Goal: Task Accomplishment & Management: Complete application form

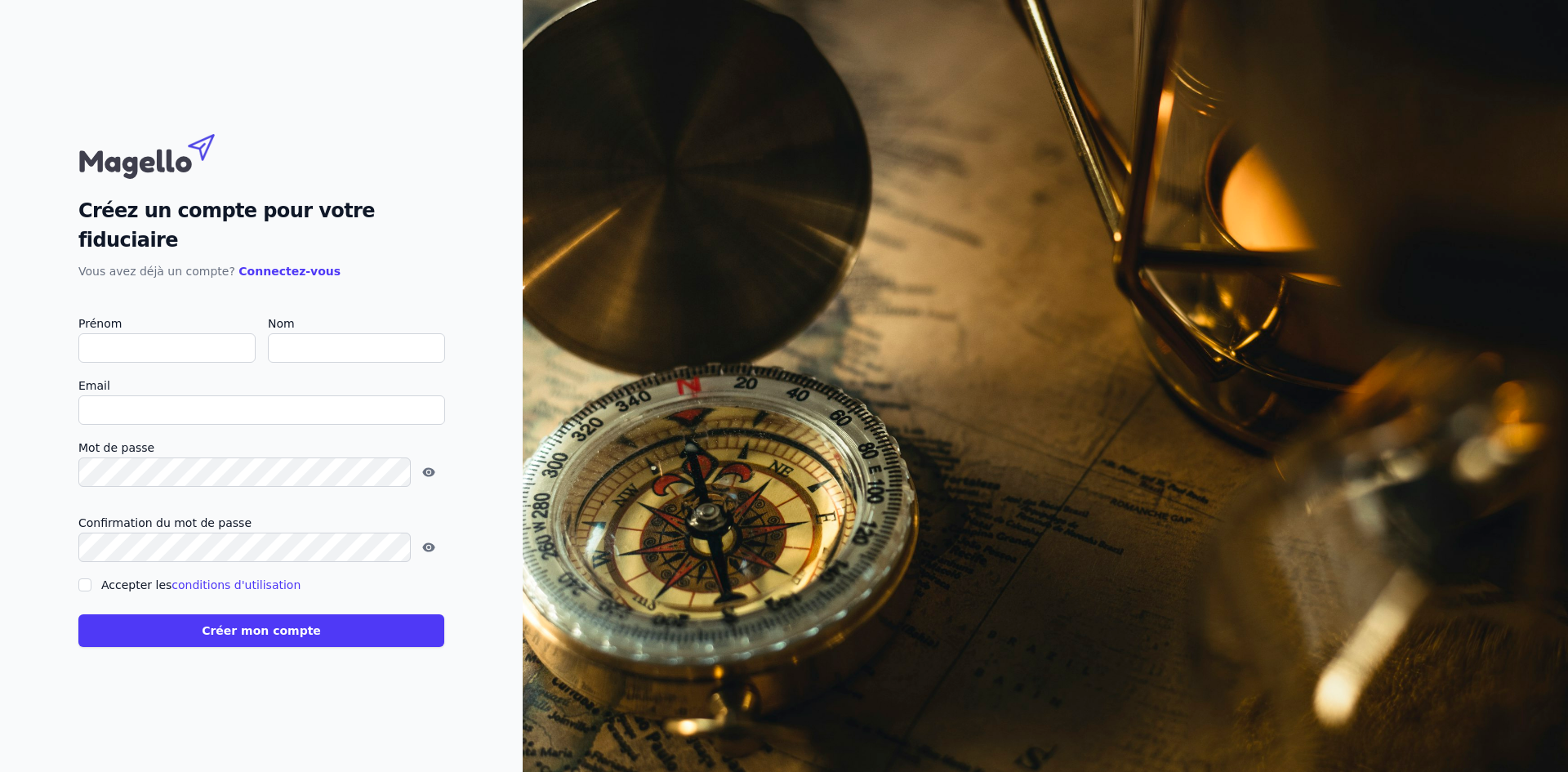
click at [175, 333] on input "Prénom" at bounding box center [167, 347] width 177 height 30
type input "y"
checkbox input "false"
type input "[PERSON_NAME]"
type input "Hladki"
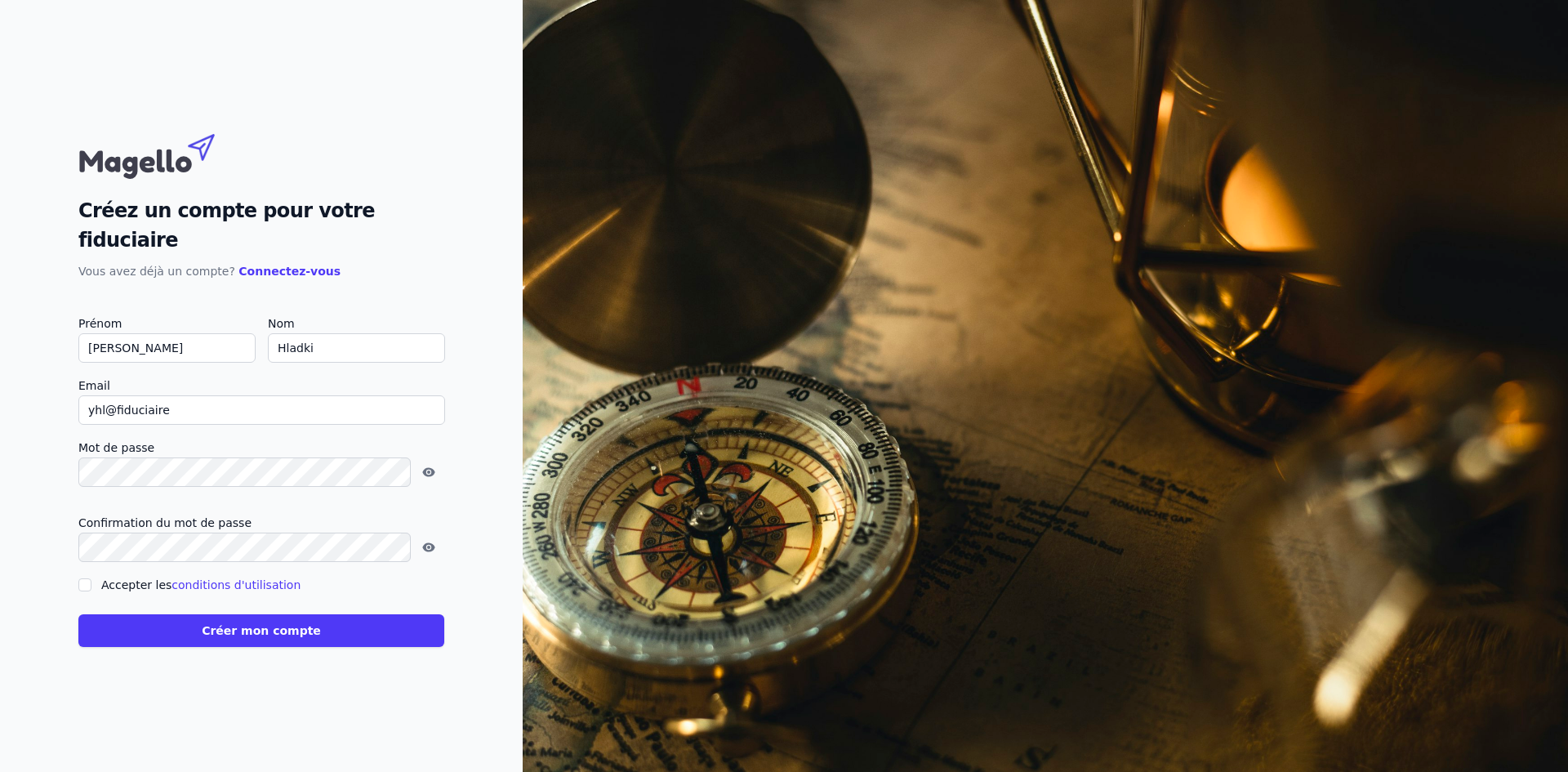
type input "[EMAIL_ADDRESS][DOMAIN_NAME]"
click at [86, 578] on input "Accepter les conditions d'utilisation" at bounding box center [85, 585] width 13 height 13
checkbox input "true"
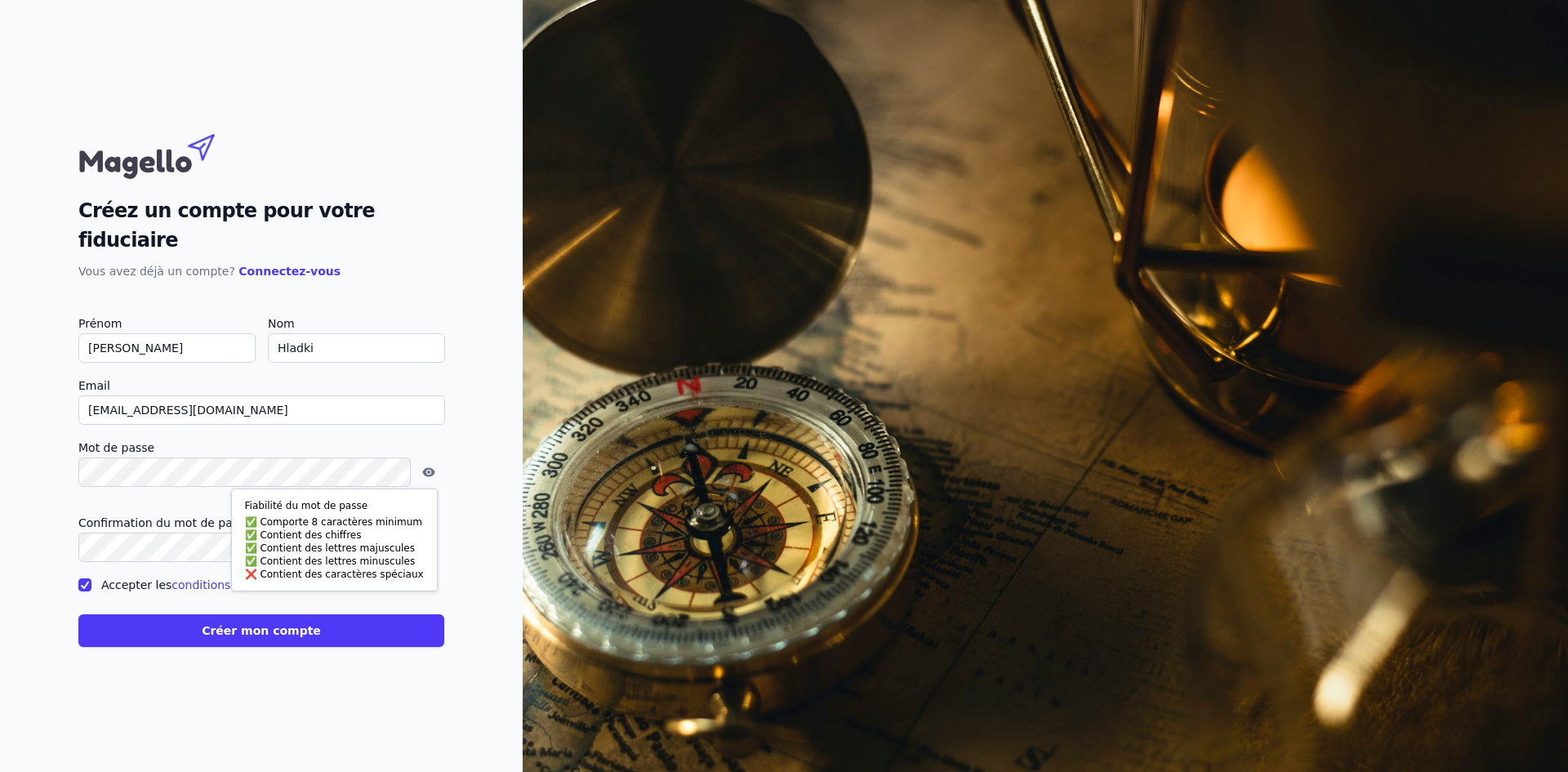
click at [418, 390] on div "Créez un compte pour votre fiduciaire Vous avez déjà un compte? Connectez-vous …" at bounding box center [261, 386] width 523 height 772
click at [253, 620] on button "Créer mon compte" at bounding box center [262, 630] width 366 height 33
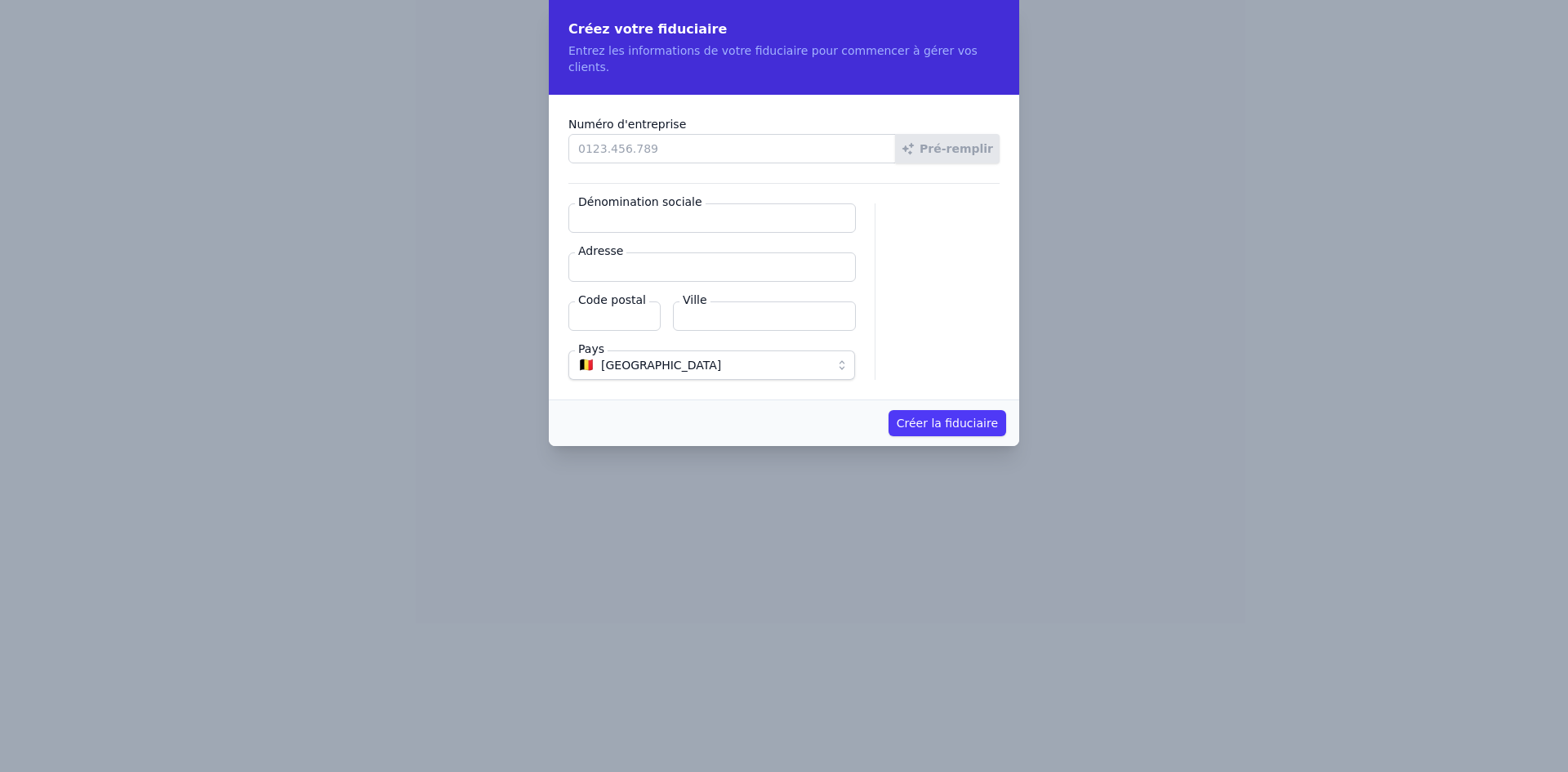
click at [714, 134] on input "Numéro d'entreprise" at bounding box center [733, 149] width 328 height 30
click at [730, 141] on input "Numéro d'entreprise" at bounding box center [733, 149] width 328 height 30
type input "0418.784.929"
click at [966, 134] on button "Pré-remplir" at bounding box center [947, 149] width 105 height 30
type input "LA FIDUCIAIRE [PERSON_NAME]"
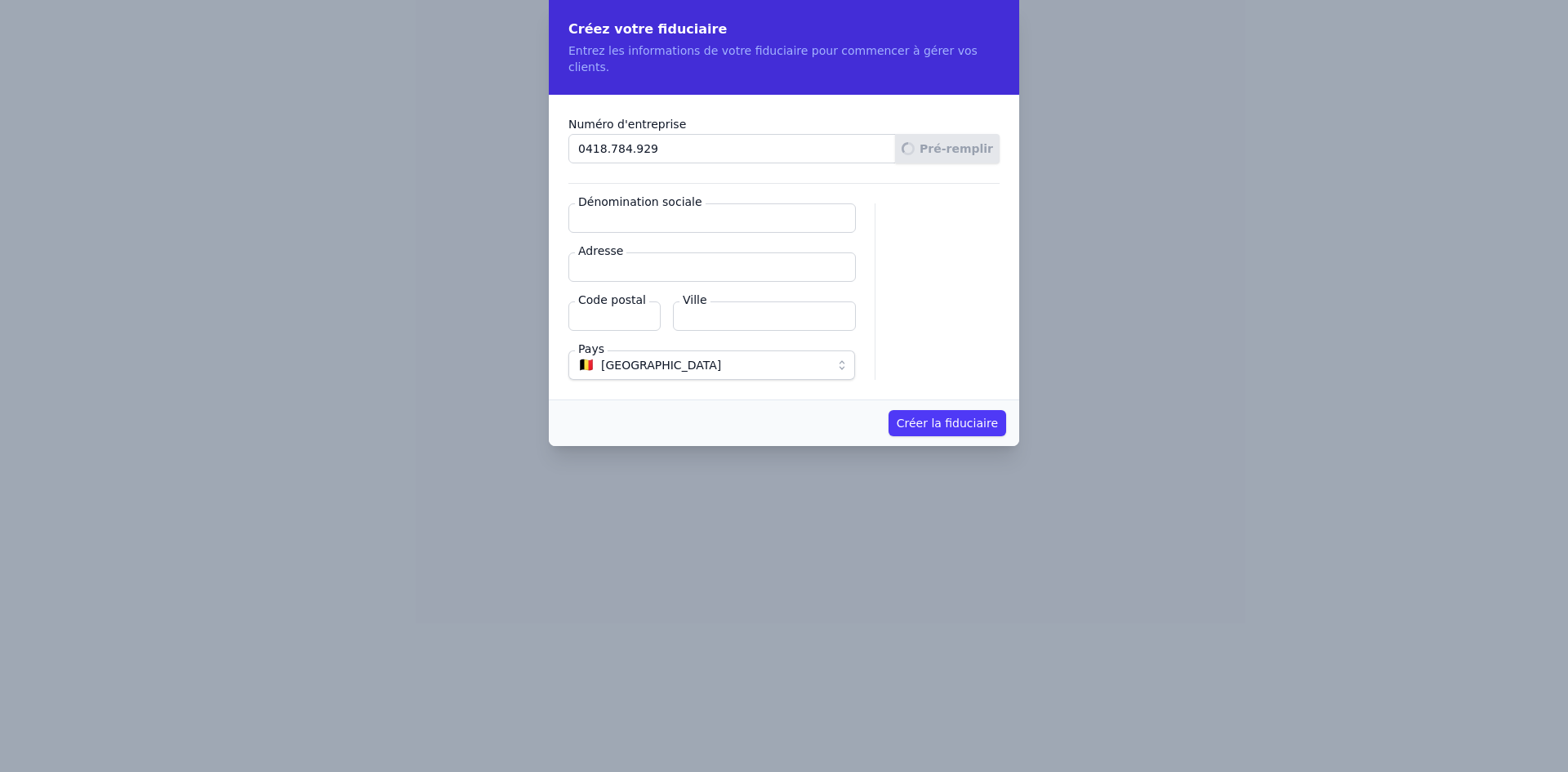
type input "Rue Alfred Schelfaut 5"
type input "7110"
type input "La Louvière"
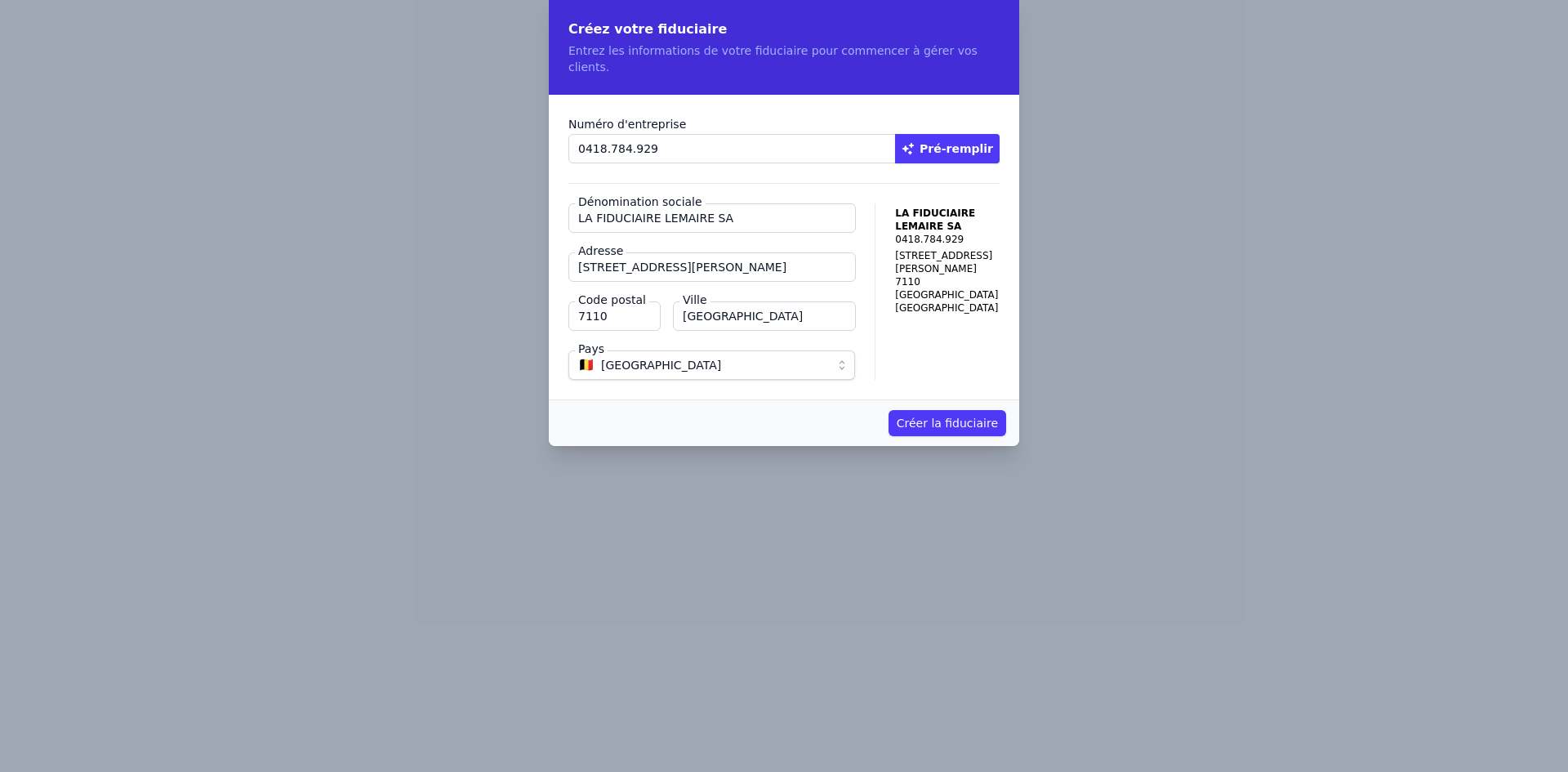
click at [938, 410] on button "Créer la fiduciaire" at bounding box center [948, 423] width 118 height 26
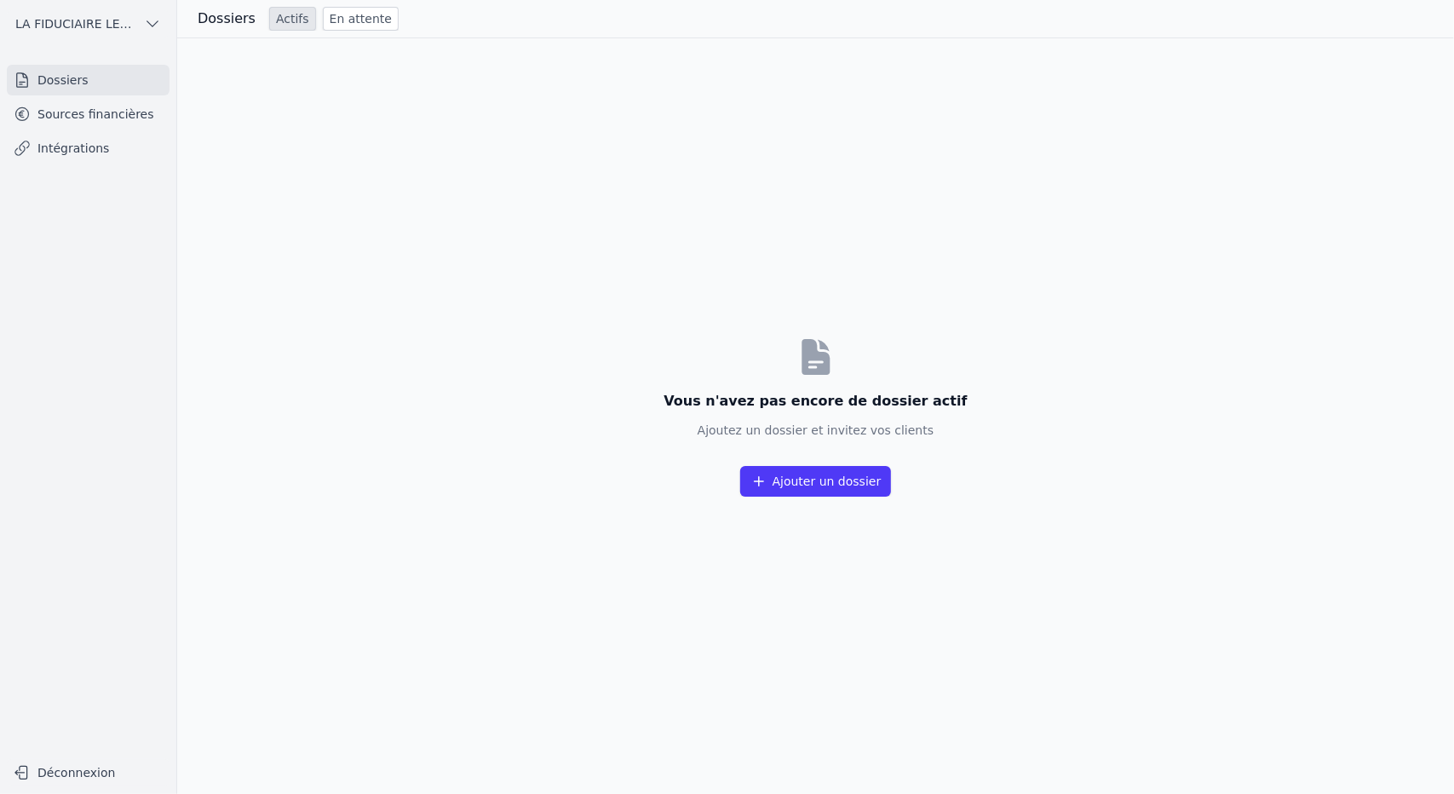
click at [814, 486] on button "Ajouter un dossier" at bounding box center [816, 481] width 152 height 31
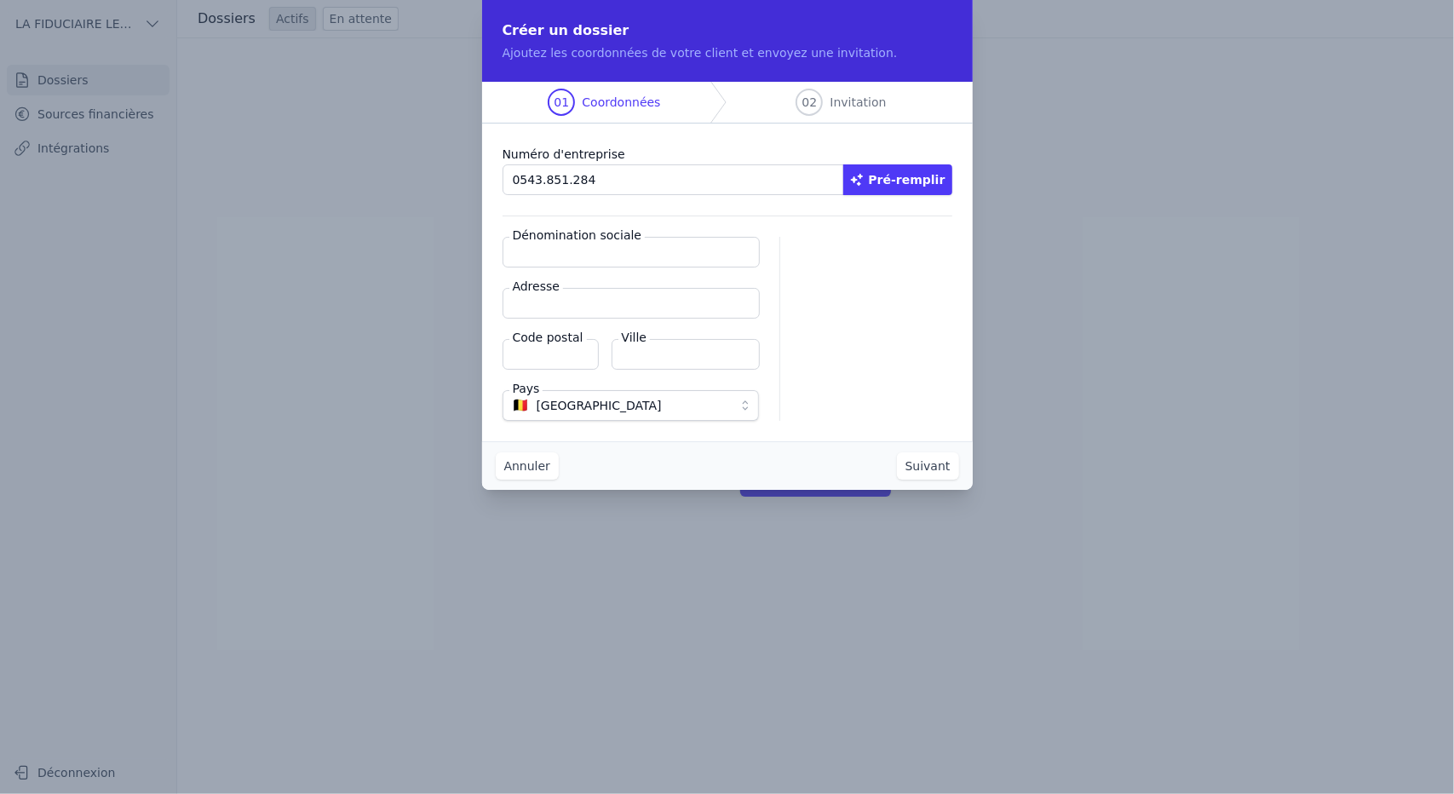
type input "0543.851.284"
click at [901, 188] on button "Pré-remplir" at bounding box center [897, 179] width 109 height 31
type input "[PERSON_NAME] [PERSON_NAME]"
type input "Rue de Gaulle 49"
type input "7170"
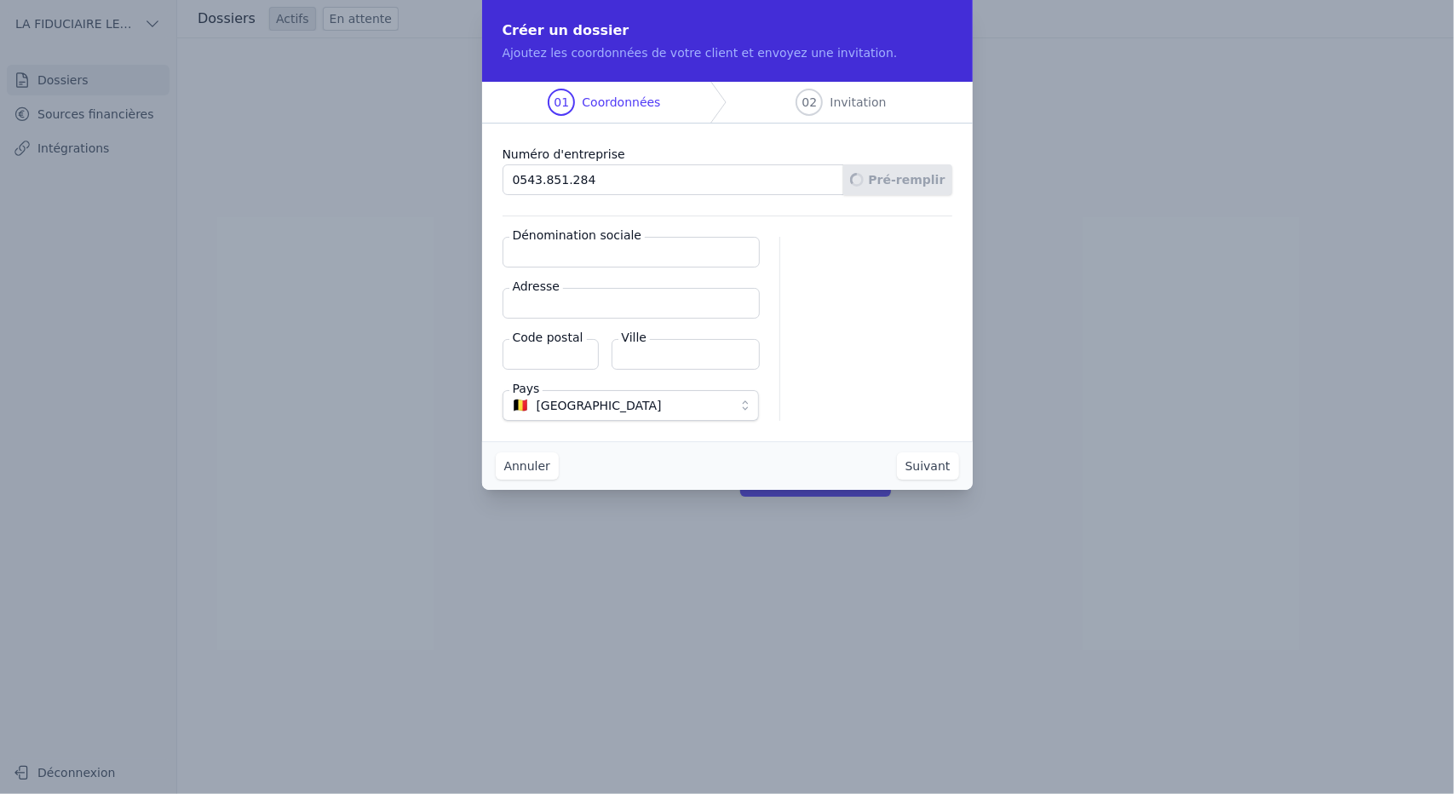
type input "Manage"
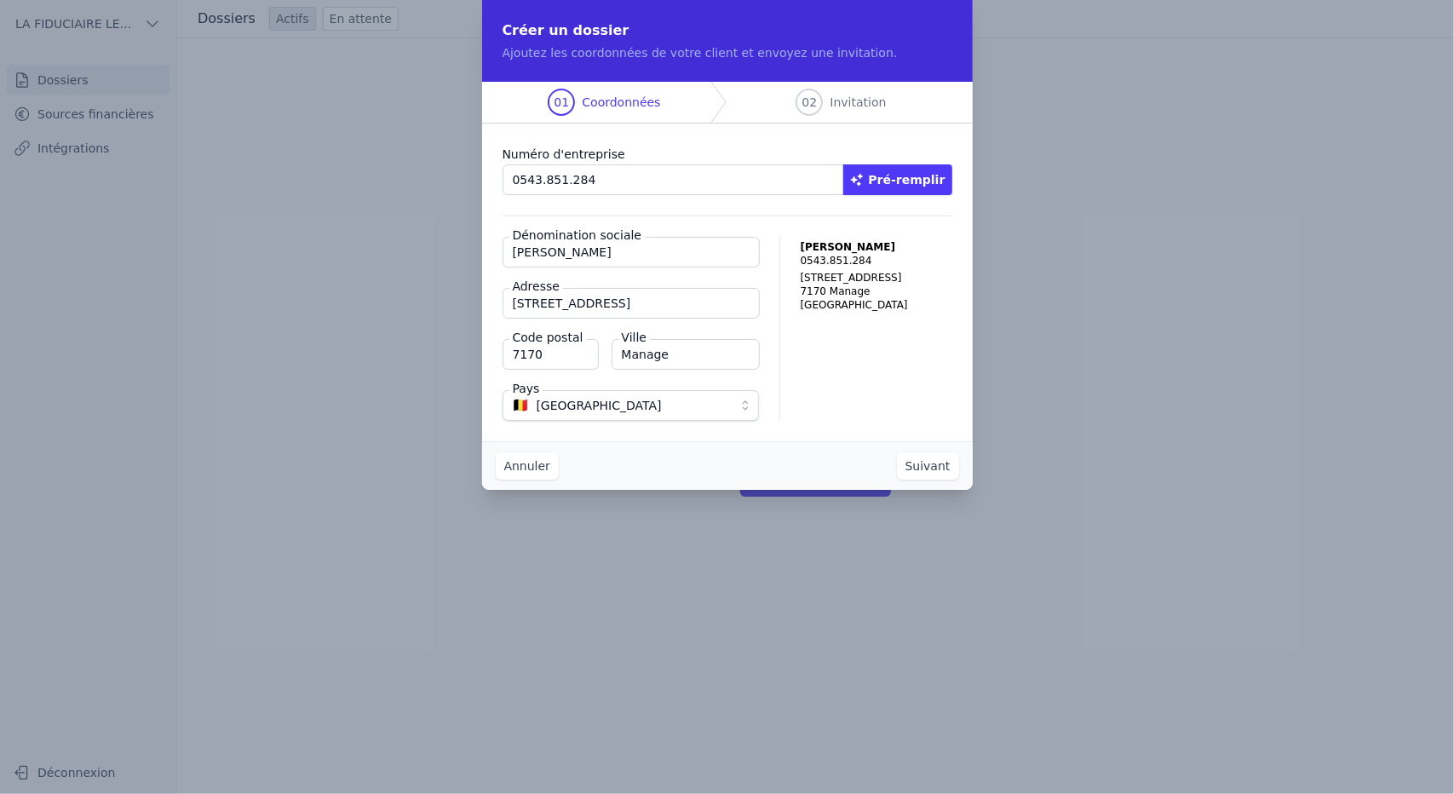
click at [919, 468] on button "Suivant" at bounding box center [928, 465] width 62 height 27
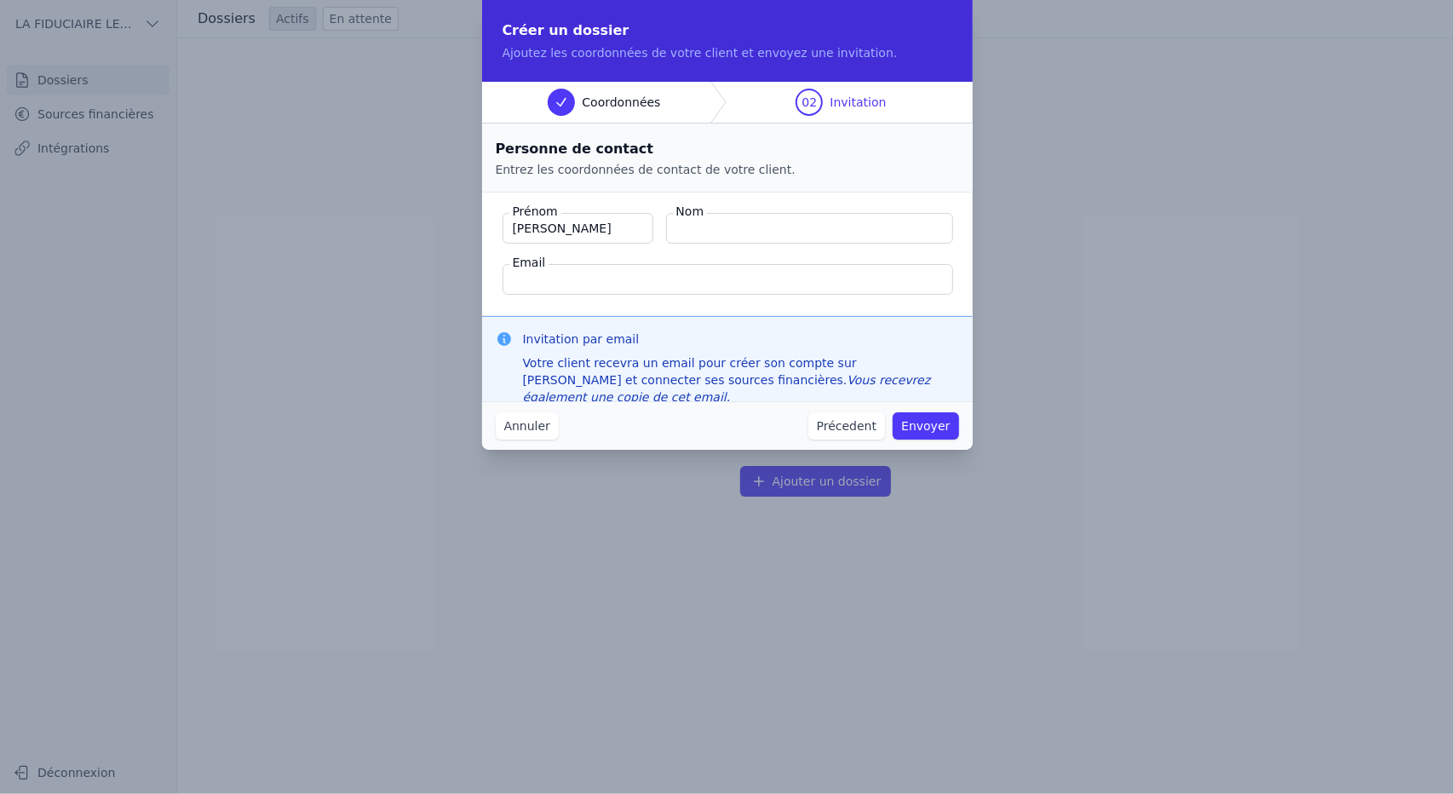
type input "Yorick"
type input "Hladki"
type input "hladki.yorick@gmail.com"
click at [942, 425] on button "Envoyer" at bounding box center [926, 425] width 66 height 27
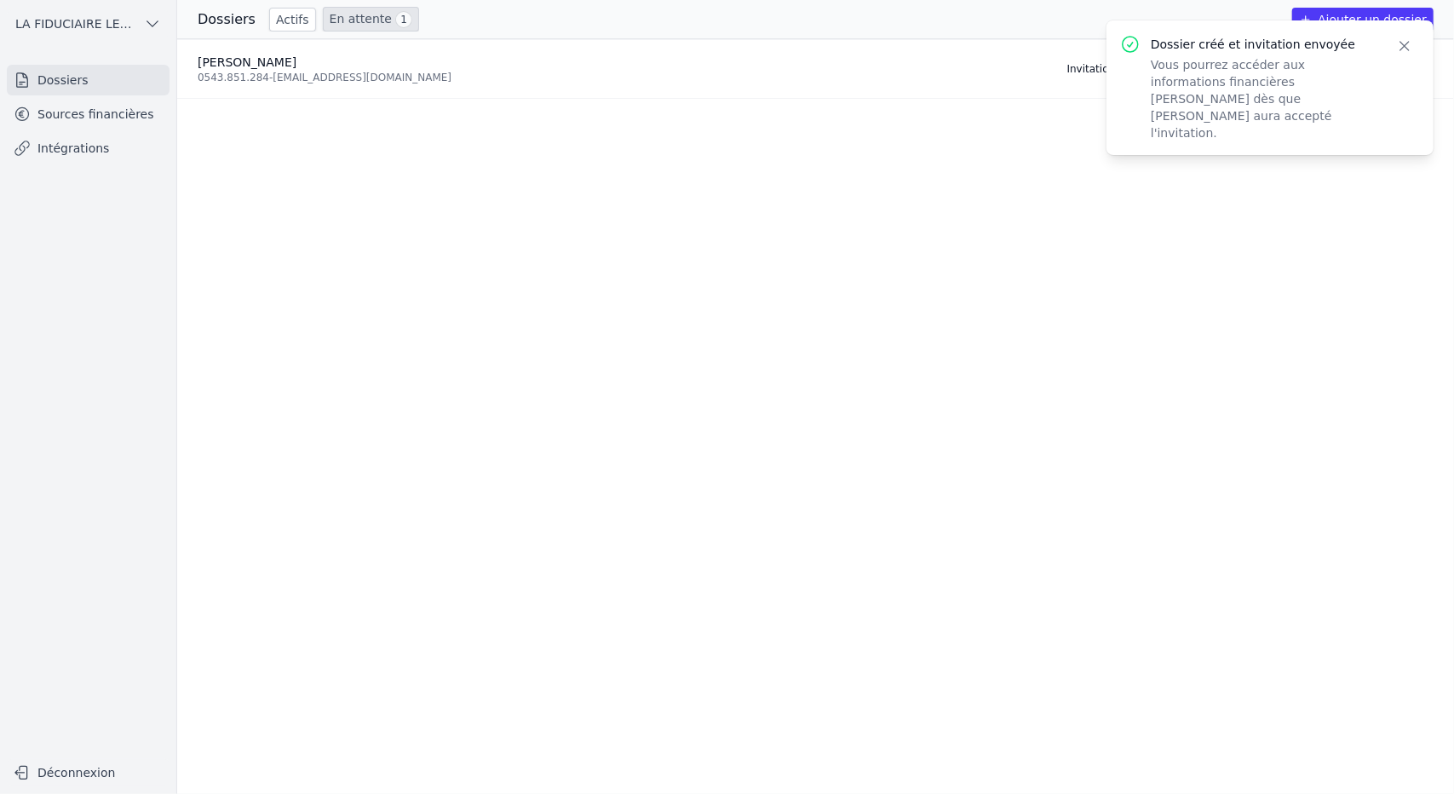
click at [1399, 49] on icon "button" at bounding box center [1404, 45] width 17 height 17
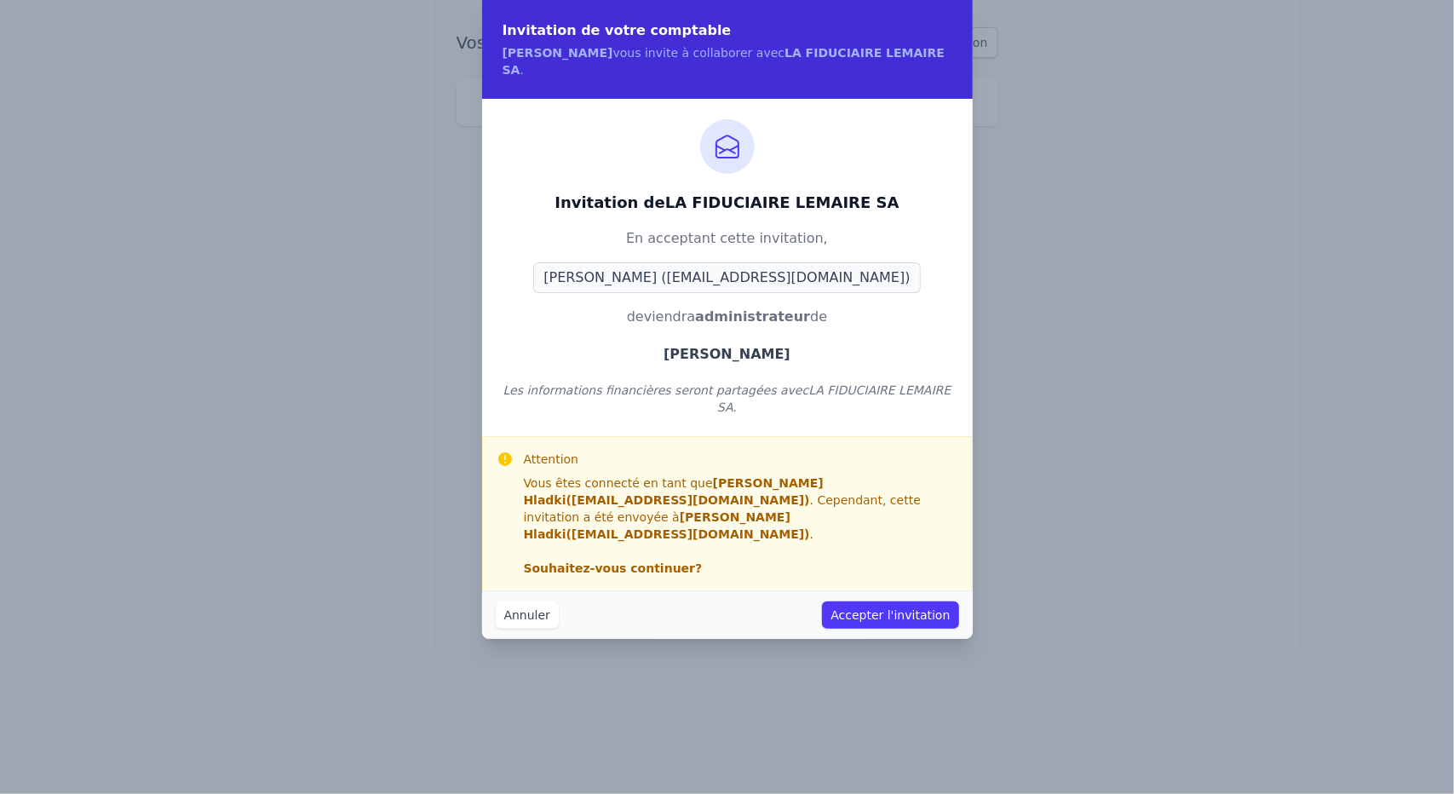
click at [916, 601] on button "Accepter l'invitation" at bounding box center [890, 614] width 136 height 27
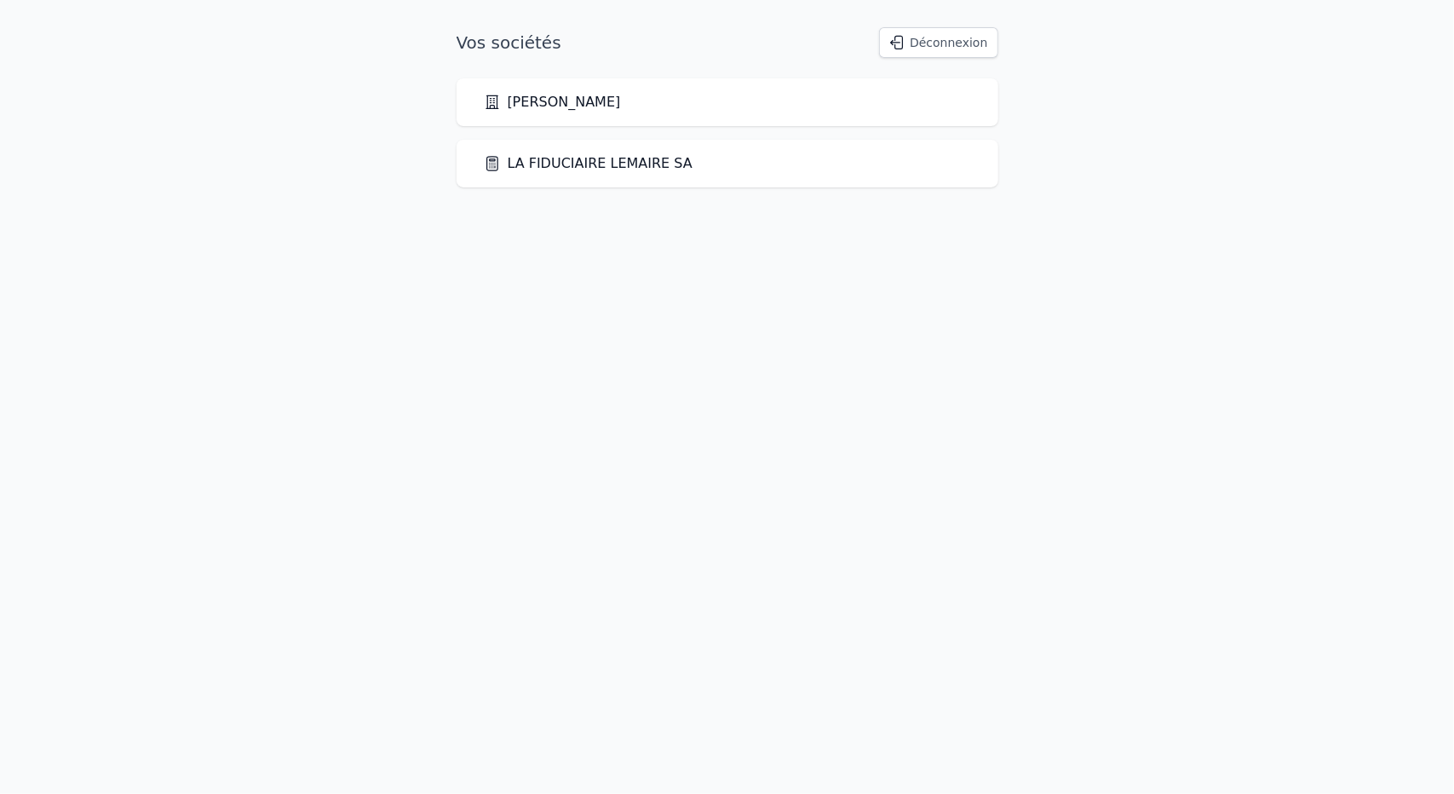
click at [598, 170] on link "LA FIDUCIAIRE LEMAIRE SA" at bounding box center [588, 163] width 209 height 20
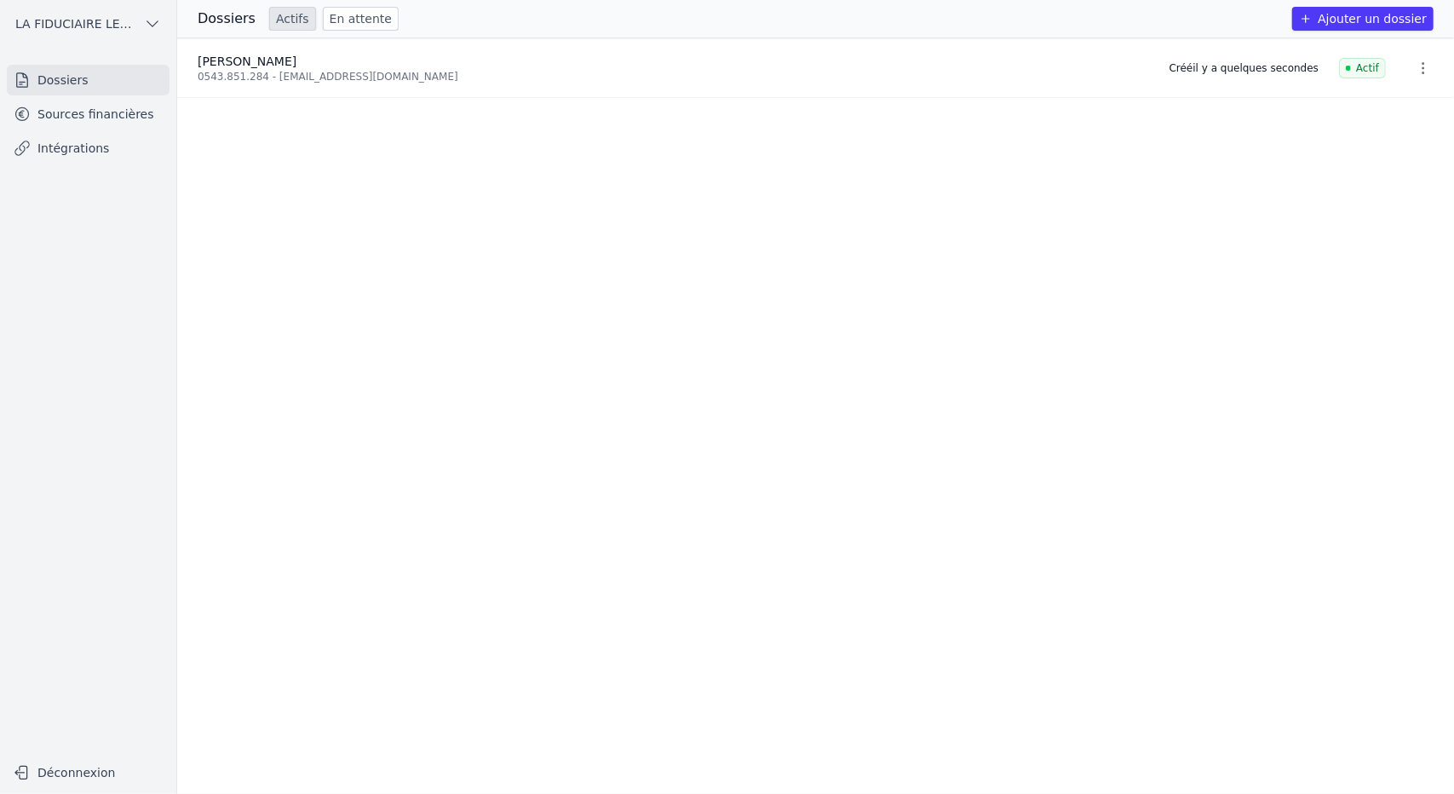
click at [156, 26] on icon "button" at bounding box center [152, 23] width 17 height 17
click at [63, 95] on span "LA FIDUCIAIRE [PERSON_NAME]" at bounding box center [96, 96] width 118 height 17
click at [136, 24] on span "LA FIDUCIAIRE [PERSON_NAME]" at bounding box center [76, 23] width 122 height 17
click at [89, 57] on span "[PERSON_NAME] [PERSON_NAME]" at bounding box center [86, 61] width 99 height 17
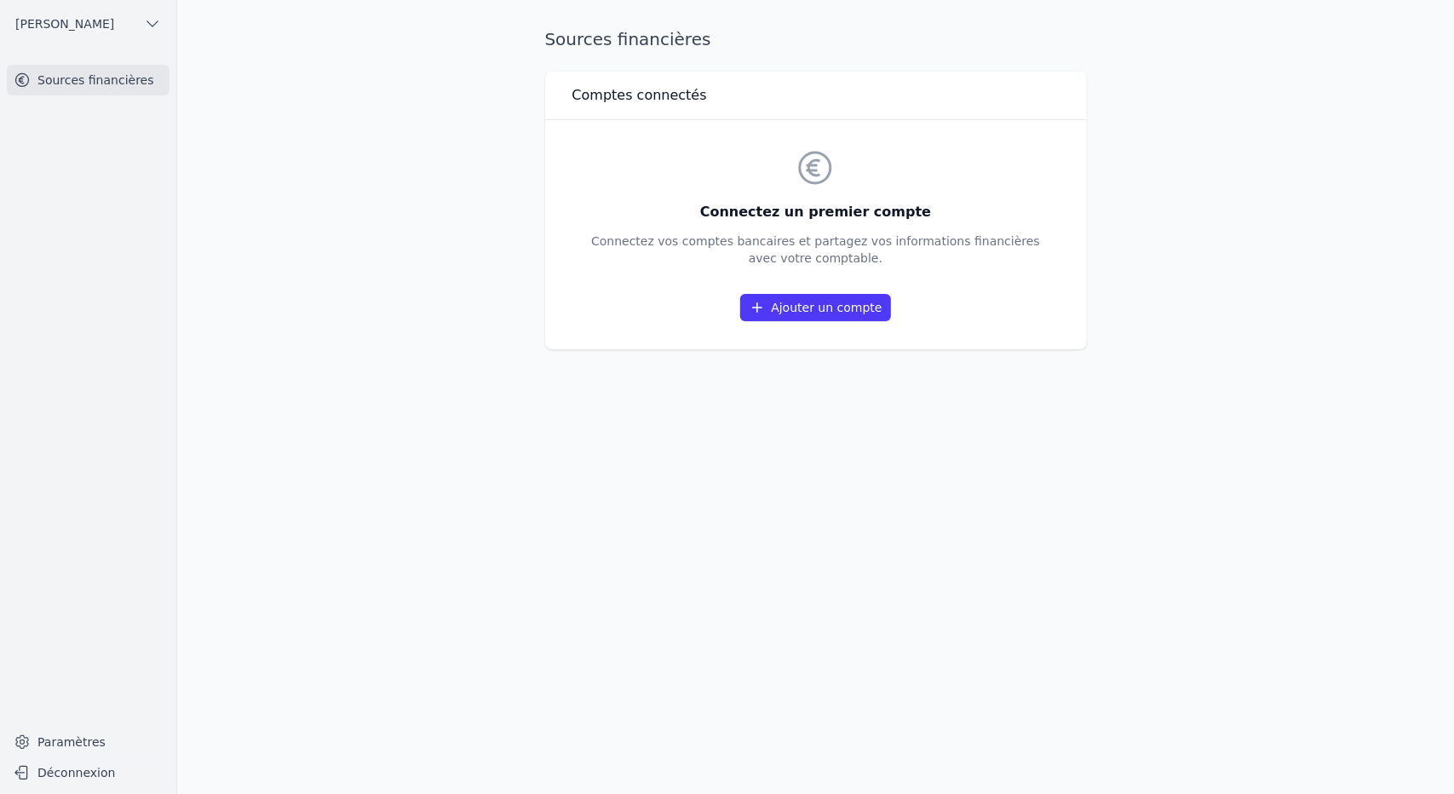
click at [155, 25] on icon "button" at bounding box center [152, 23] width 11 height 5
click at [92, 94] on span "LA FIDUCIAIRE [PERSON_NAME]" at bounding box center [96, 96] width 118 height 17
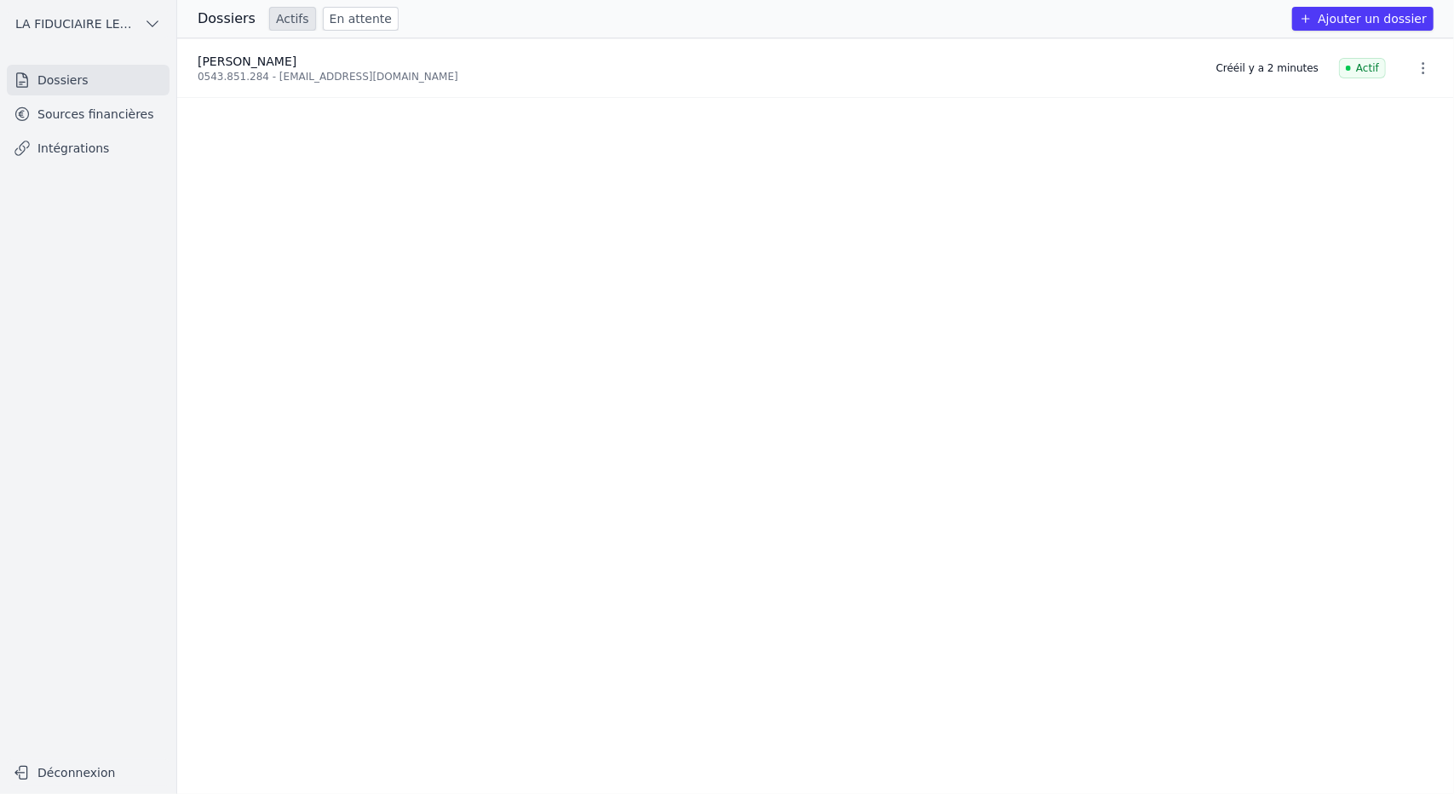
click at [140, 118] on link "Sources financières" at bounding box center [88, 114] width 163 height 31
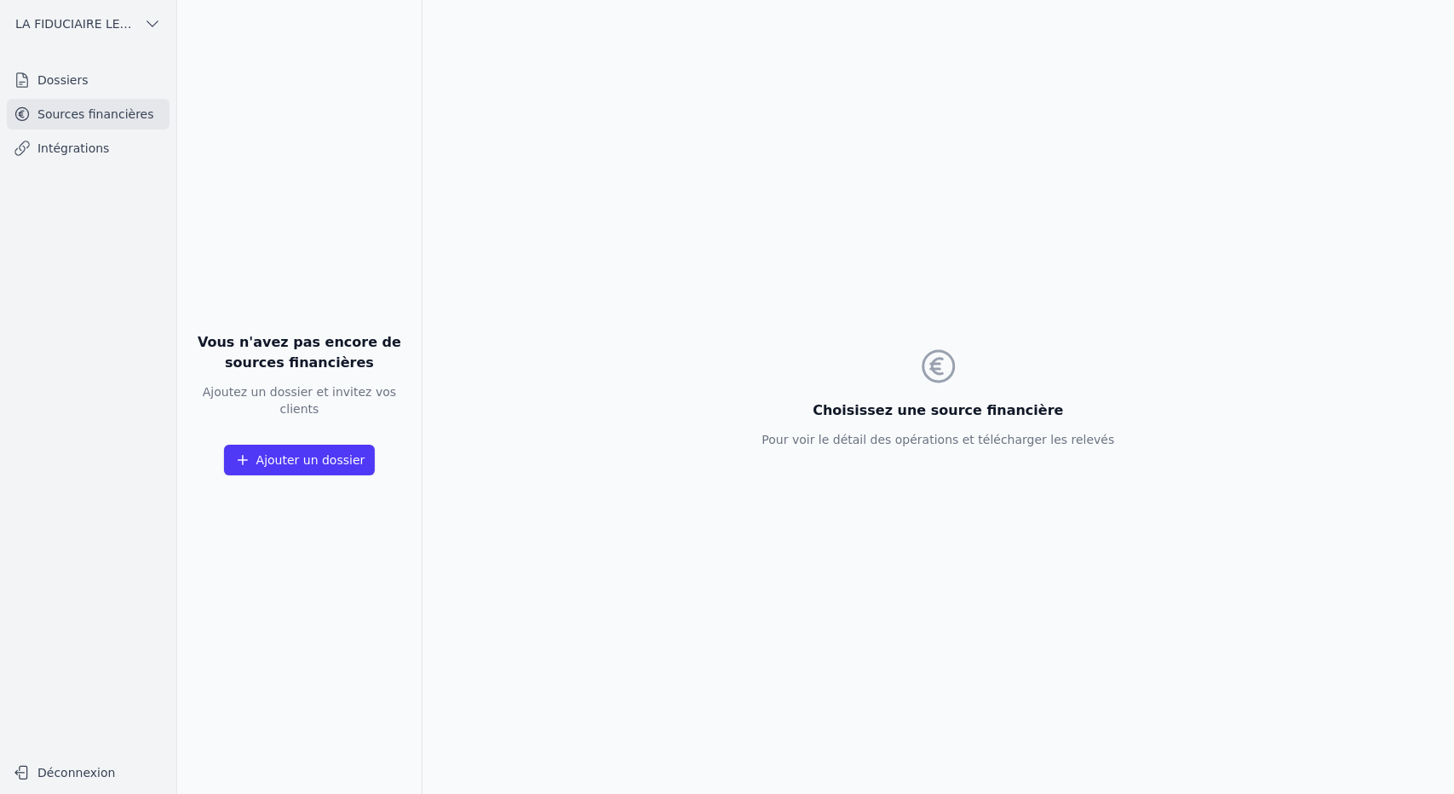
click at [63, 141] on link "Intégrations" at bounding box center [88, 148] width 163 height 31
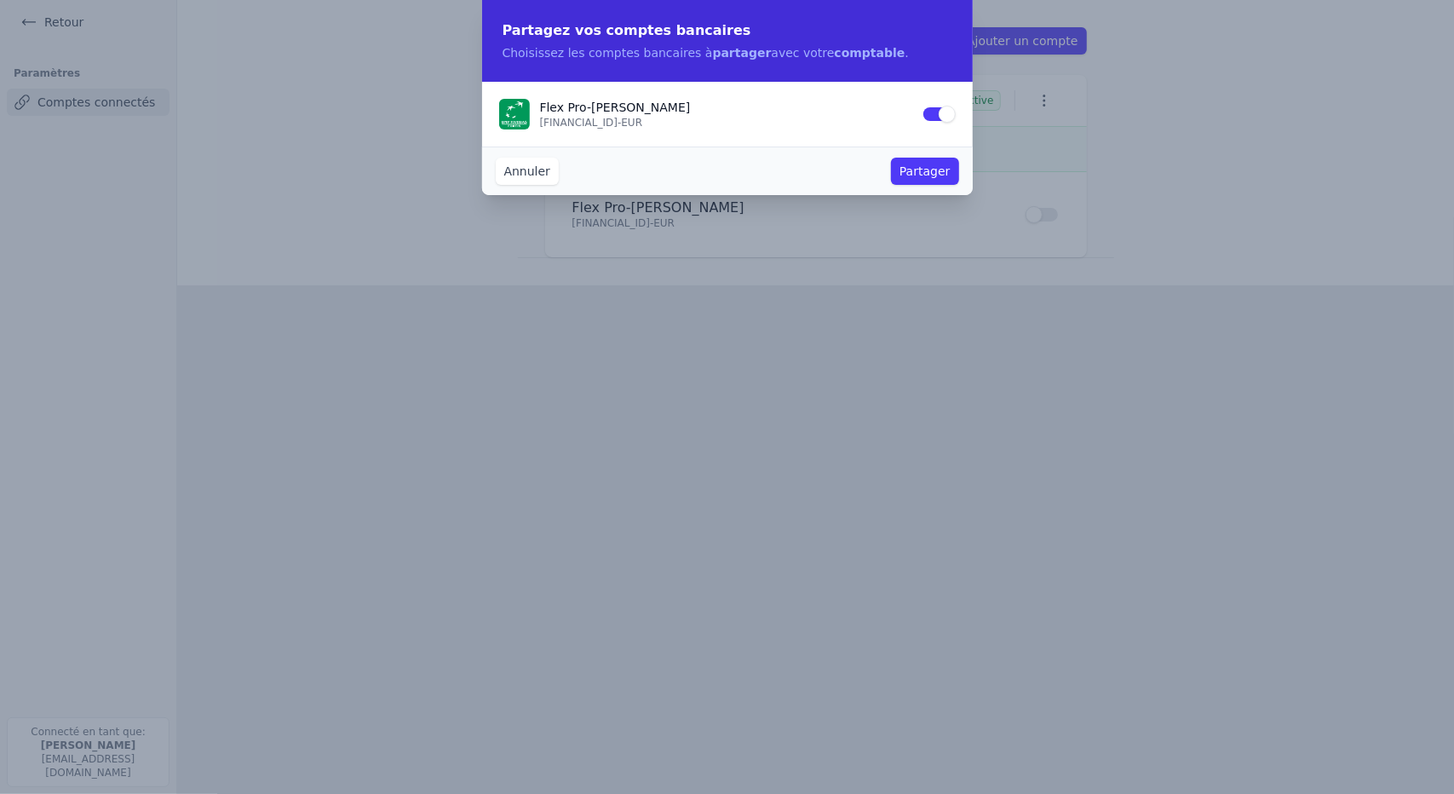
click at [518, 183] on button "Annuler" at bounding box center [527, 171] width 63 height 27
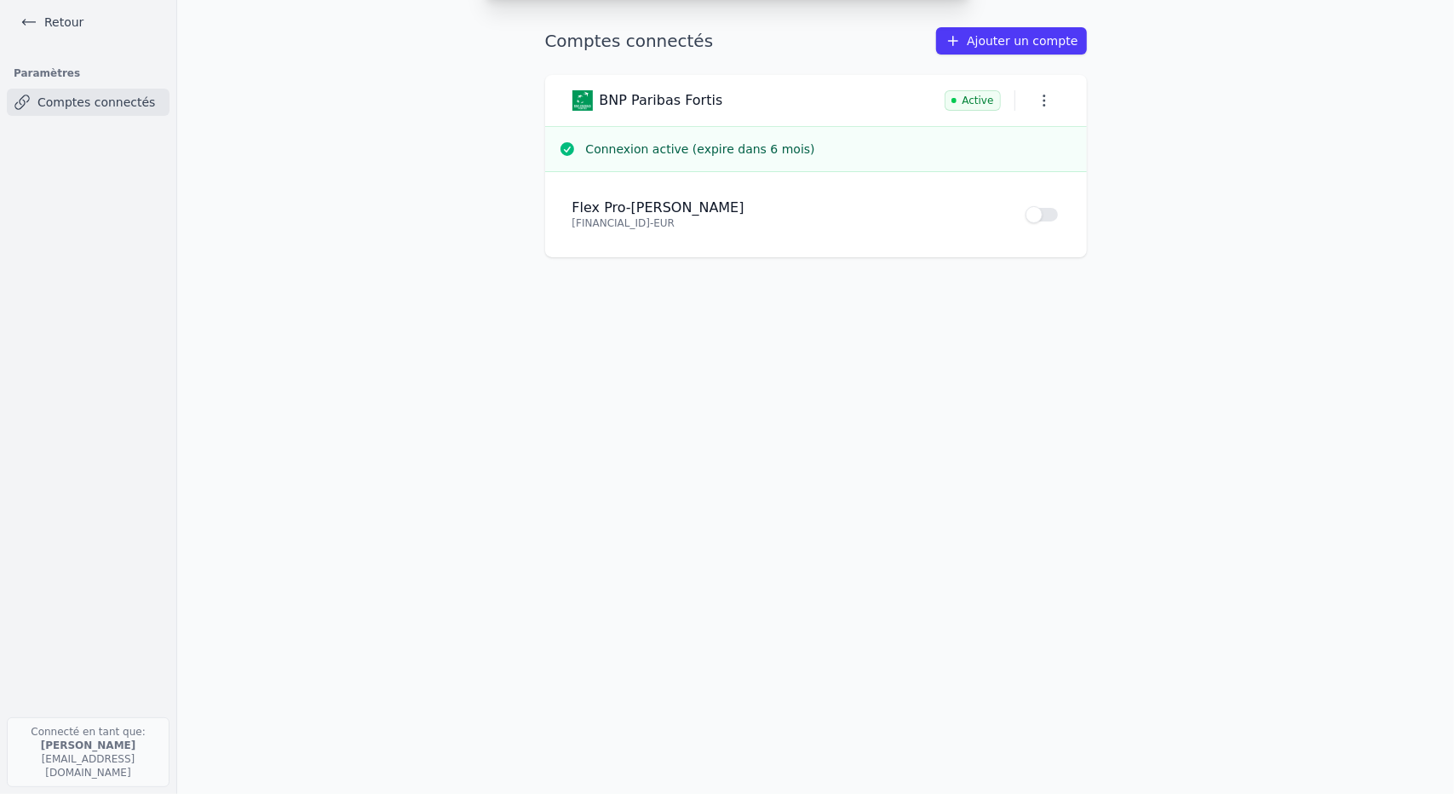
click at [67, 23] on link "Retour" at bounding box center [52, 22] width 77 height 24
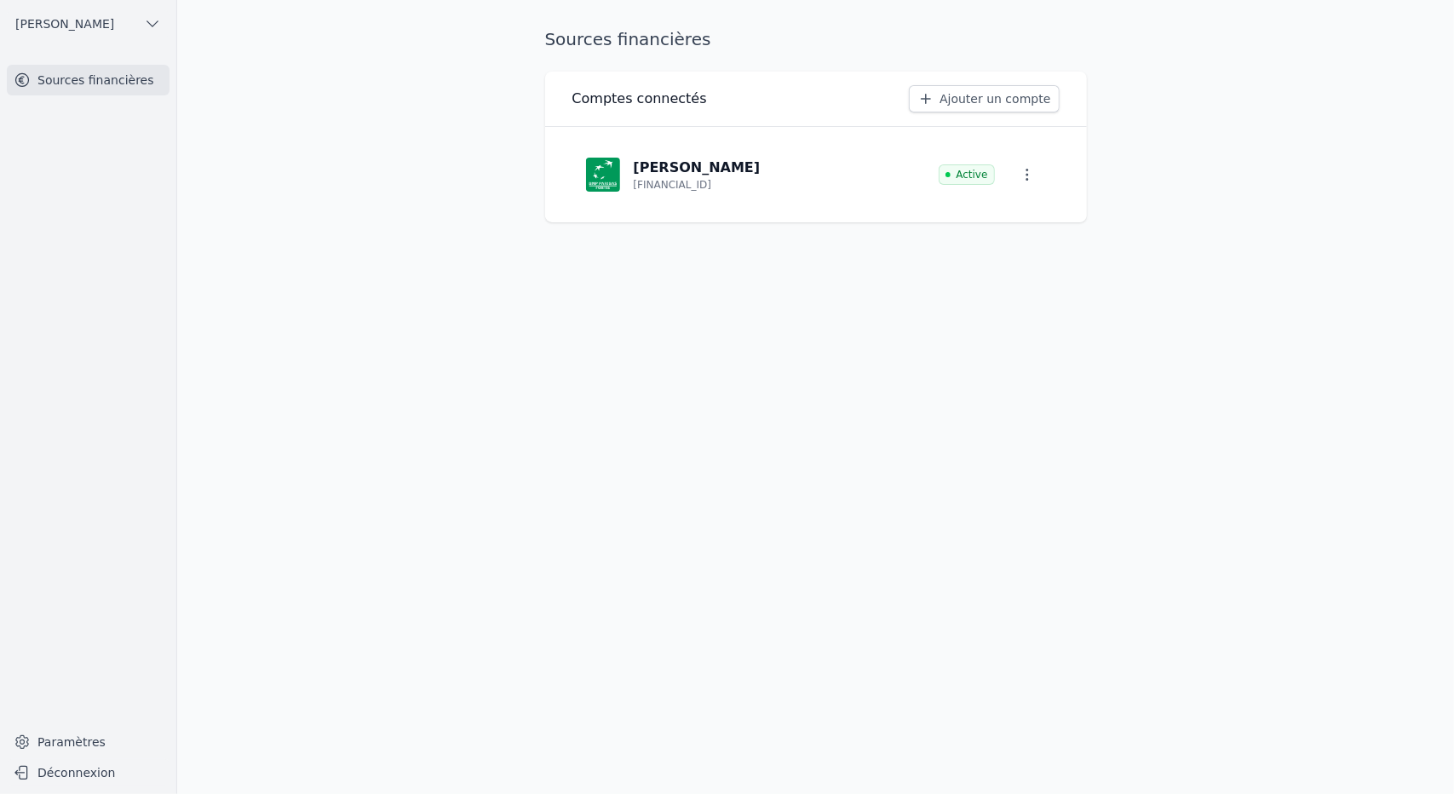
click at [150, 21] on icon "button" at bounding box center [152, 23] width 17 height 17
click at [97, 101] on span "LA FIDUCIAIRE LEMAIRE SA" at bounding box center [96, 96] width 118 height 17
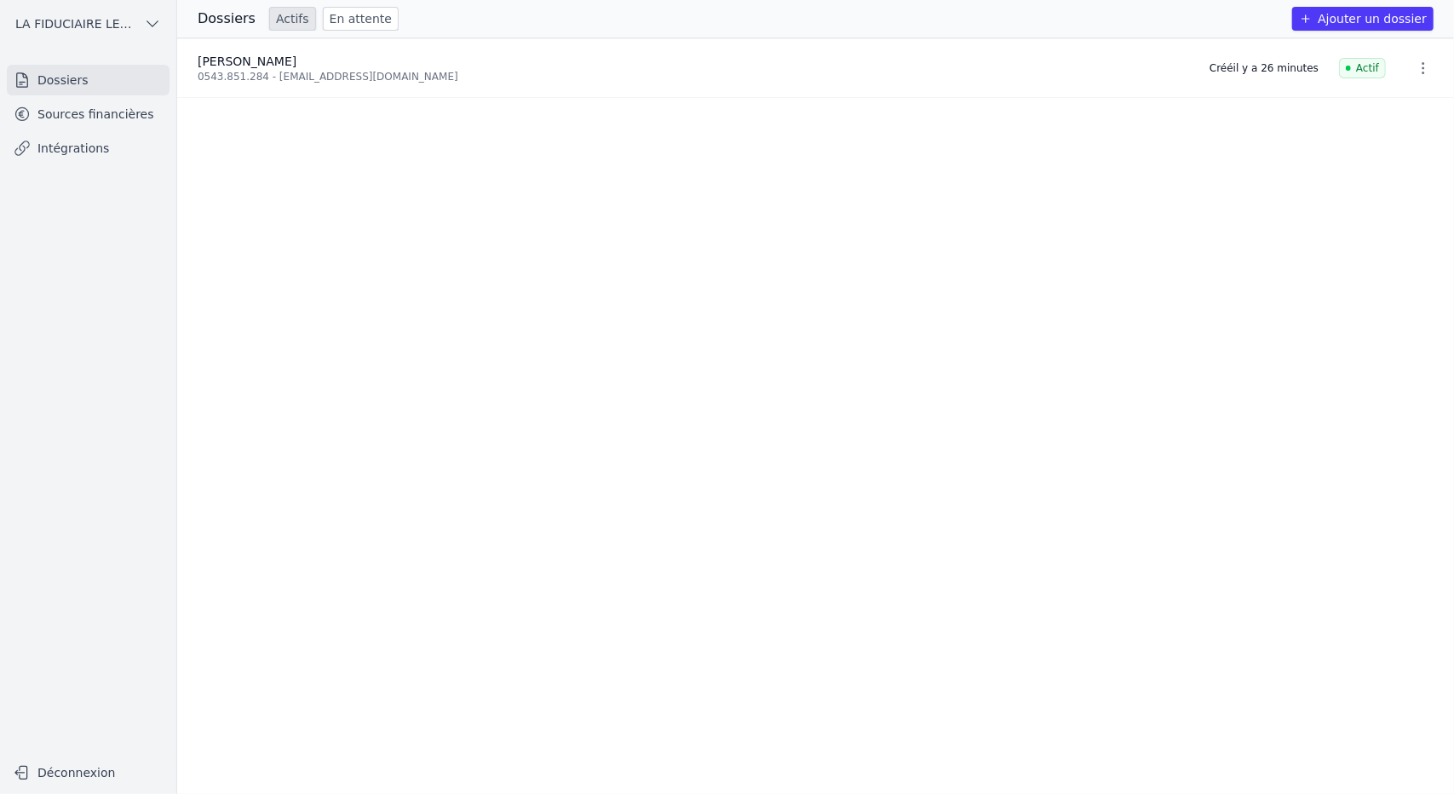
click at [49, 117] on link "Sources financières" at bounding box center [88, 114] width 163 height 31
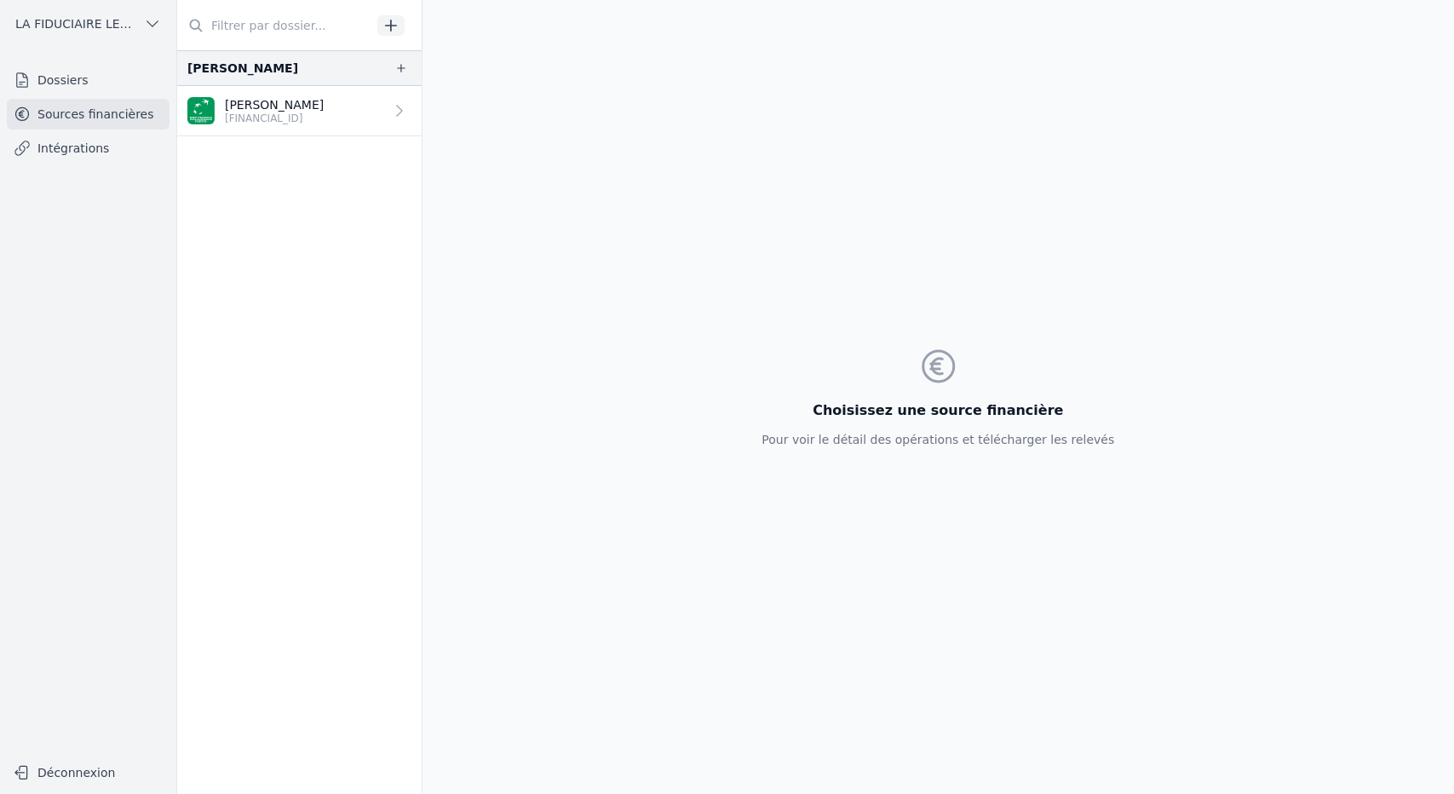
click at [397, 67] on icon "button" at bounding box center [401, 68] width 9 height 9
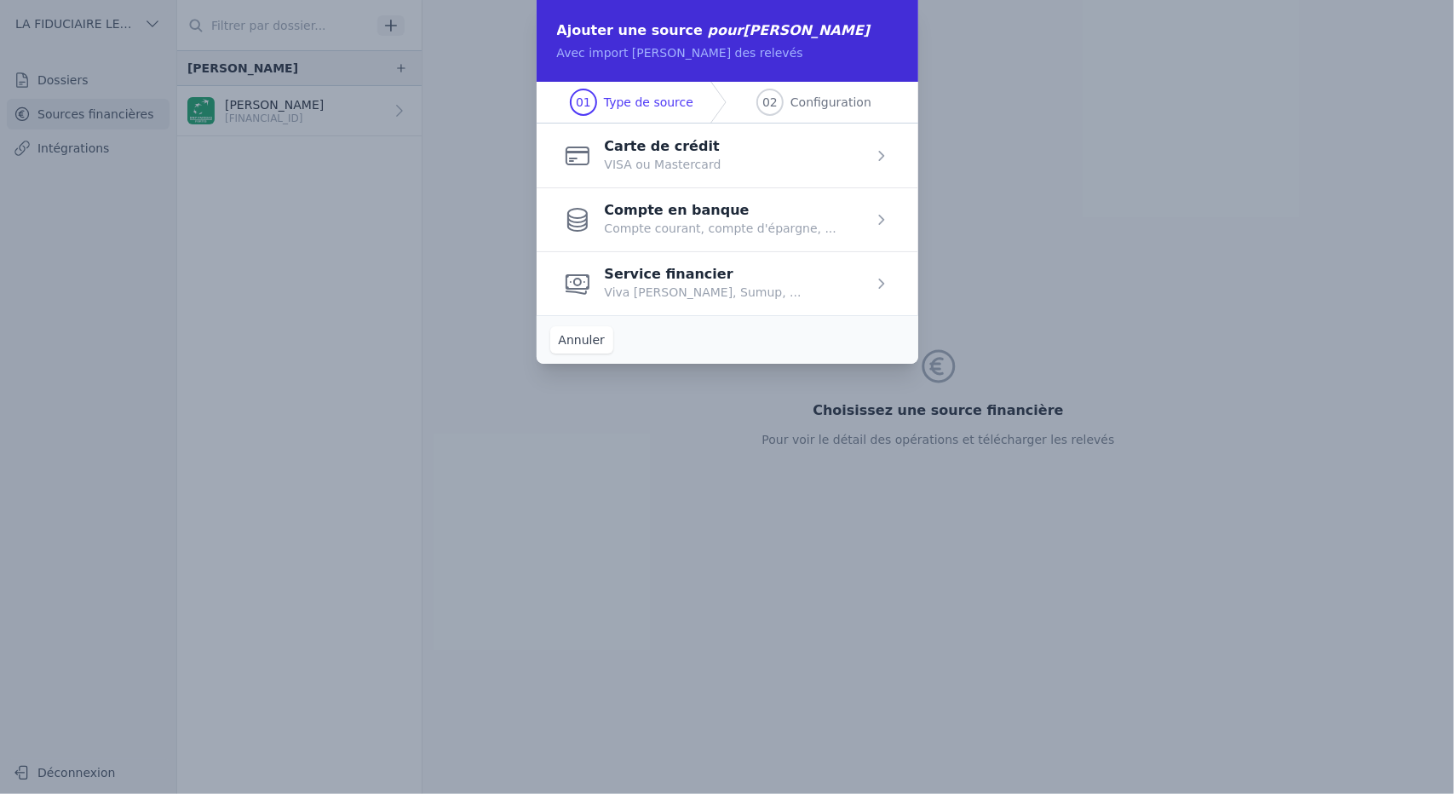
click at [636, 146] on span "button" at bounding box center [728, 155] width 382 height 64
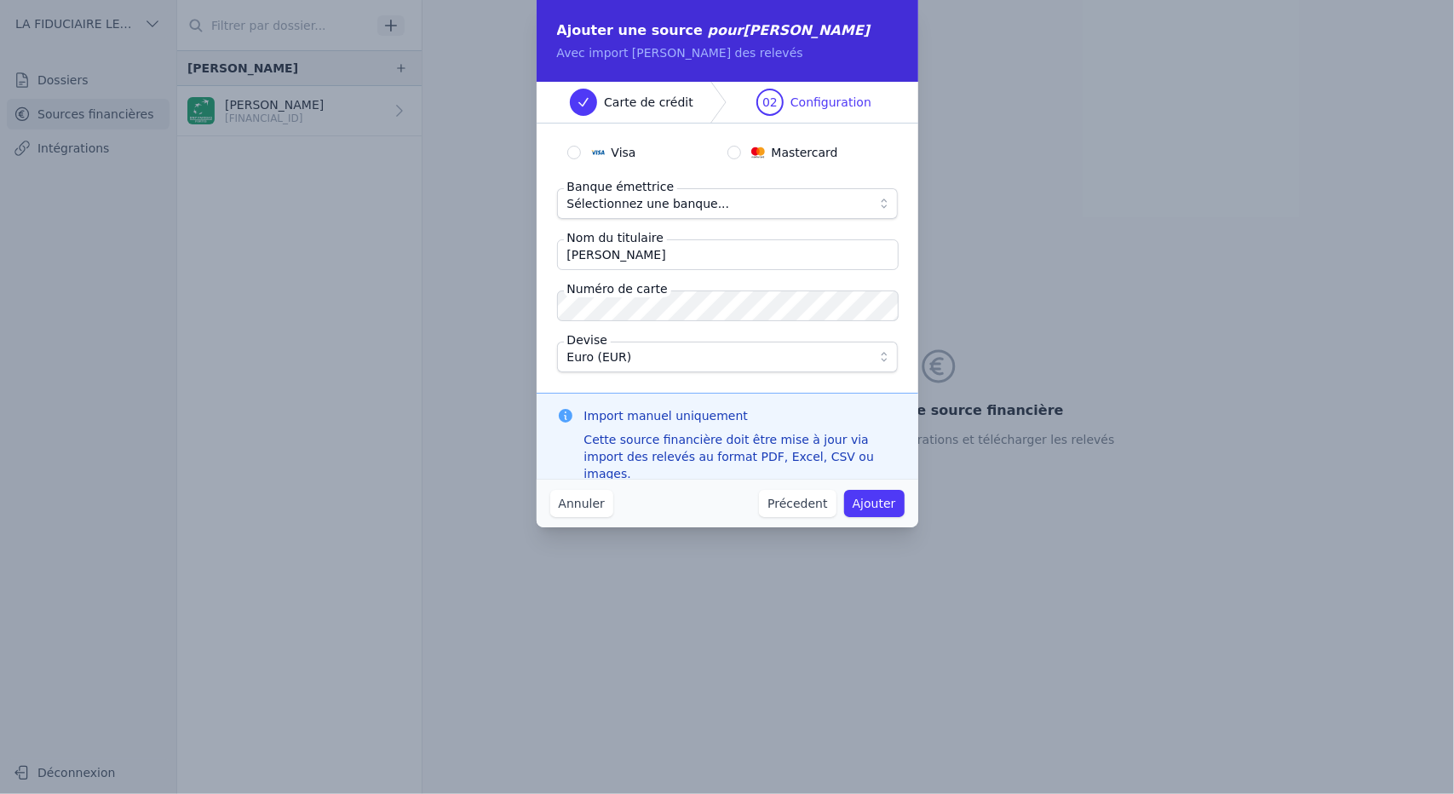
click at [766, 205] on span "Sélectionnez une banque..." at bounding box center [715, 203] width 296 height 20
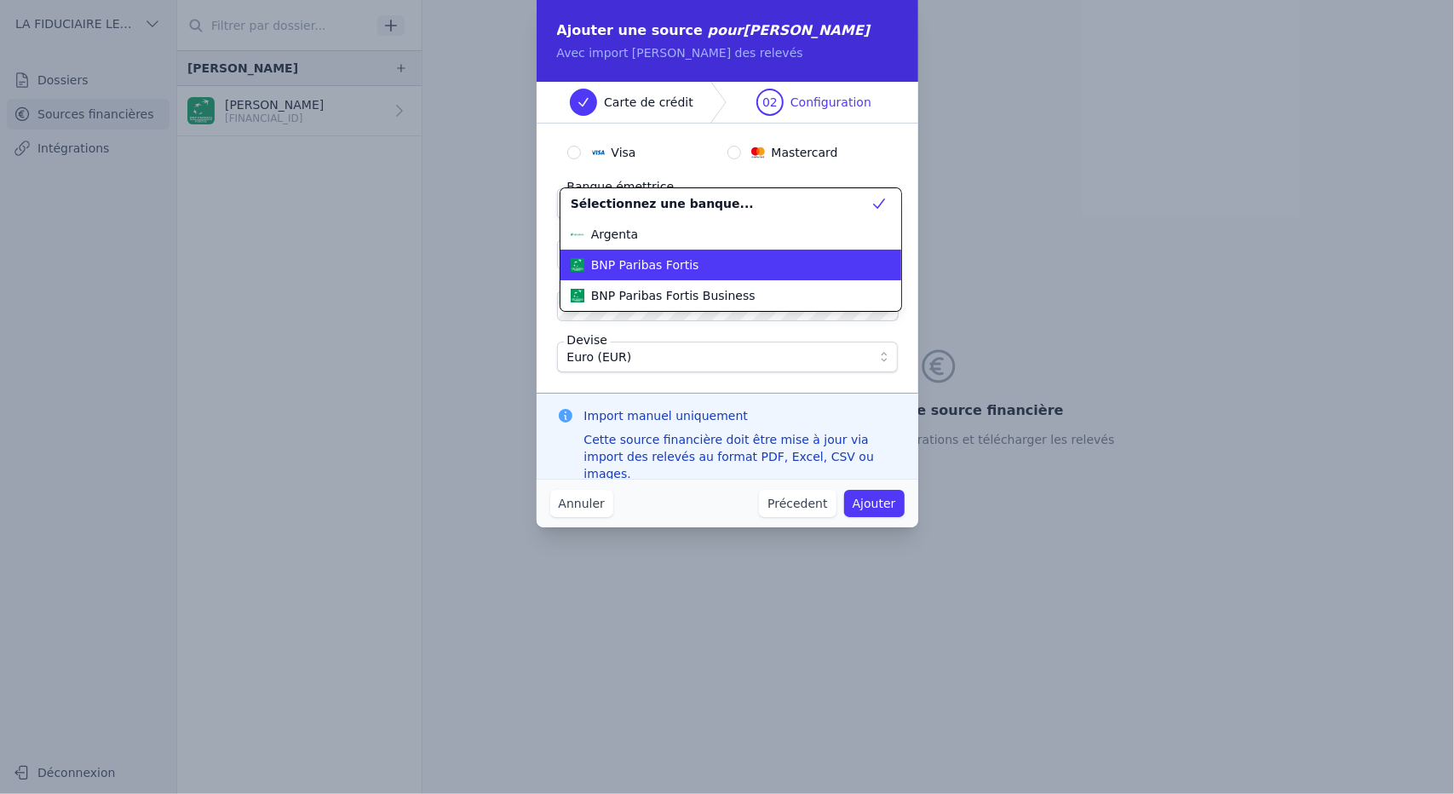
click at [703, 273] on li "BNP Paribas Fortis" at bounding box center [730, 265] width 341 height 31
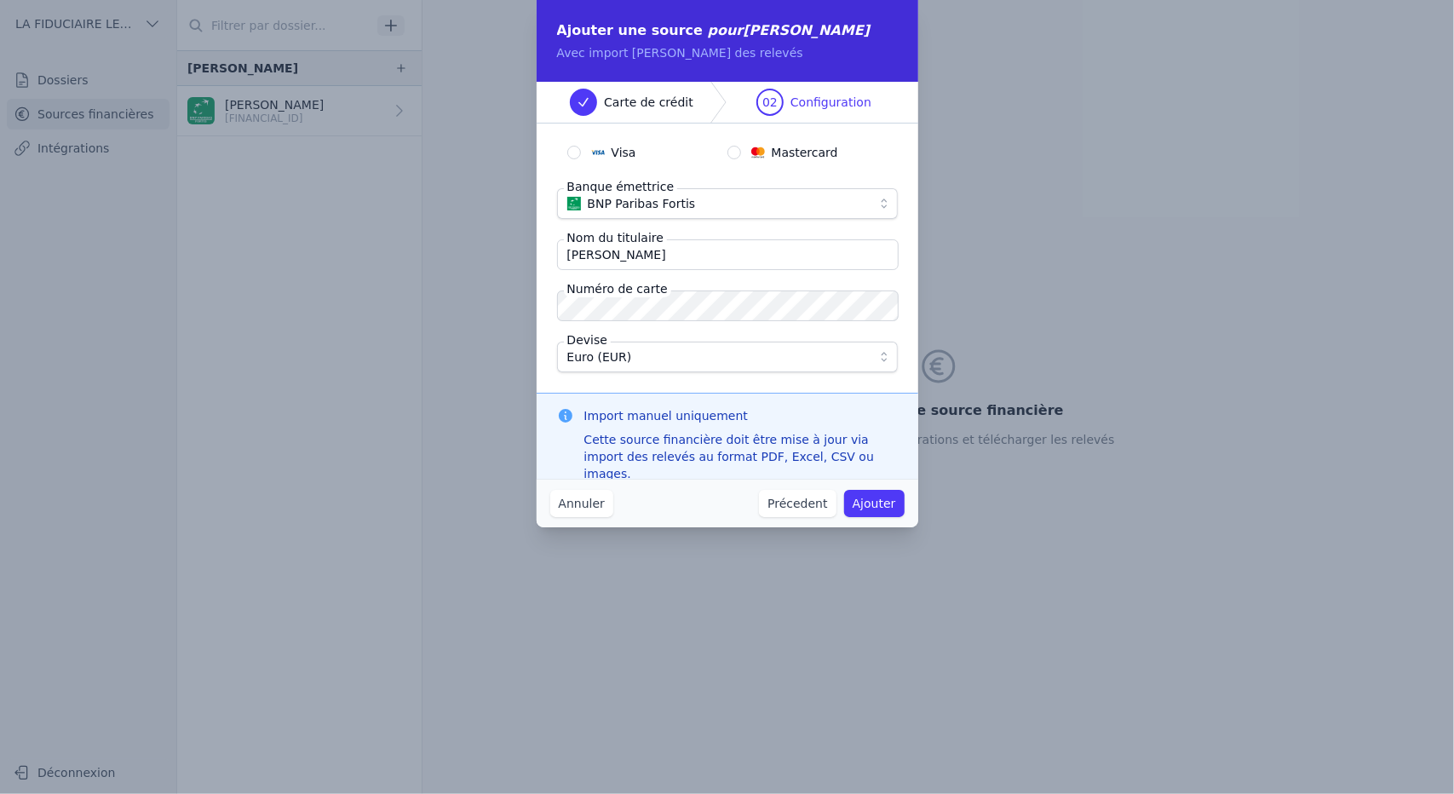
click at [749, 253] on input "Yorick Hladki" at bounding box center [728, 254] width 342 height 31
click at [574, 362] on span "Euro (EUR)" at bounding box center [599, 357] width 65 height 20
click at [575, 158] on input "Visa" at bounding box center [574, 153] width 14 height 14
radio input "true"
click at [884, 506] on button "Ajouter" at bounding box center [874, 503] width 60 height 27
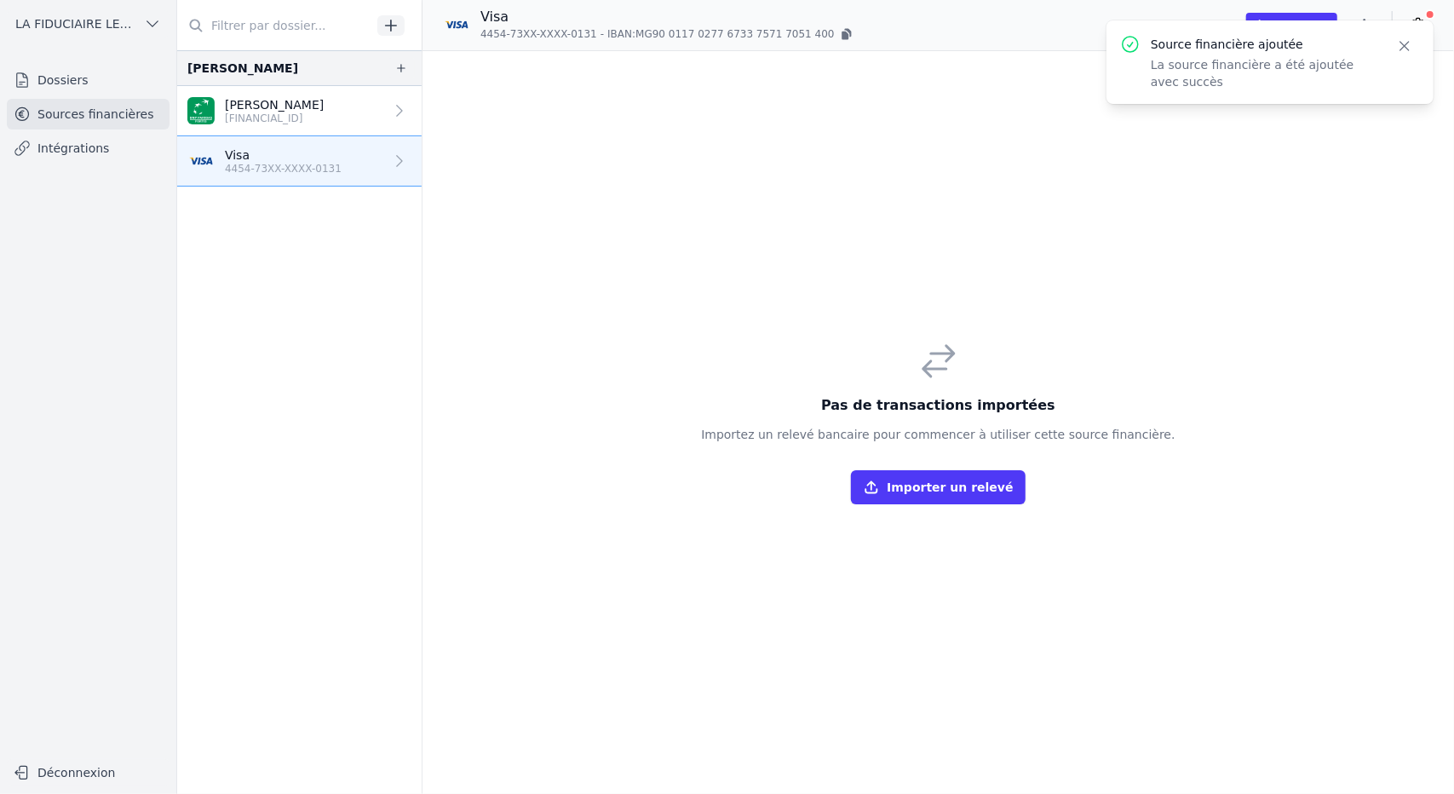
click at [943, 490] on button "Importer un relevé" at bounding box center [938, 487] width 174 height 34
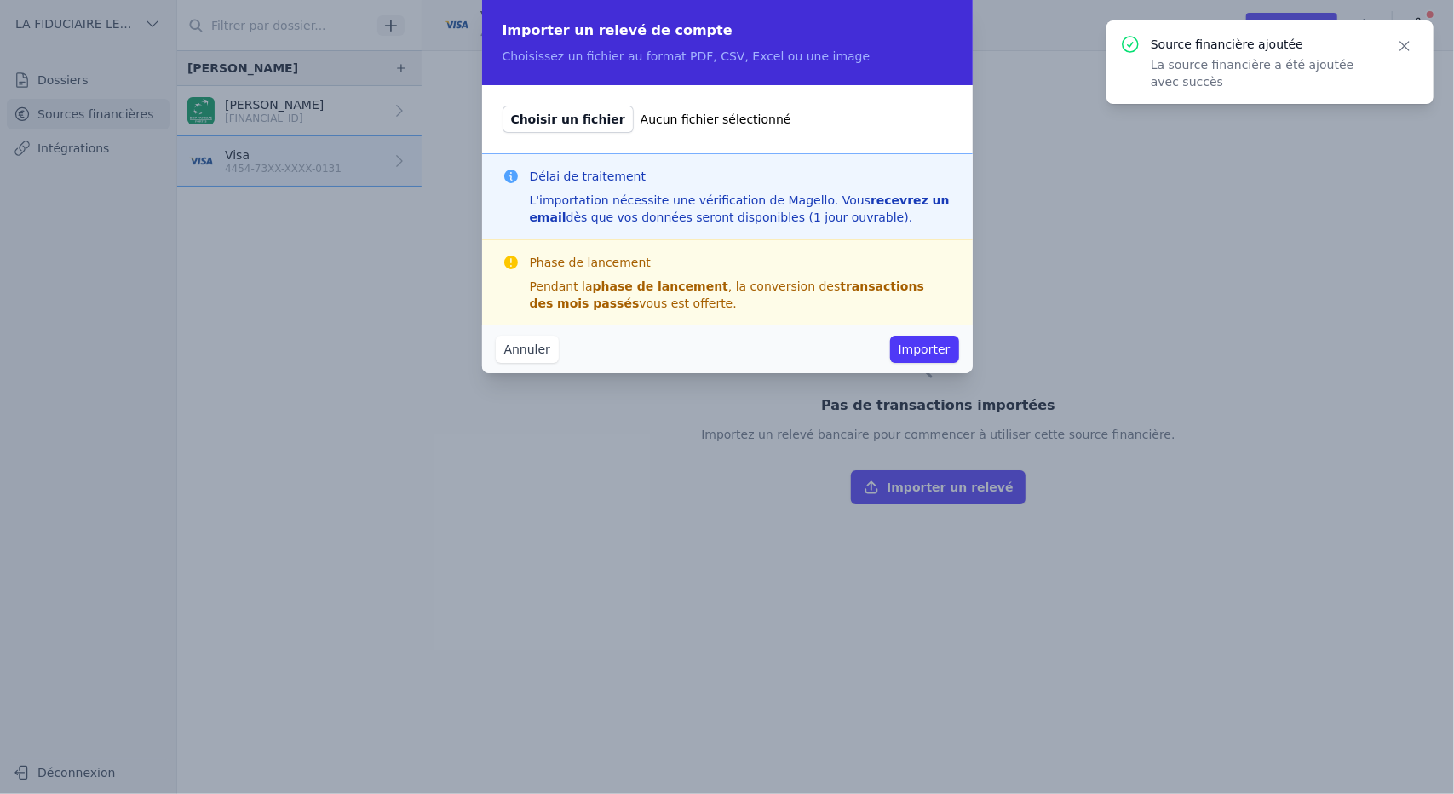
click at [554, 119] on span "Choisir un fichier" at bounding box center [567, 119] width 131 height 27
click at [502, 106] on input "Choisir un fichier Aucun fichier sélectionné" at bounding box center [502, 105] width 1 height 1
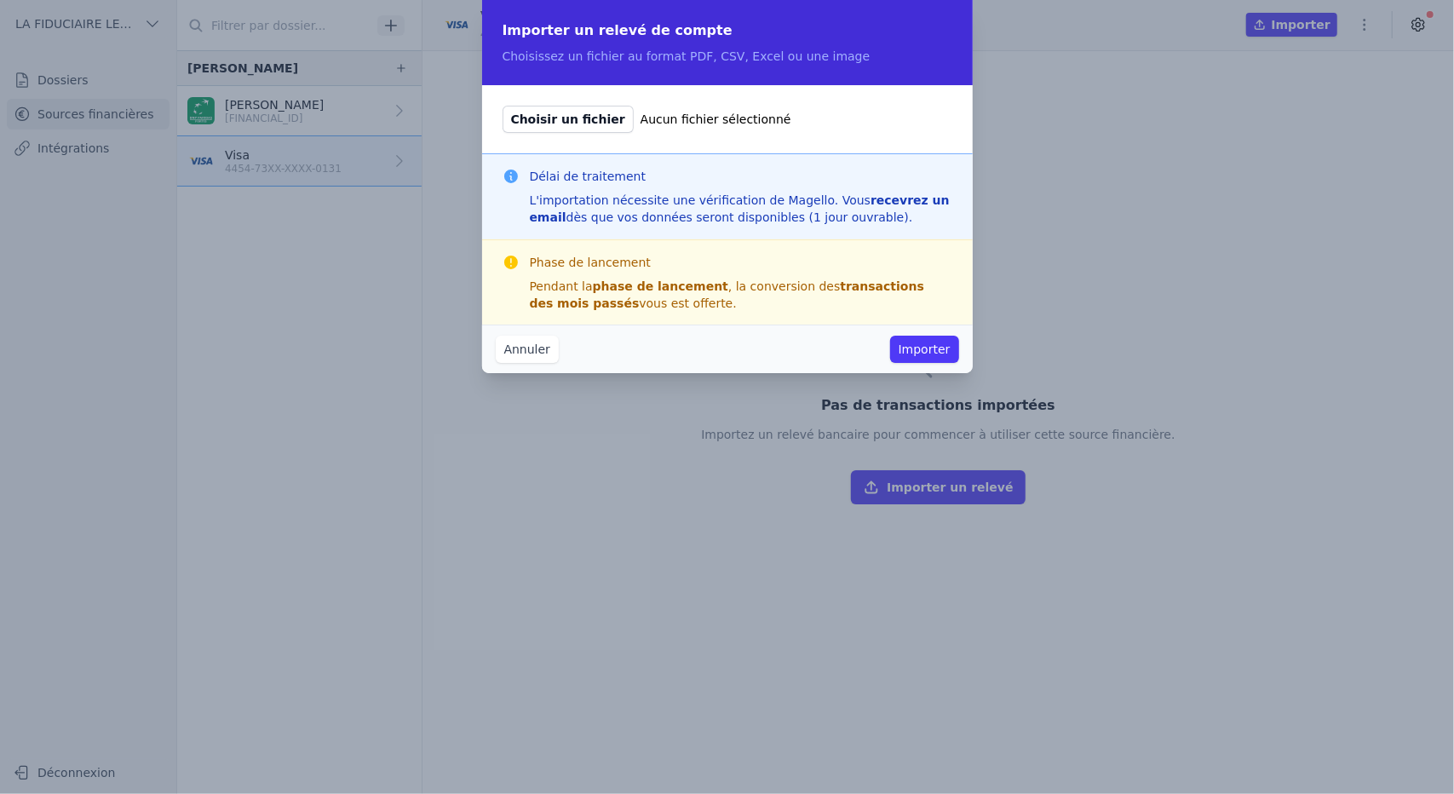
type input "C:\fakepath\Relevé des dépenses - août 2025 (2).pdf"
click at [918, 339] on button "Importer" at bounding box center [924, 349] width 69 height 27
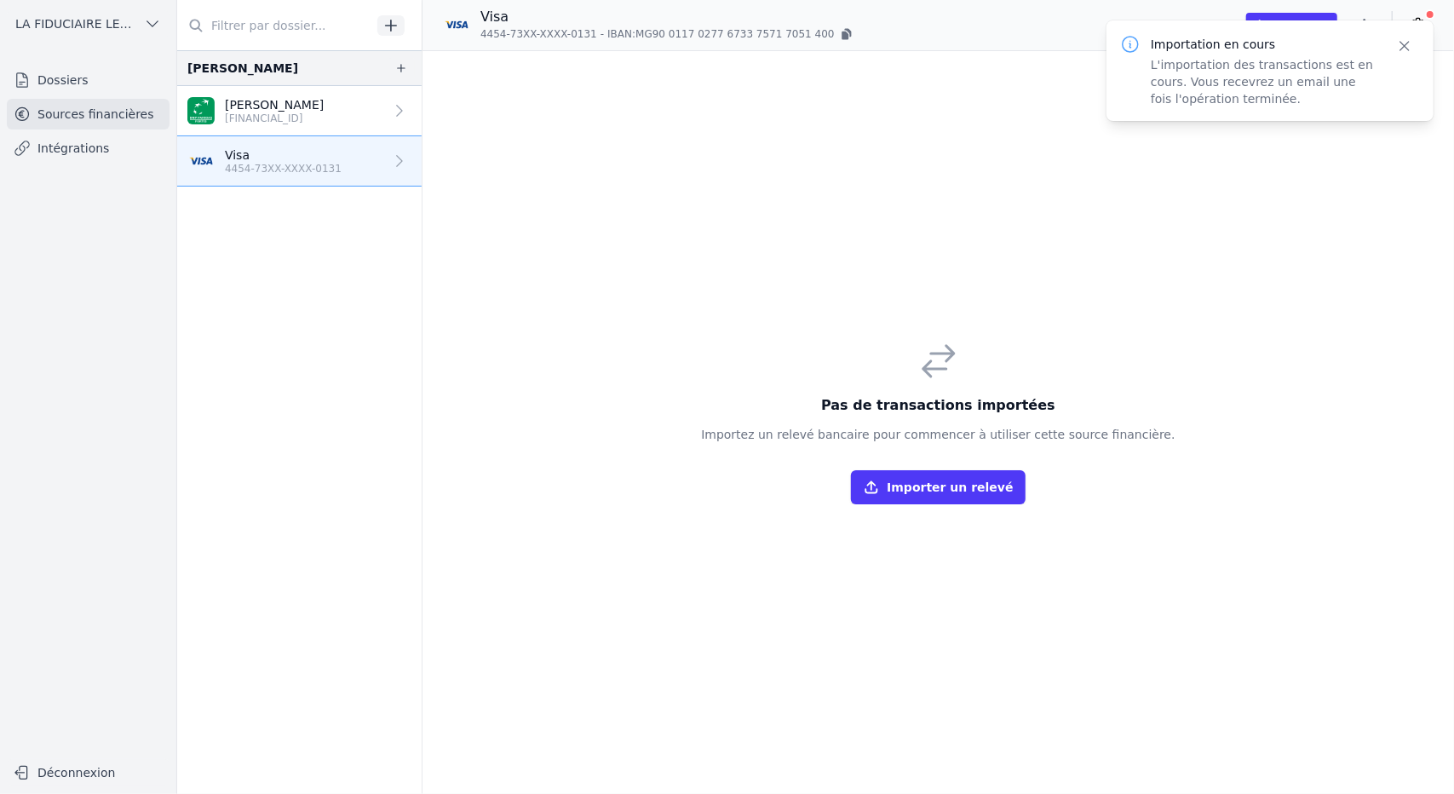
click at [395, 30] on icon "button" at bounding box center [390, 25] width 17 height 17
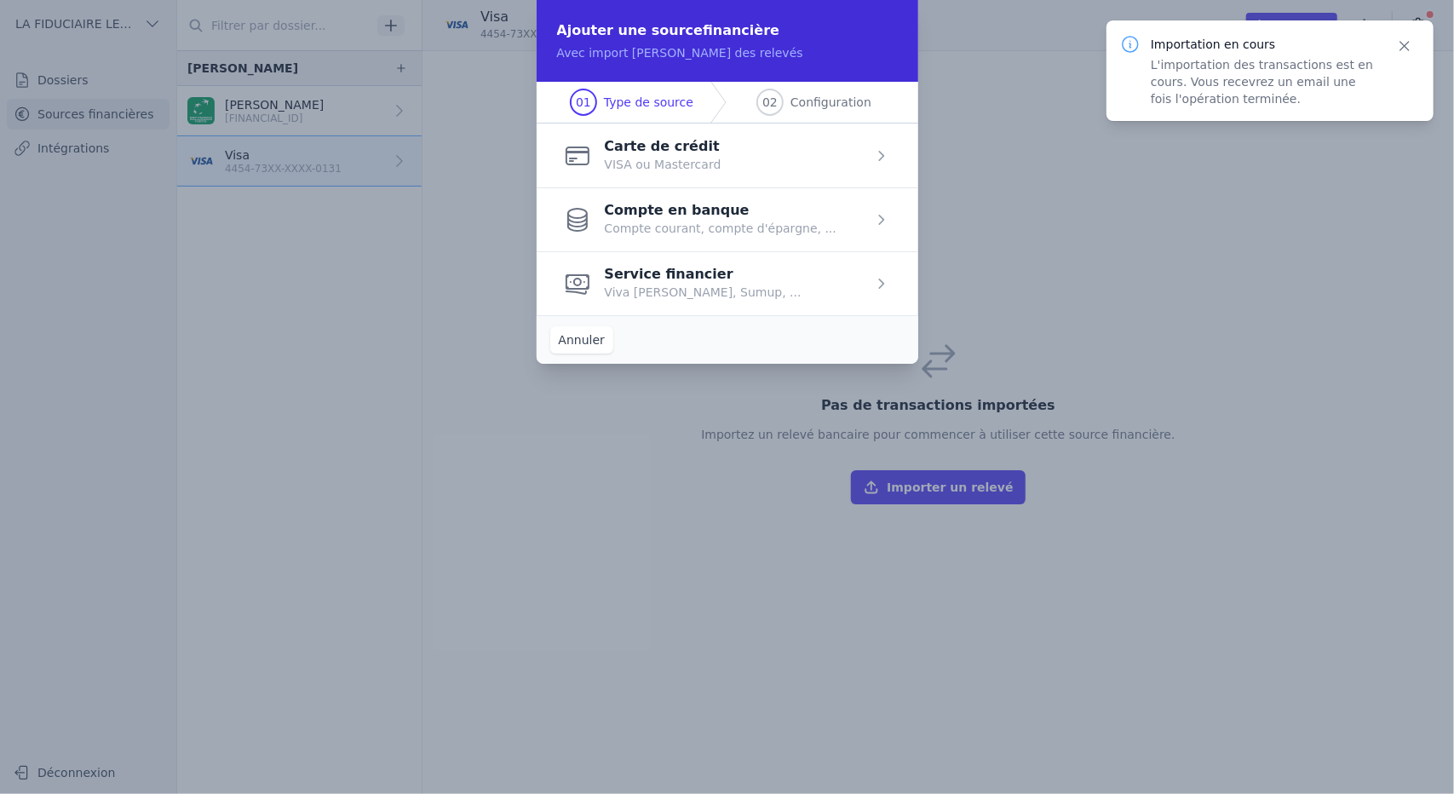
click at [692, 187] on span "button" at bounding box center [728, 219] width 382 height 64
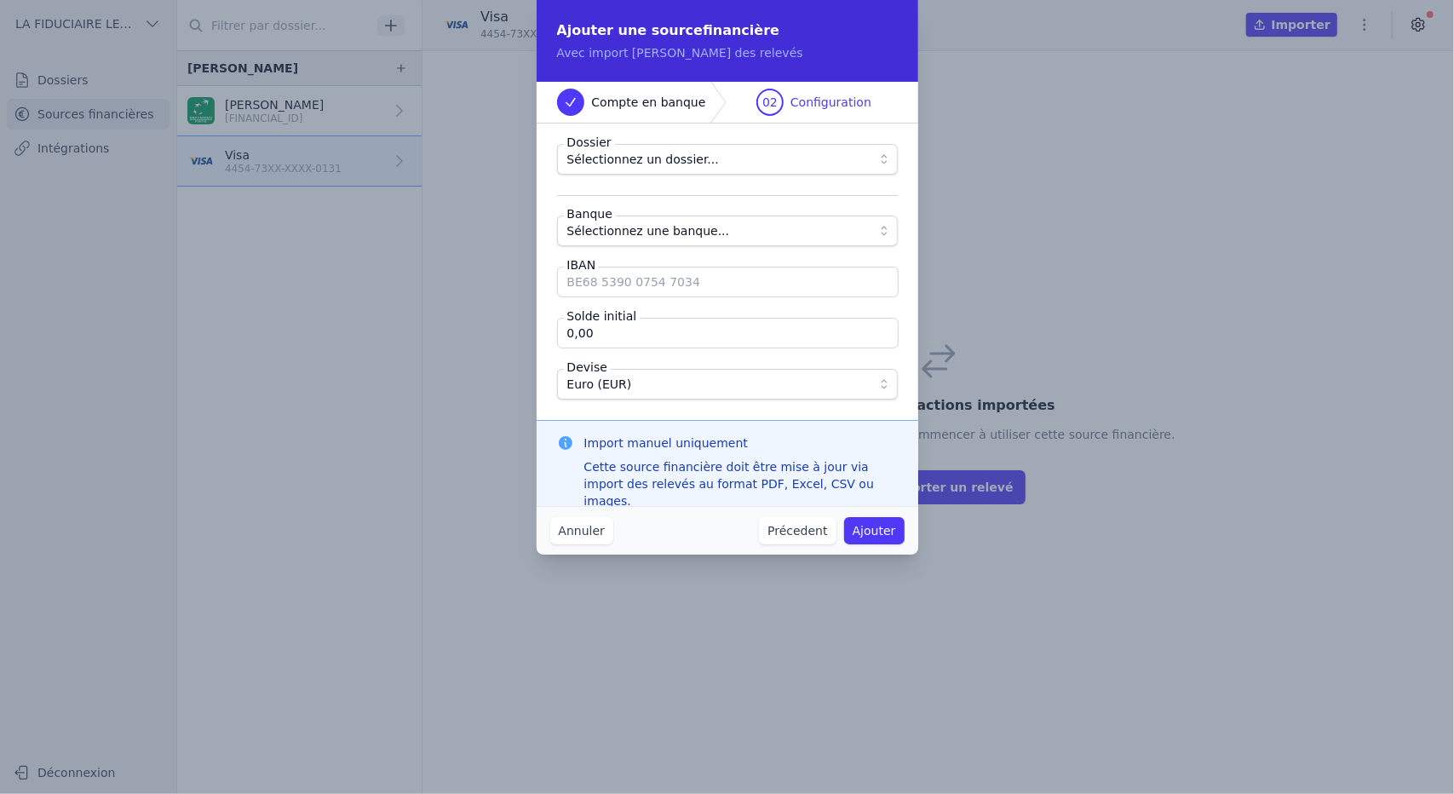
click at [787, 535] on button "Précedent" at bounding box center [797, 530] width 77 height 27
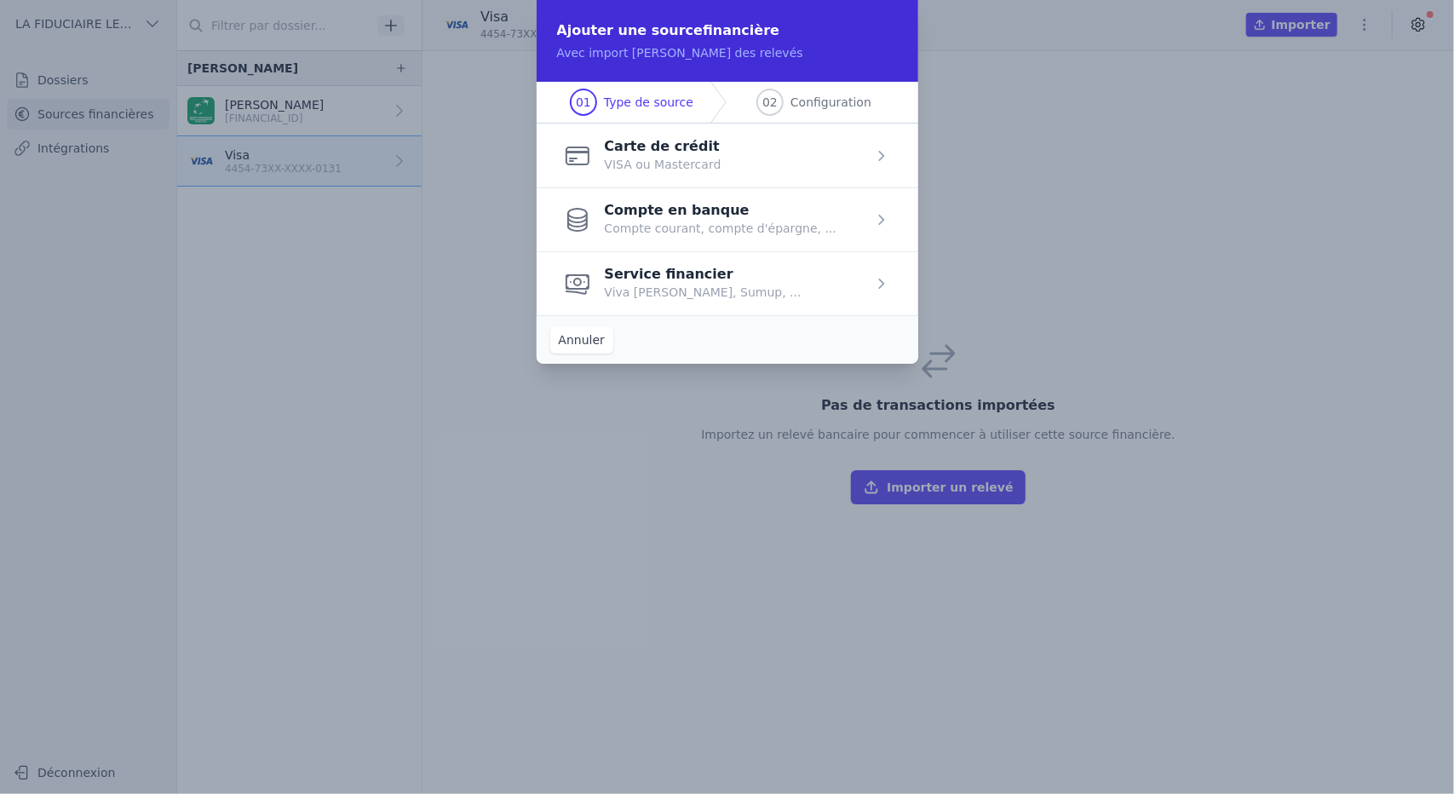
click at [743, 154] on span "button" at bounding box center [728, 155] width 382 height 64
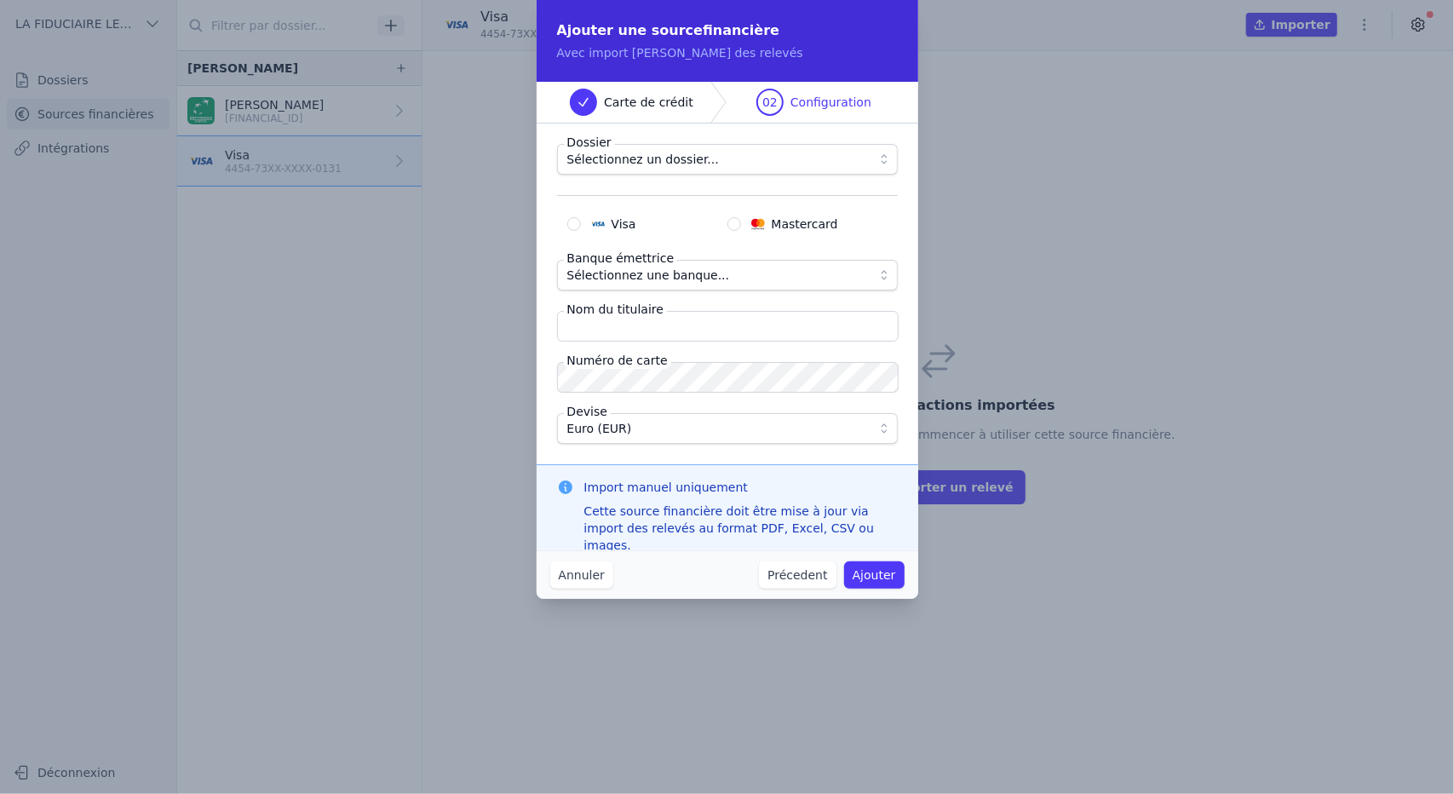
click at [753, 221] on img "Mastercard" at bounding box center [758, 224] width 14 height 14
click at [741, 221] on input "Mastercard" at bounding box center [734, 224] width 14 height 14
radio input "true"
click at [623, 398] on fieldset "Dossier Sélectionnez un dossier... Visa Mastercard Banque émettrice Sélectionne…" at bounding box center [727, 294] width 341 height 300
click at [627, 393] on fieldset "Dossier Sélectionnez un dossier... Visa Mastercard Banque émettrice Sélectionne…" at bounding box center [727, 294] width 341 height 300
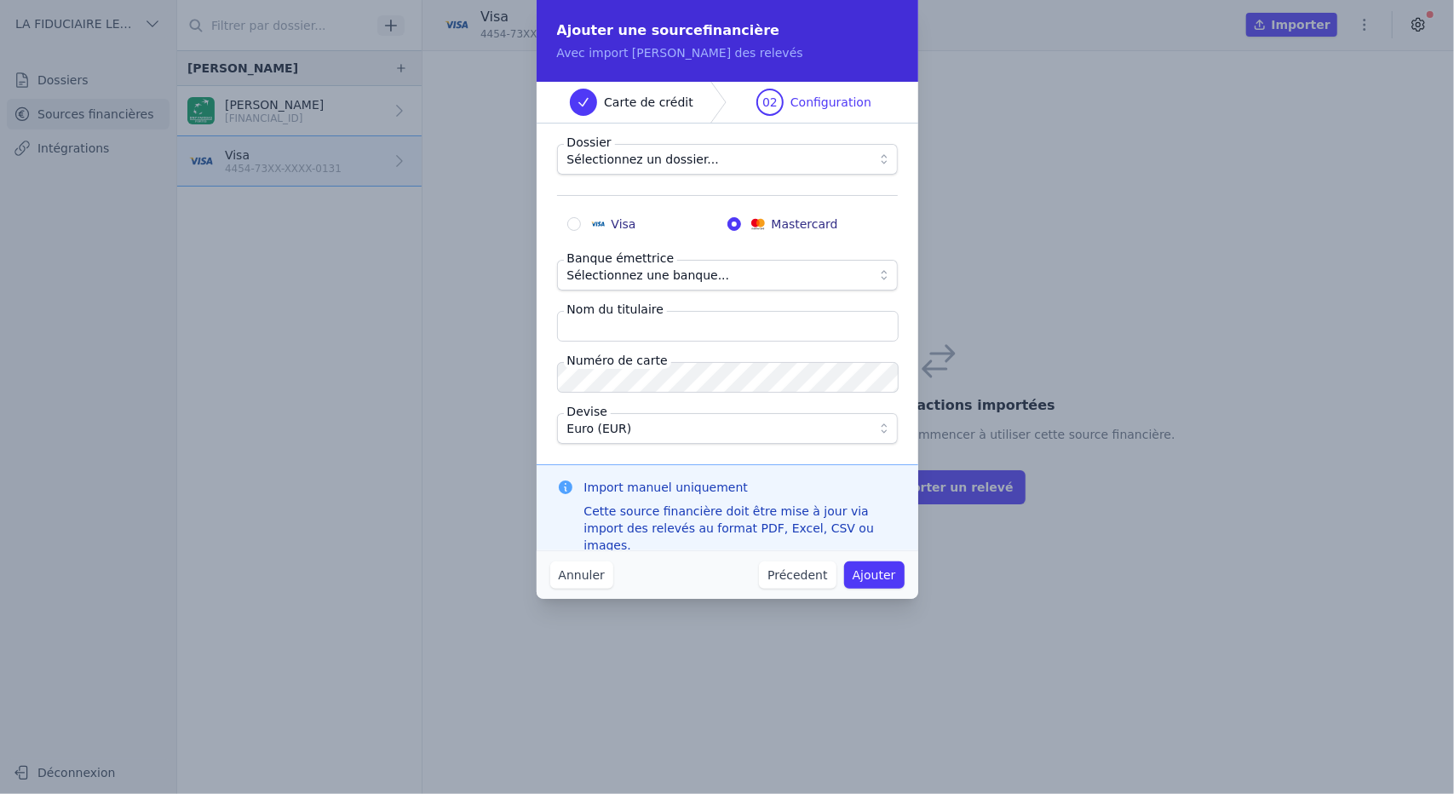
click at [631, 393] on fieldset "Dossier Sélectionnez un dossier... Visa Mastercard Banque émettrice Sélectionne…" at bounding box center [727, 294] width 341 height 300
click at [702, 267] on span "Sélectionnez une banque..." at bounding box center [648, 275] width 163 height 20
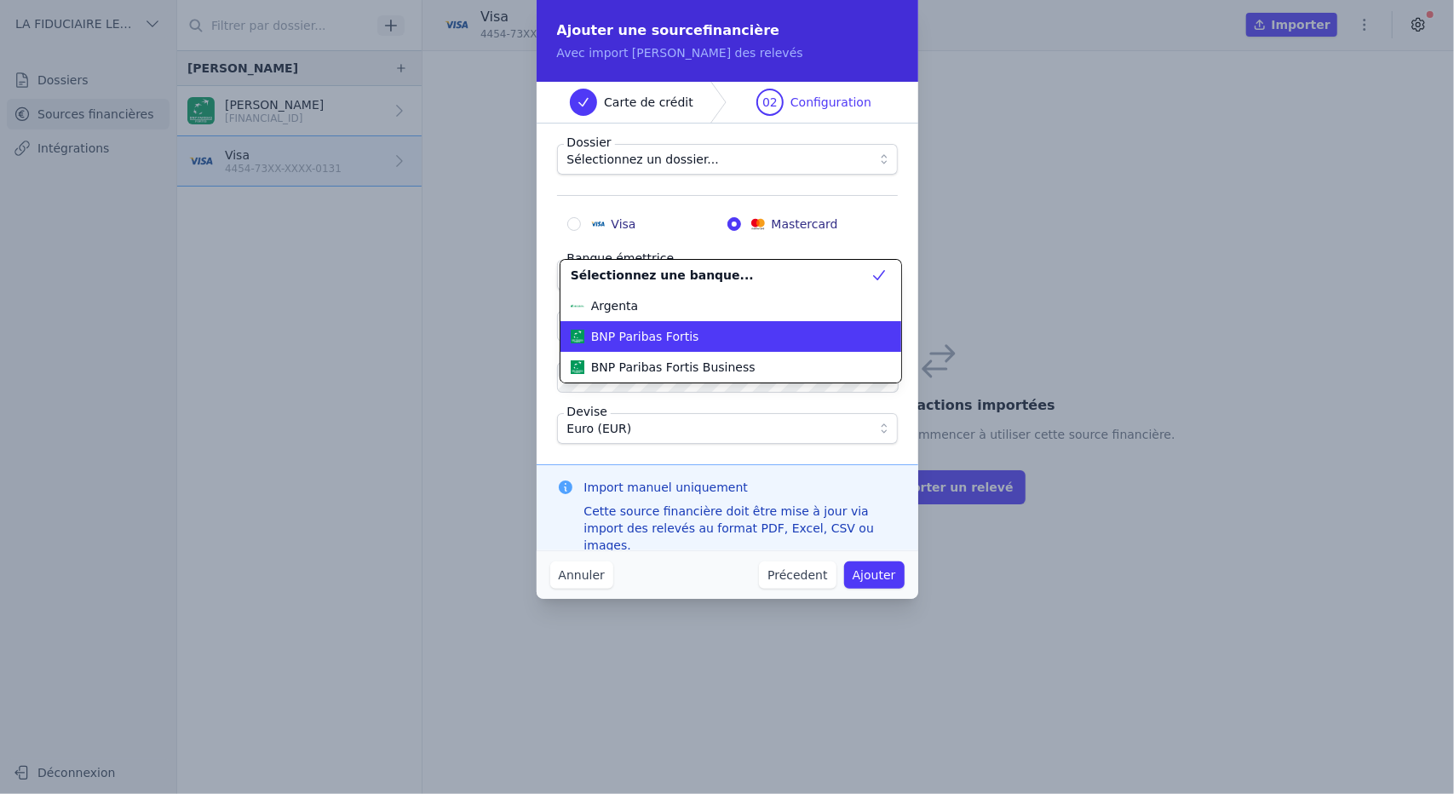
click at [657, 342] on span "BNP Paribas Fortis" at bounding box center [645, 336] width 108 height 17
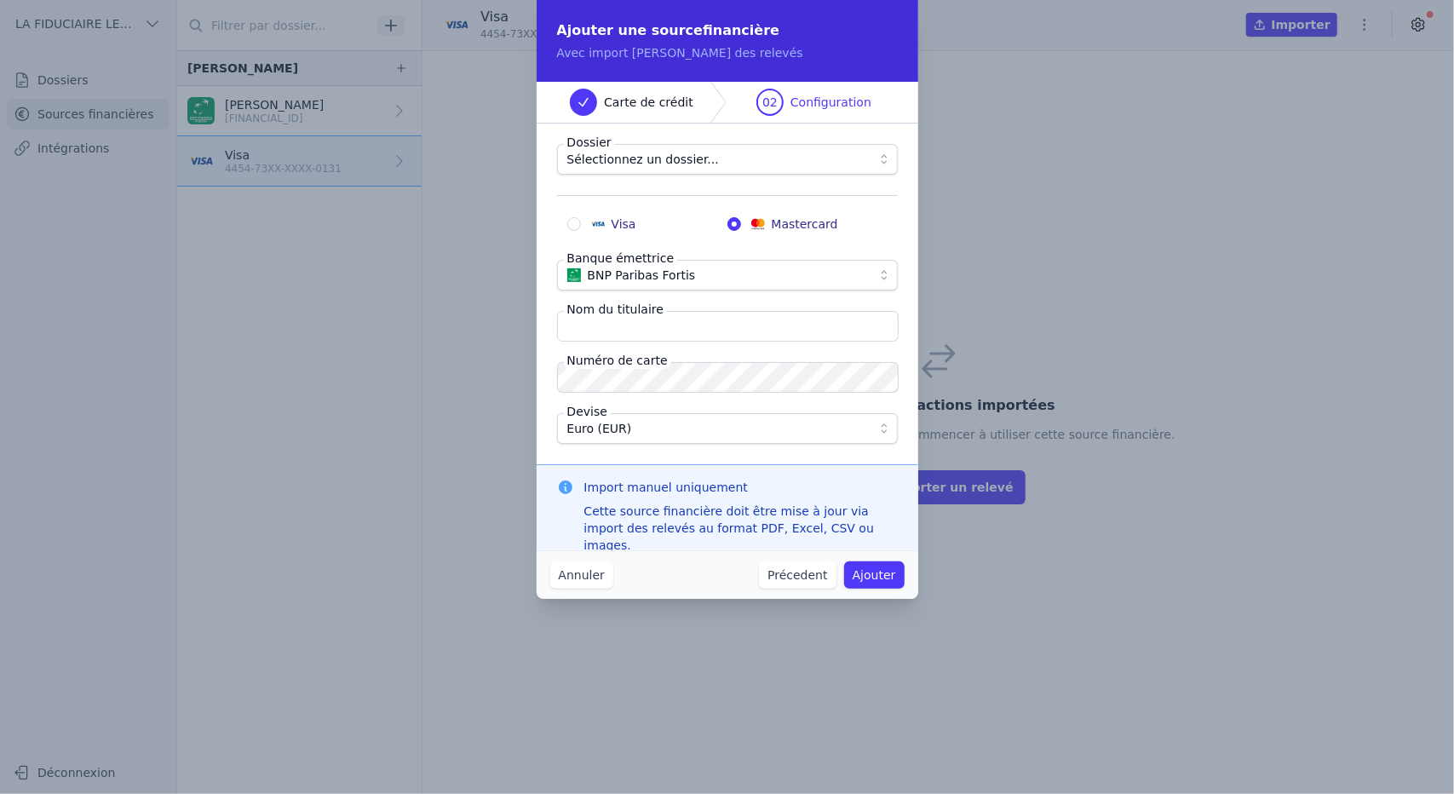
click at [685, 327] on input "Nom du titulaire" at bounding box center [728, 326] width 342 height 31
type input "Yorick Hladki"
click at [876, 574] on button "Ajouter" at bounding box center [874, 574] width 60 height 27
click at [704, 166] on span "Sélectionnez un dossier..." at bounding box center [715, 159] width 296 height 20
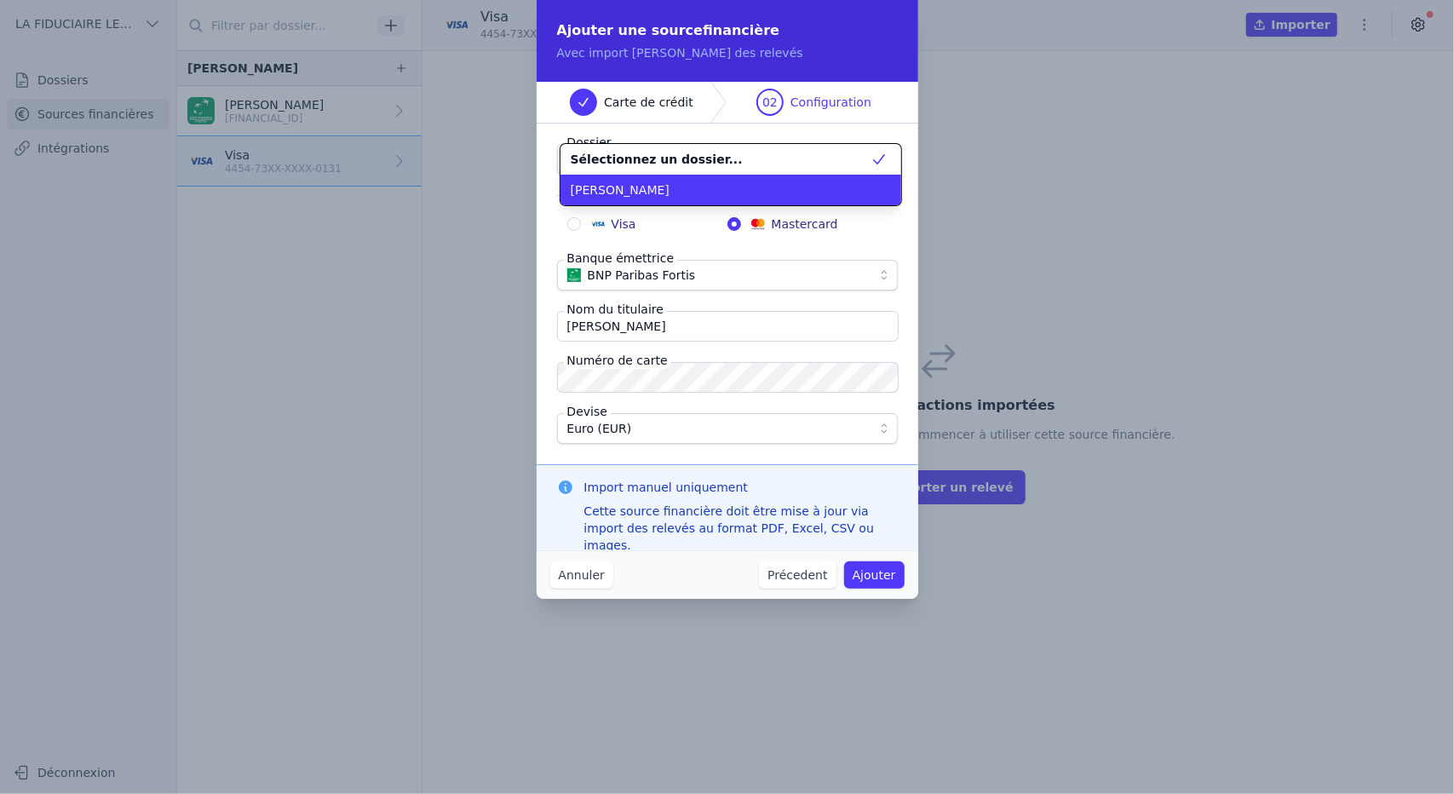
click at [702, 181] on ul "Sélectionnez un dossier... HLADKI YORICK SRL" at bounding box center [730, 174] width 341 height 61
click at [703, 187] on div "[PERSON_NAME]" at bounding box center [721, 189] width 300 height 17
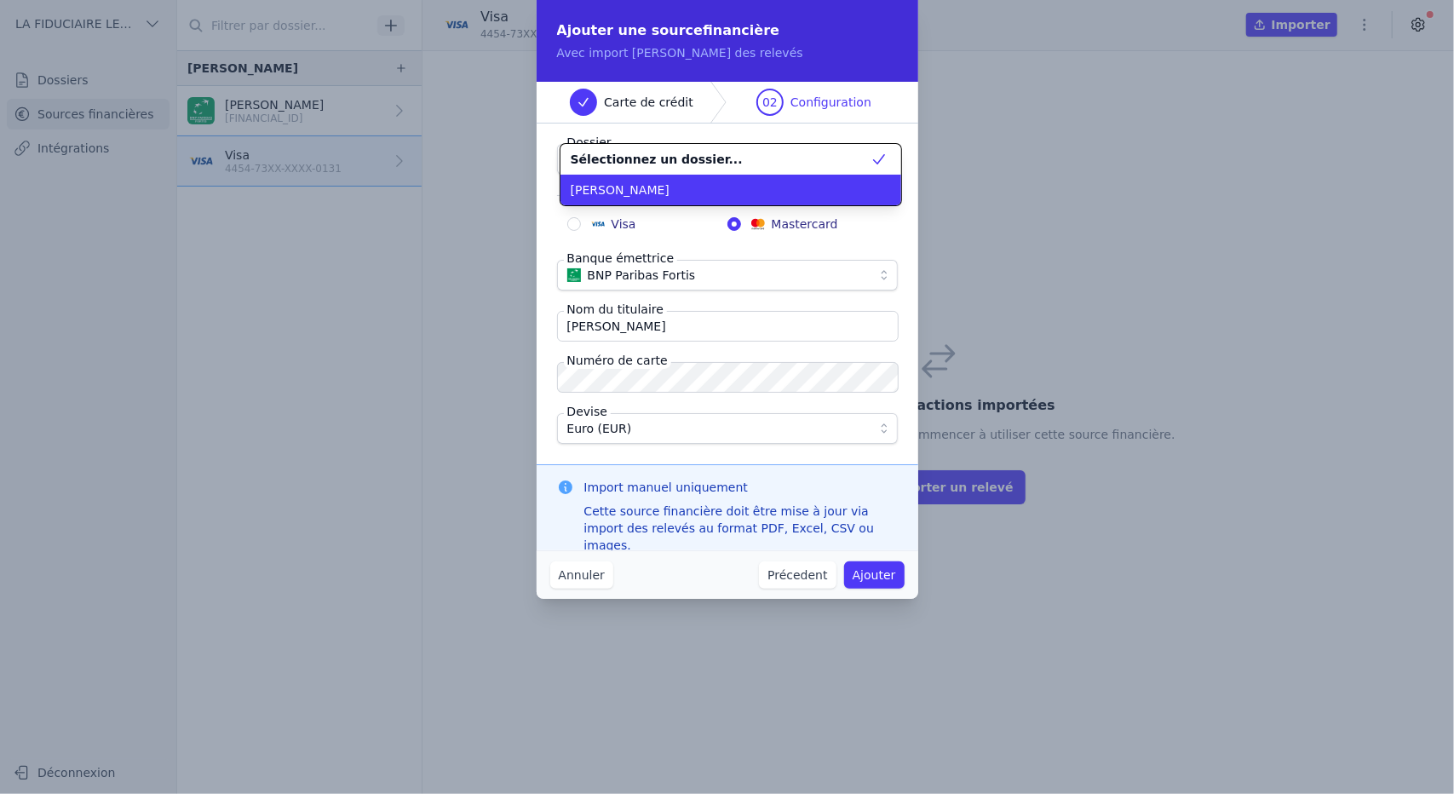
click at [709, 173] on li "Sélectionnez un dossier..." at bounding box center [730, 159] width 341 height 31
click at [711, 583] on div "Sélectionnez un dossier... HLADKI YORICK SRL" at bounding box center [727, 388] width 1454 height 777
click at [831, 588] on div "Sélectionnez un dossier... HLADKI YORICK SRL" at bounding box center [727, 388] width 1454 height 777
click at [804, 111] on div "Sélectionnez un dossier... HLADKI YORICK SRL" at bounding box center [727, 388] width 1454 height 777
click at [581, 572] on div "Sélectionnez un dossier... HLADKI YORICK SRL" at bounding box center [727, 388] width 1454 height 777
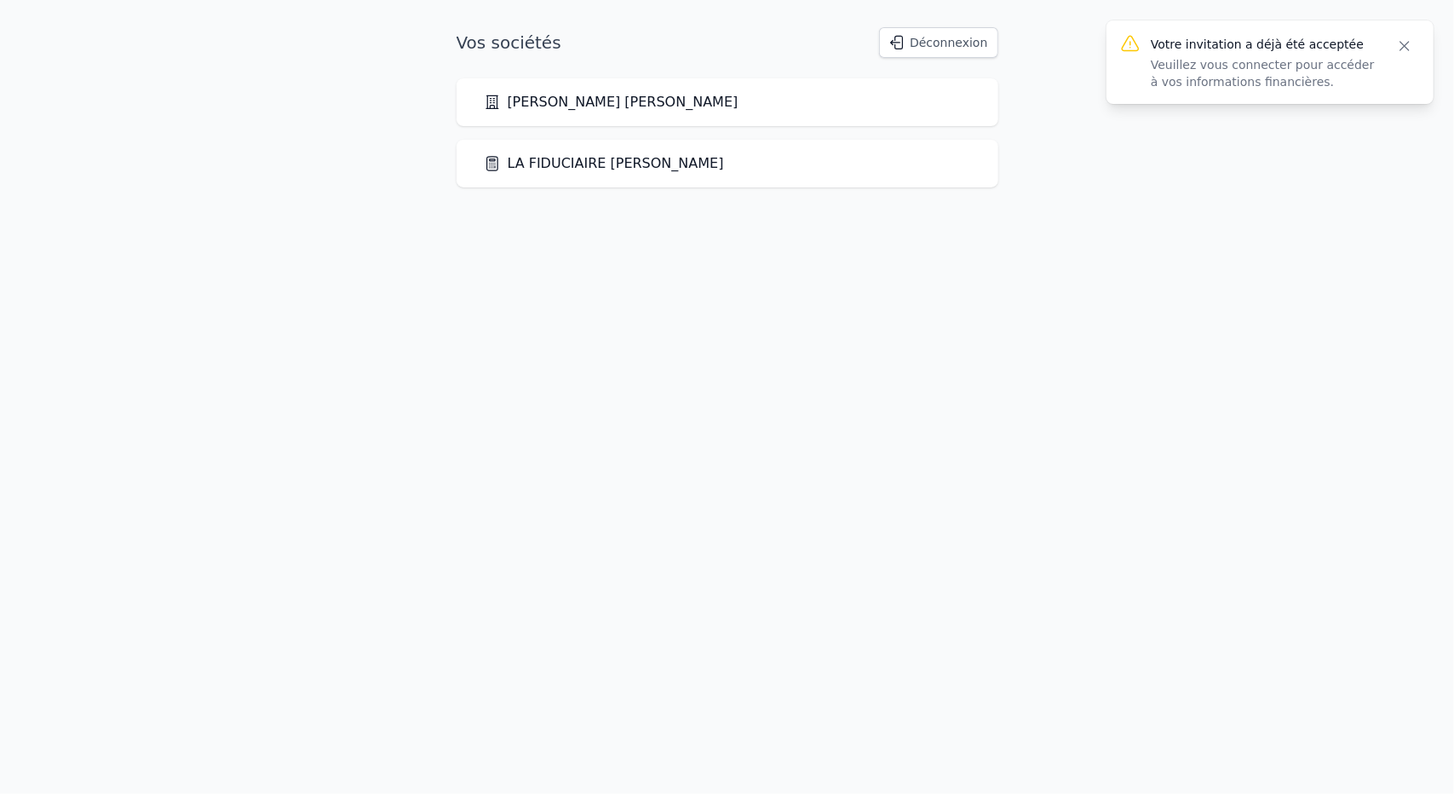
click at [1405, 47] on icon "button" at bounding box center [1404, 46] width 9 height 9
click at [510, 106] on link "[PERSON_NAME] [PERSON_NAME]" at bounding box center [611, 102] width 255 height 20
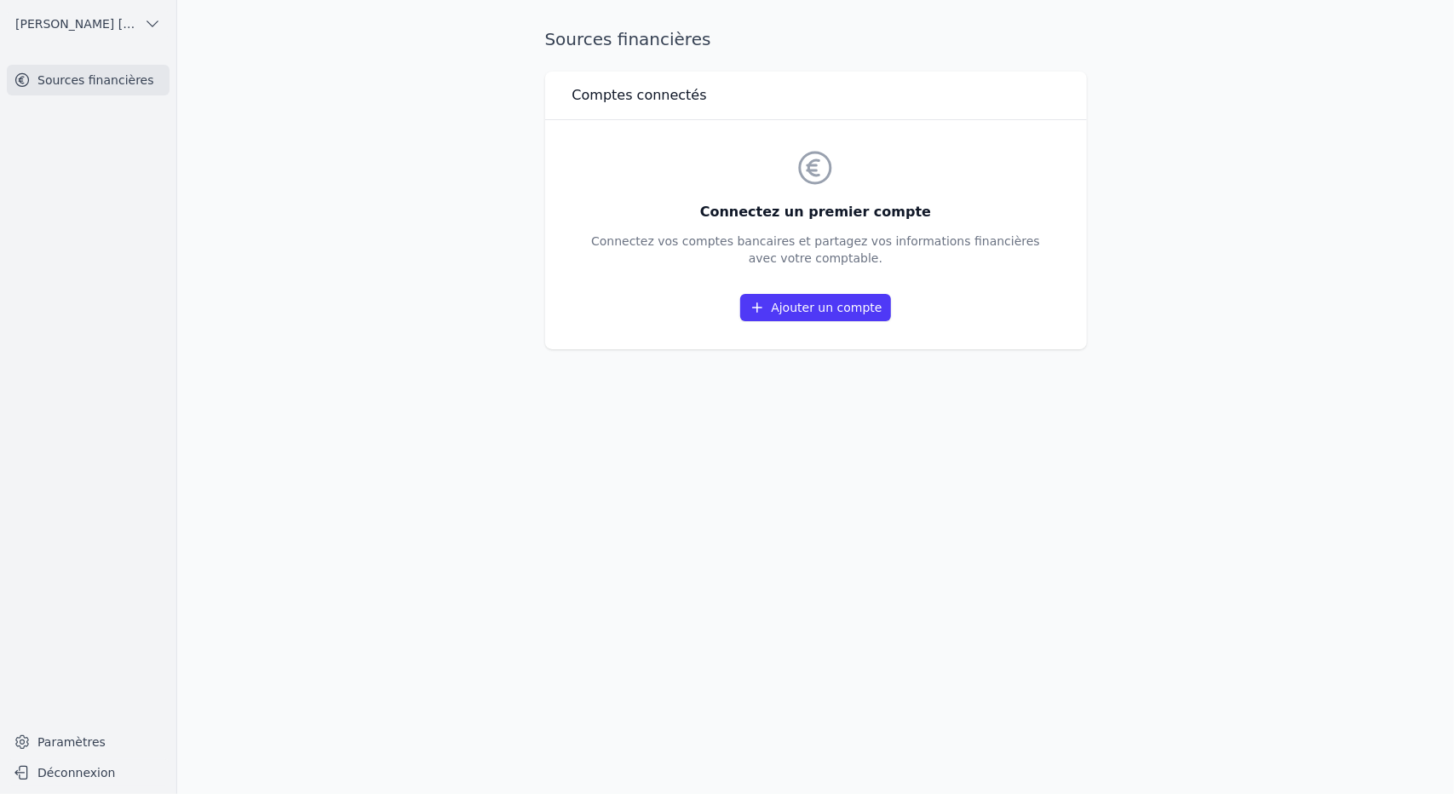
click at [763, 299] on icon at bounding box center [757, 307] width 17 height 17
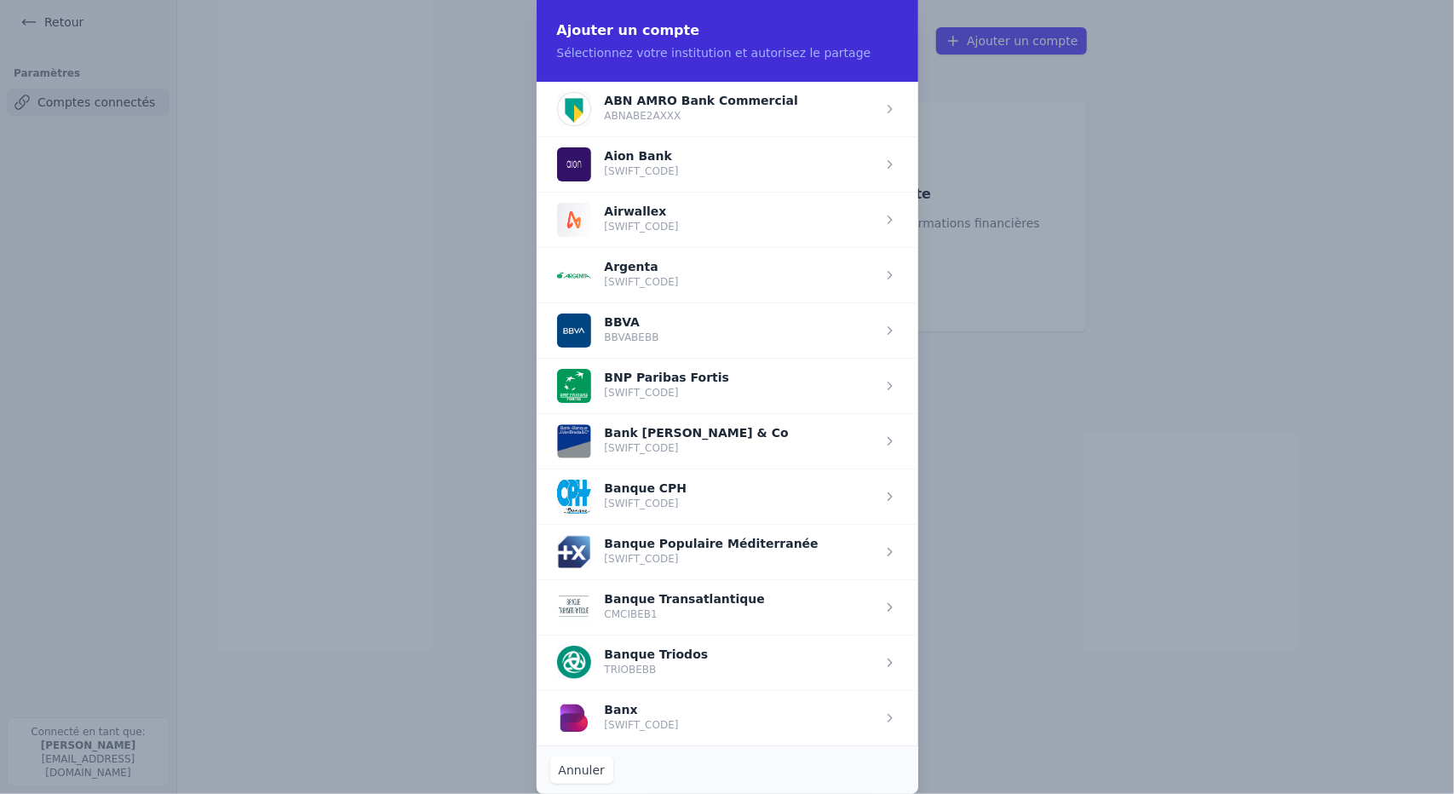
click at [664, 381] on span "button" at bounding box center [728, 385] width 382 height 55
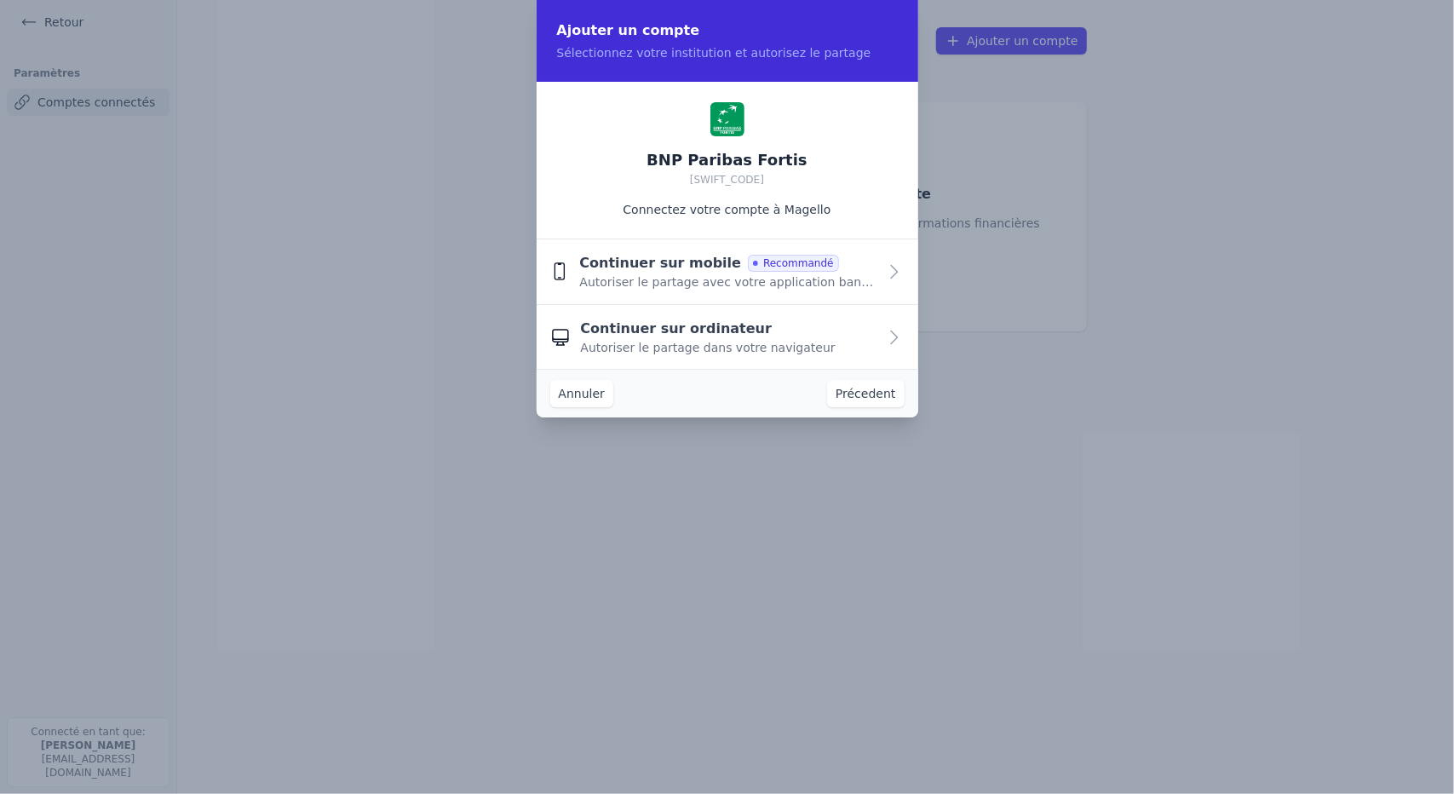
click at [861, 287] on span "Autoriser le partage avec votre application bancaire" at bounding box center [727, 281] width 297 height 17
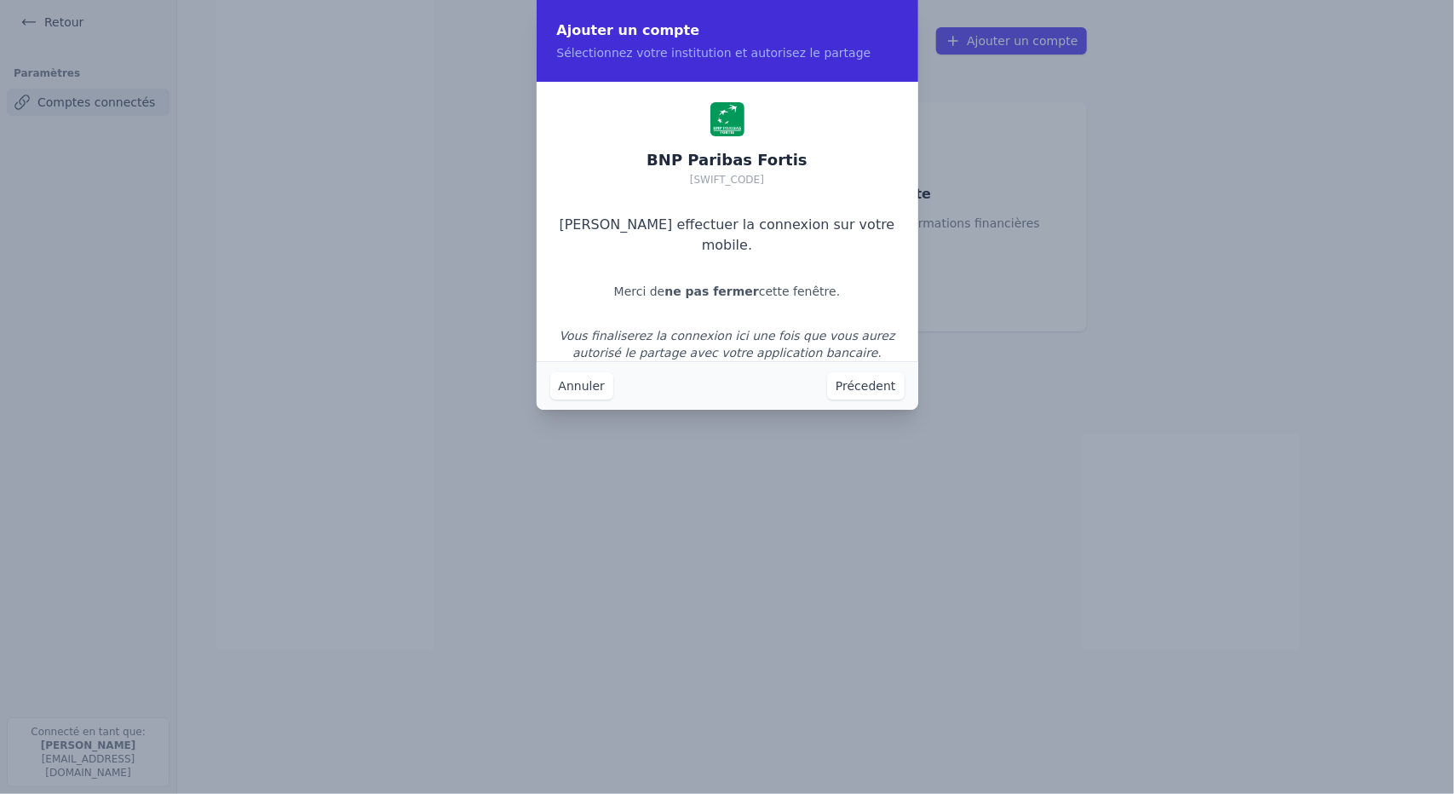
click at [581, 392] on button "Annuler" at bounding box center [581, 385] width 63 height 27
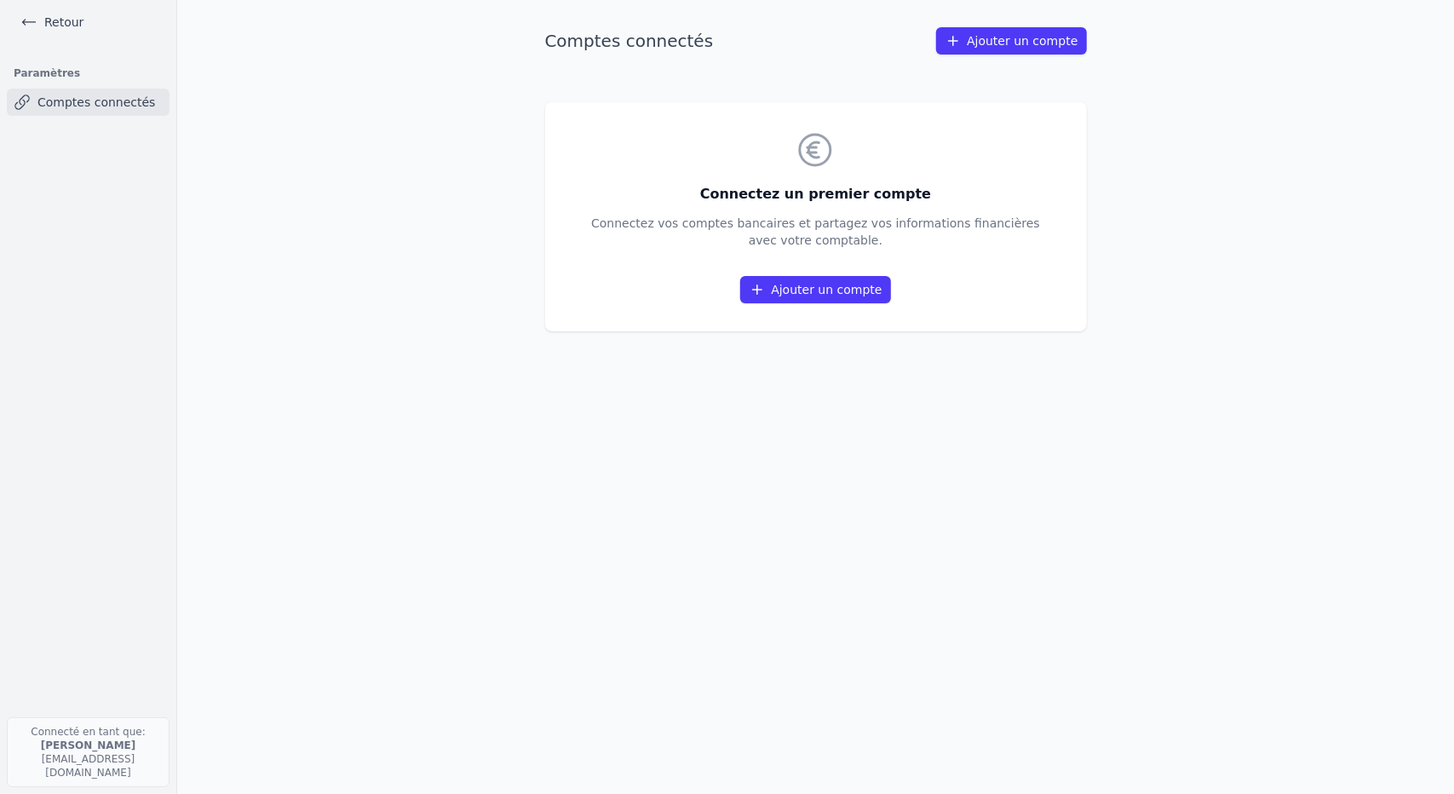
click at [807, 297] on link "Ajouter un compte" at bounding box center [815, 289] width 150 height 27
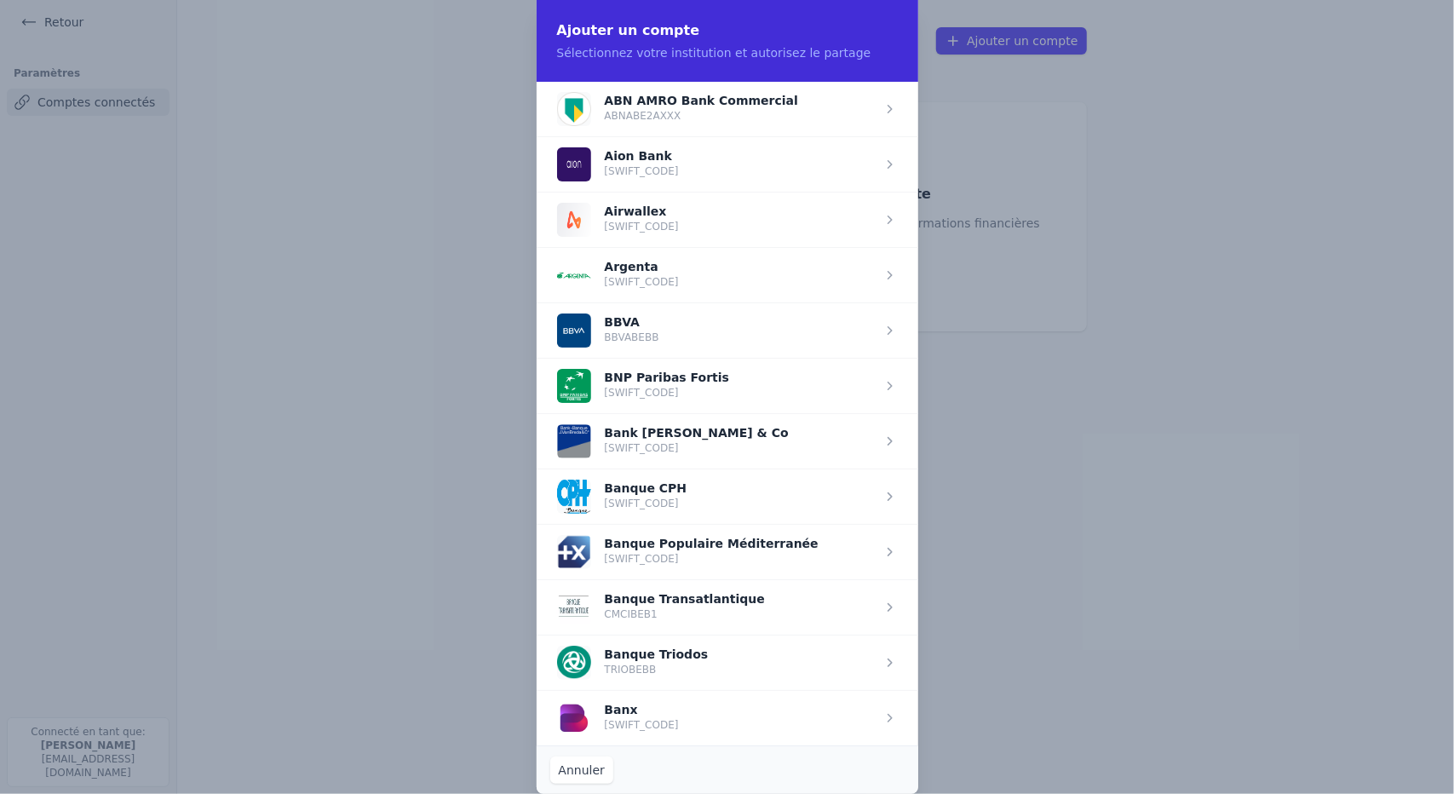
click at [758, 385] on span "button" at bounding box center [728, 385] width 382 height 55
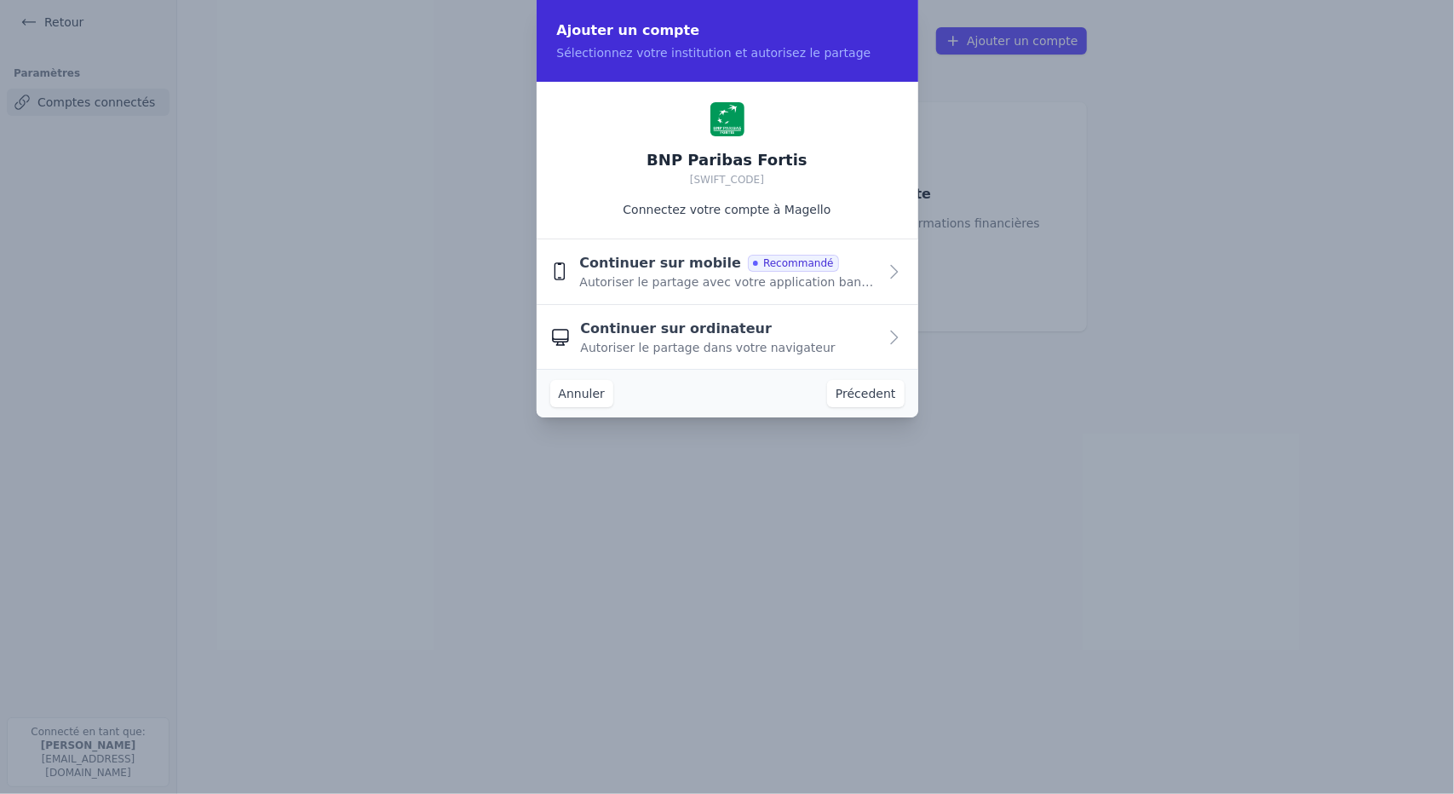
click at [857, 276] on span "Autoriser le partage avec votre application bancaire" at bounding box center [727, 281] width 297 height 17
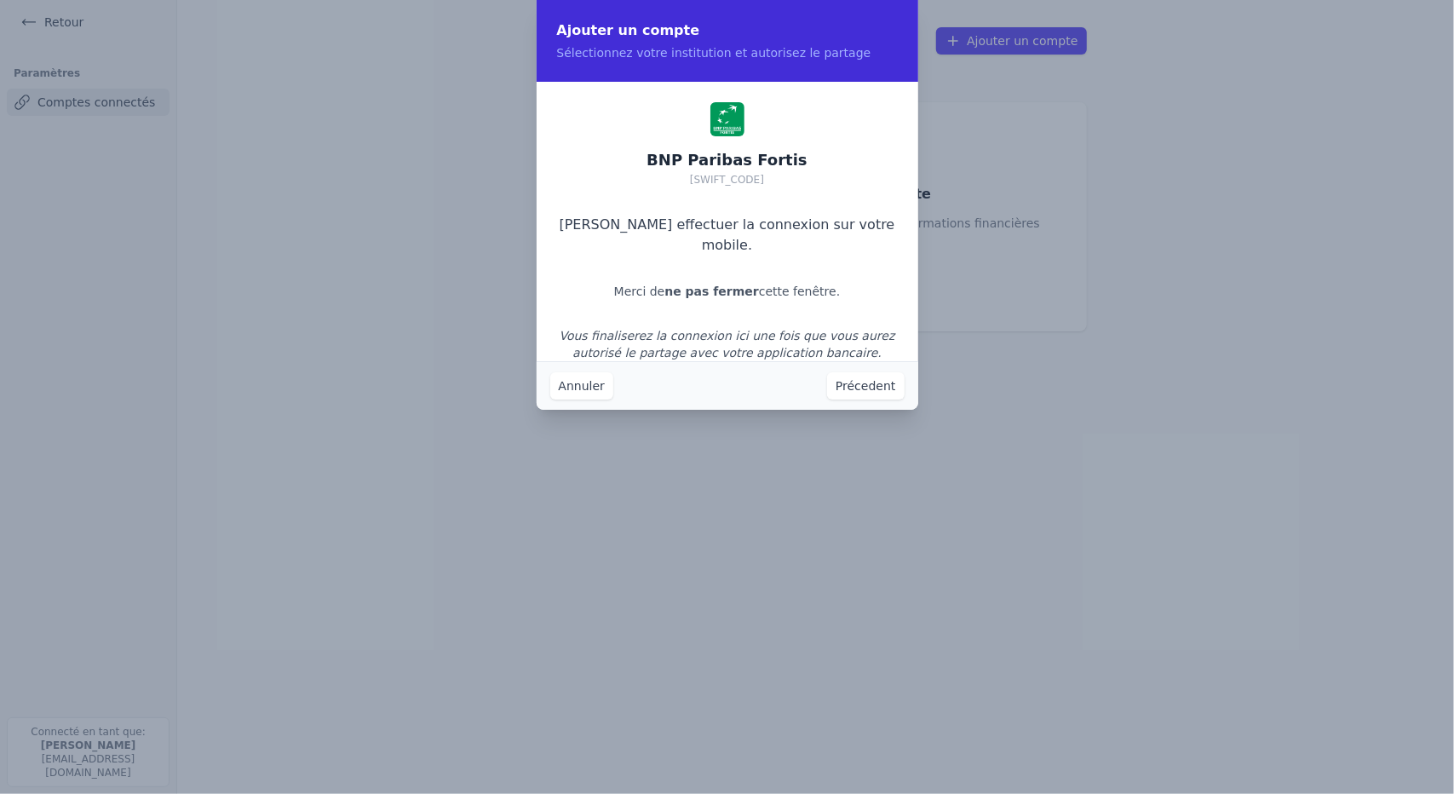
click at [849, 387] on button "Précedent" at bounding box center [865, 385] width 77 height 27
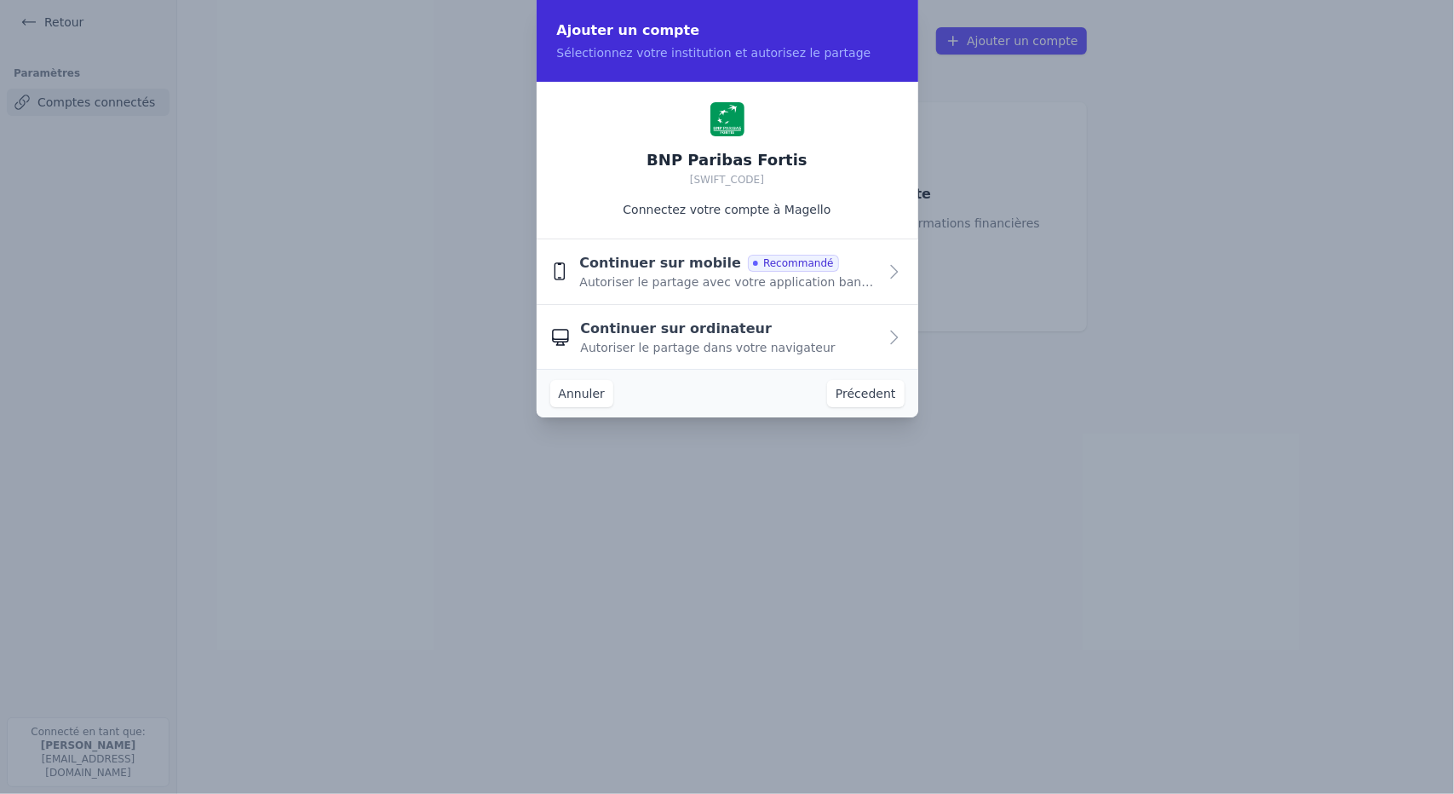
click at [709, 340] on span "Autoriser le partage dans votre navigateur" at bounding box center [708, 347] width 255 height 17
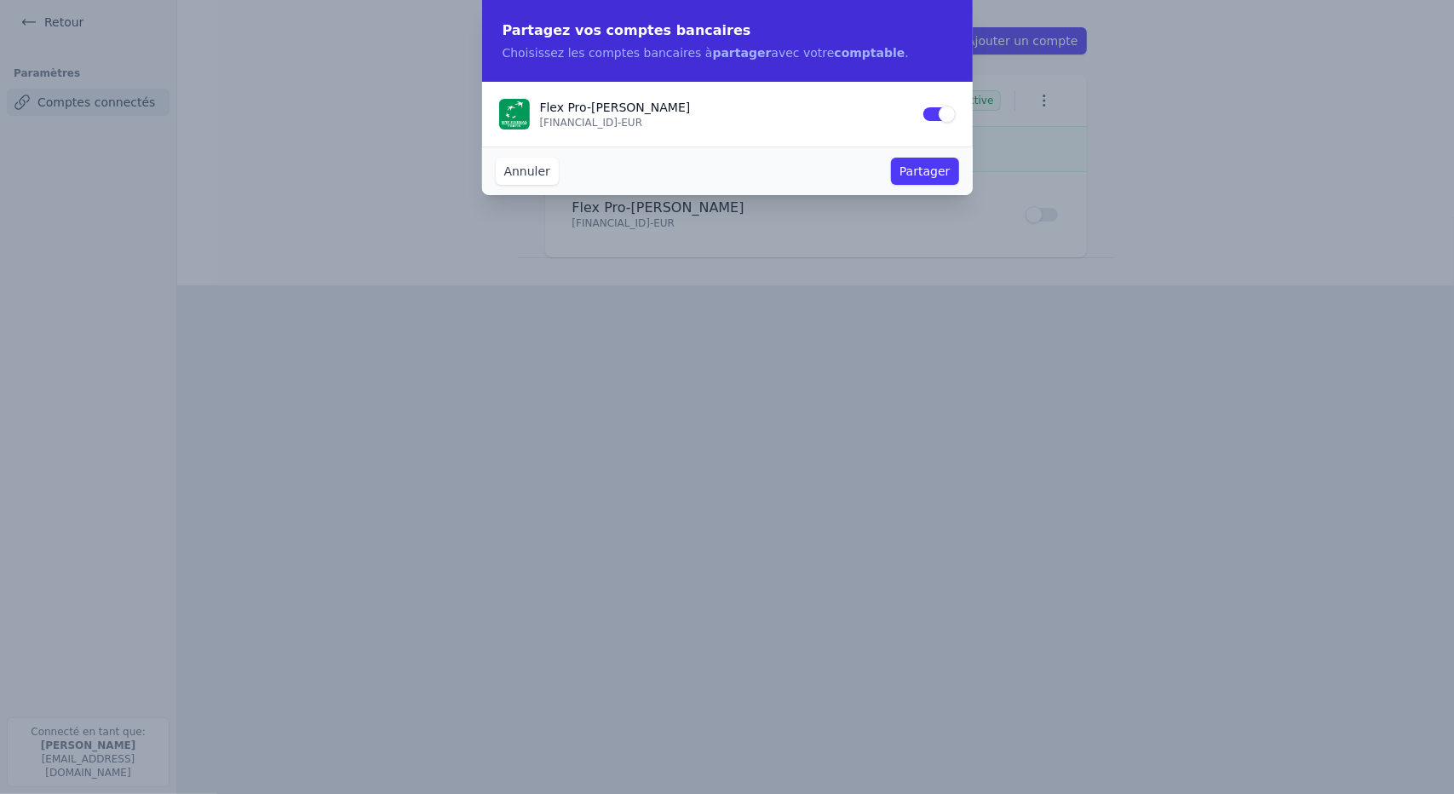
click at [951, 177] on button "Partager" at bounding box center [924, 171] width 67 height 27
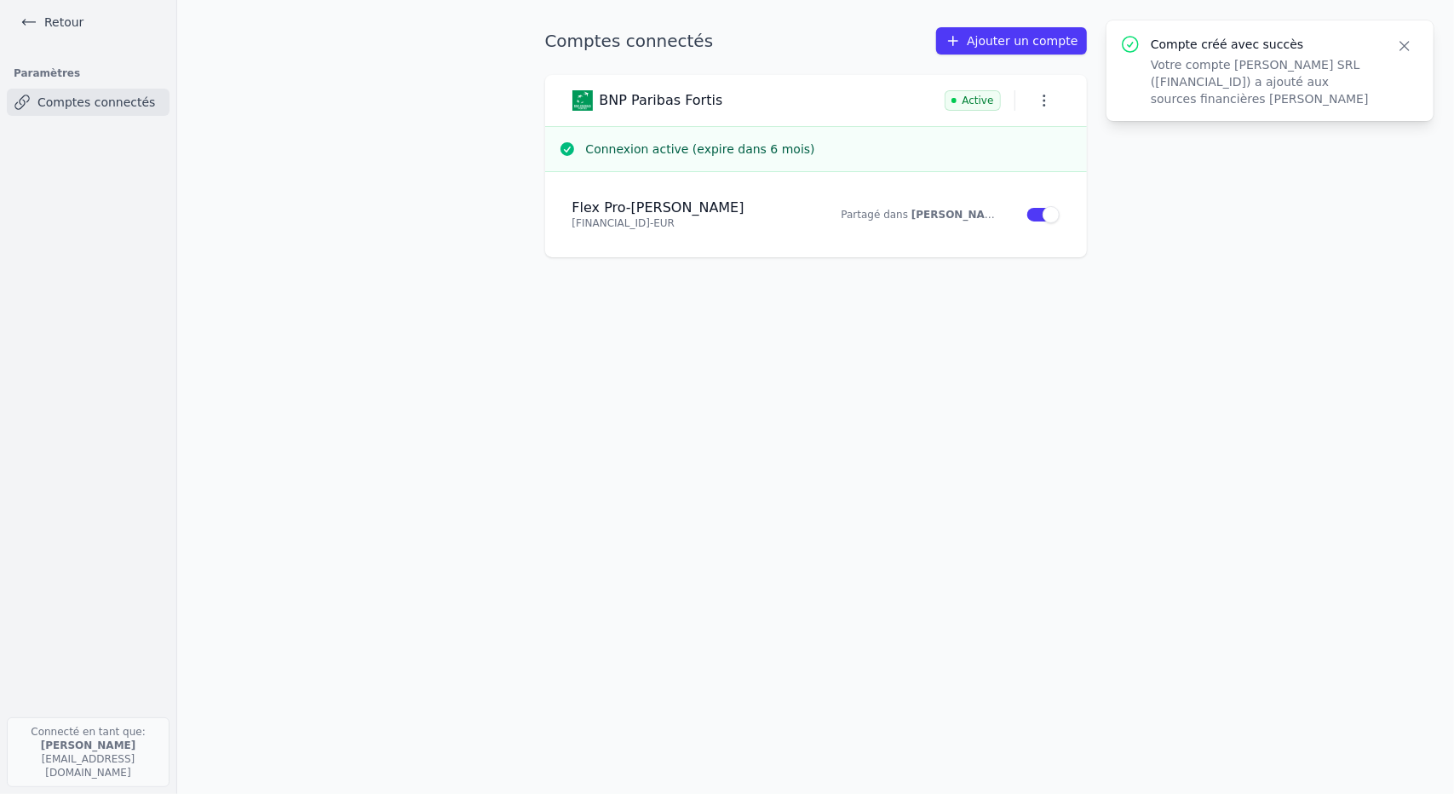
click at [1404, 47] on icon "button" at bounding box center [1404, 46] width 9 height 9
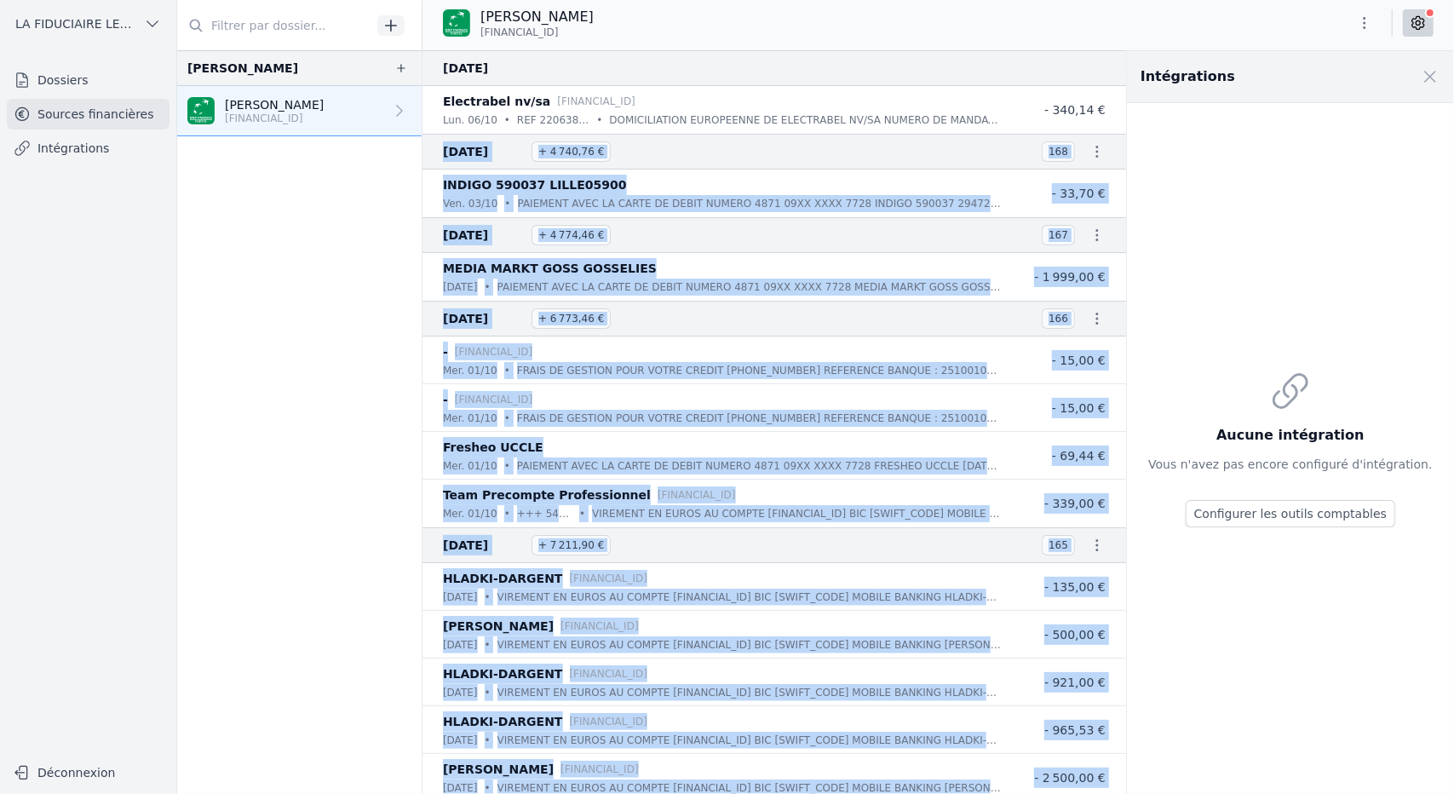
drag, startPoint x: 1128, startPoint y: 66, endPoint x: 1122, endPoint y: 114, distance: 48.0
click at [1122, 114] on div "06 oct. 2025 Electrabel nv/sa BE21 3101 8027 5903 lun. 06/10 • REF 2206389254/ …" at bounding box center [937, 422] width 1031 height 743
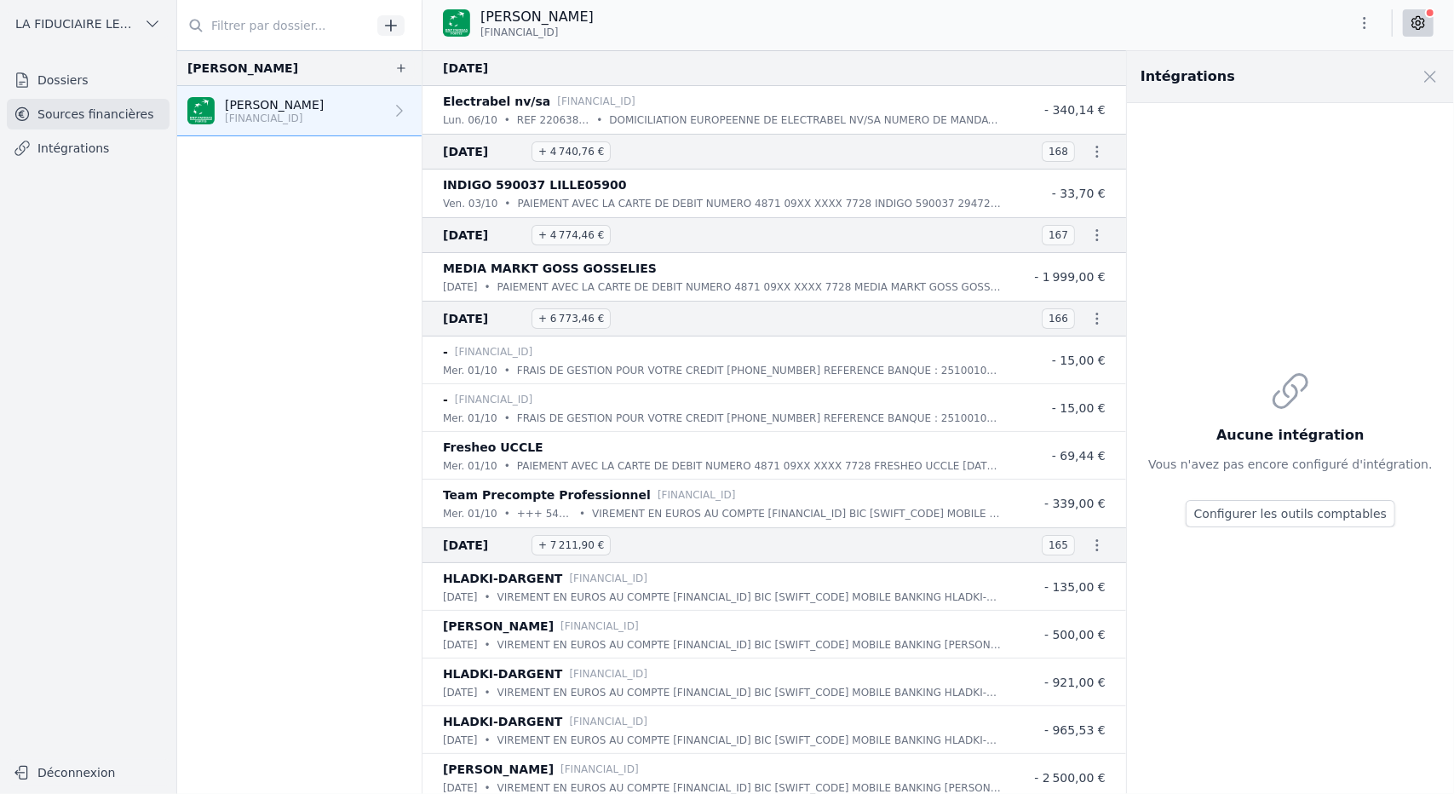
click at [1033, 80] on li "06 oct. 2025" at bounding box center [773, 68] width 703 height 36
click at [1422, 78] on span at bounding box center [1429, 76] width 37 height 37
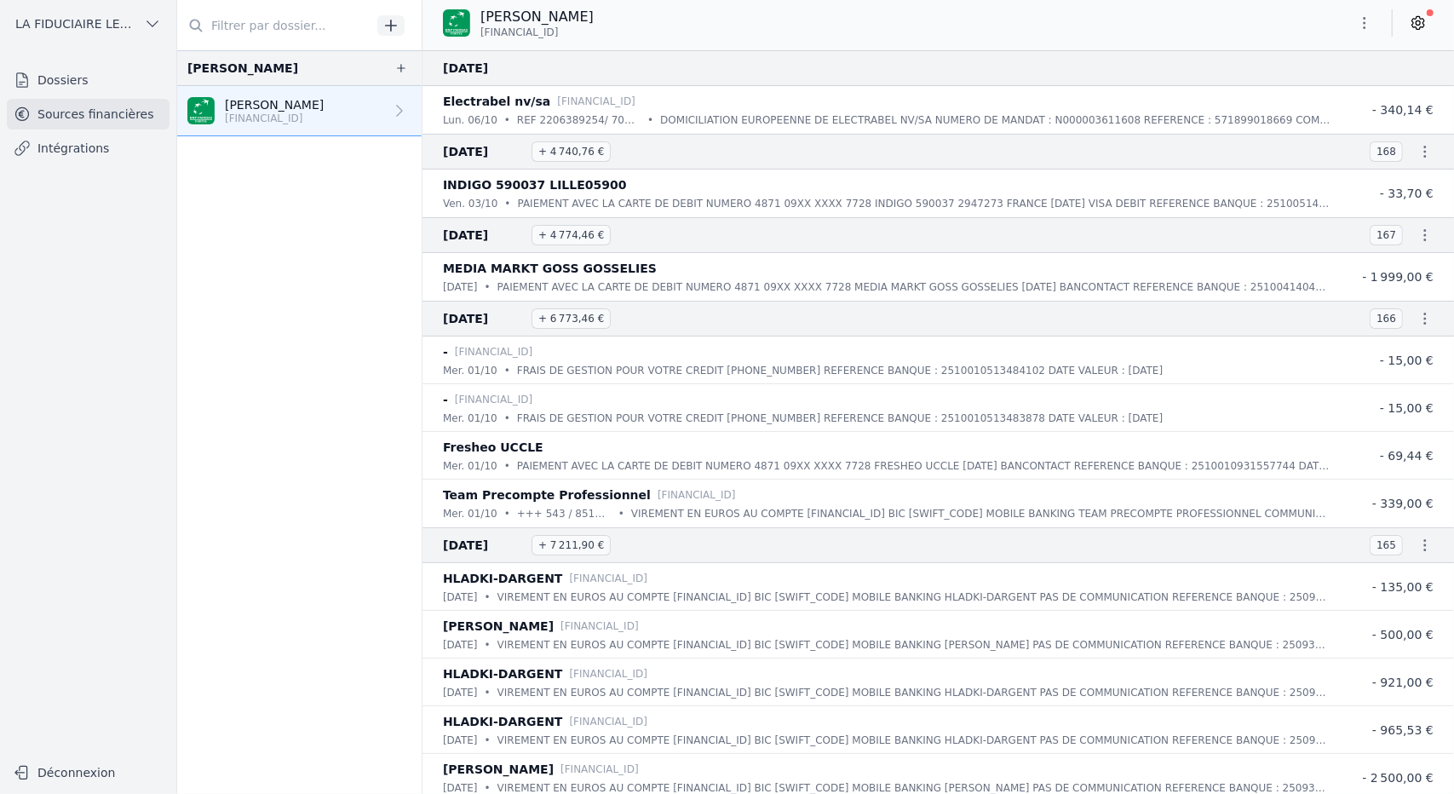
click at [106, 151] on link "Intégrations" at bounding box center [88, 148] width 163 height 31
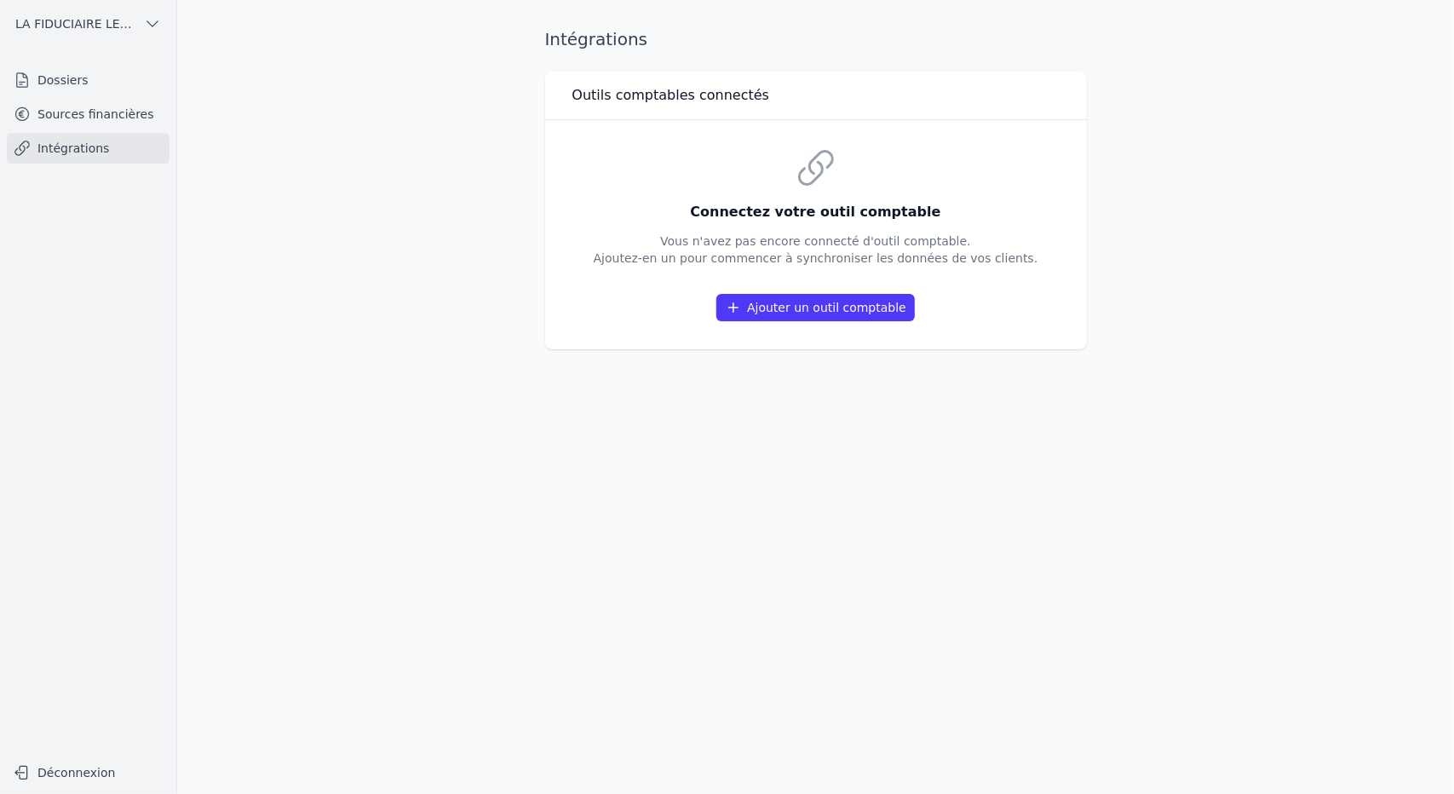
click at [835, 314] on button "Ajouter un outil comptable" at bounding box center [815, 307] width 198 height 27
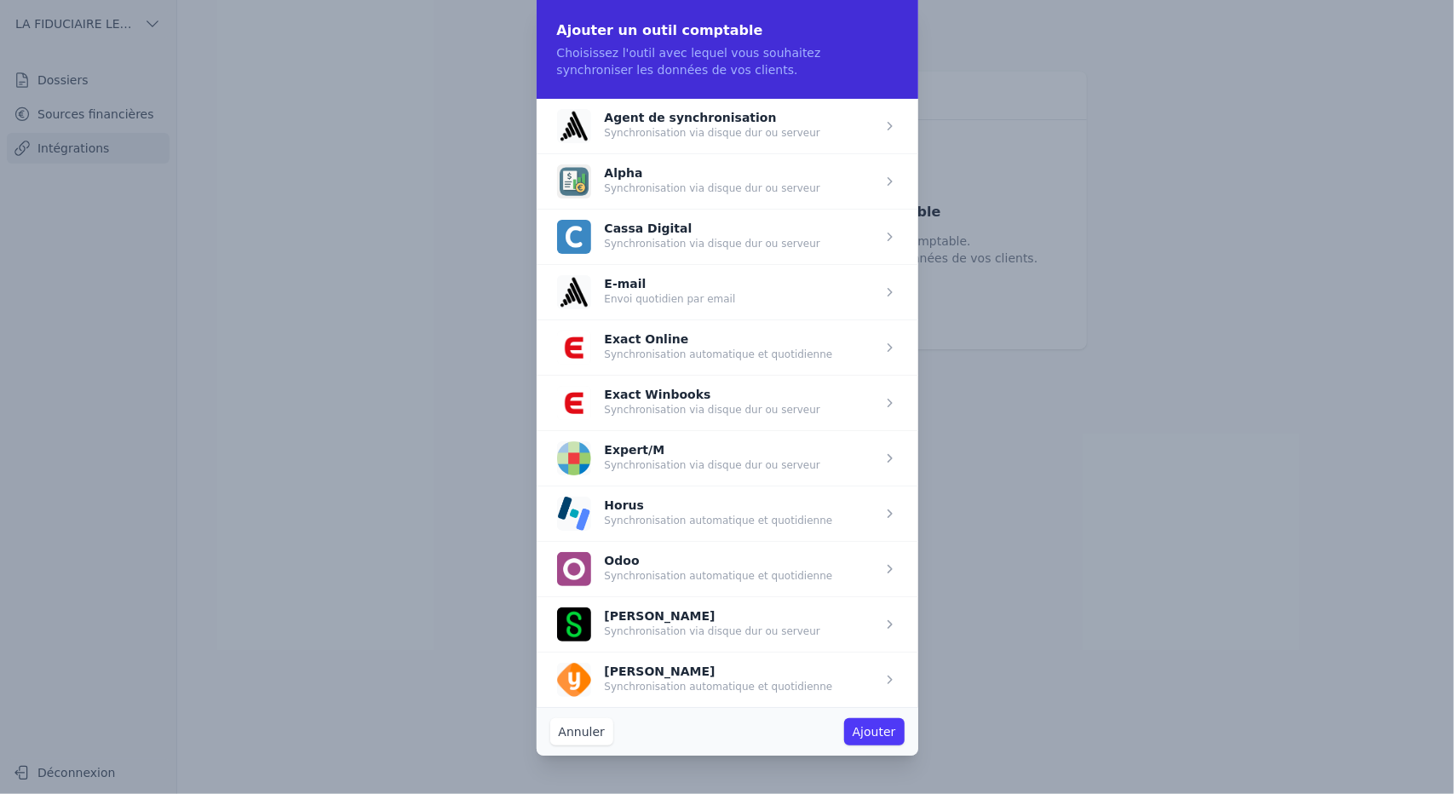
click at [657, 514] on span "button" at bounding box center [728, 512] width 382 height 55
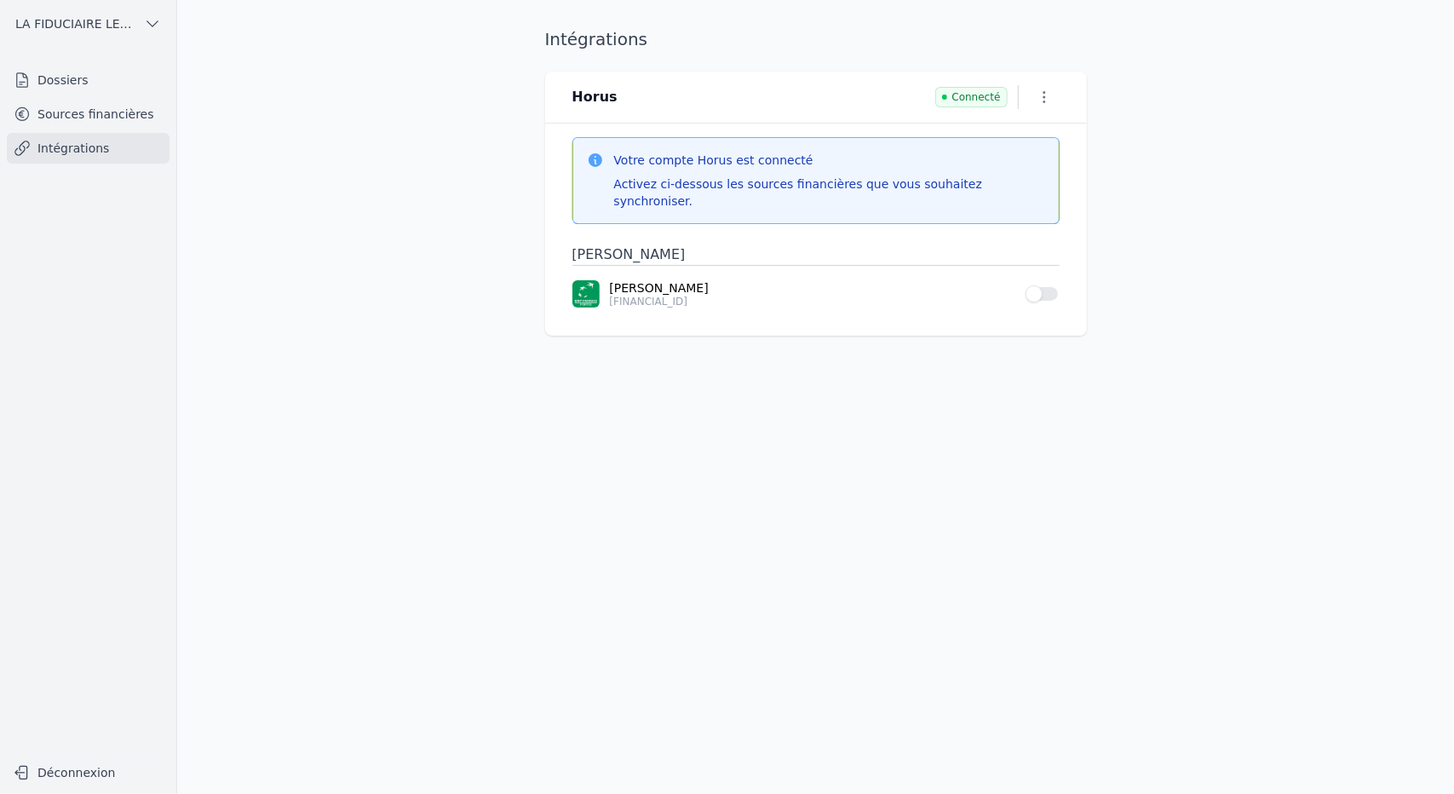
click at [1038, 285] on button "Use setting" at bounding box center [1042, 293] width 34 height 17
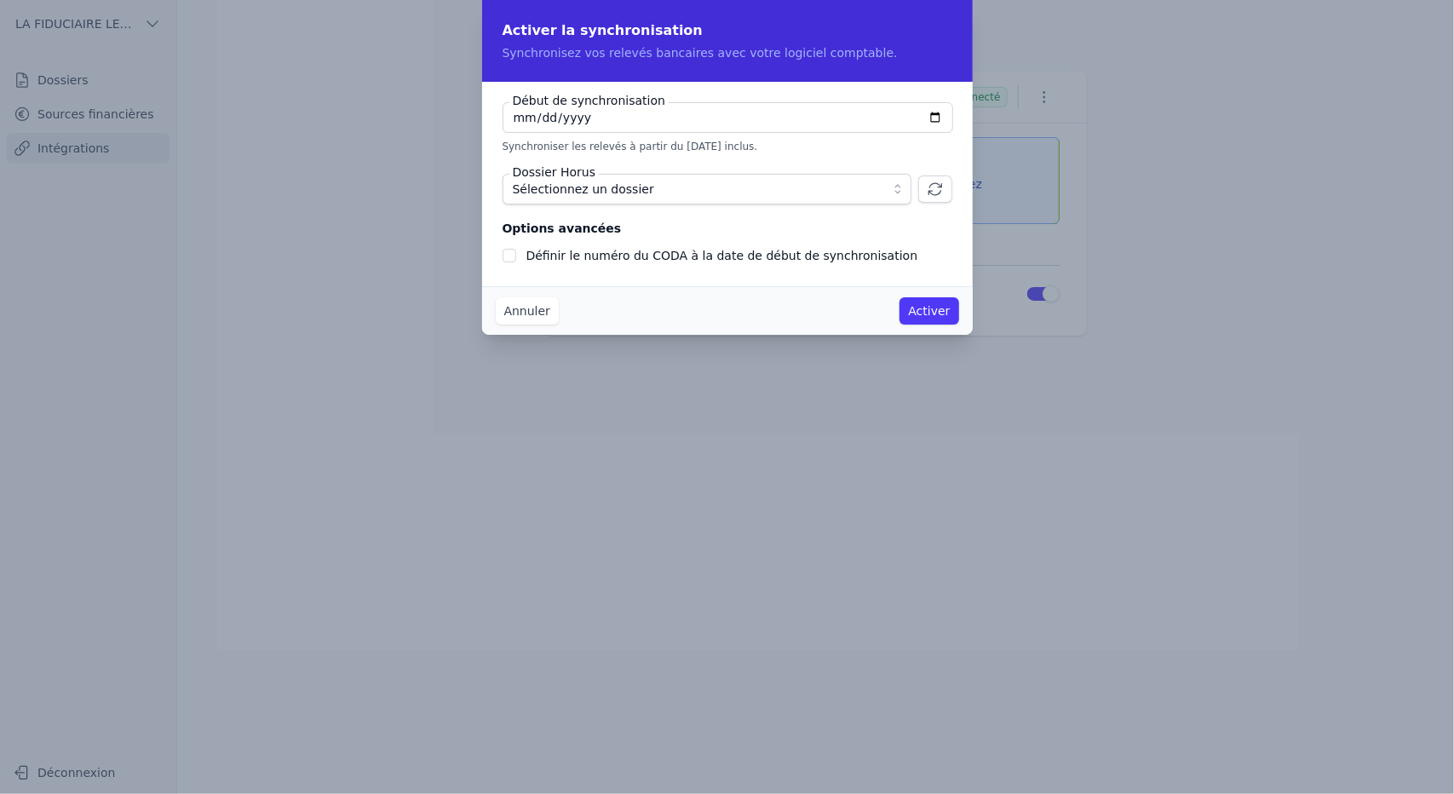
checkbox input "false"
type input "[DATE]"
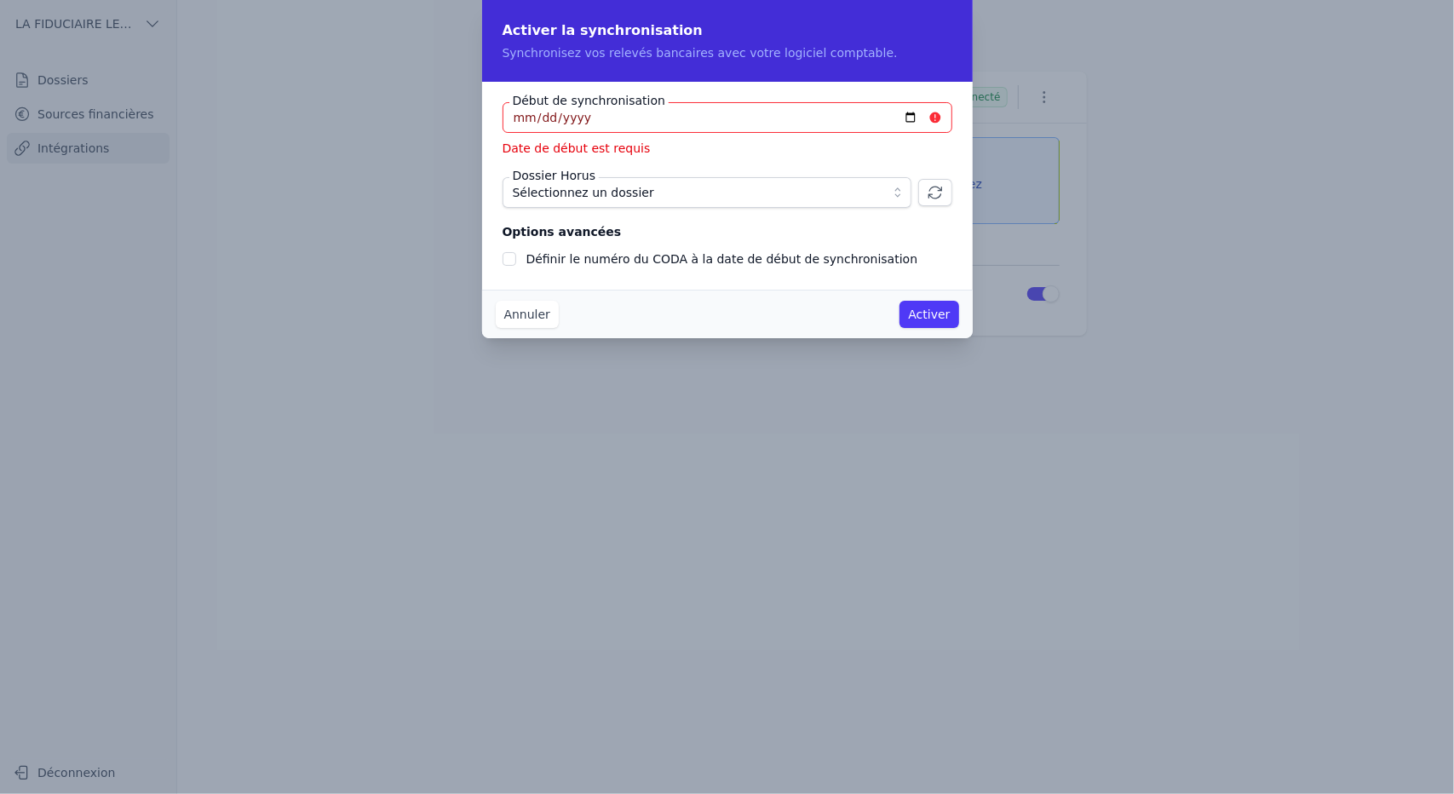
type input "[DATE]"
type input "2025-09-01"
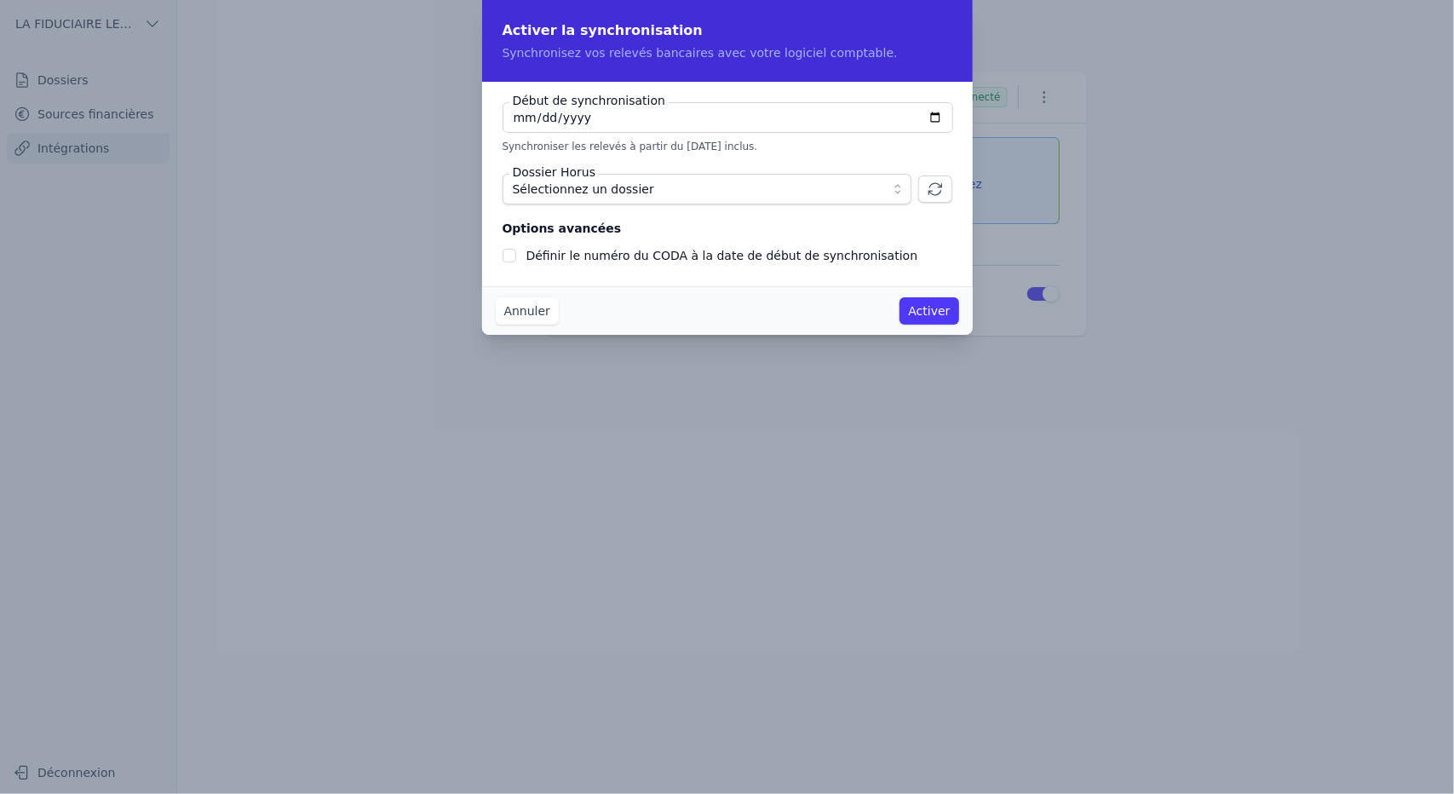
click at [855, 192] on span "Sélectionnez un dossier" at bounding box center [695, 189] width 365 height 20
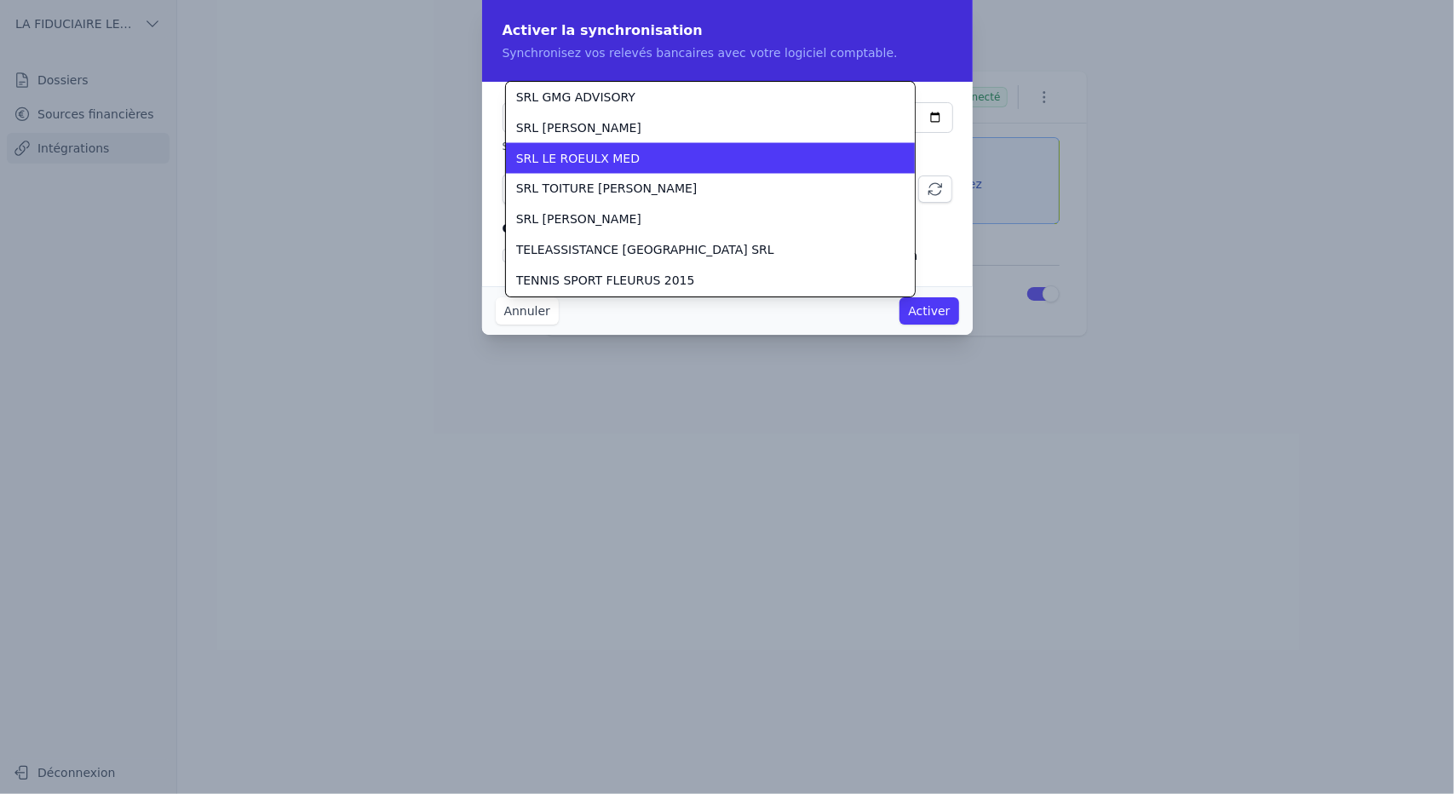
scroll to position [2116, 0]
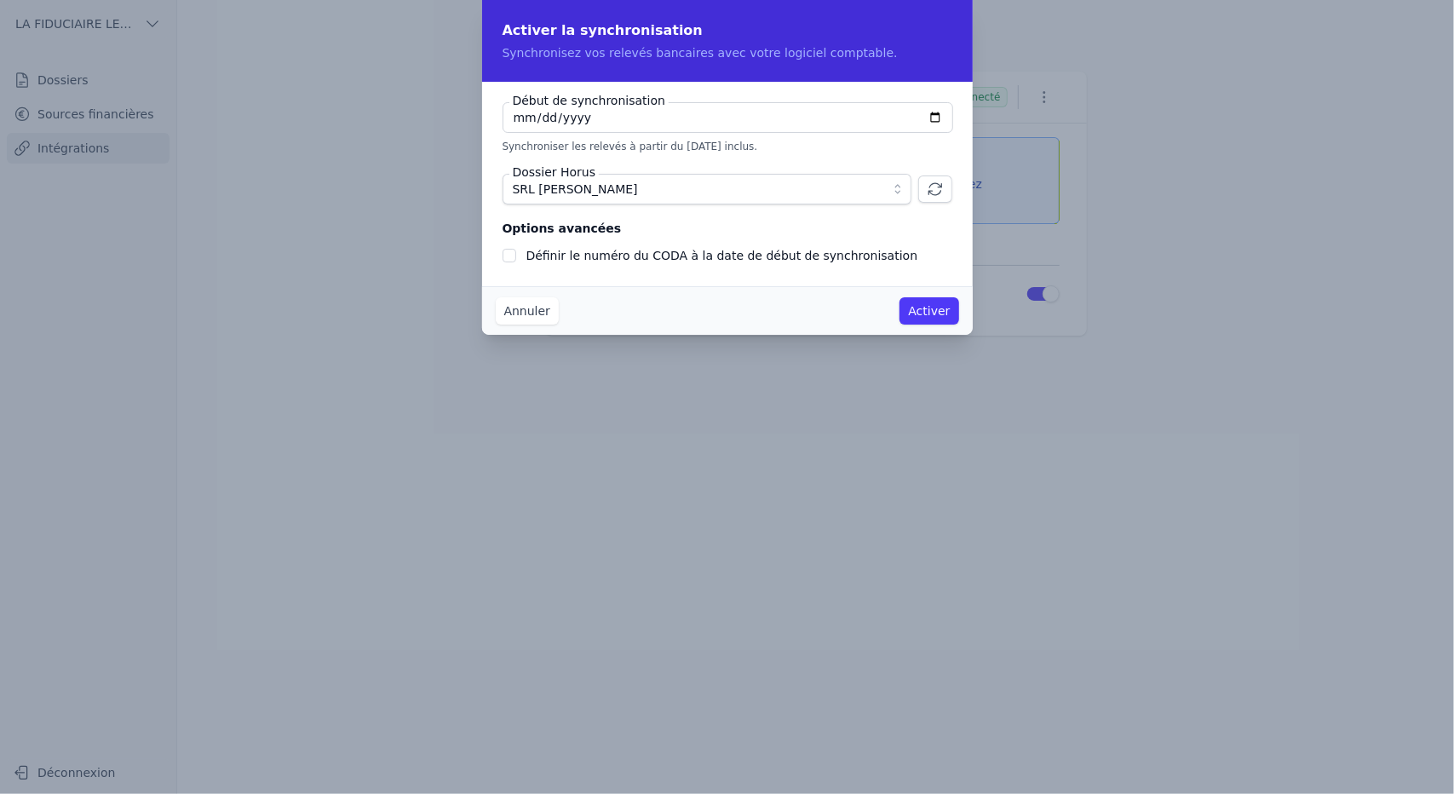
click at [816, 74] on div "Activer la synchronisation Synchronisez vos relevés bancaires avec votre logici…" at bounding box center [727, 41] width 491 height 82
click at [916, 307] on button "Activer" at bounding box center [928, 310] width 59 height 27
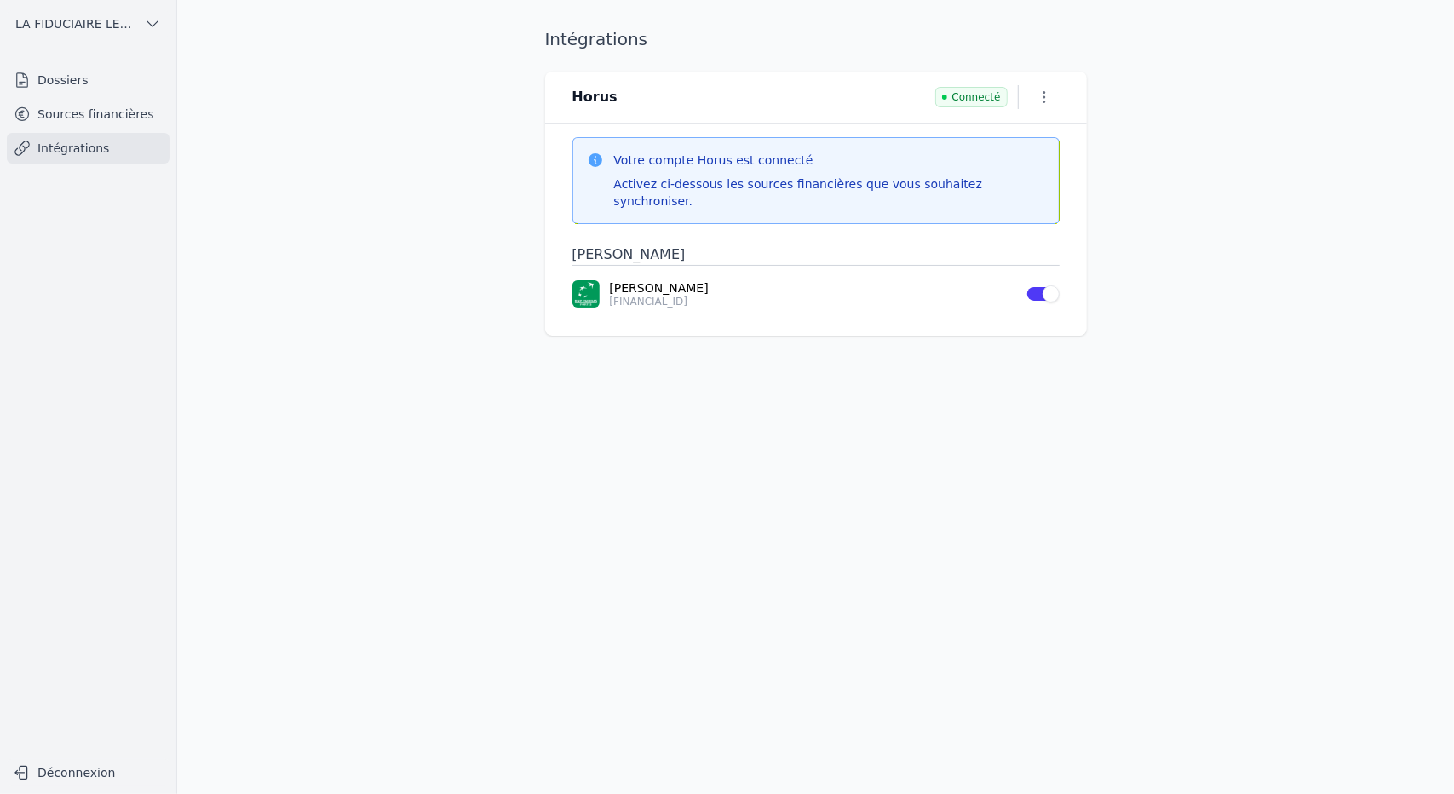
click at [1167, 458] on main "Intégrations Horus Connecté Votre compte Horus est connecté Activez ci-dessous …" at bounding box center [727, 397] width 1454 height 794
click at [79, 111] on link "Sources financières" at bounding box center [88, 114] width 163 height 31
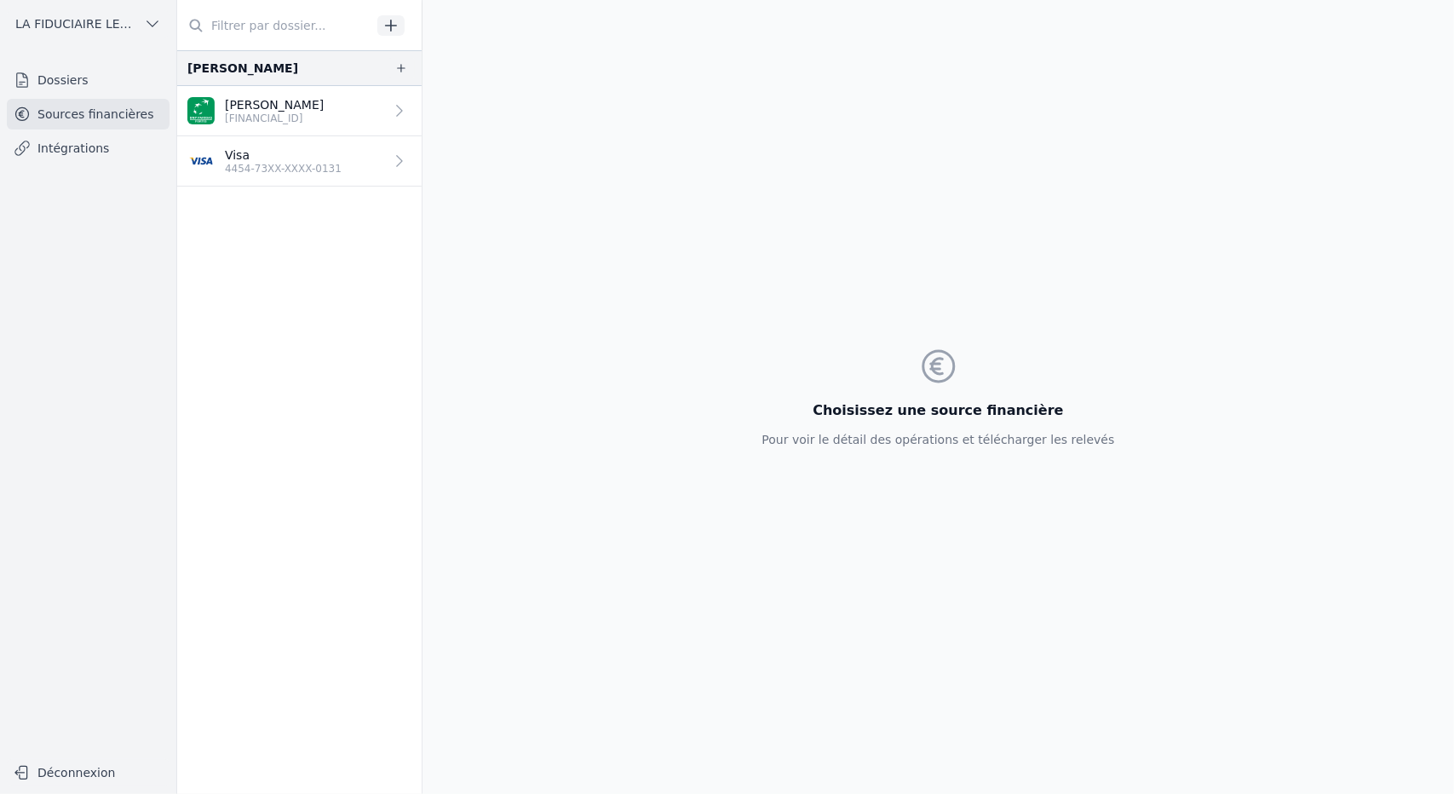
click at [388, 25] on icon "button" at bounding box center [391, 25] width 11 height 11
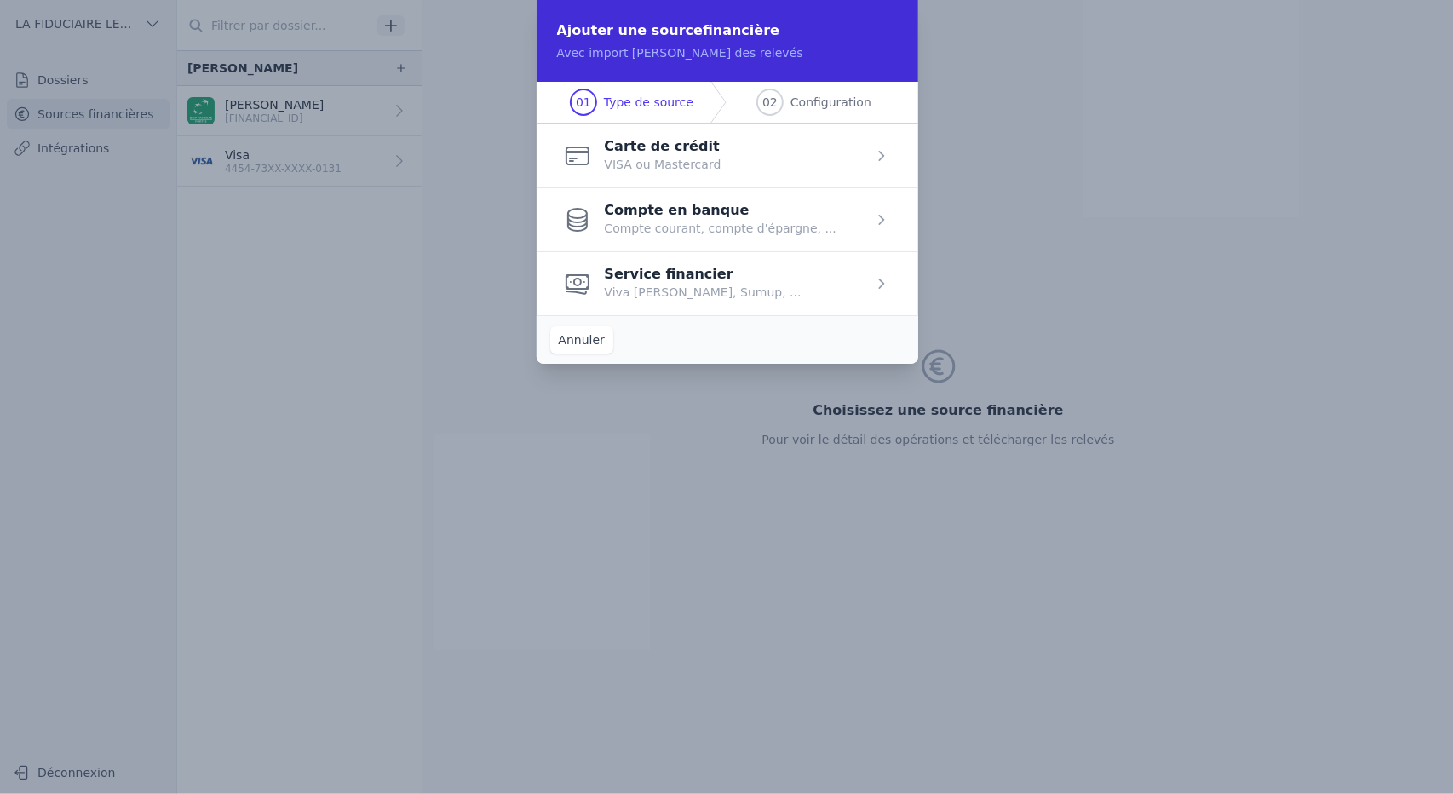
click at [690, 162] on span "button" at bounding box center [728, 155] width 382 height 64
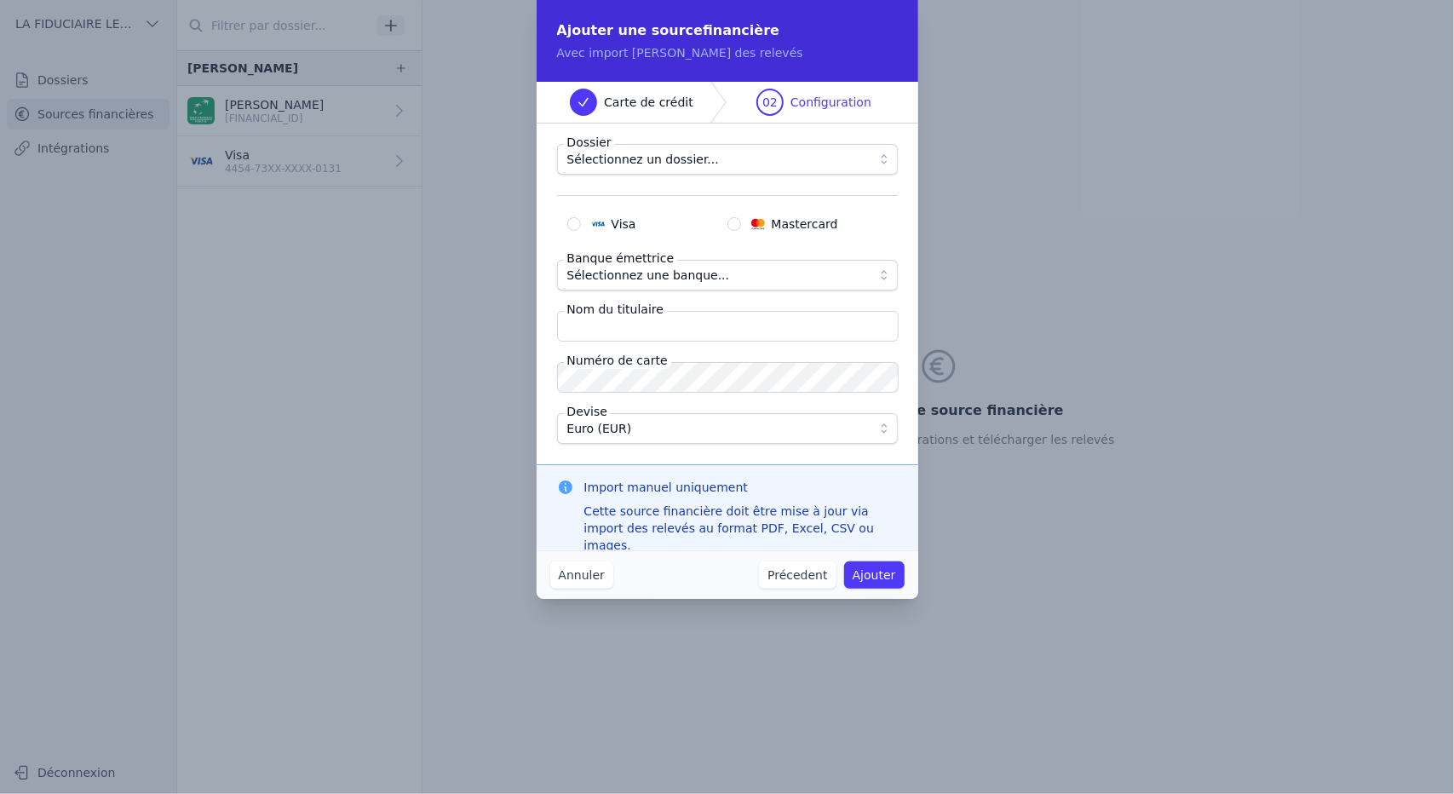
click at [735, 164] on span "Sélectionnez un dossier..." at bounding box center [715, 159] width 296 height 20
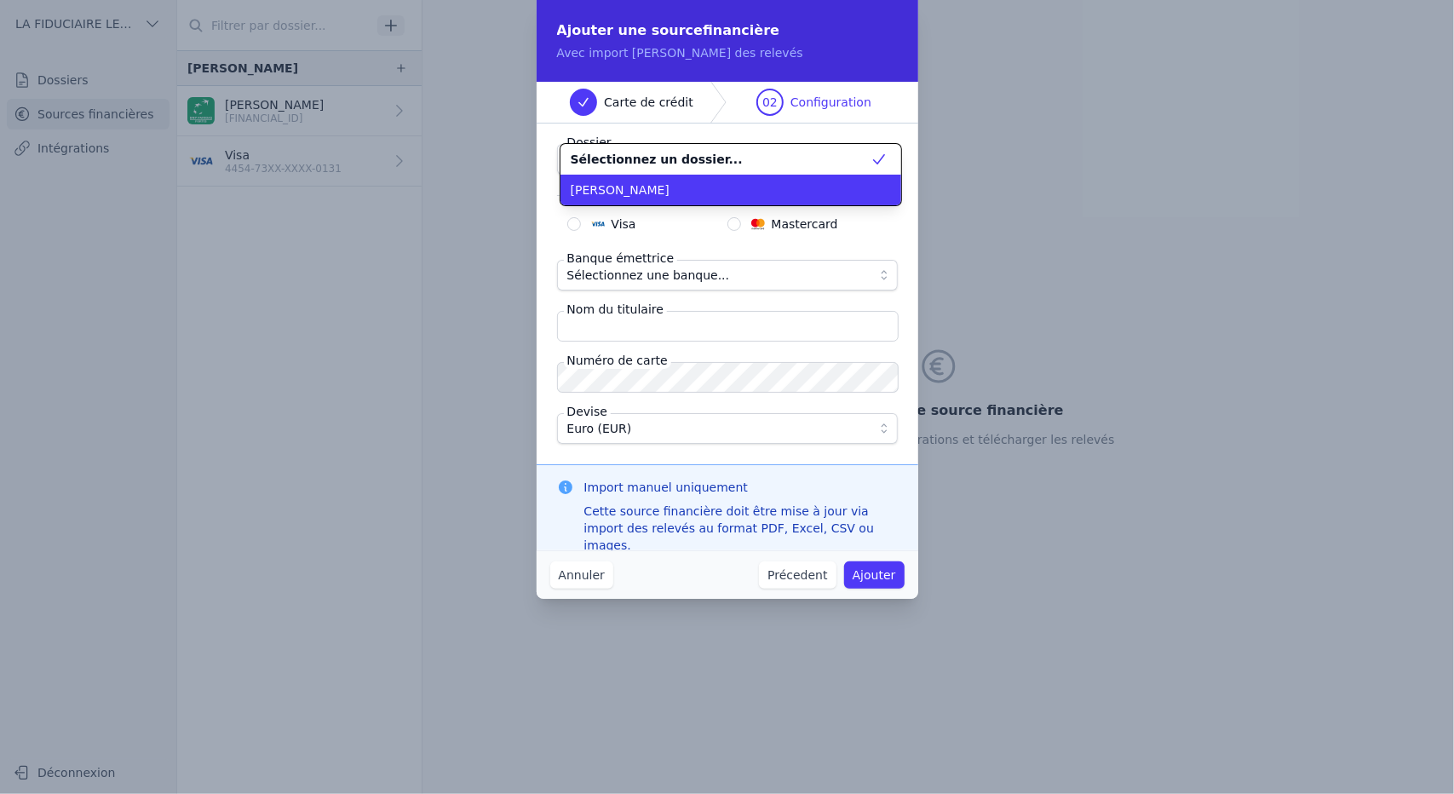
click at [703, 179] on li "[PERSON_NAME] [PERSON_NAME]" at bounding box center [730, 190] width 341 height 31
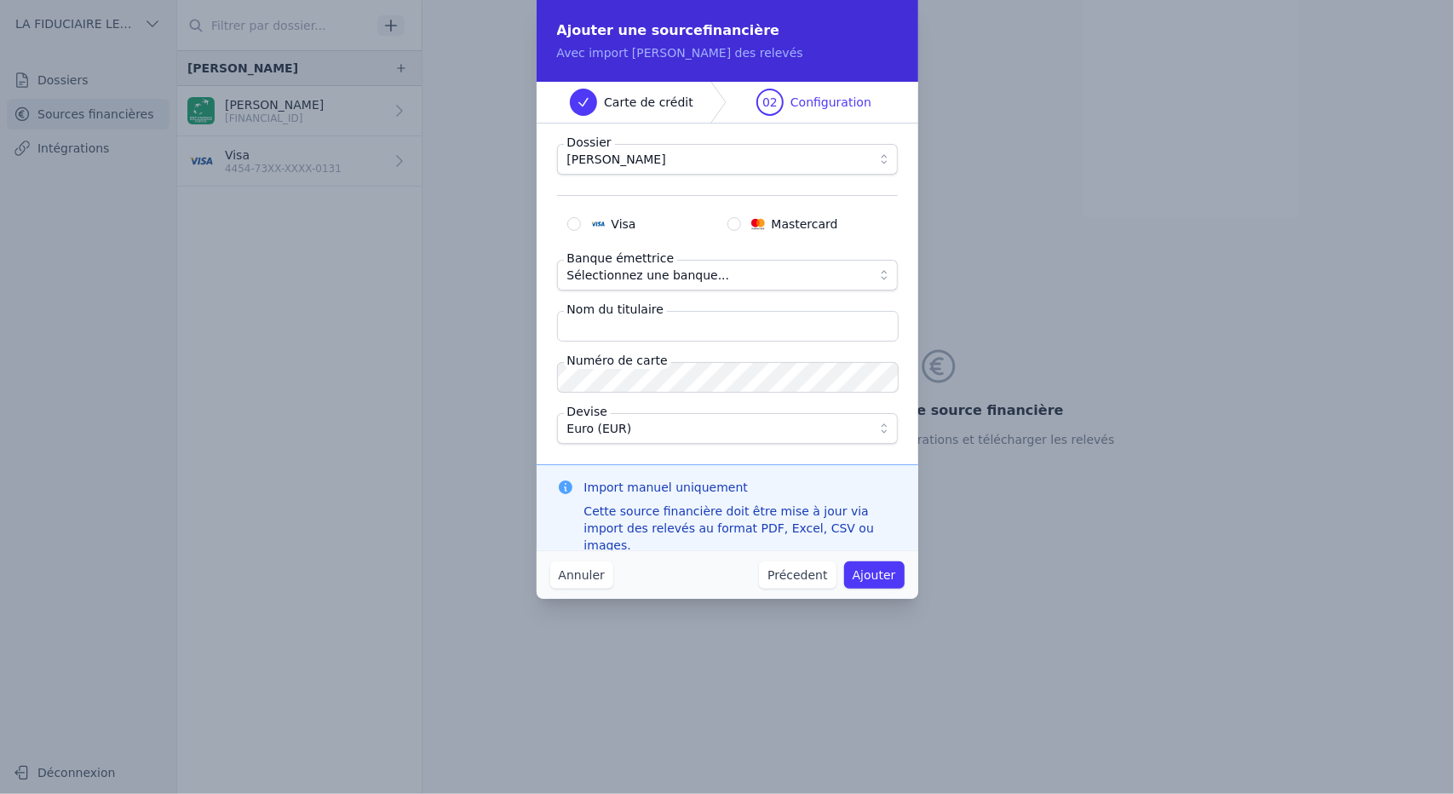
click at [732, 227] on input "Mastercard" at bounding box center [734, 224] width 14 height 14
radio input "true"
click at [720, 271] on span "Sélectionnez une banque..." at bounding box center [715, 275] width 296 height 20
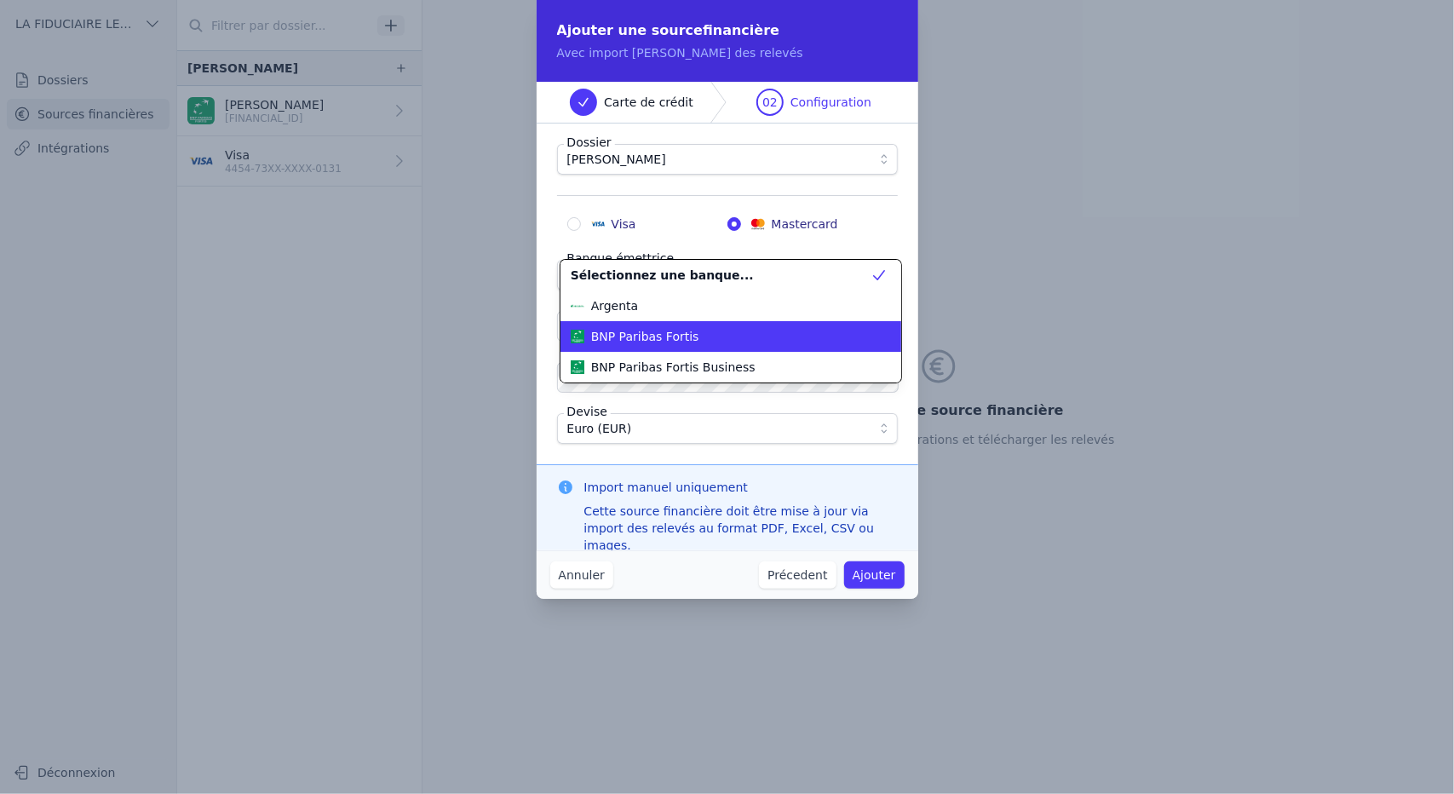
click at [689, 332] on div "BNP Paribas Fortis" at bounding box center [721, 336] width 300 height 17
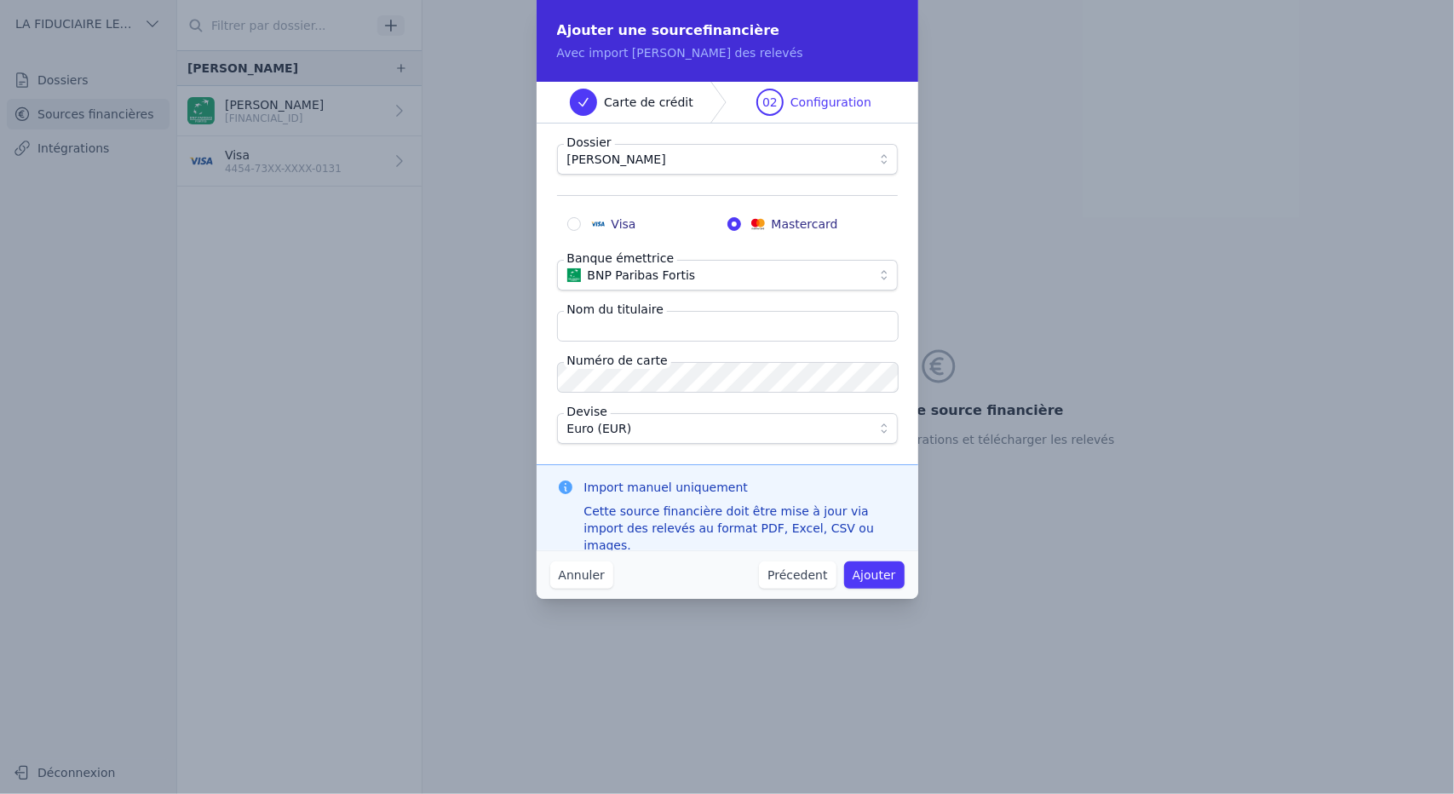
click at [699, 329] on input "Nom du titulaire" at bounding box center [728, 326] width 342 height 31
type input "Yorick Hladki"
click at [591, 467] on div "Import manuel uniquement Cette source financière doit être mise à jour via impo…" at bounding box center [728, 515] width 382 height 103
click at [879, 580] on button "Ajouter" at bounding box center [874, 574] width 60 height 27
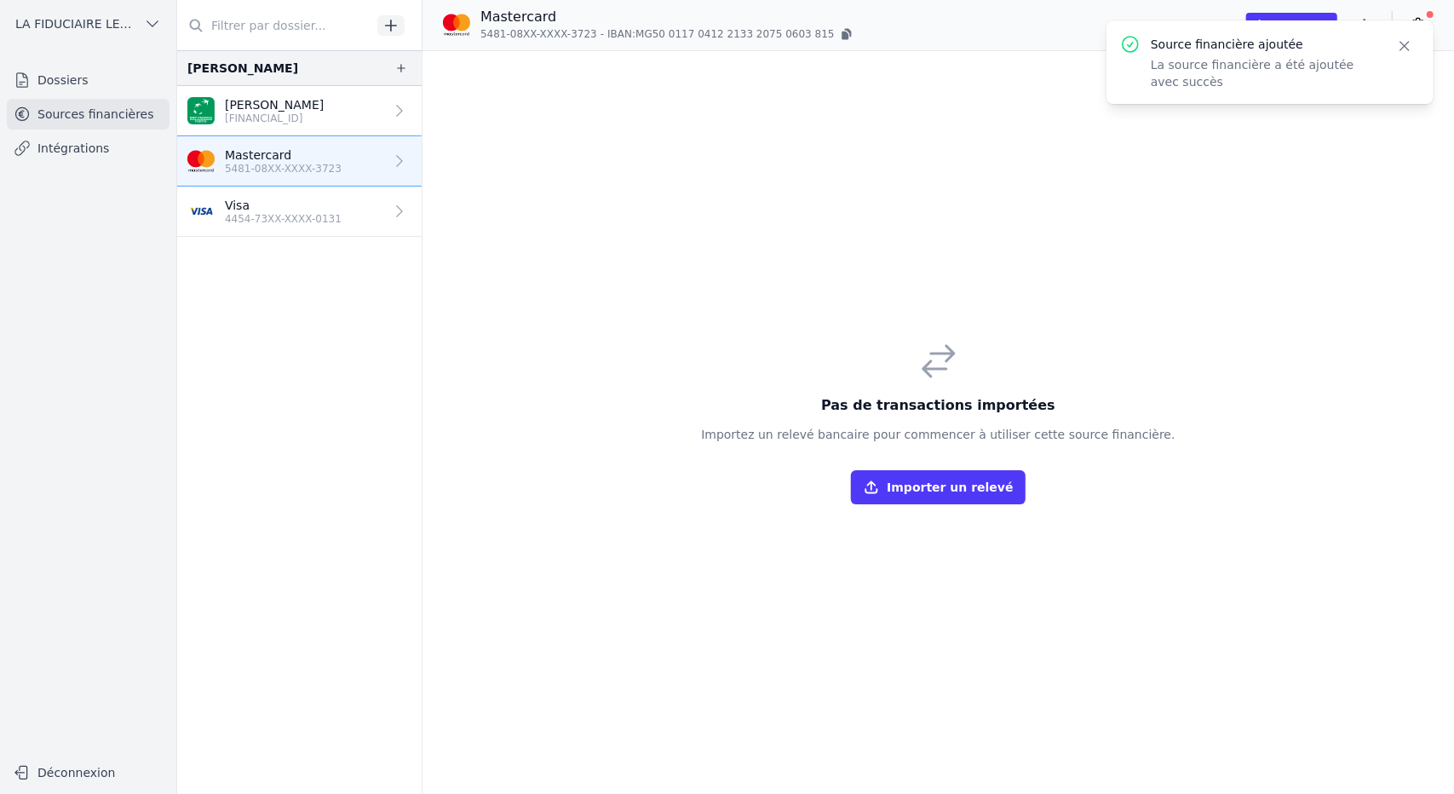
click at [927, 490] on button "Importer un relevé" at bounding box center [938, 487] width 174 height 34
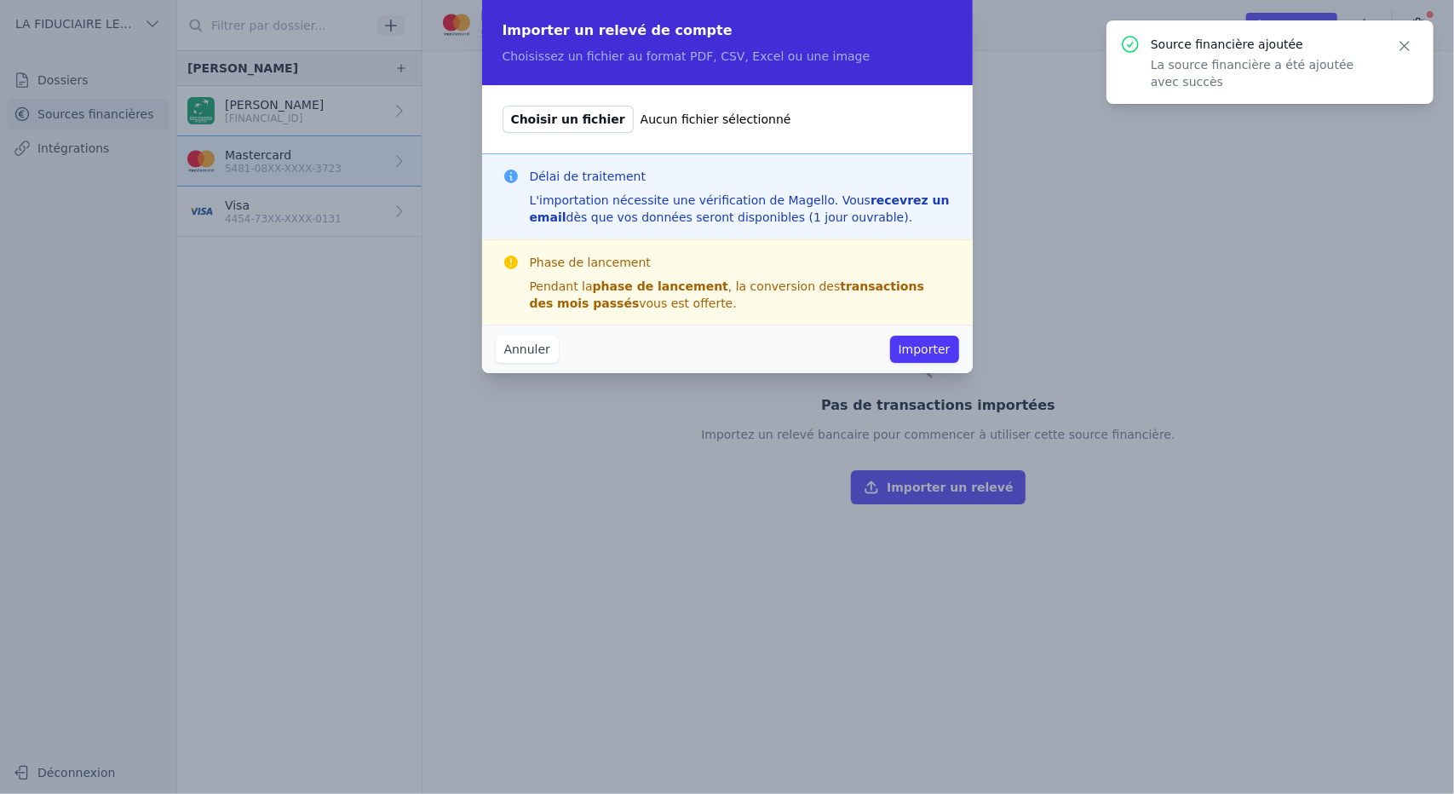
click at [910, 351] on button "Importer" at bounding box center [924, 349] width 69 height 27
click at [590, 123] on span "Choisir un fichier" at bounding box center [567, 119] width 131 height 27
click at [502, 106] on input "Choisir un fichier Aucun fichier sélectionné" at bounding box center [502, 105] width 1 height 1
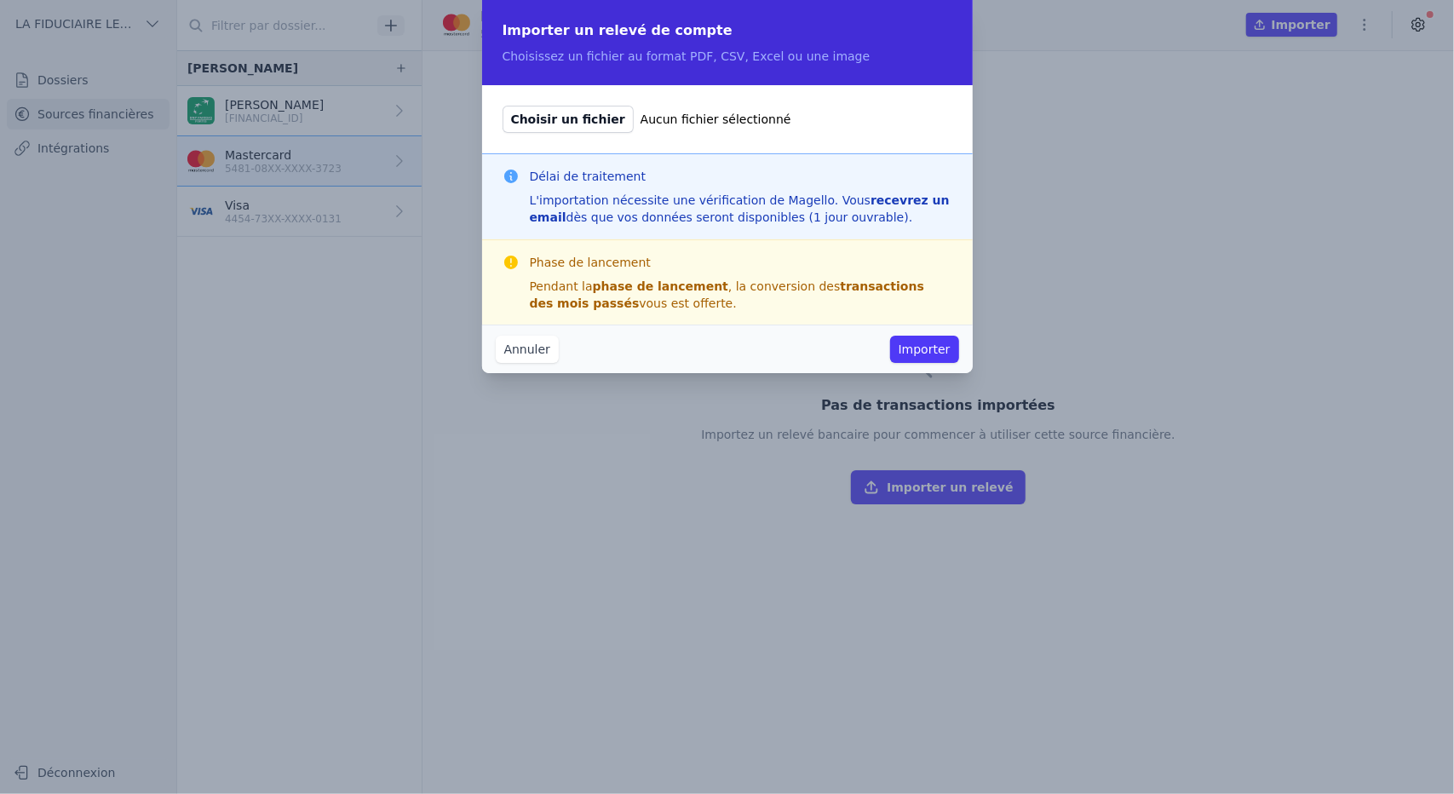
type input "C:\fakepath\Relevé des dépenses - août 2025 (1).pdf"
click at [939, 348] on button "Importer" at bounding box center [924, 349] width 69 height 27
click at [904, 347] on button "Importer" at bounding box center [924, 349] width 69 height 27
click at [905, 355] on button "Importer" at bounding box center [924, 349] width 69 height 27
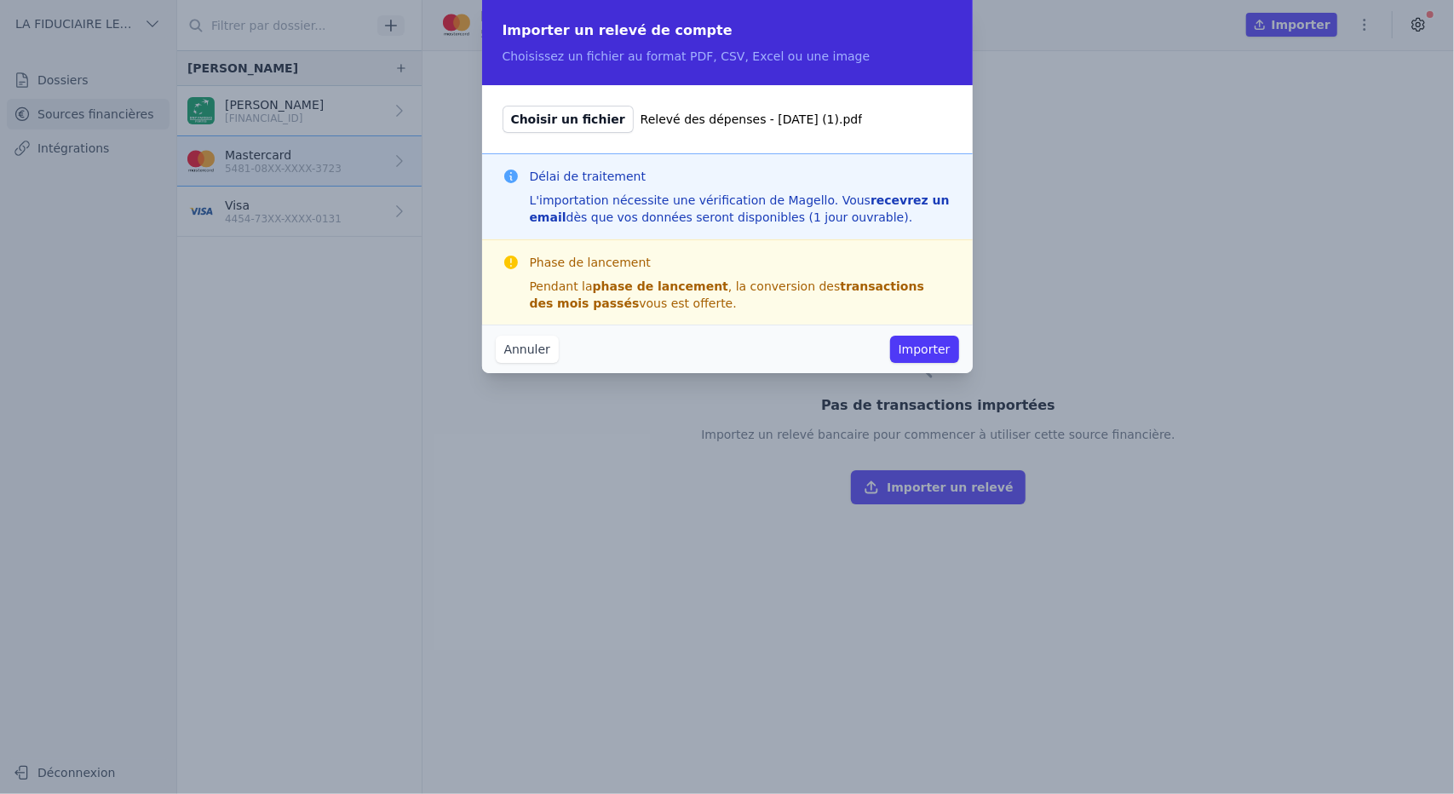
click at [786, 342] on div "Annuler Importer" at bounding box center [727, 348] width 491 height 49
click at [909, 351] on button "Importer" at bounding box center [924, 349] width 69 height 27
click at [517, 353] on button "Annuler" at bounding box center [527, 349] width 63 height 27
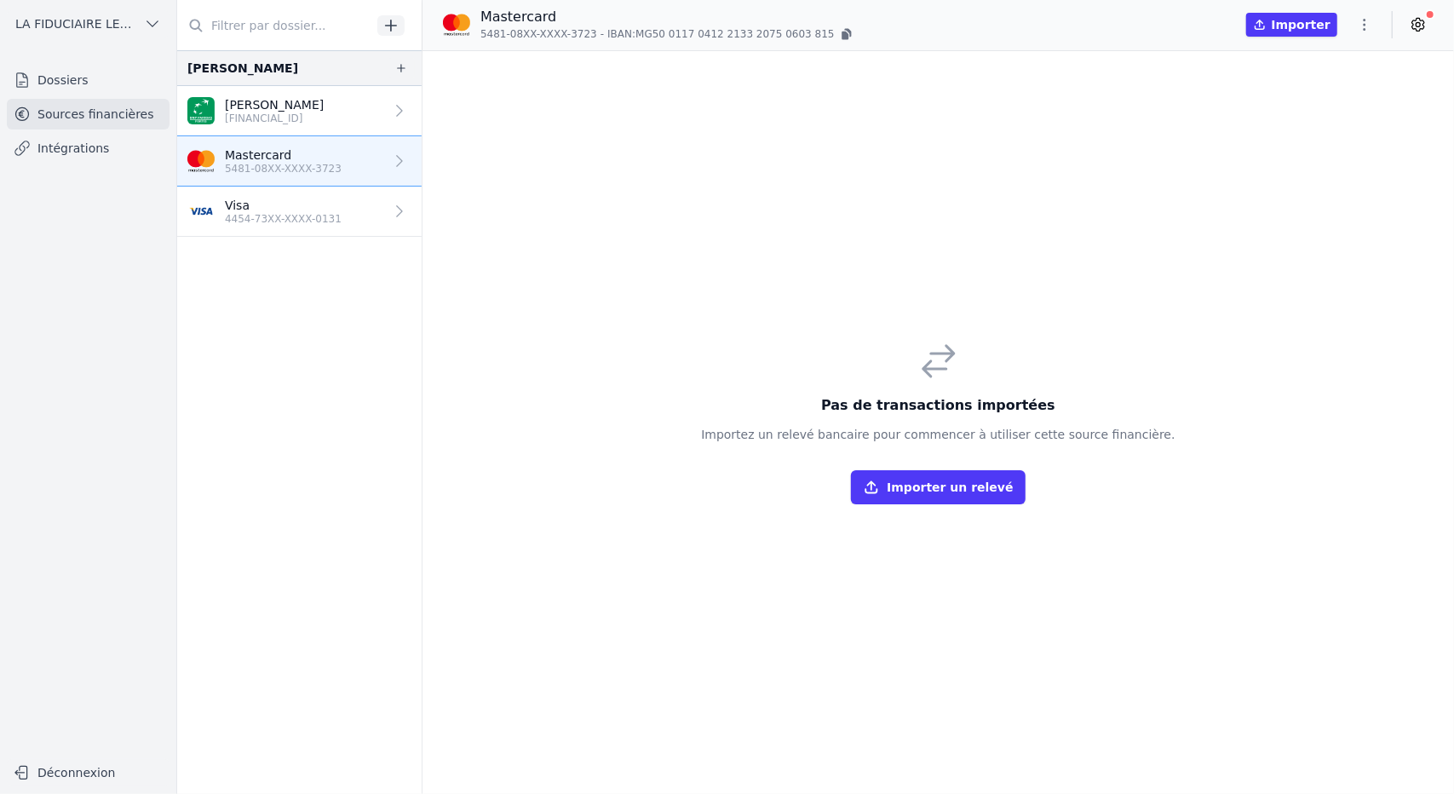
click at [957, 490] on button "Importer un relevé" at bounding box center [938, 487] width 174 height 34
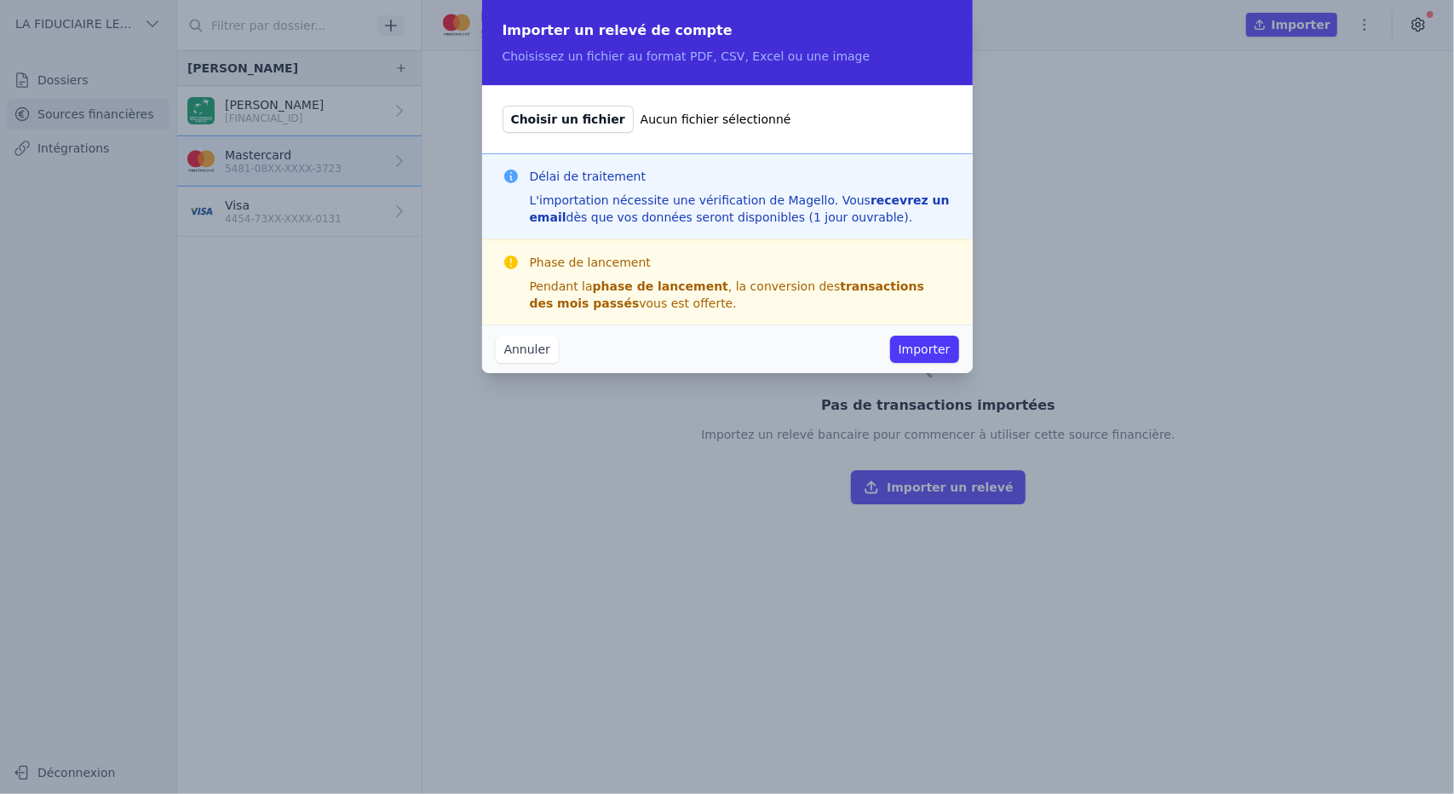
click at [579, 125] on span "Choisir un fichier" at bounding box center [567, 119] width 131 height 27
click at [502, 106] on input "Choisir un fichier Aucun fichier sélectionné" at bounding box center [502, 105] width 1 height 1
type input "C:\fakepath\Relevé des dépenses - août 2025 (1).pdf"
click at [922, 355] on button "Importer" at bounding box center [924, 349] width 69 height 27
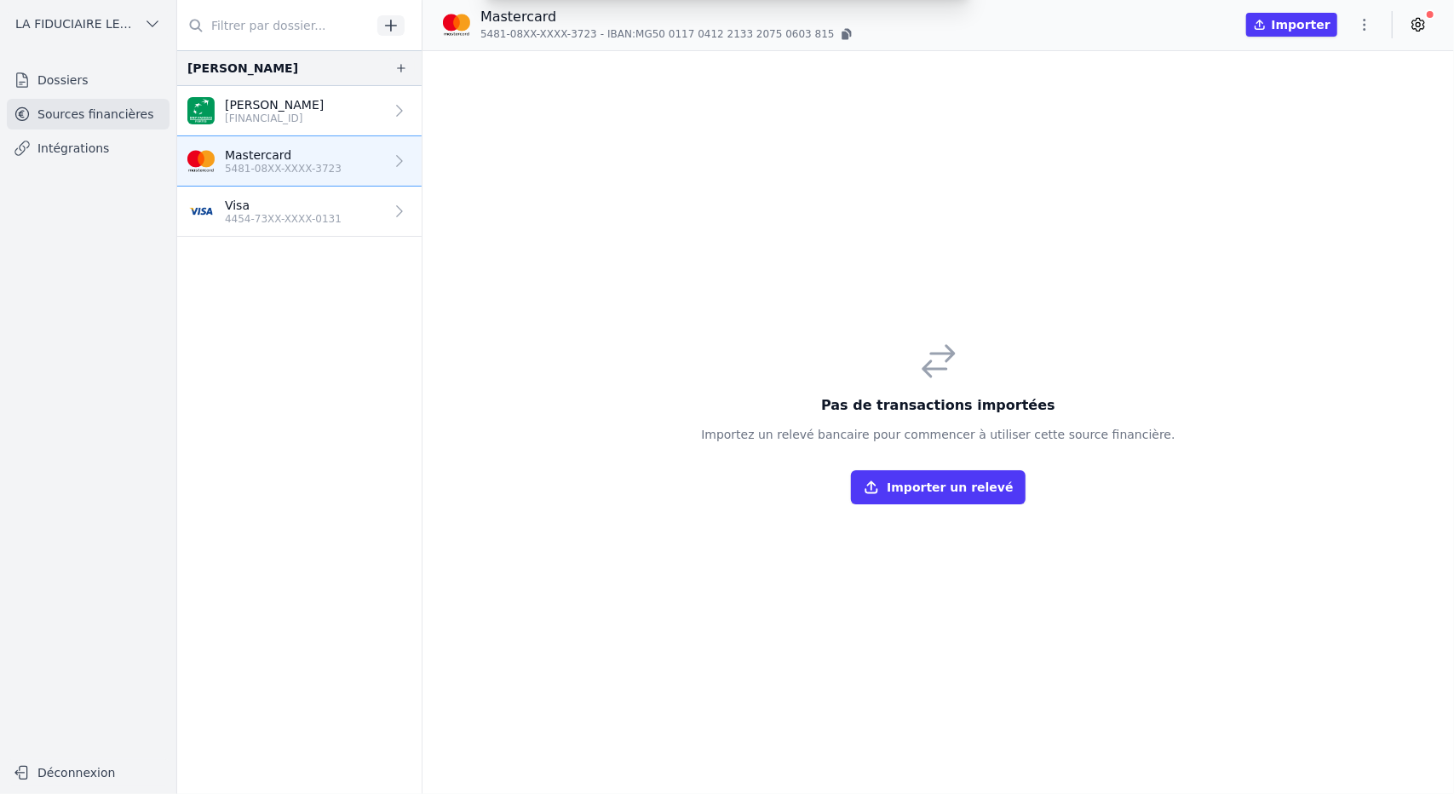
click at [932, 352] on div "Importer un relevé de compte Choisissez un fichier au format PDF, CSV, Excel ou…" at bounding box center [727, 397] width 1454 height 794
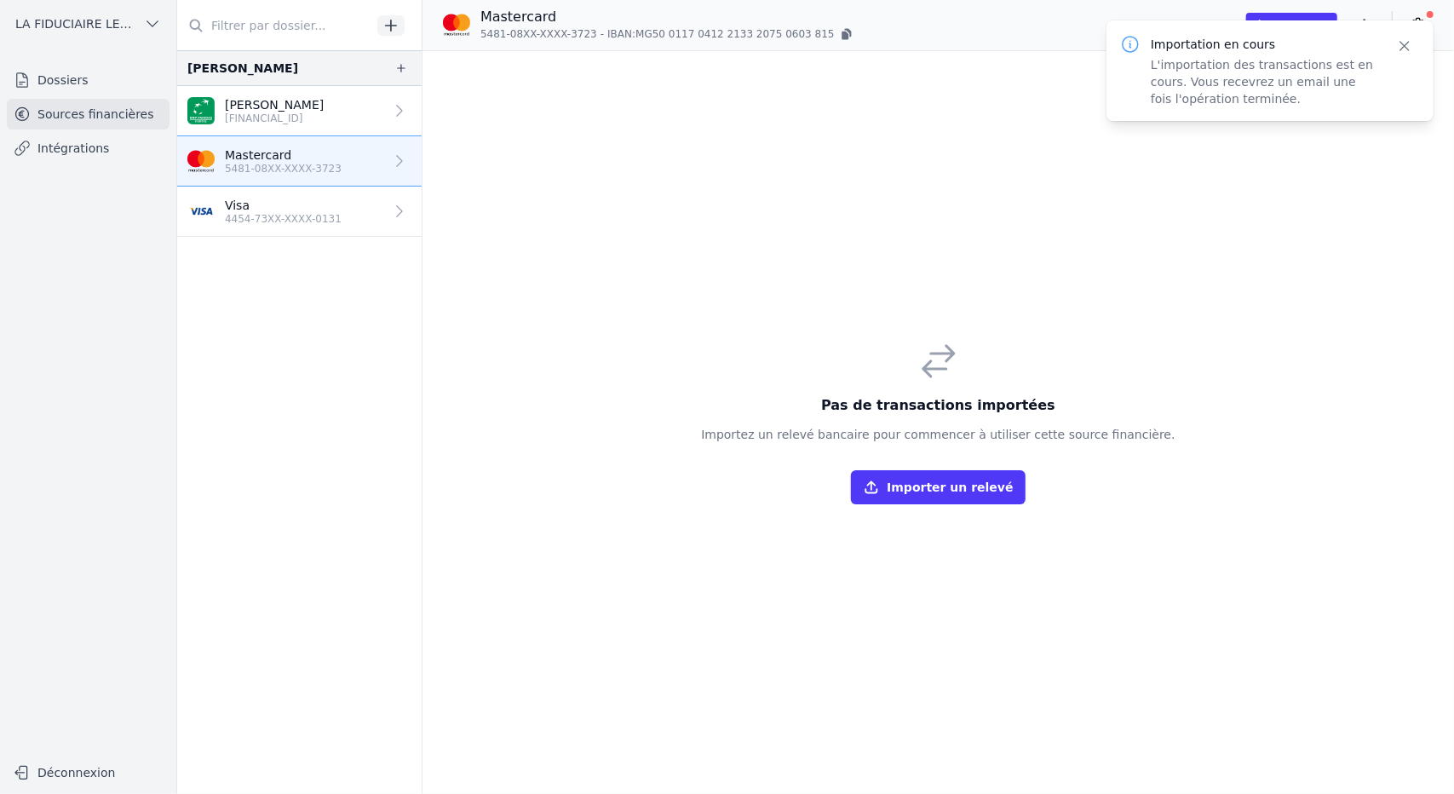
click at [1398, 49] on icon "button" at bounding box center [1404, 45] width 17 height 17
click at [106, 88] on link "Dossiers" at bounding box center [88, 80] width 163 height 31
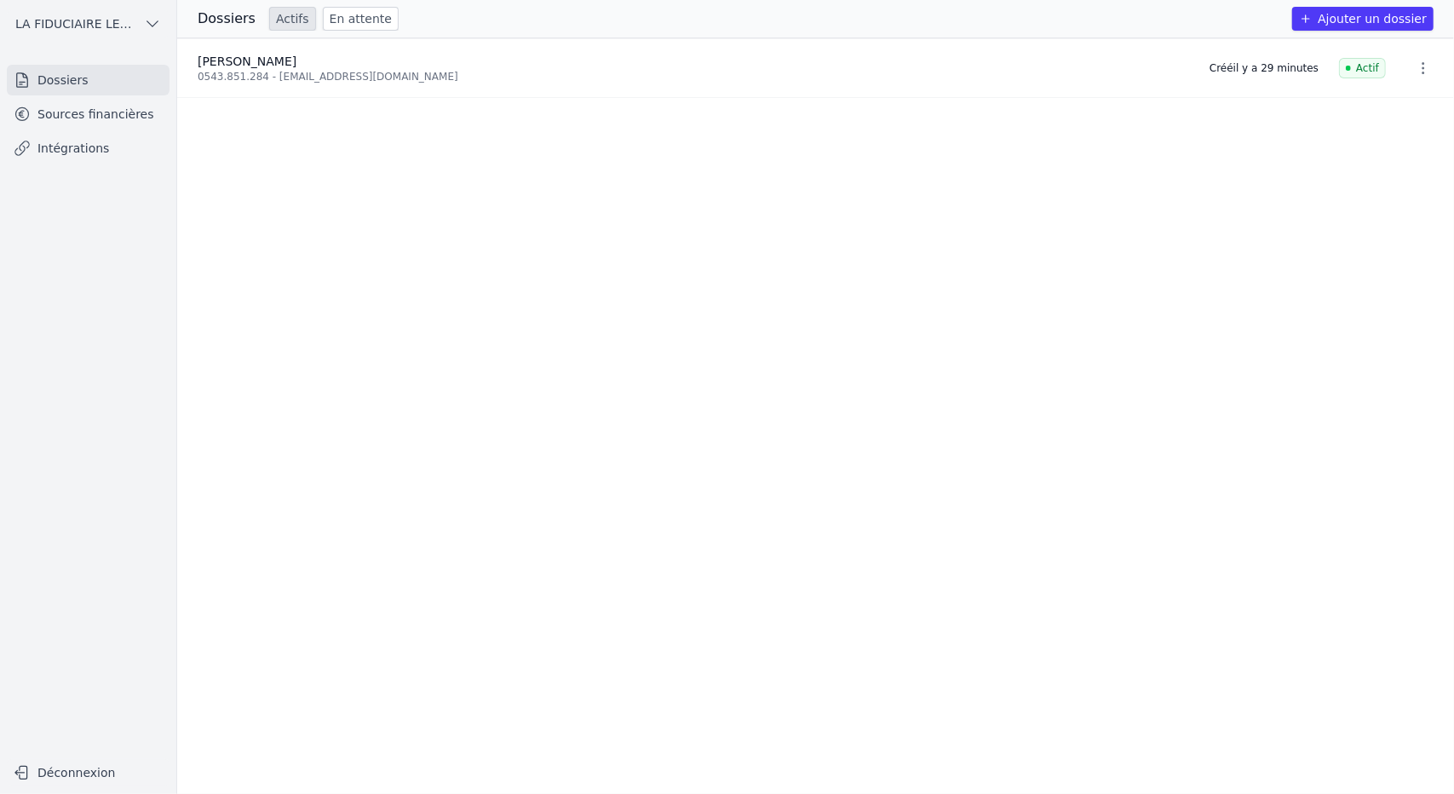
click at [1421, 76] on button "button" at bounding box center [1423, 68] width 34 height 27
click at [996, 224] on div at bounding box center [727, 397] width 1454 height 794
click at [97, 127] on link "Sources financières" at bounding box center [88, 114] width 163 height 31
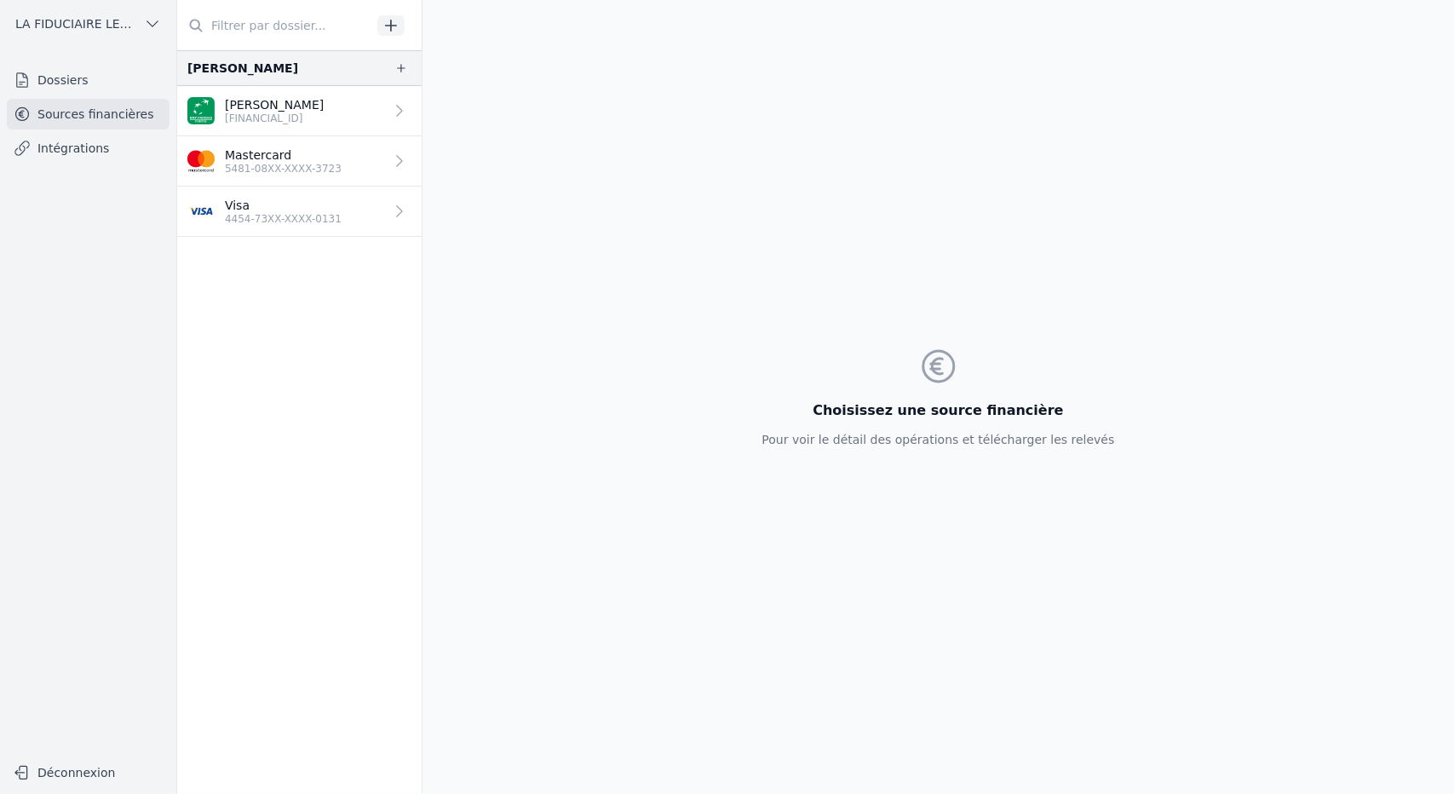
click at [324, 123] on p "[FINANCIAL_ID]" at bounding box center [274, 119] width 99 height 14
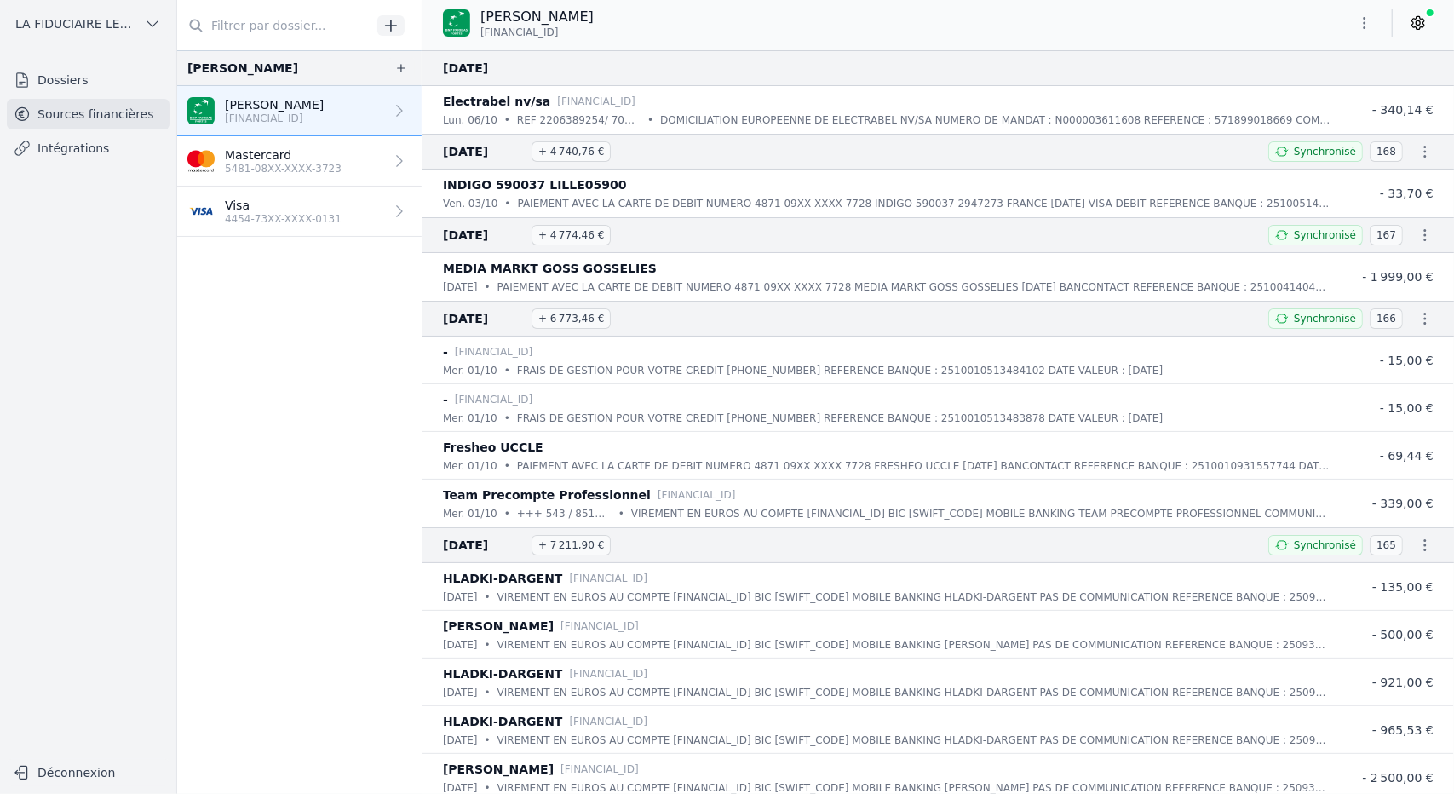
click at [310, 162] on p "5481-08XX-XXXX-3723" at bounding box center [283, 169] width 117 height 14
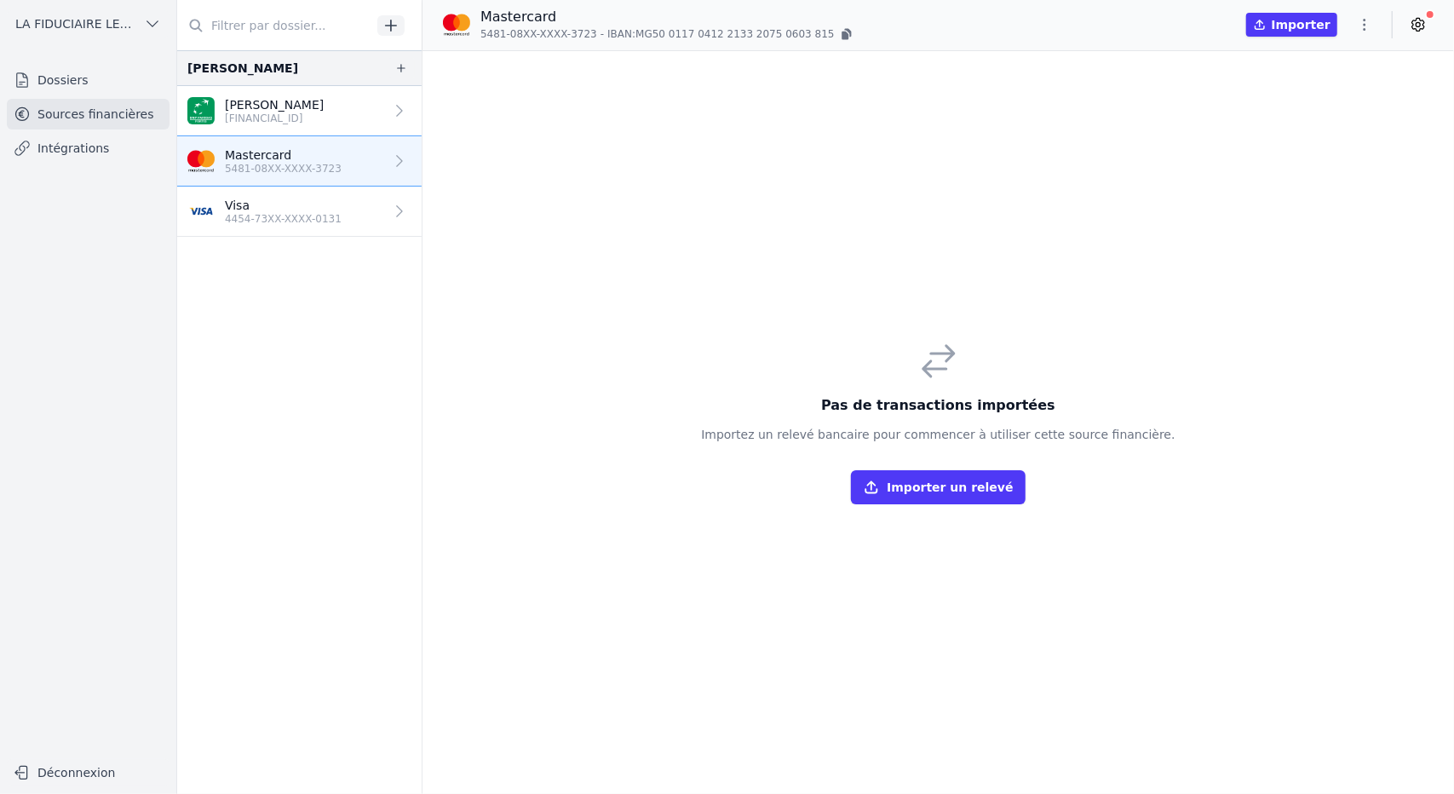
click at [282, 203] on p "Visa" at bounding box center [283, 205] width 117 height 17
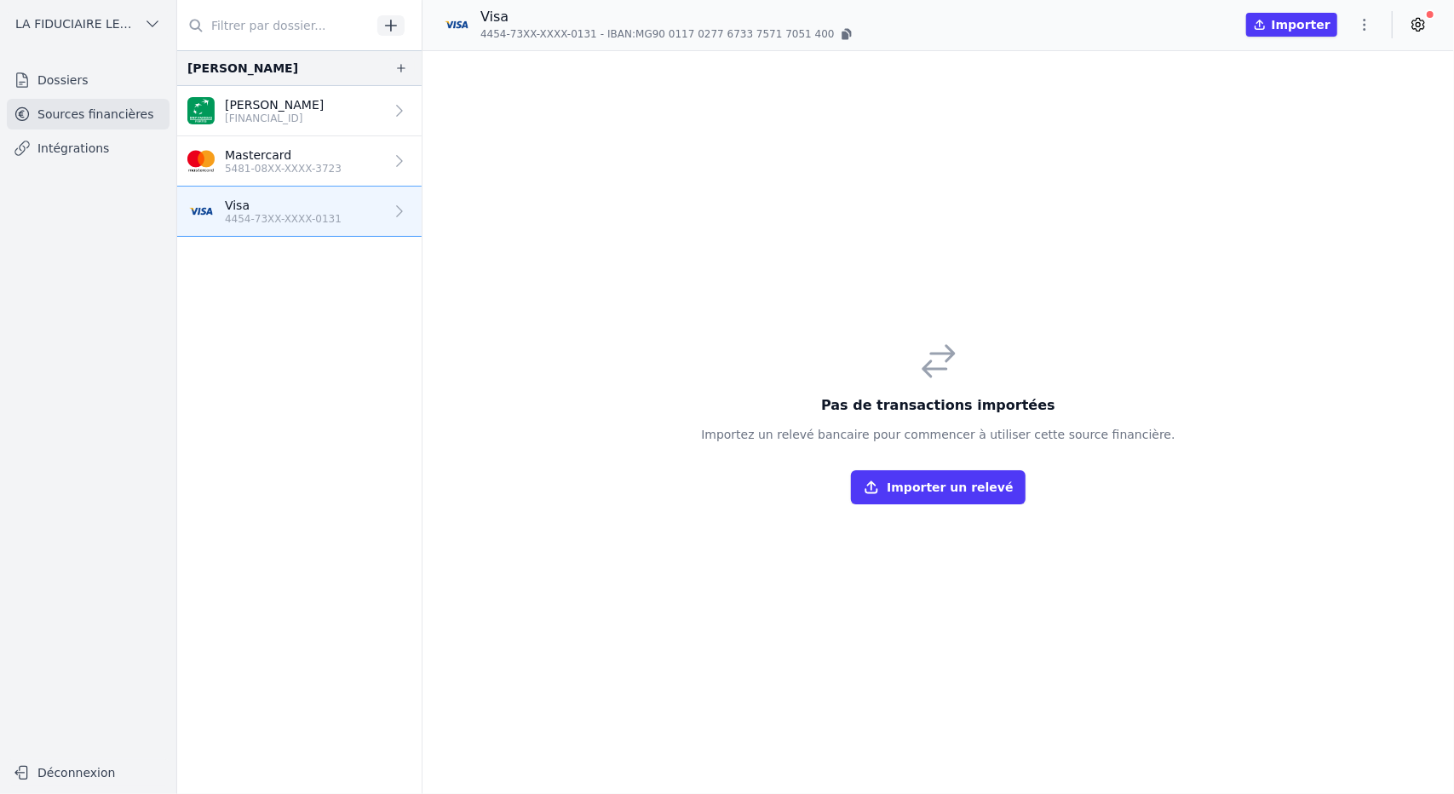
click at [318, 160] on p "Mastercard" at bounding box center [283, 154] width 117 height 17
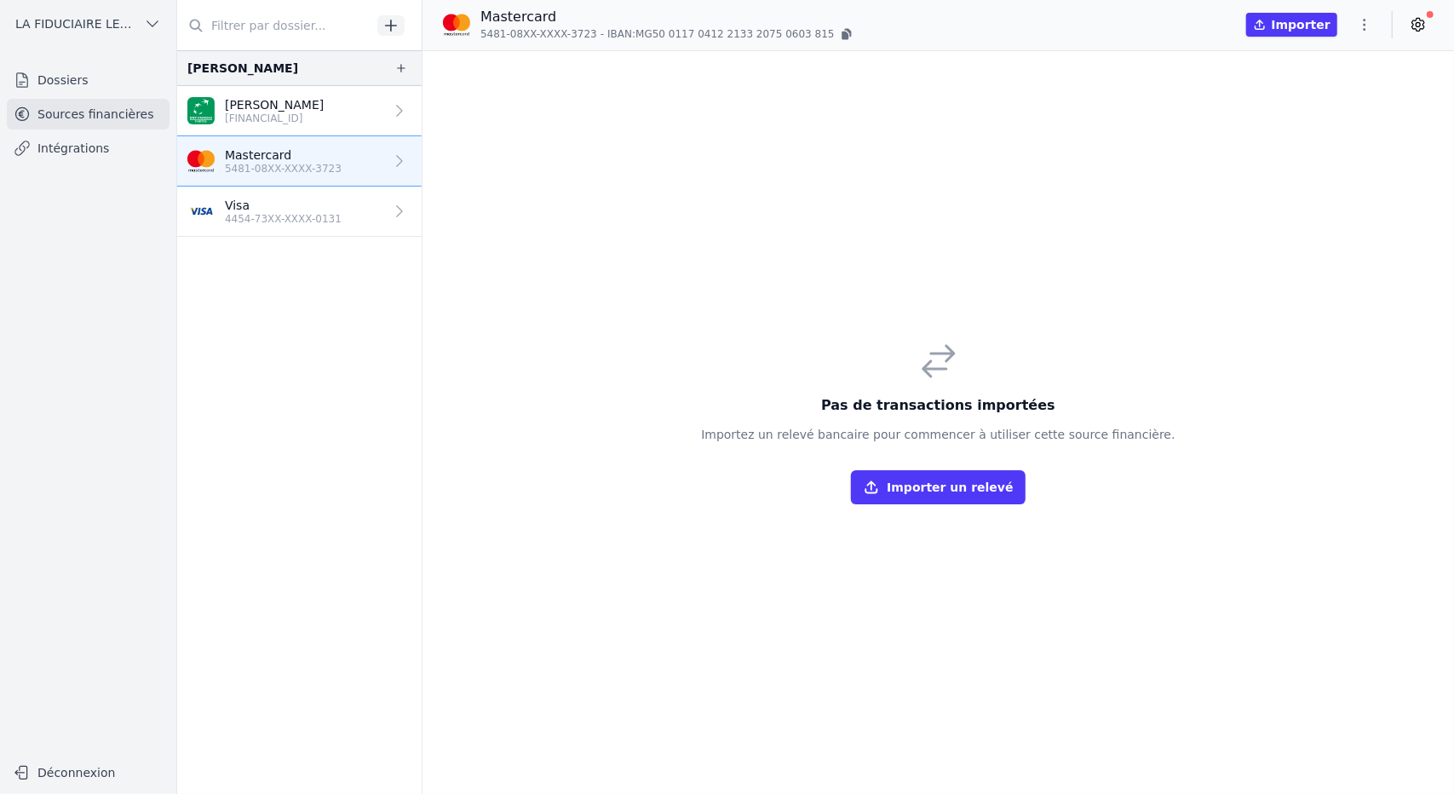
click at [324, 112] on p "[FINANCIAL_ID]" at bounding box center [274, 119] width 99 height 14
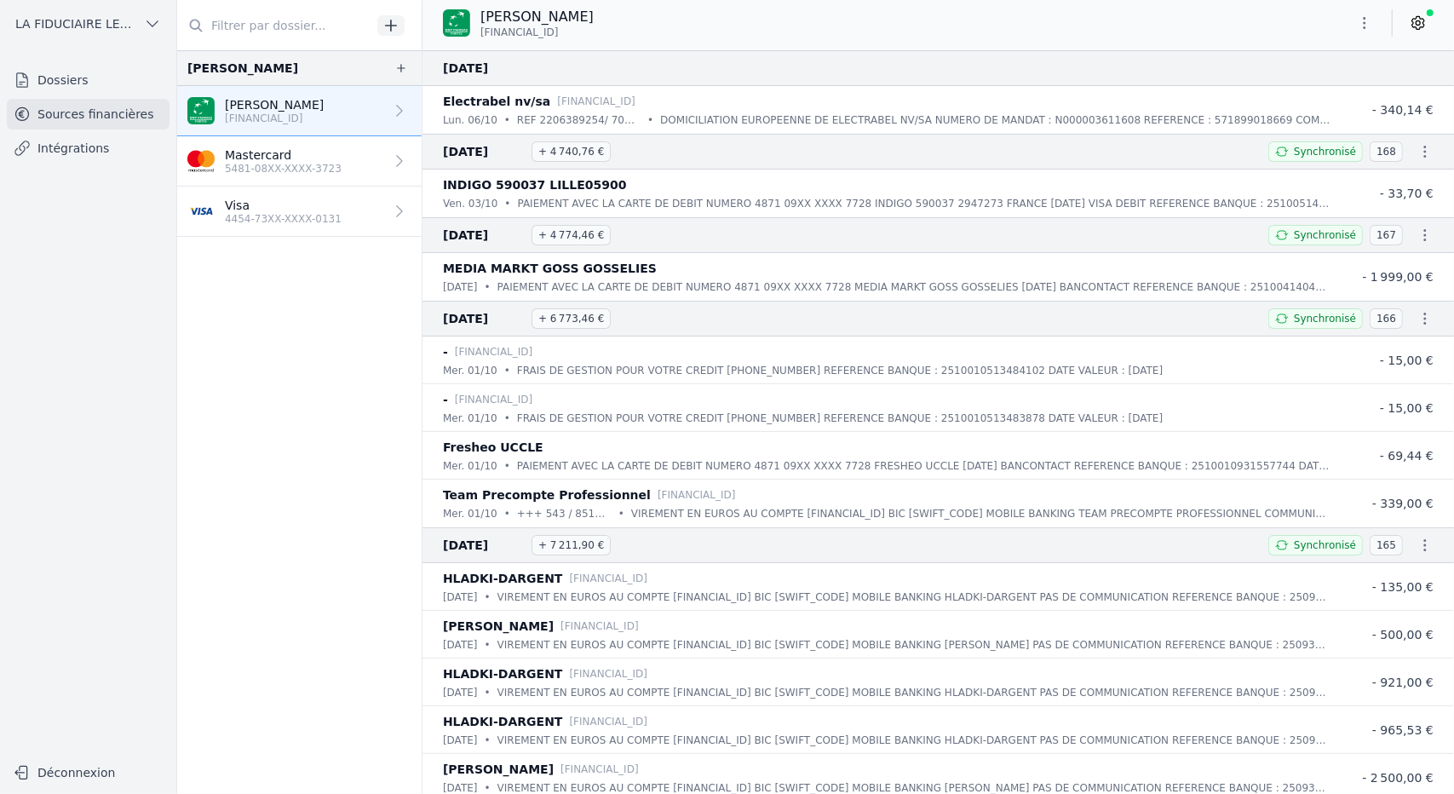
click at [324, 152] on p "Mastercard" at bounding box center [283, 154] width 117 height 17
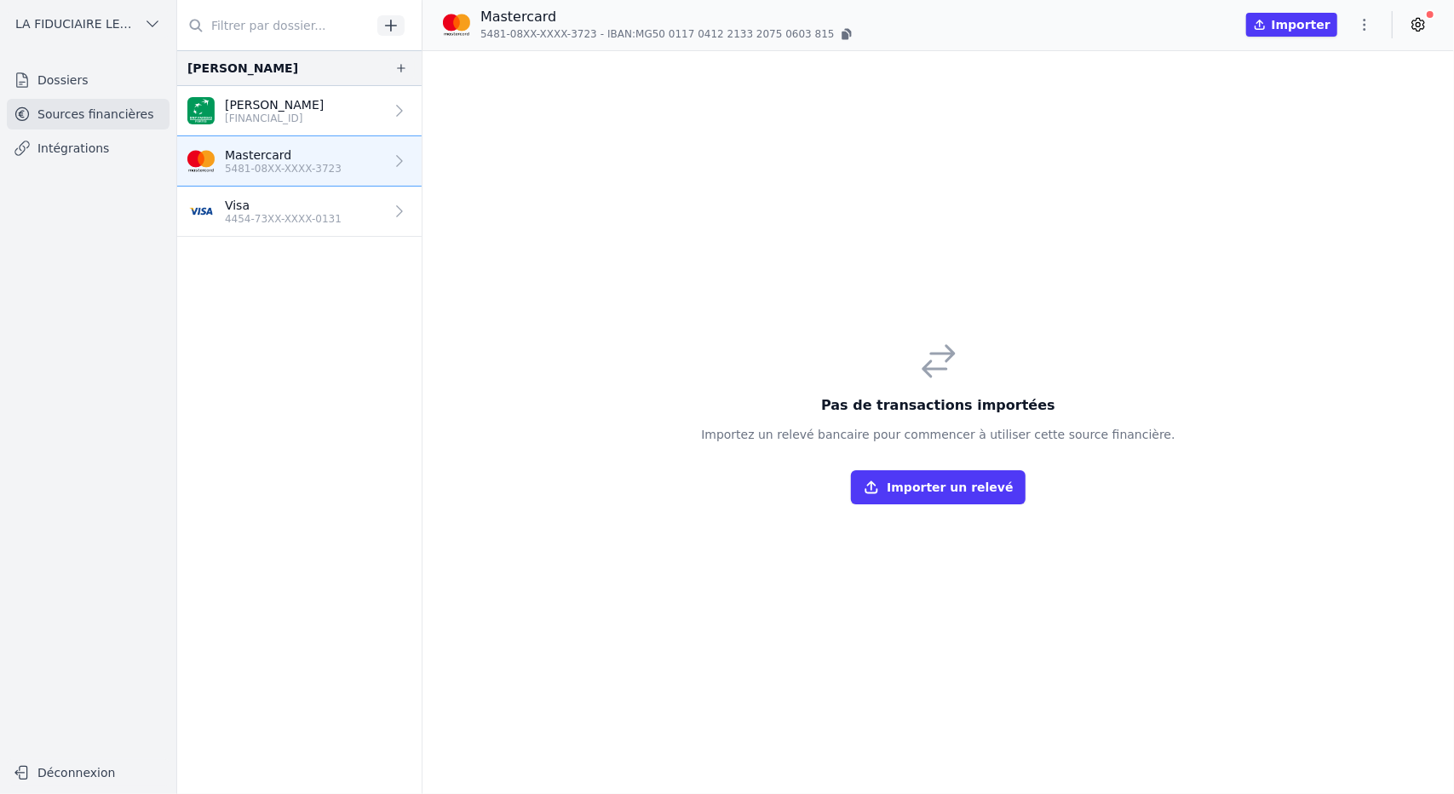
click at [300, 122] on p "[FINANCIAL_ID]" at bounding box center [274, 119] width 99 height 14
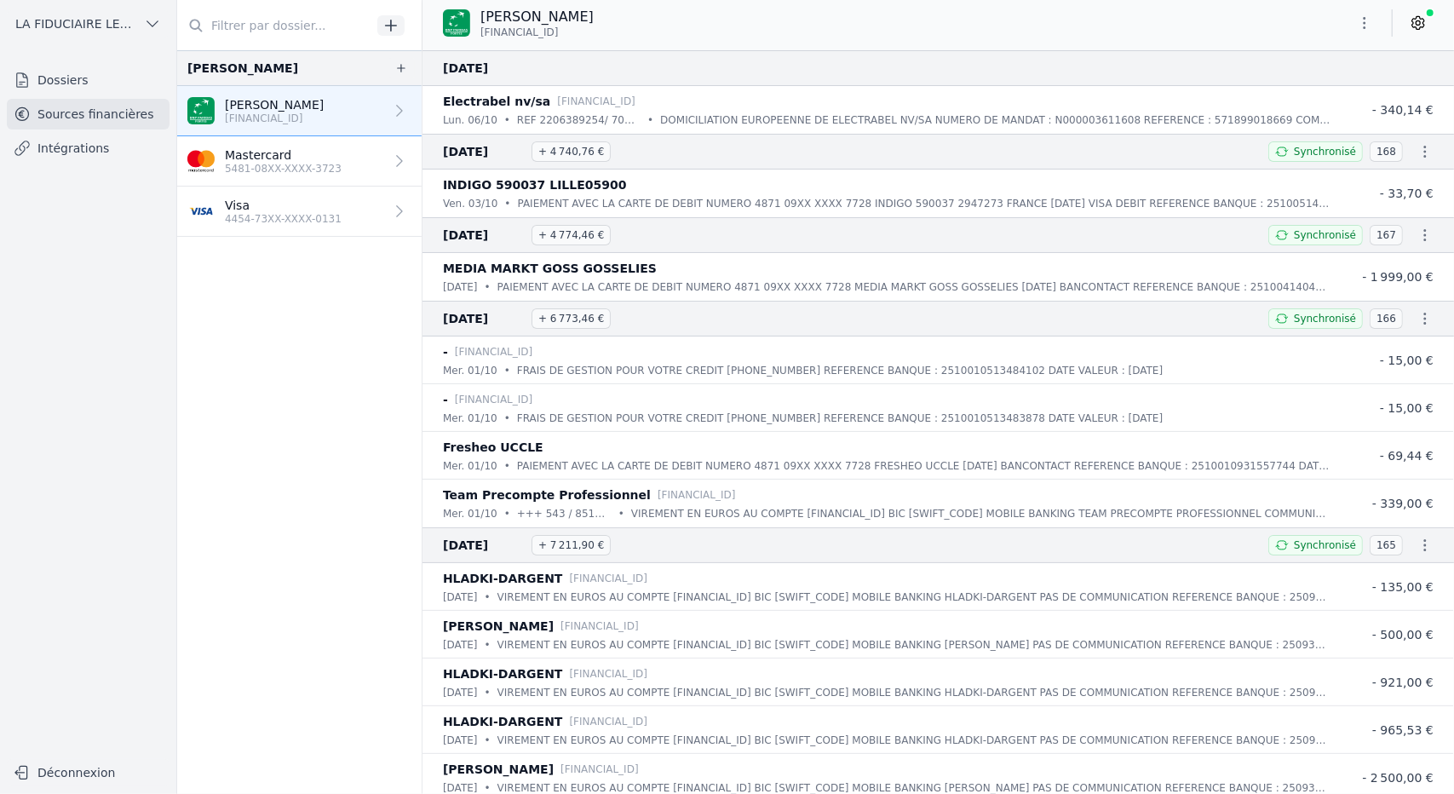
click at [1418, 153] on icon "button" at bounding box center [1424, 151] width 17 height 17
click at [1390, 213] on link "Télécharger le PDF" at bounding box center [1370, 213] width 150 height 31
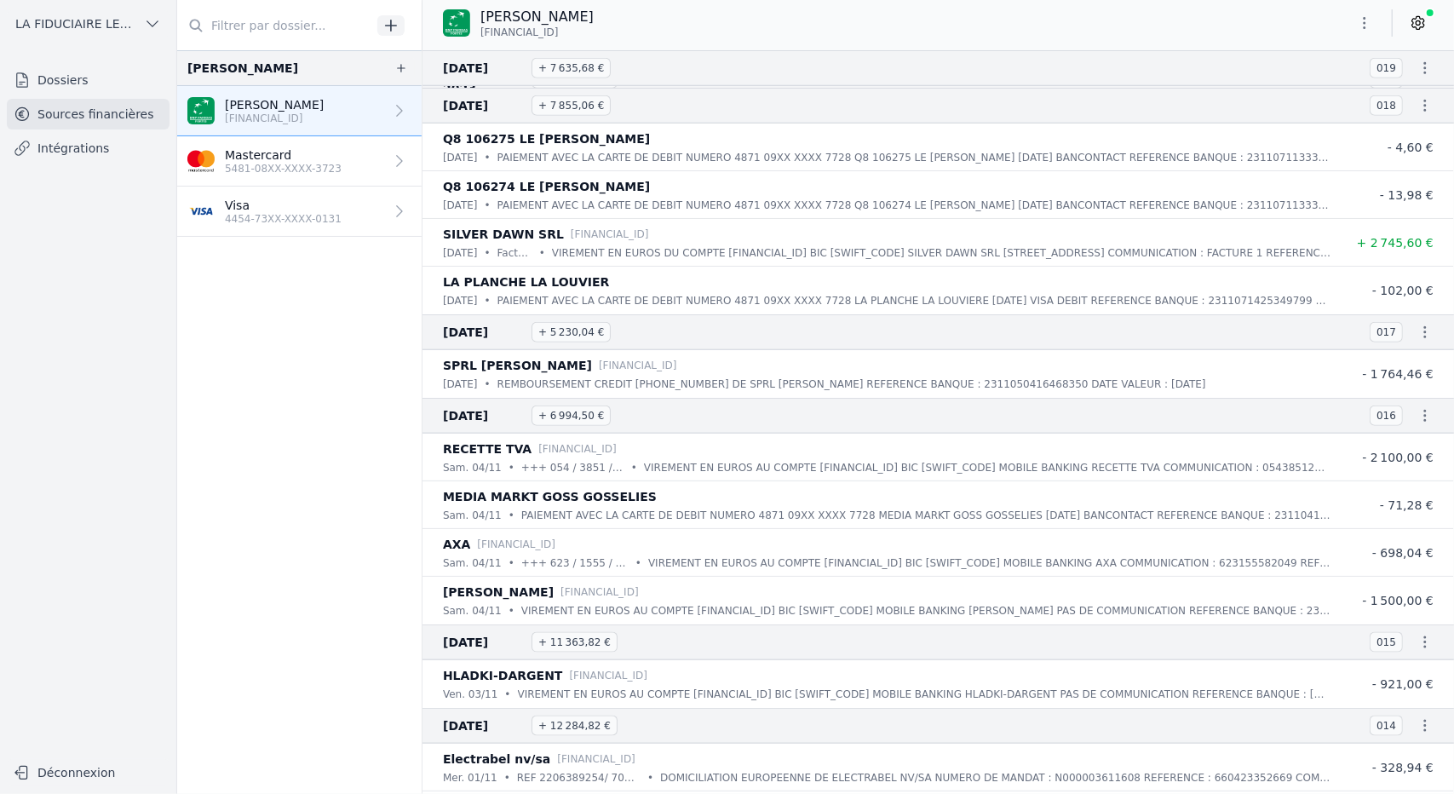
scroll to position [63568, 0]
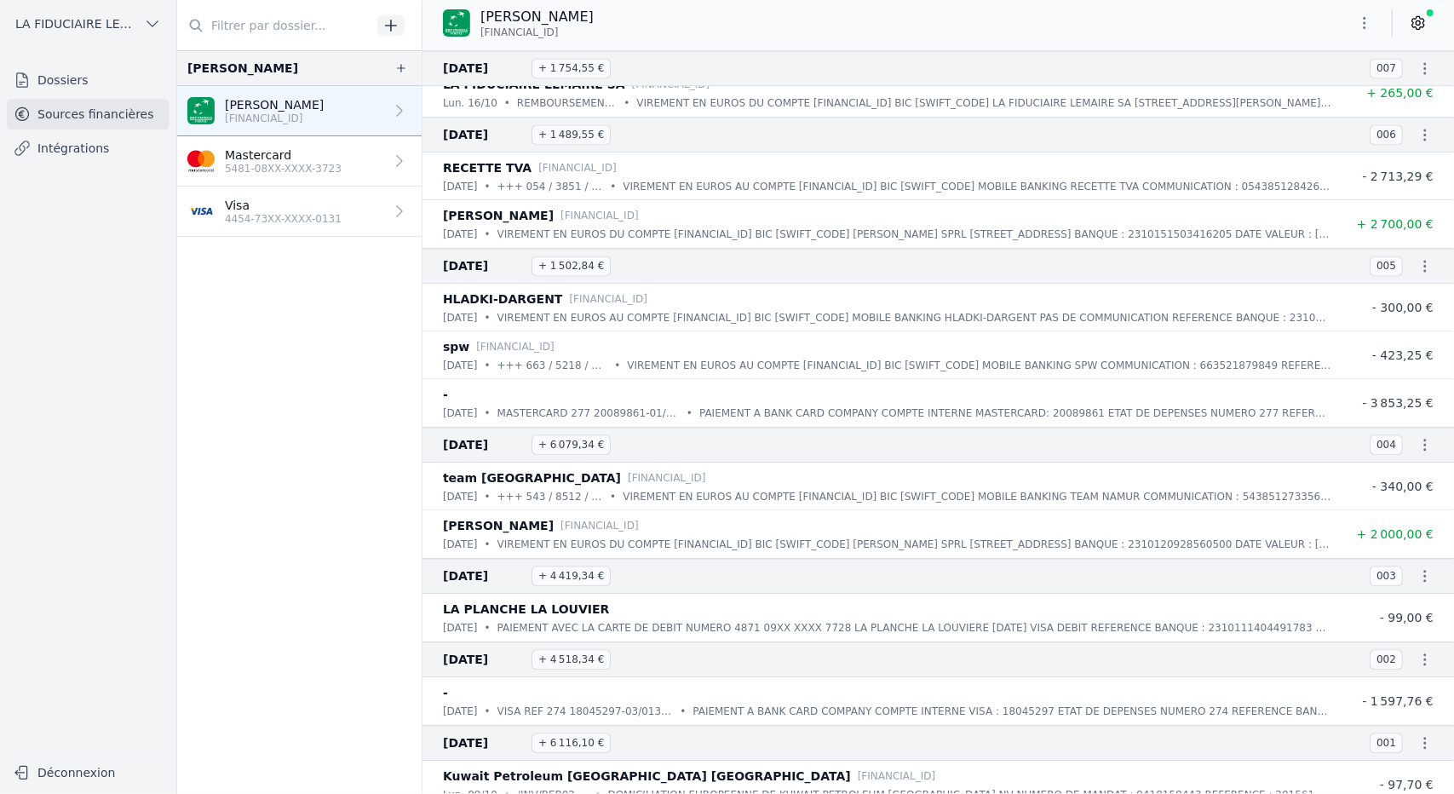
click at [359, 161] on link "Mastercard 5481-08XX-XXXX-3723" at bounding box center [299, 161] width 244 height 50
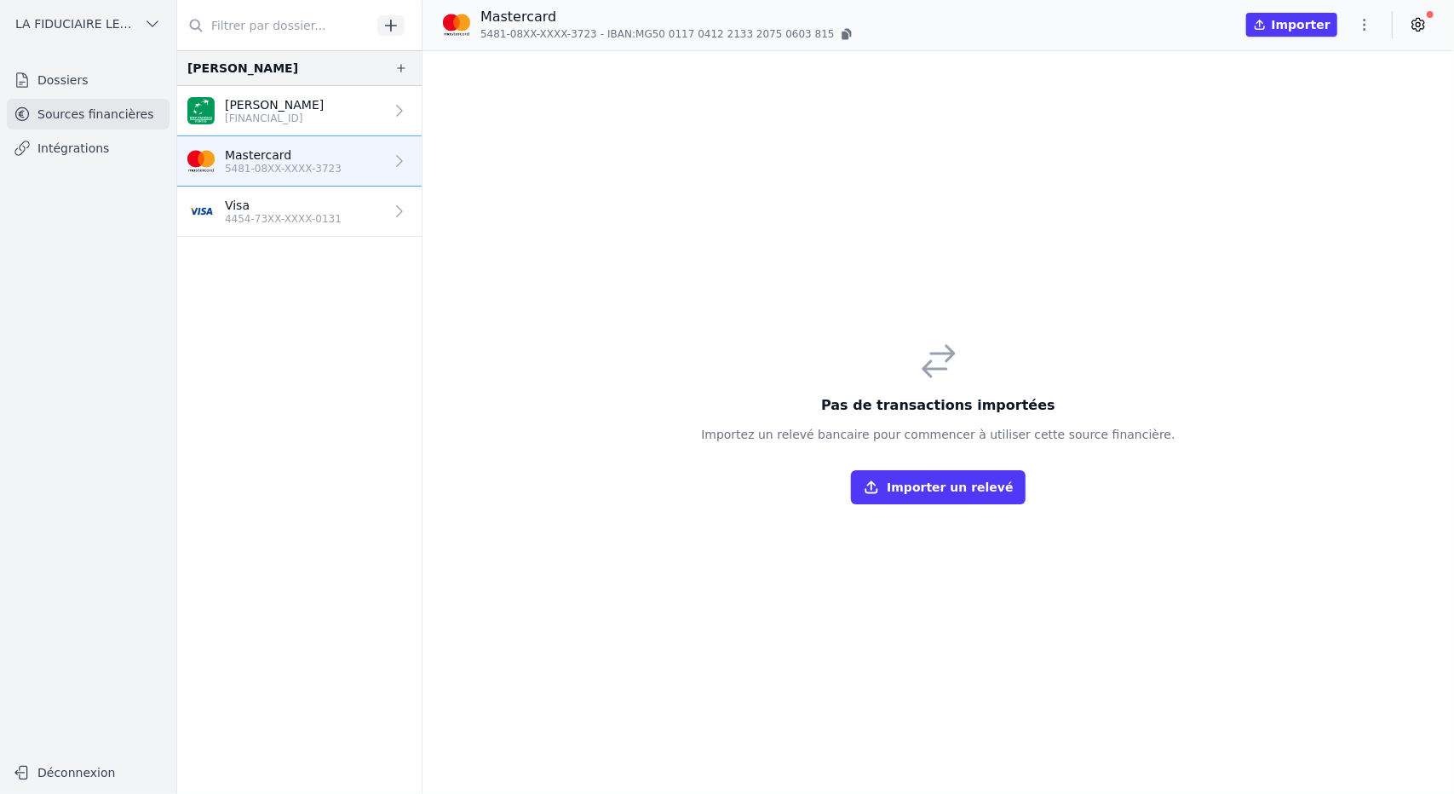
click at [394, 68] on icon "button" at bounding box center [401, 68] width 14 height 14
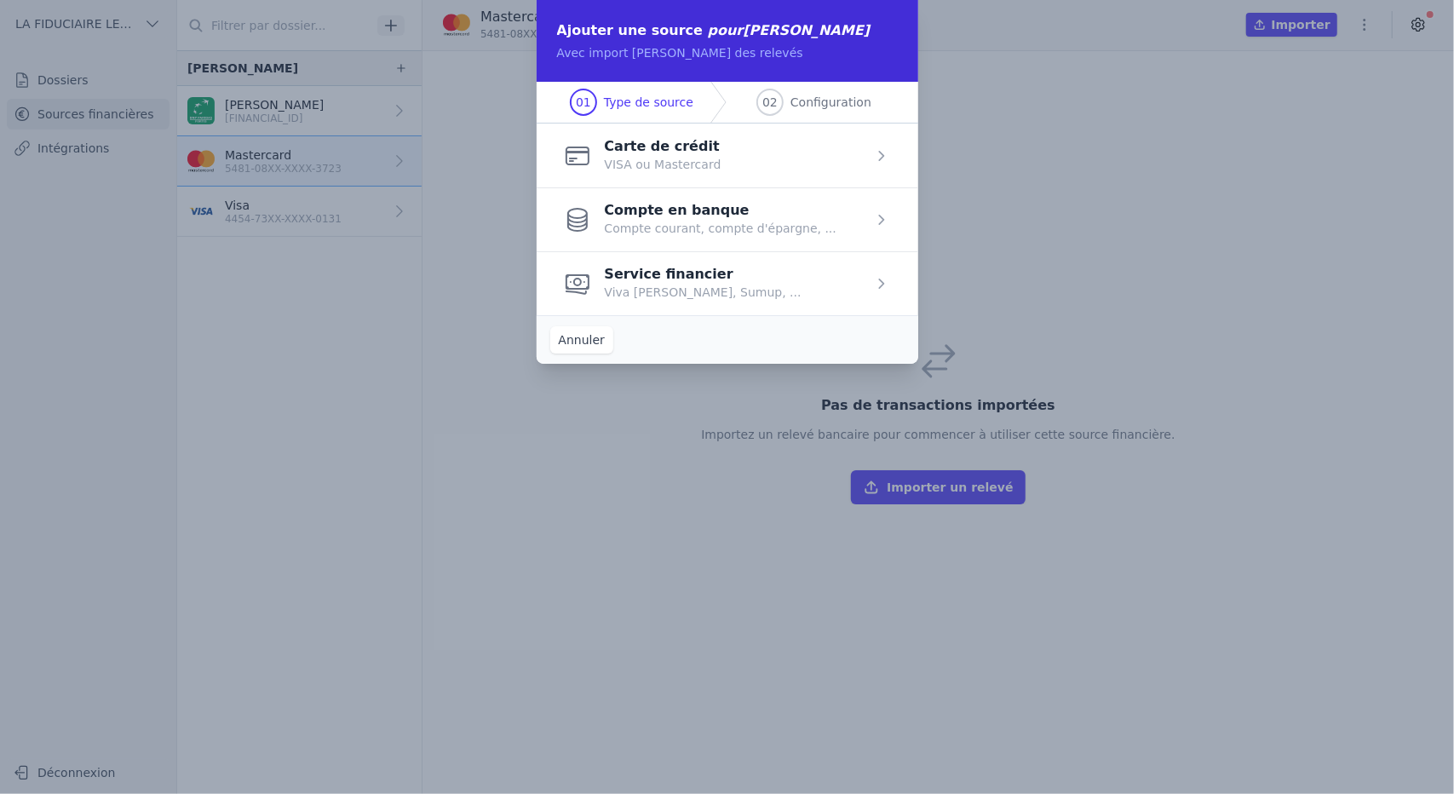
click at [870, 278] on span "button" at bounding box center [728, 283] width 382 height 64
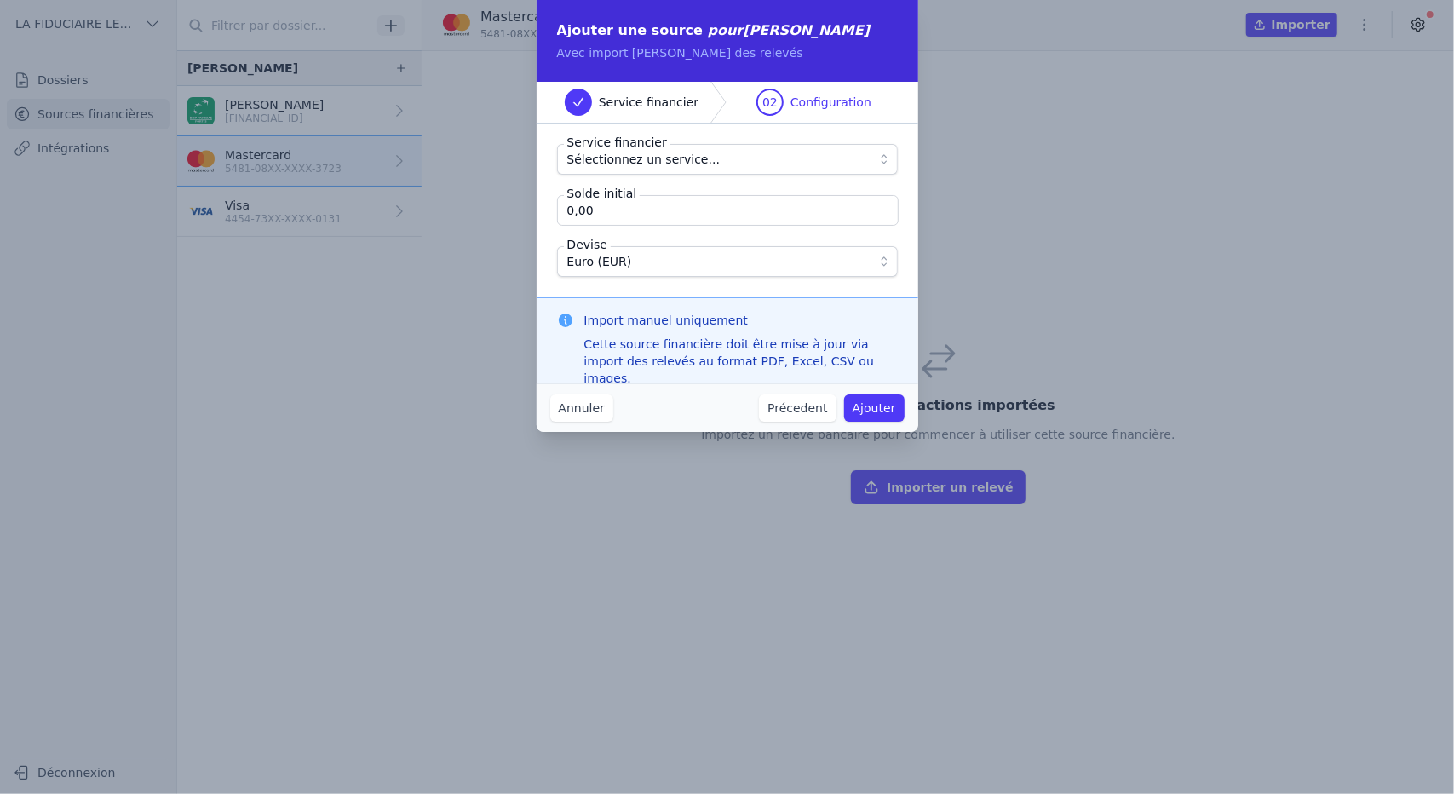
click at [790, 153] on span "Sélectionnez un service..." at bounding box center [715, 159] width 296 height 20
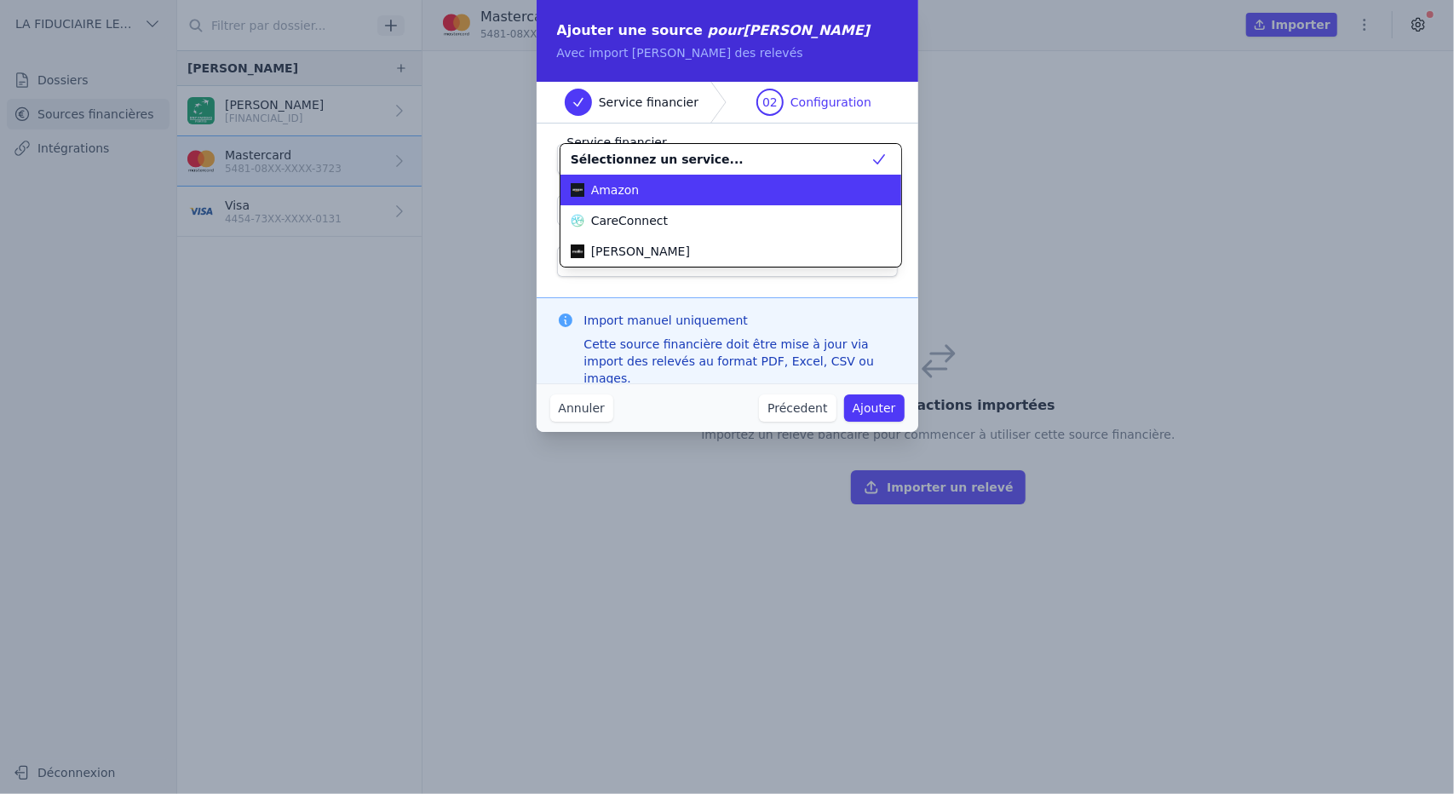
scroll to position [92, 0]
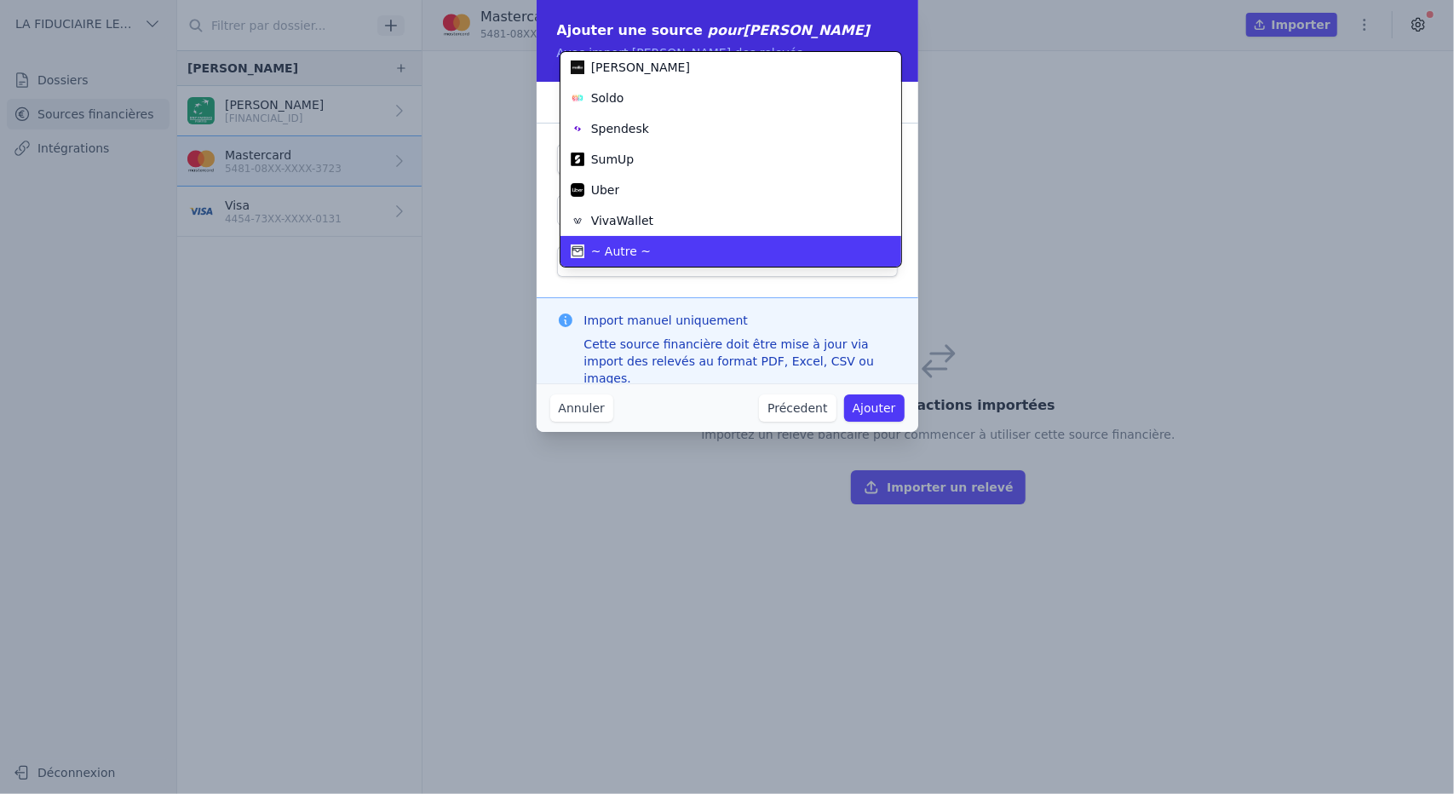
click at [640, 238] on li "~ Autre ~" at bounding box center [730, 251] width 341 height 31
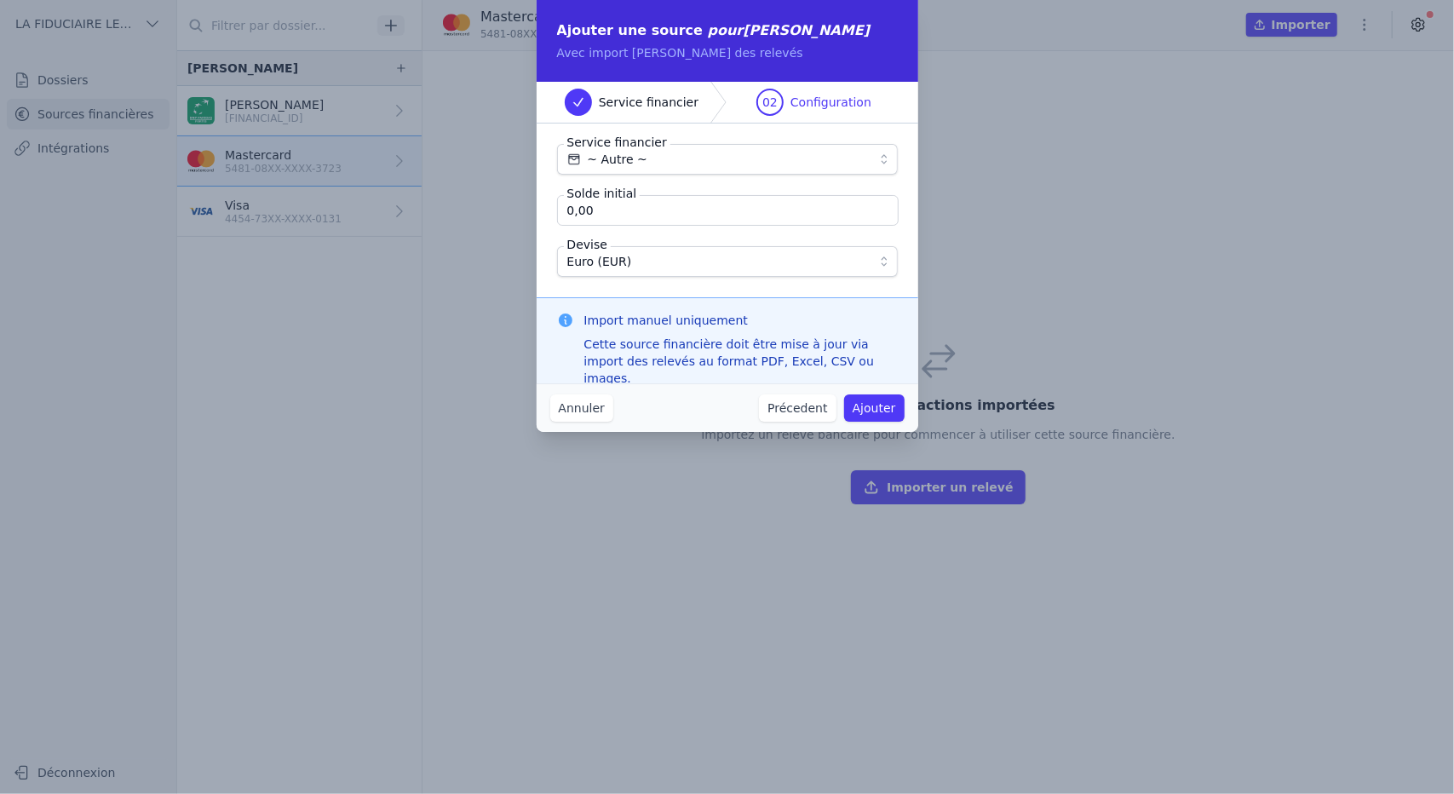
click at [694, 211] on input "0,00" at bounding box center [728, 210] width 342 height 31
click at [794, 407] on button "Précedent" at bounding box center [797, 407] width 77 height 27
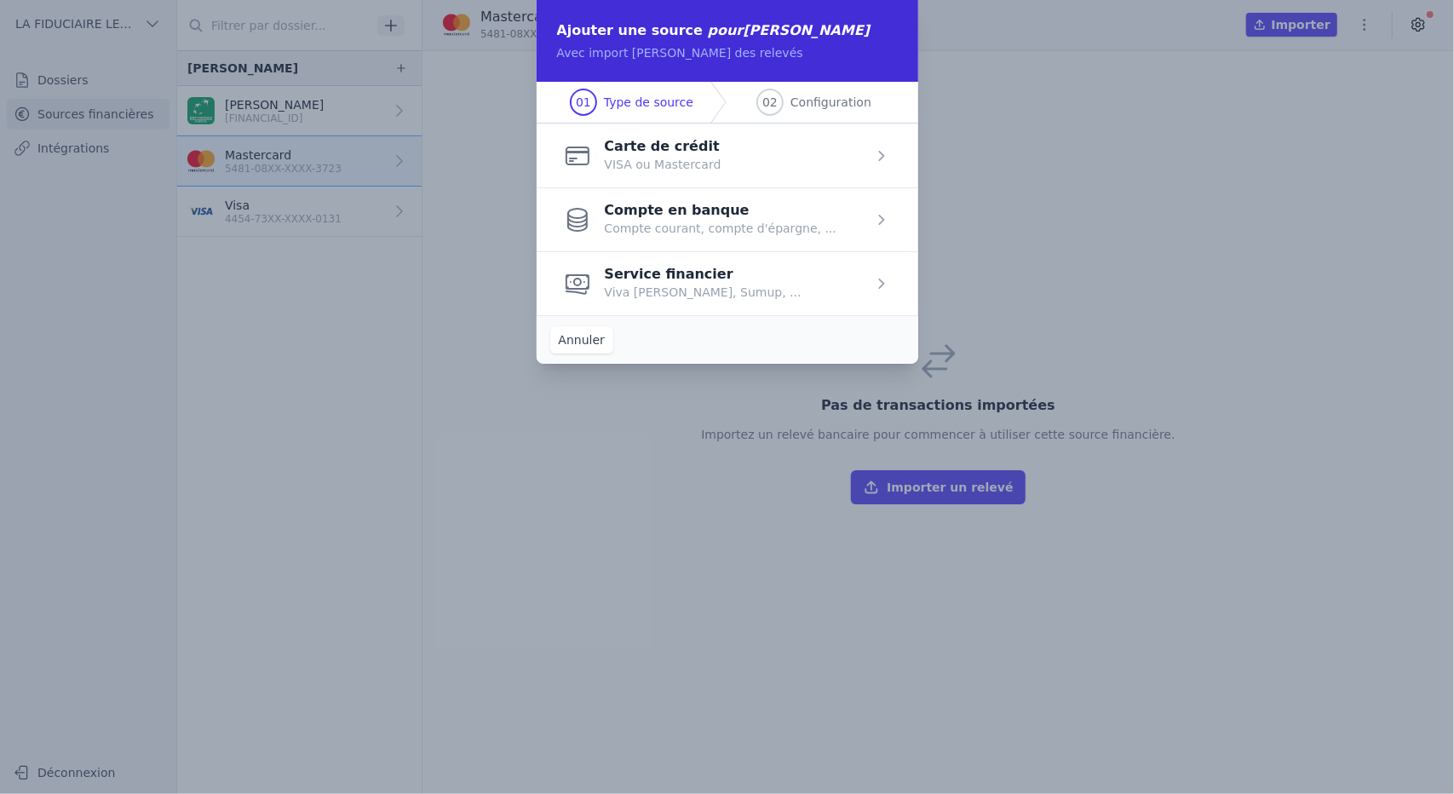
click at [598, 338] on button "Annuler" at bounding box center [581, 339] width 63 height 27
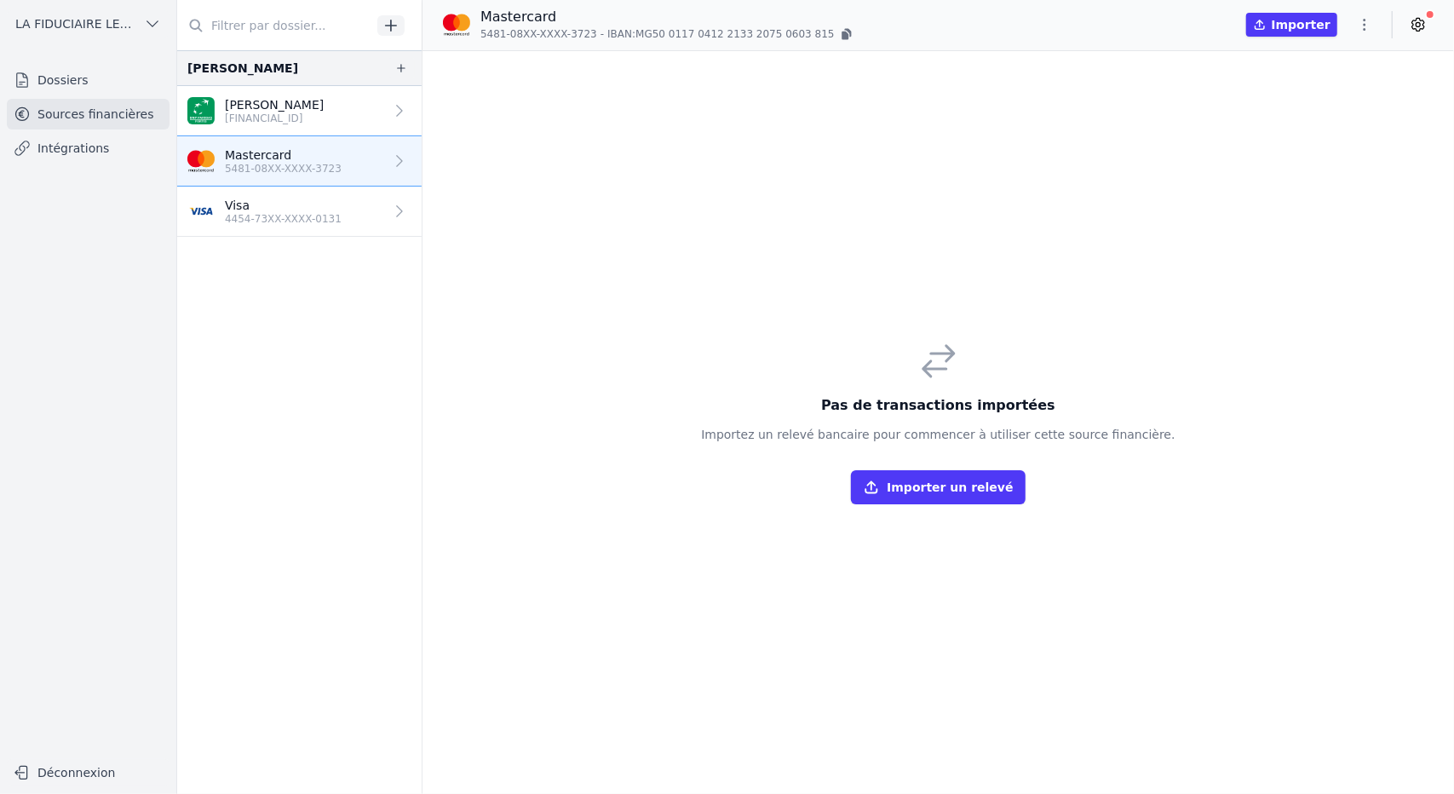
click at [349, 125] on link "[PERSON_NAME] [FINANCIAL_ID]" at bounding box center [299, 111] width 244 height 50
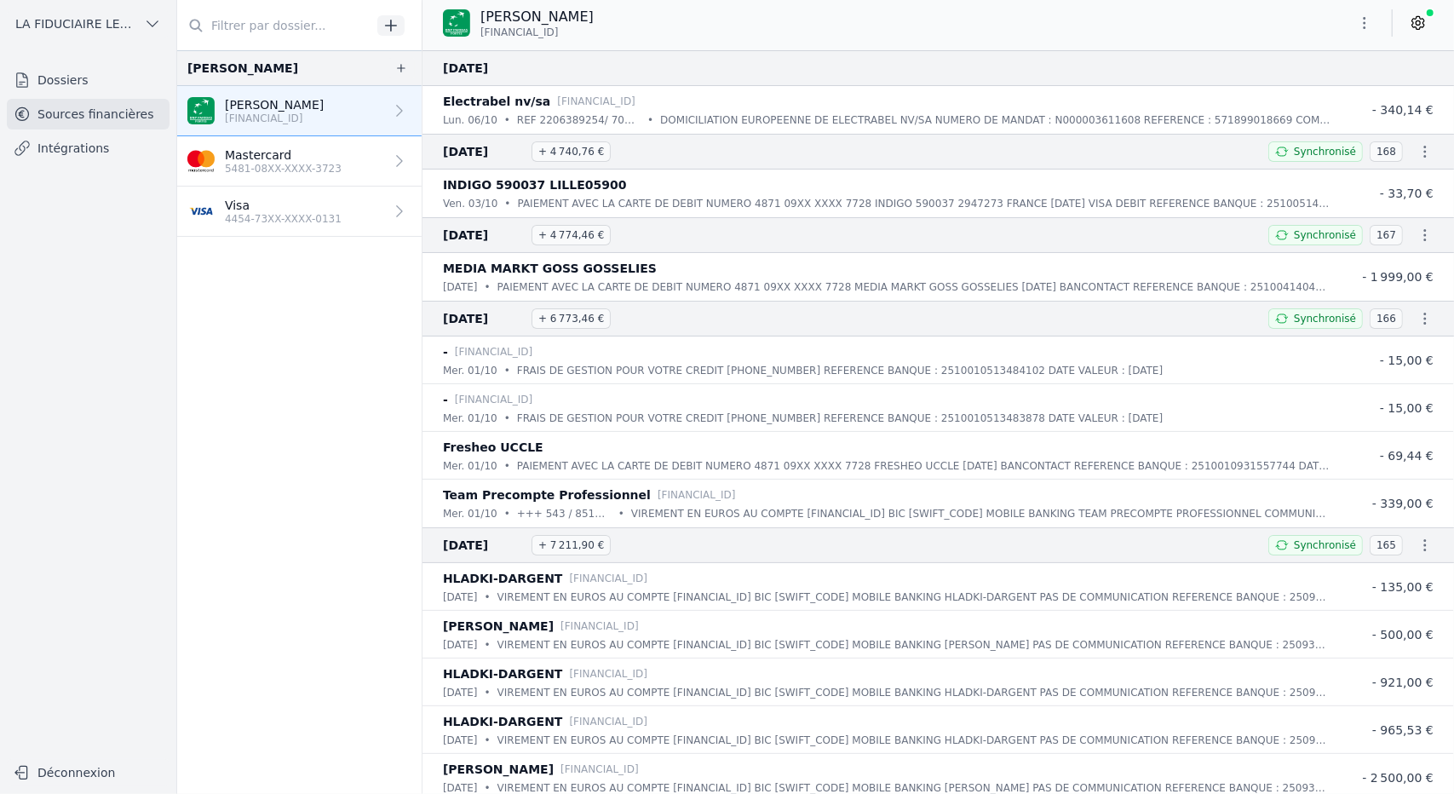
click at [336, 176] on link "Mastercard 5481-08XX-XXXX-3723" at bounding box center [299, 161] width 244 height 50
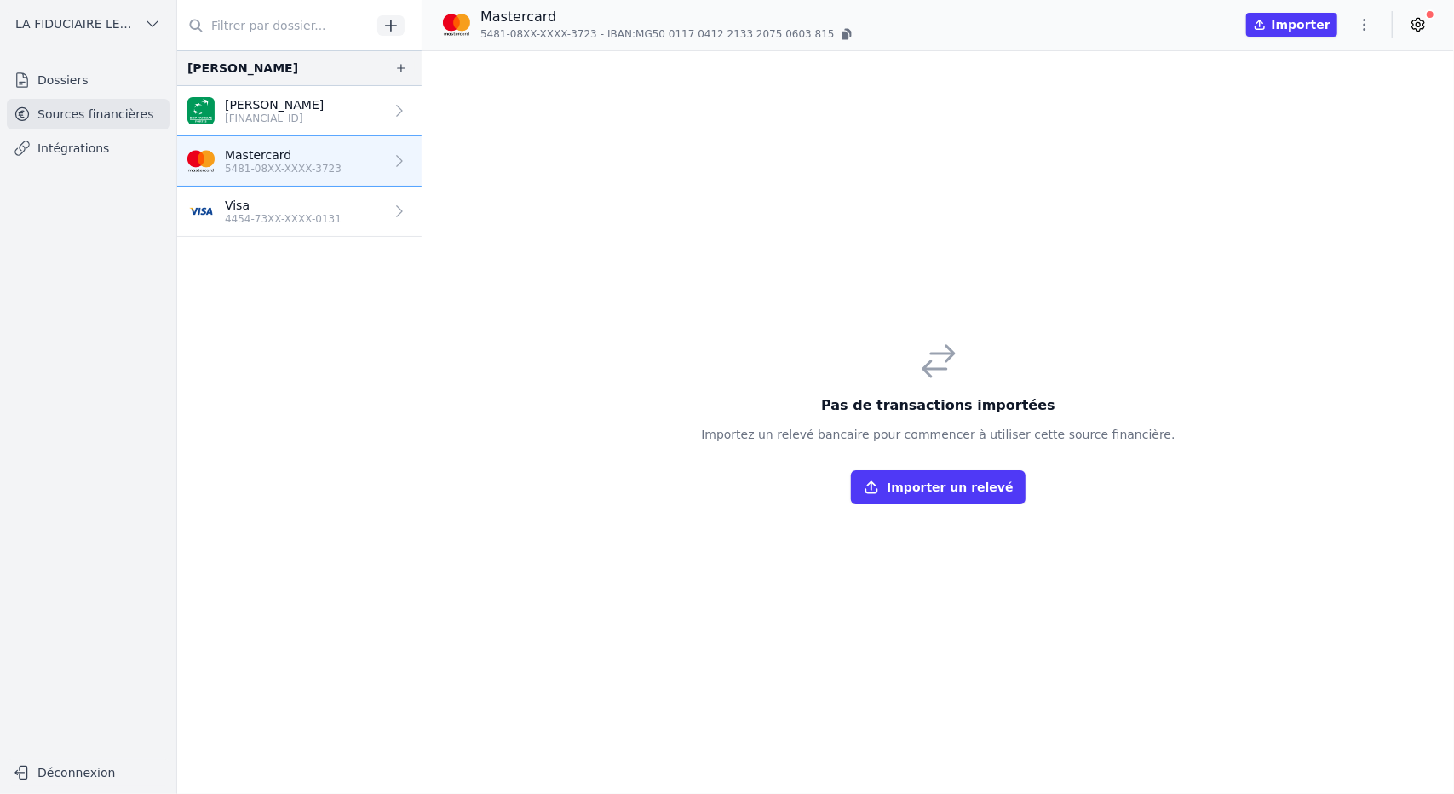
click at [319, 199] on p "Visa" at bounding box center [283, 205] width 117 height 17
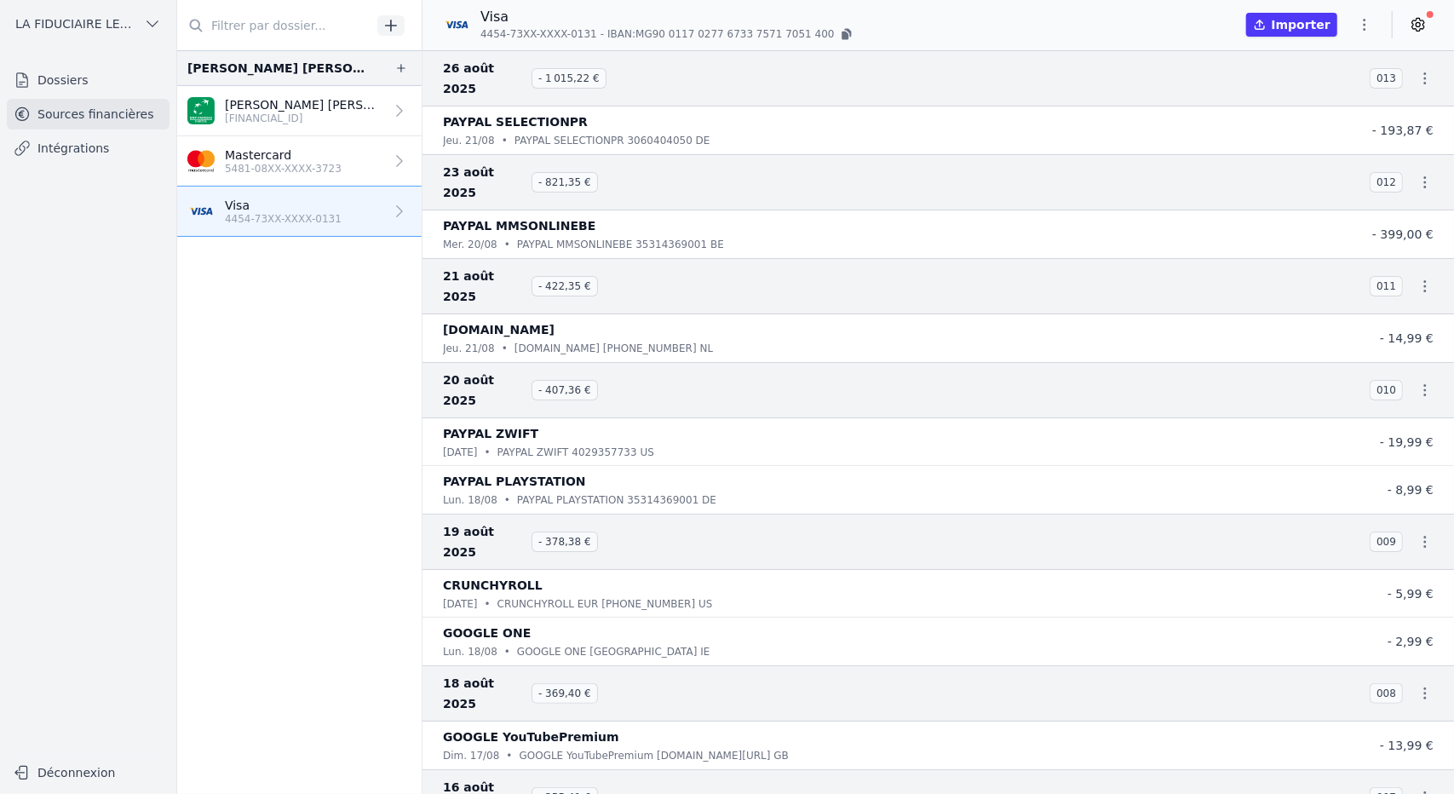
click at [351, 161] on link "Mastercard 5481-08XX-XXXX-3723" at bounding box center [299, 161] width 244 height 50
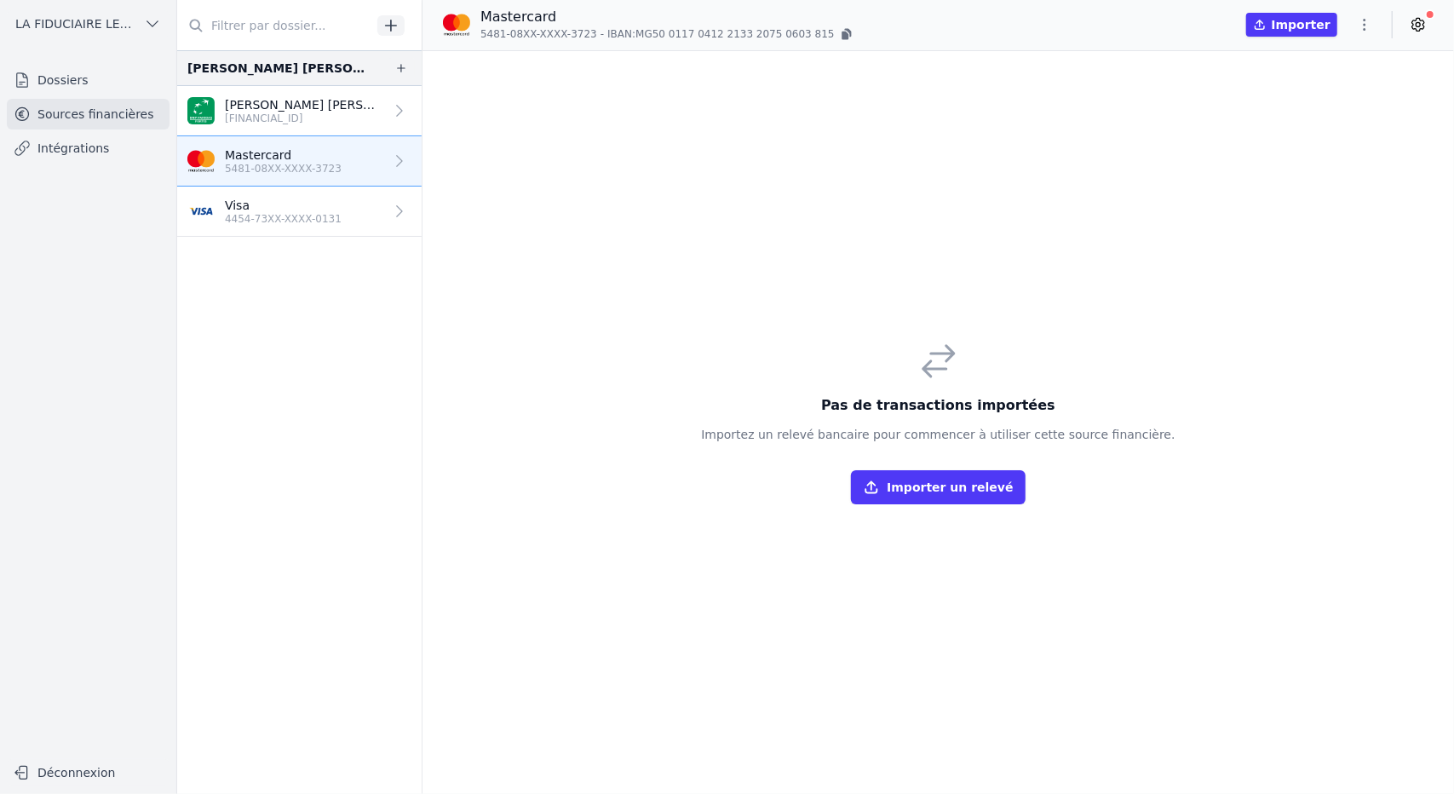
click at [300, 209] on p "Visa" at bounding box center [283, 205] width 117 height 17
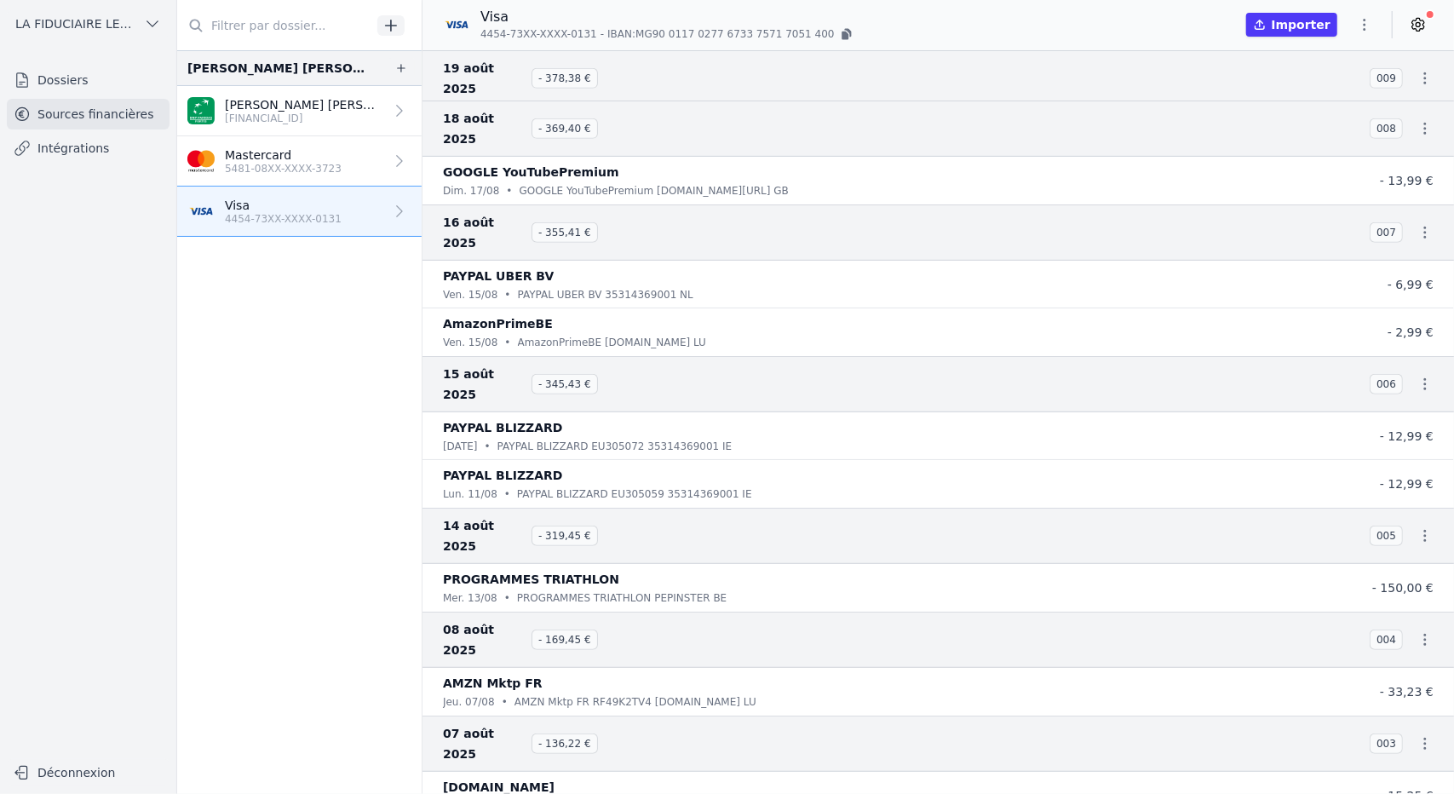
scroll to position [572, 0]
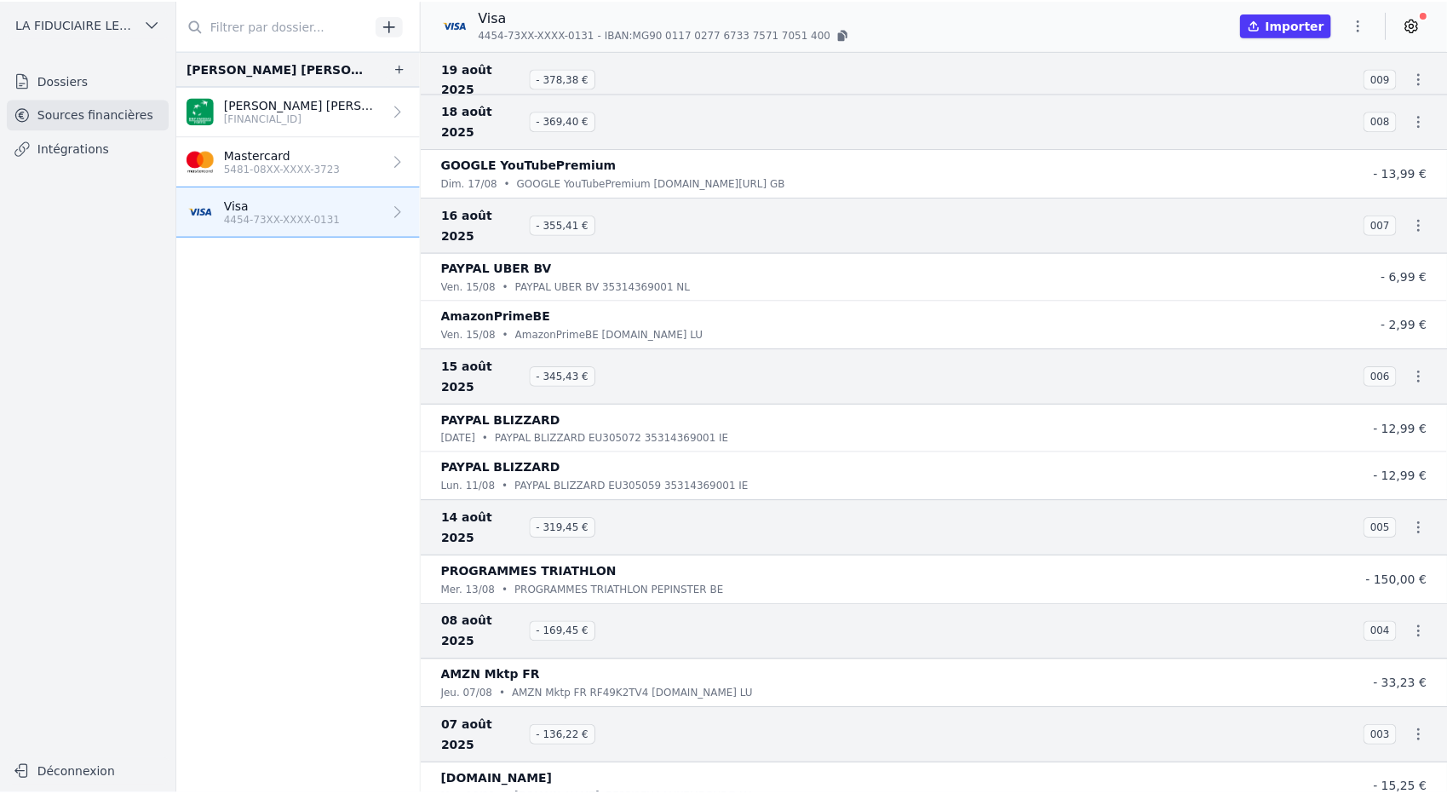
scroll to position [7, 0]
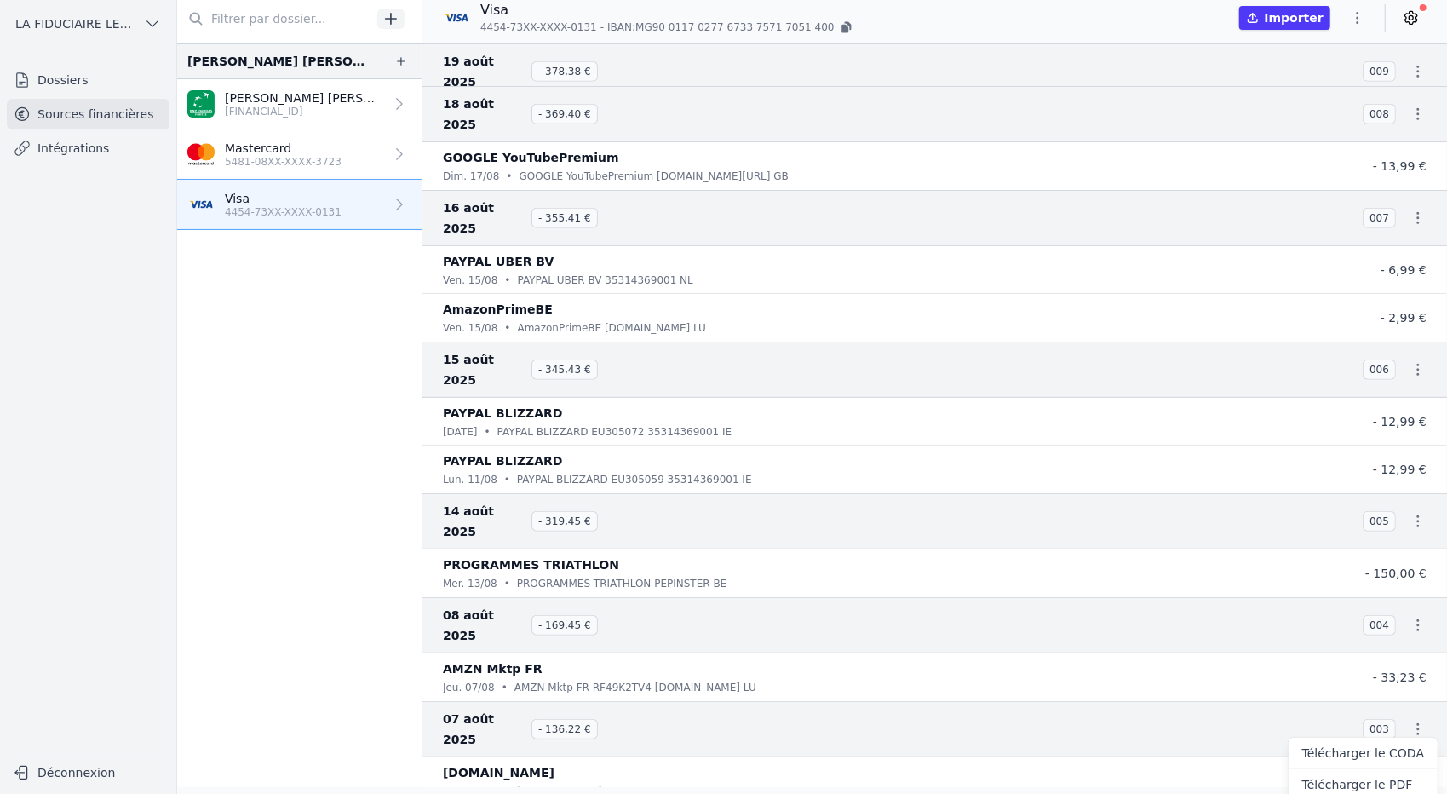
drag, startPoint x: 1444, startPoint y: 723, endPoint x: 1444, endPoint y: 759, distance: 35.8
click at [1444, 759] on div at bounding box center [723, 397] width 1447 height 794
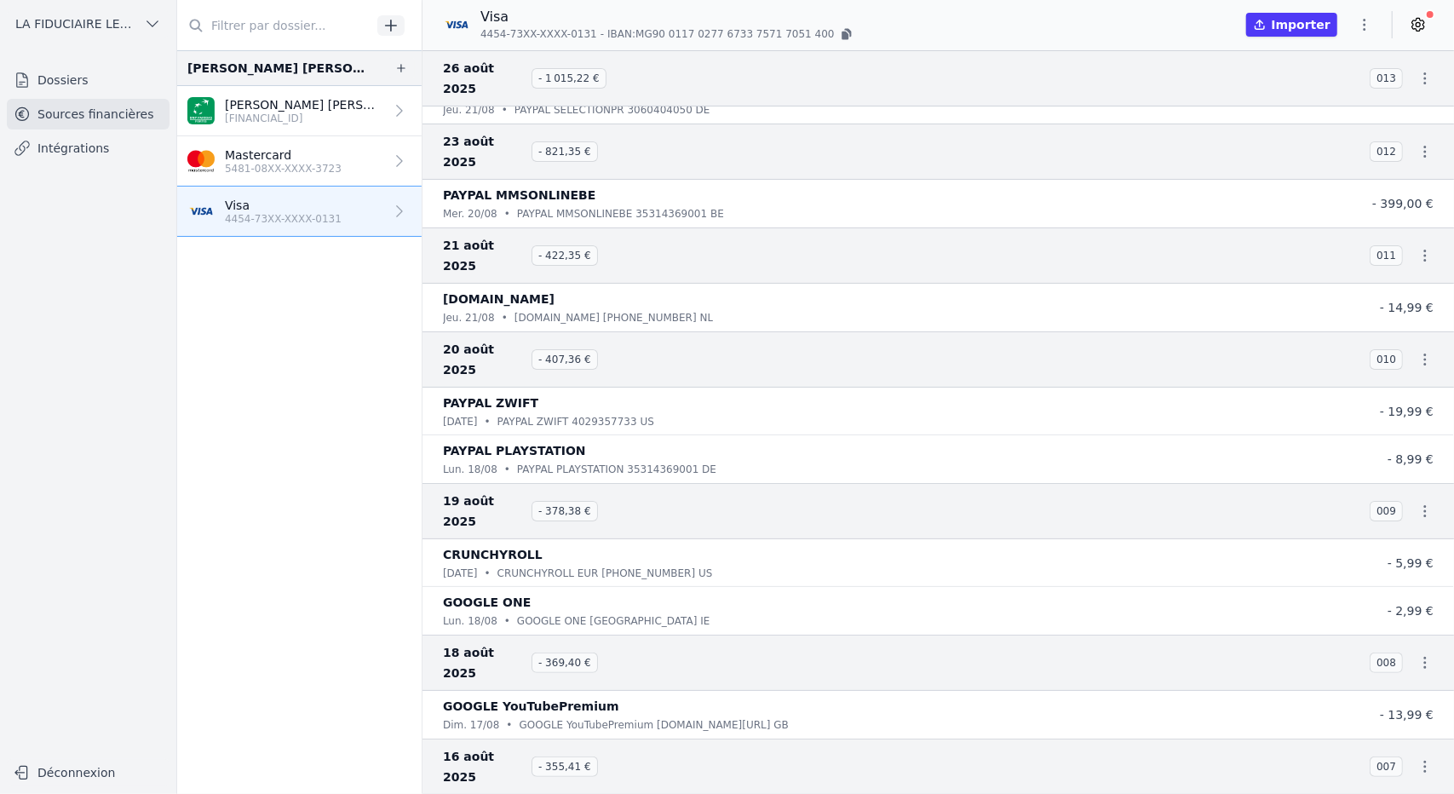
scroll to position [0, 0]
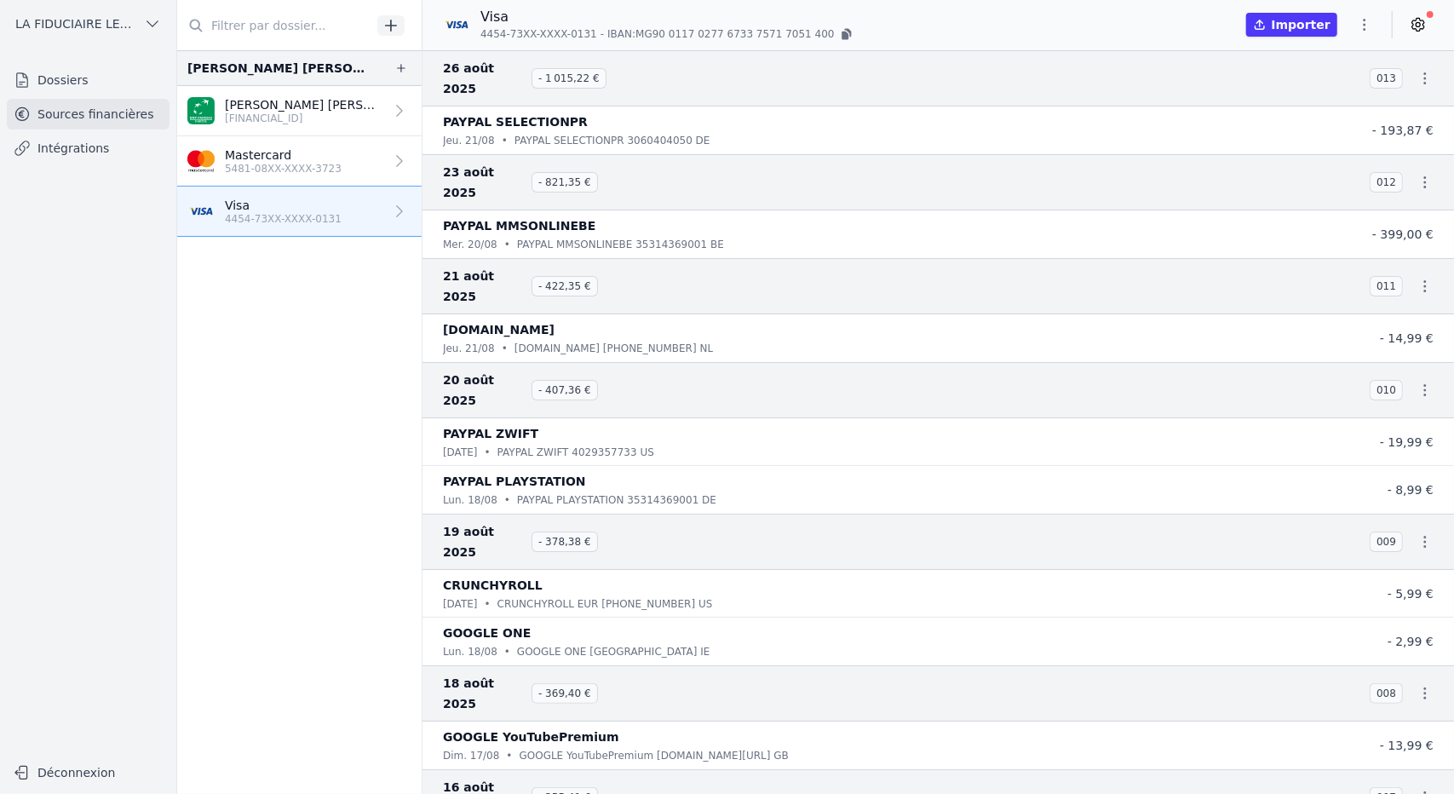
click at [1422, 30] on icon at bounding box center [1417, 24] width 17 height 17
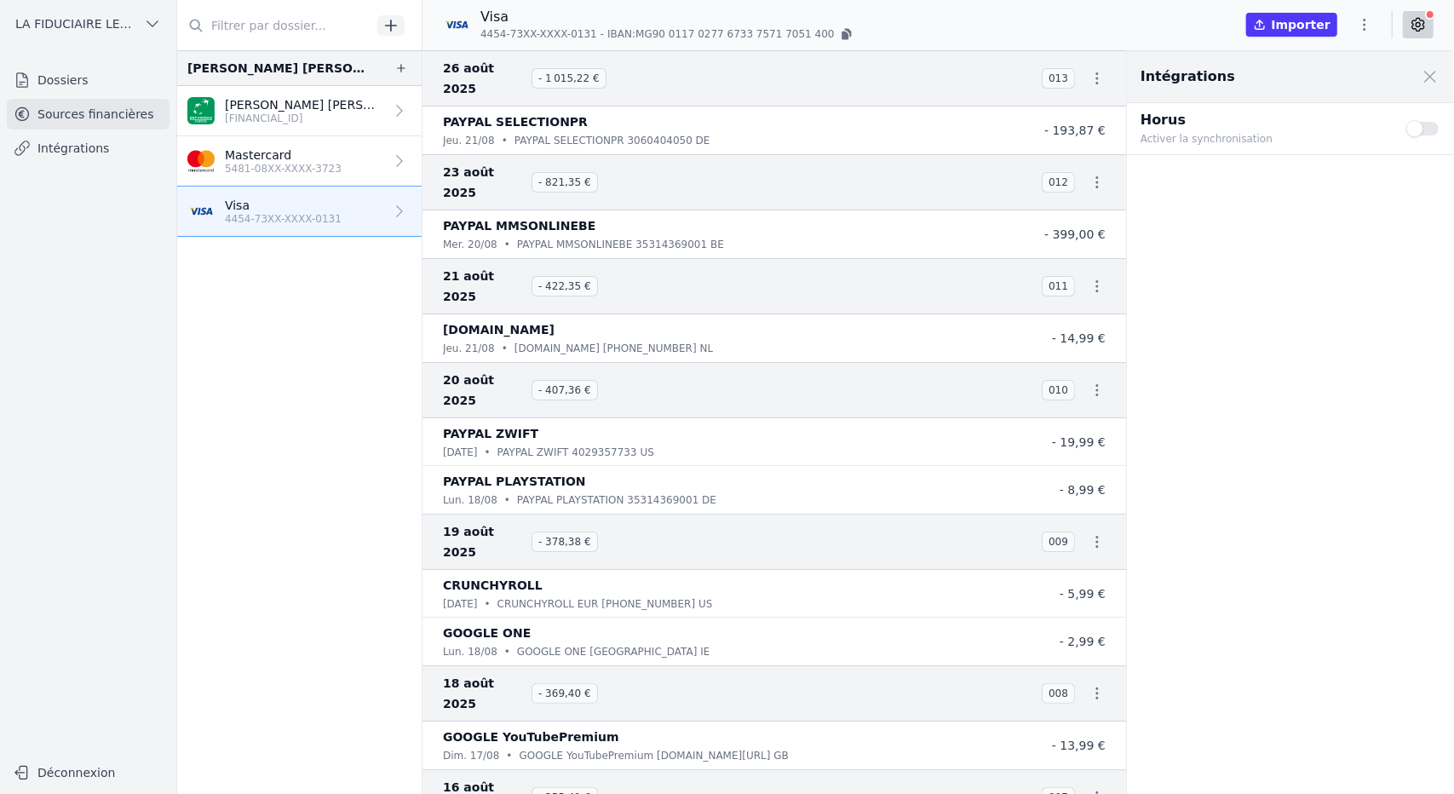
click at [1419, 130] on button "Use setting" at bounding box center [1423, 128] width 34 height 17
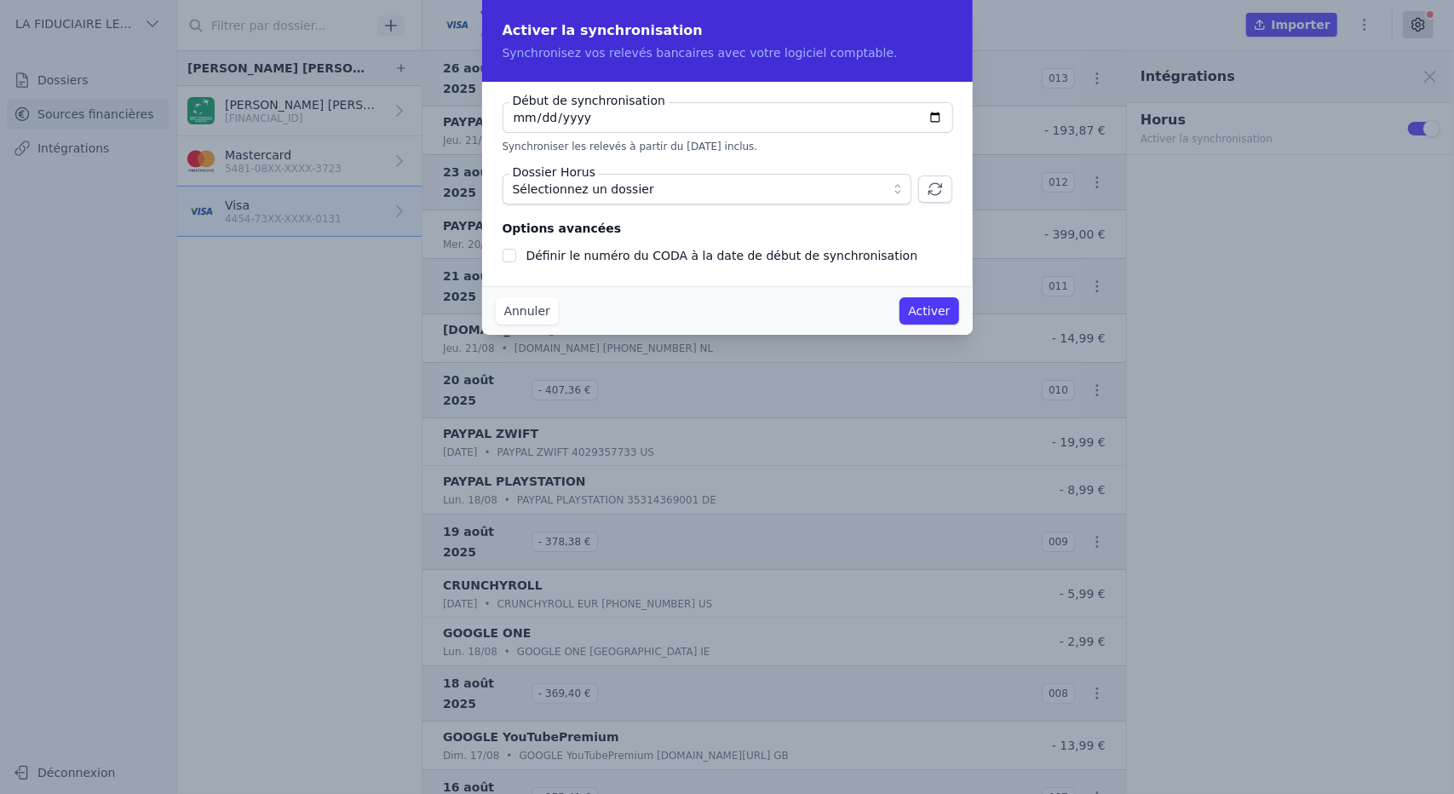
click at [545, 313] on button "Annuler" at bounding box center [527, 310] width 63 height 27
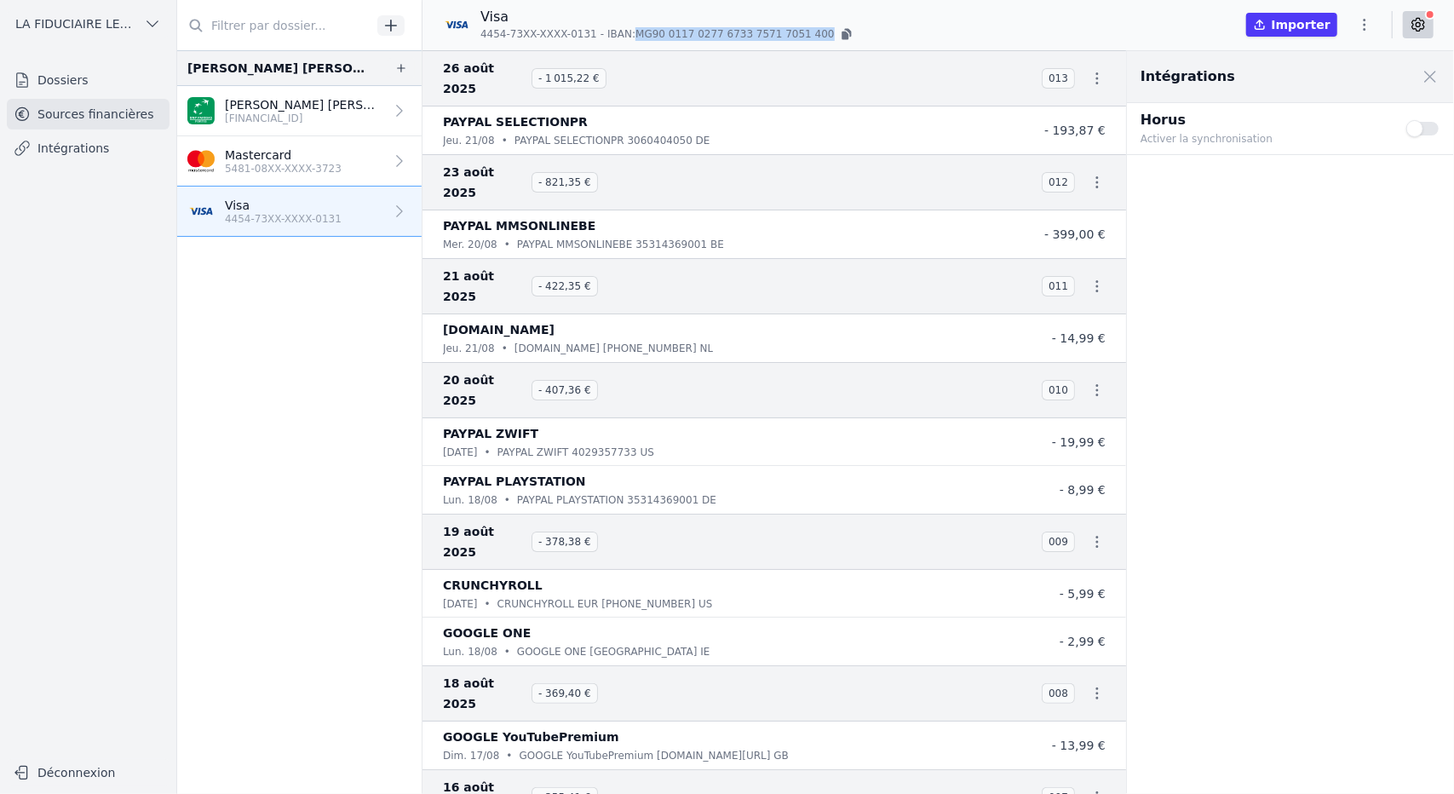
drag, startPoint x: 792, startPoint y: 35, endPoint x: 626, endPoint y: 46, distance: 166.4
click at [626, 46] on div "Visa 4454-73XX-XXXX-0131 - IBAN: MG90 [FINANCIAL_ID] [FINANCIAL_ID] Importer" at bounding box center [937, 25] width 1031 height 51
copy span "MG90 0117 0277 6733 7571 7051 400"
click at [1419, 132] on button "Use setting" at bounding box center [1423, 128] width 34 height 17
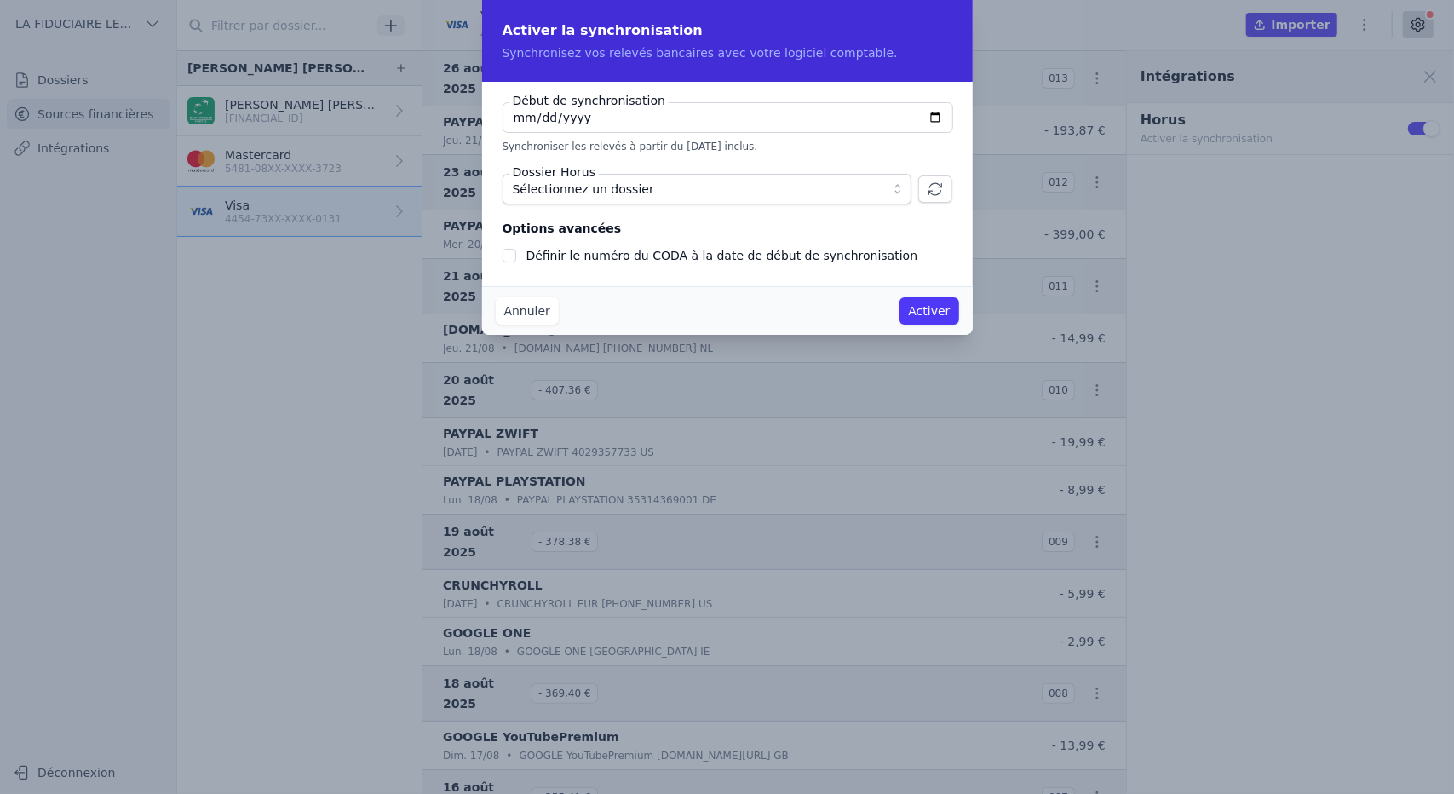
checkbox input "false"
type input "[DATE]"
click at [835, 198] on span "Sélectionnez un dossier" at bounding box center [695, 189] width 365 height 20
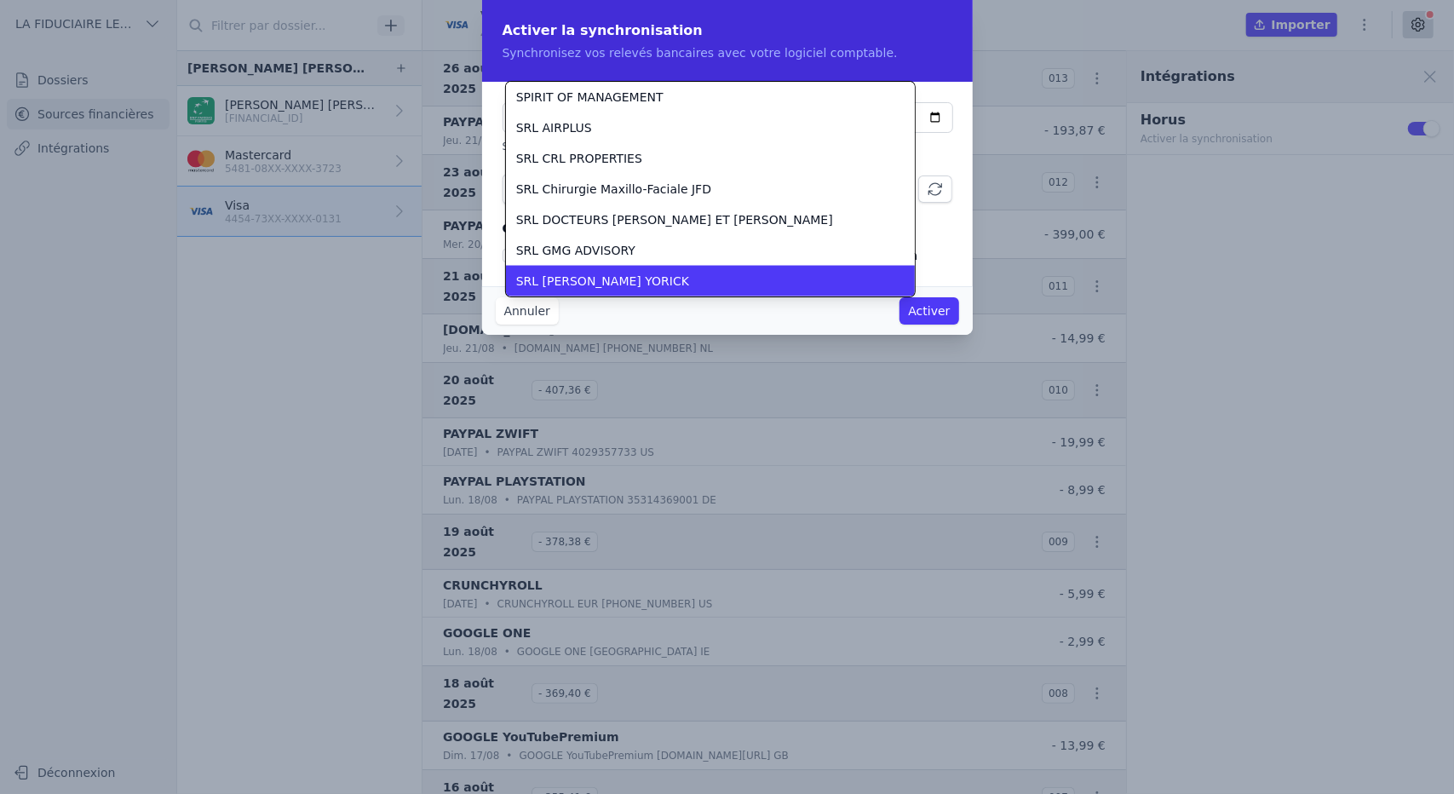
scroll to position [1962, 0]
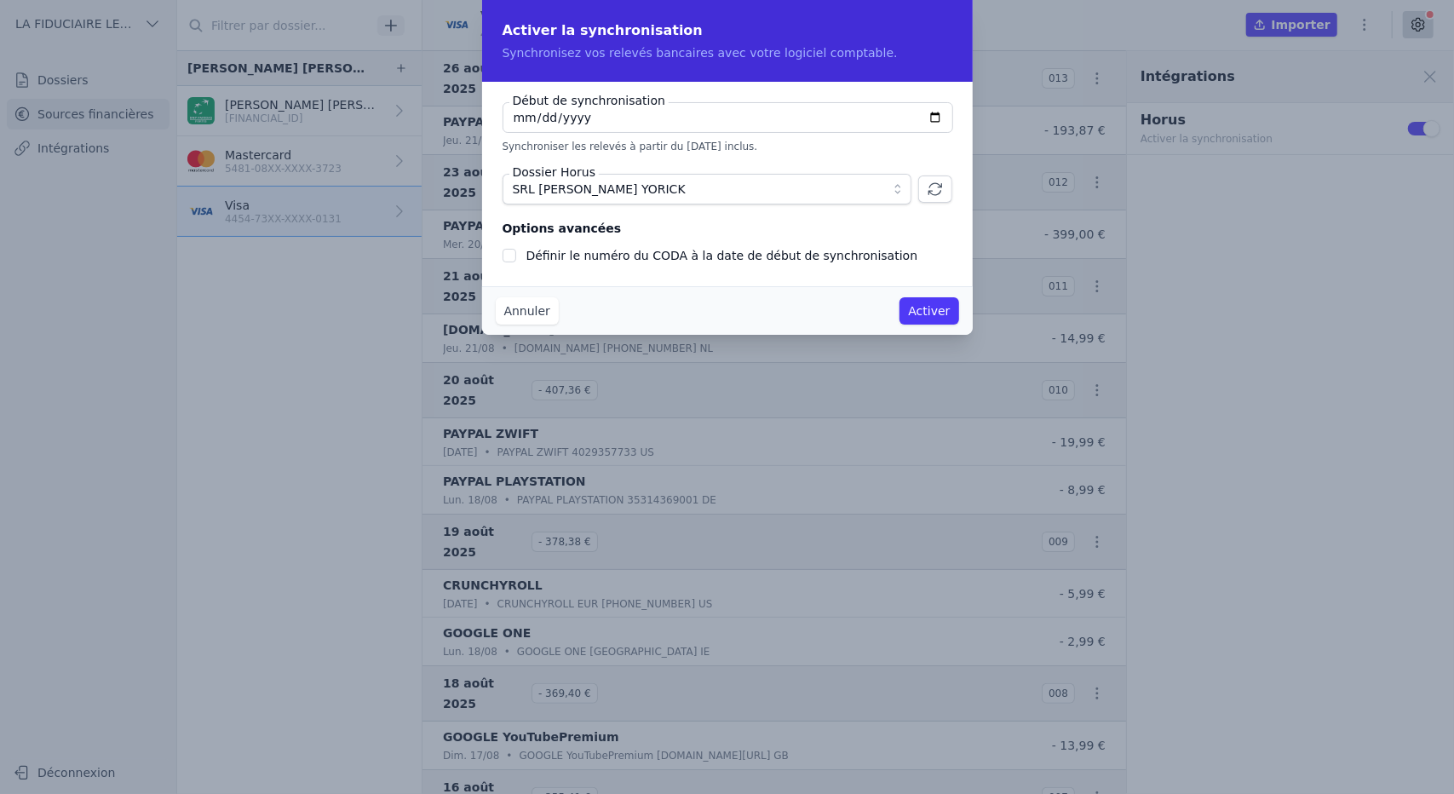
click at [923, 307] on button "Activer" at bounding box center [928, 310] width 59 height 27
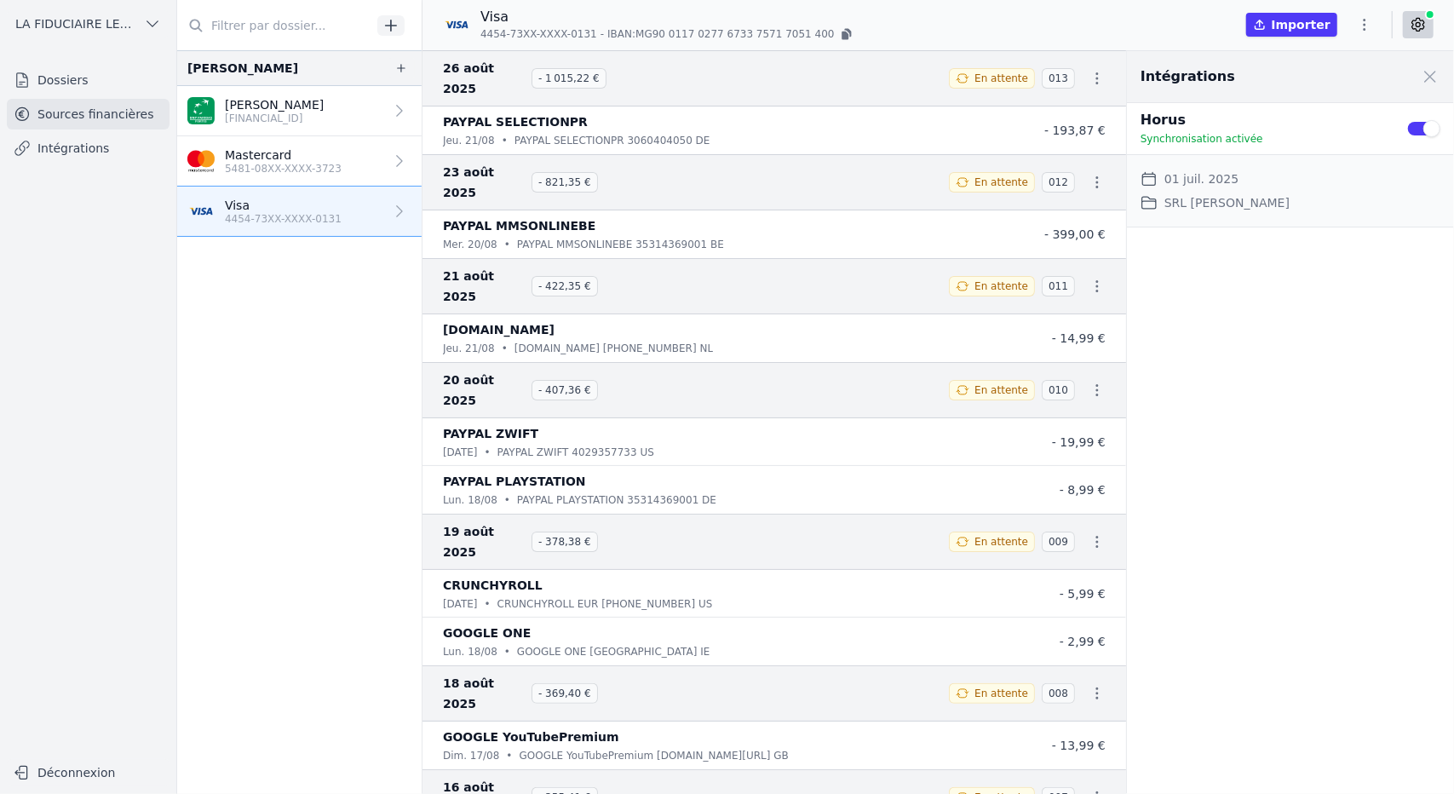
click at [307, 156] on p "Mastercard" at bounding box center [283, 154] width 117 height 17
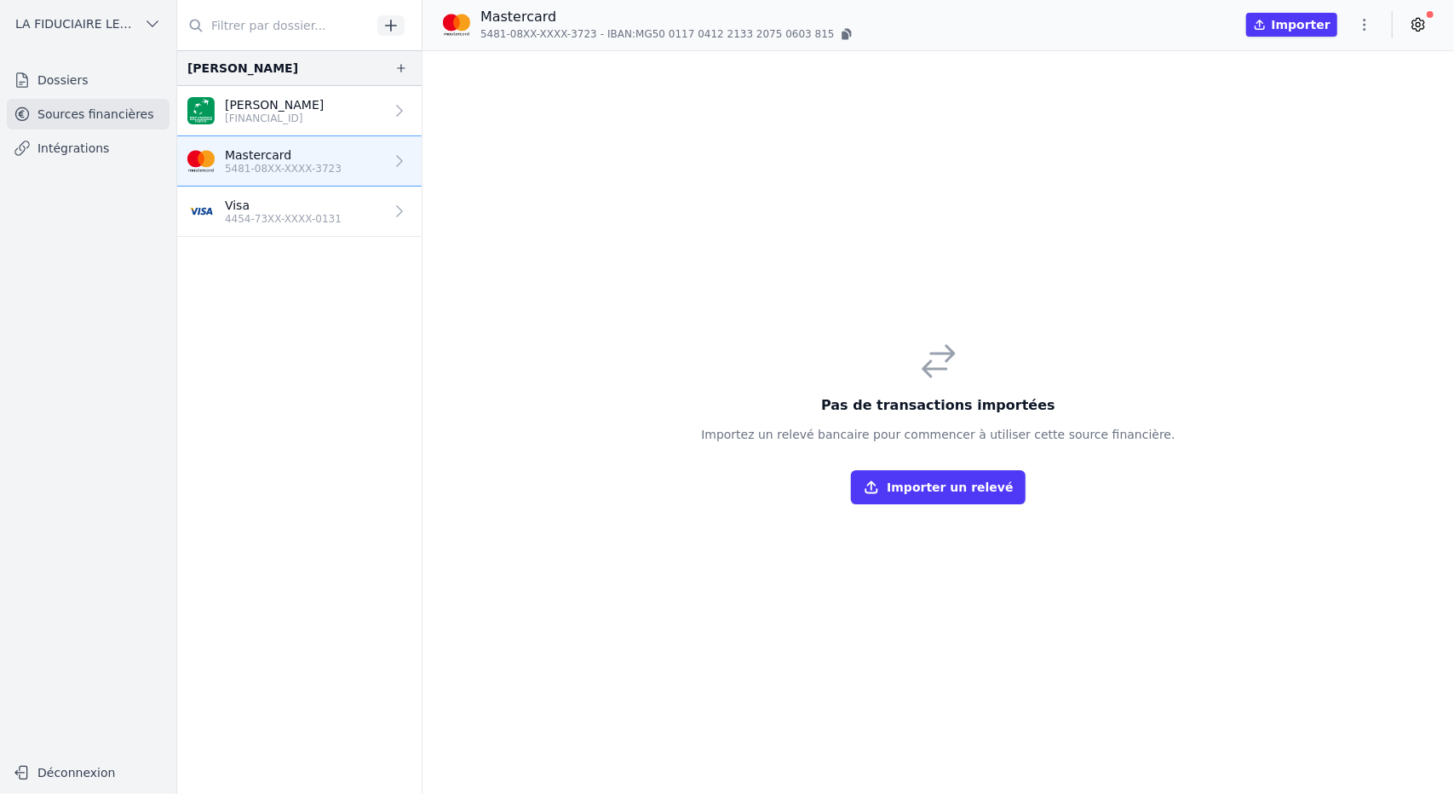
click at [288, 92] on link "[PERSON_NAME] [FINANCIAL_ID]" at bounding box center [299, 111] width 244 height 50
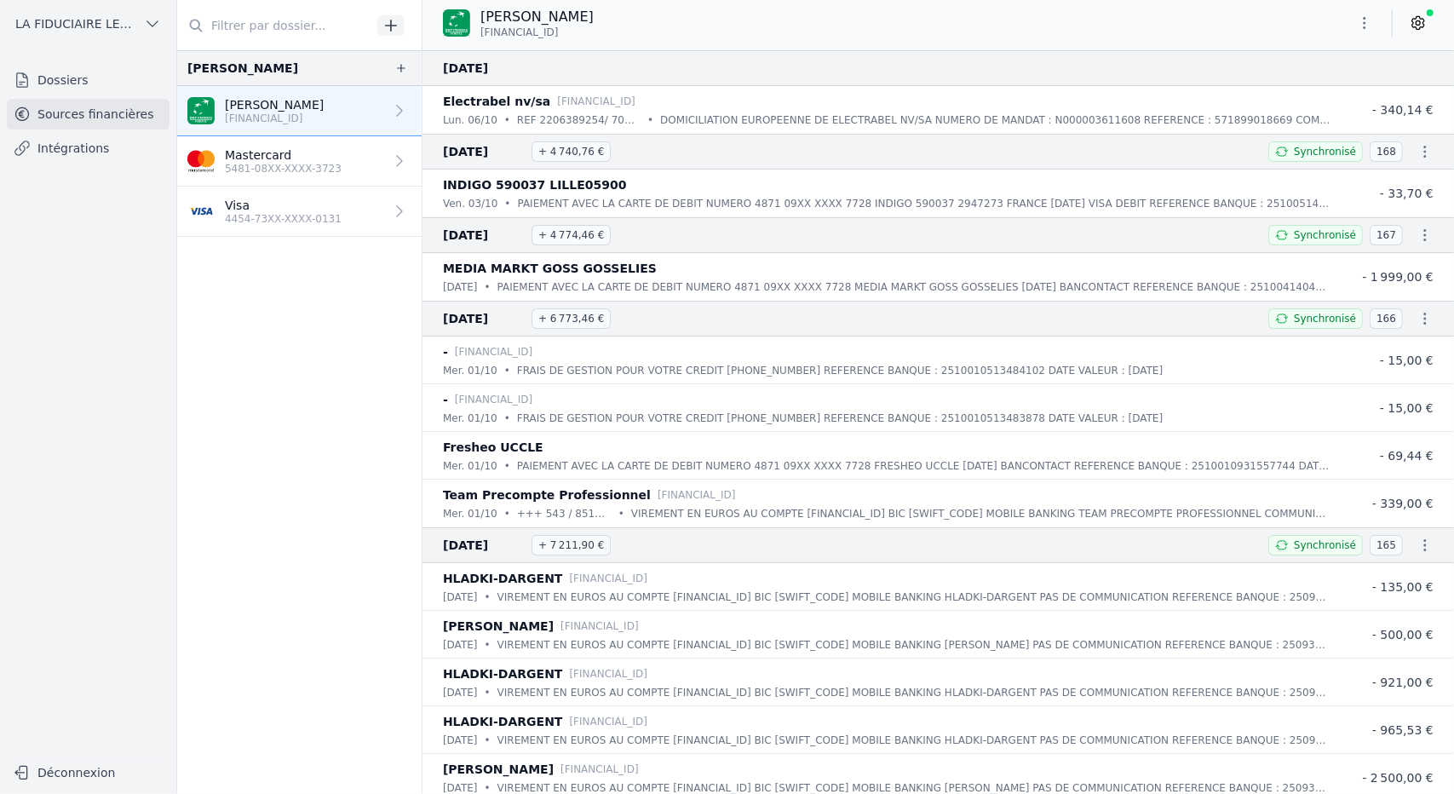
click at [317, 159] on p "Mastercard" at bounding box center [283, 154] width 117 height 17
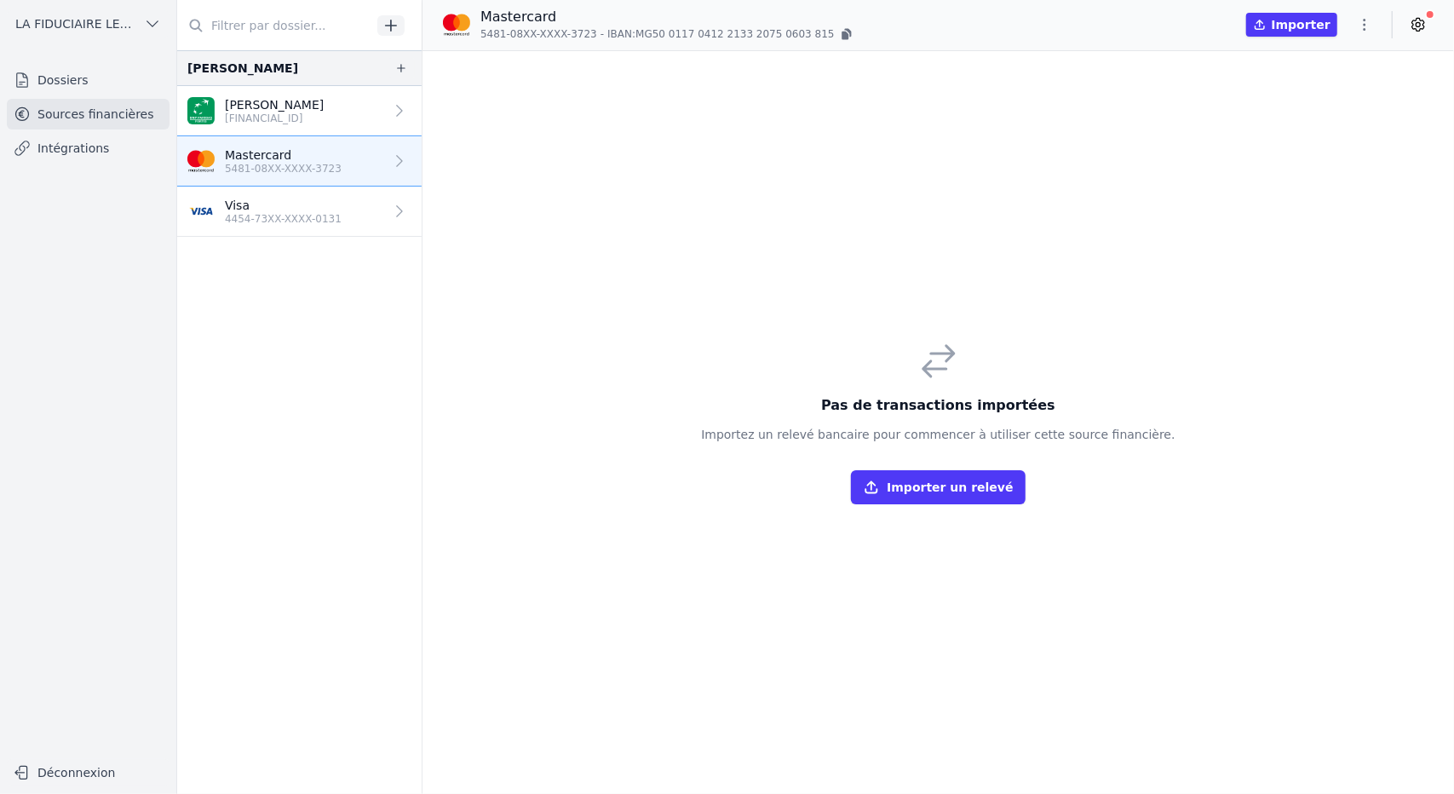
click at [292, 203] on p "Visa" at bounding box center [283, 205] width 117 height 17
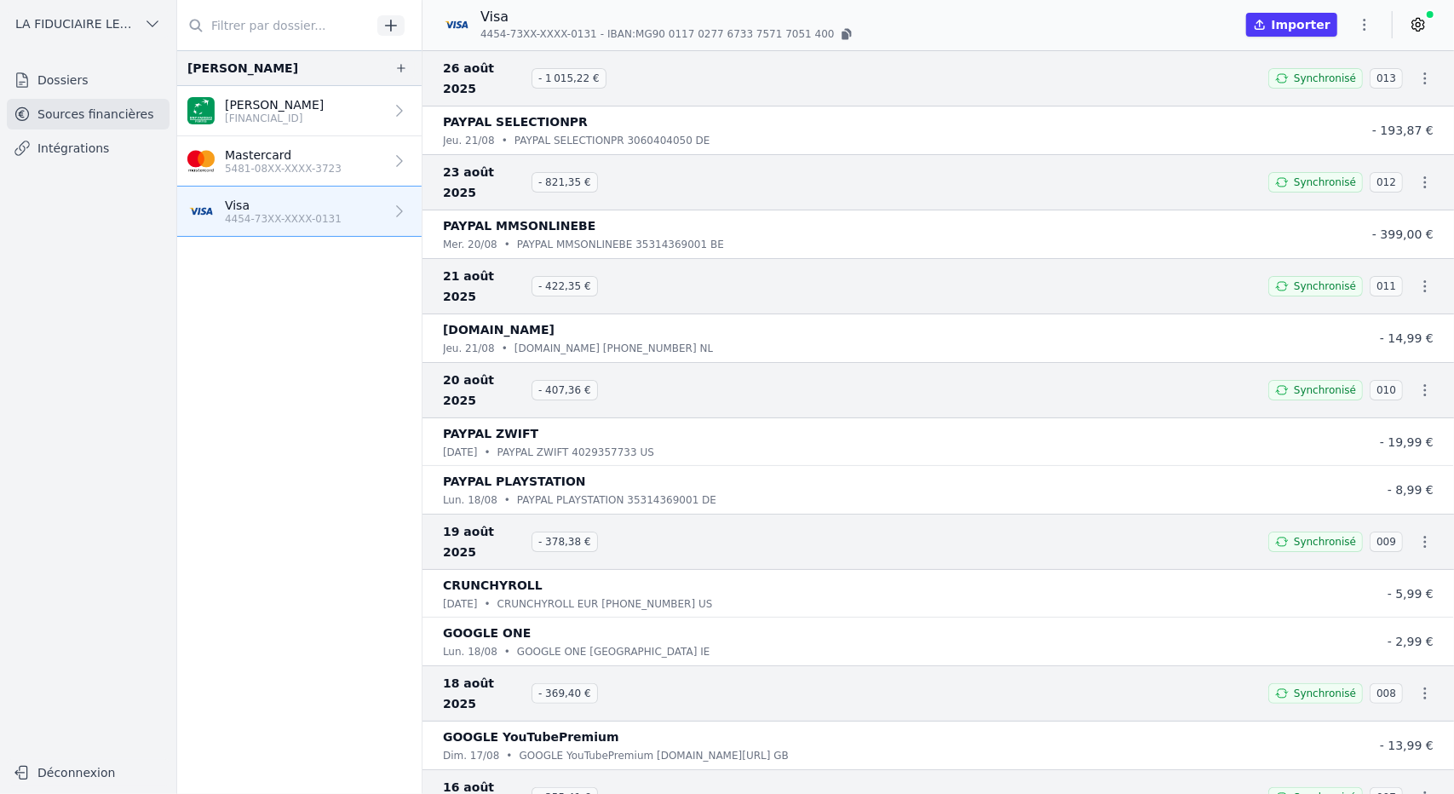
click at [316, 152] on p "Mastercard" at bounding box center [283, 154] width 117 height 17
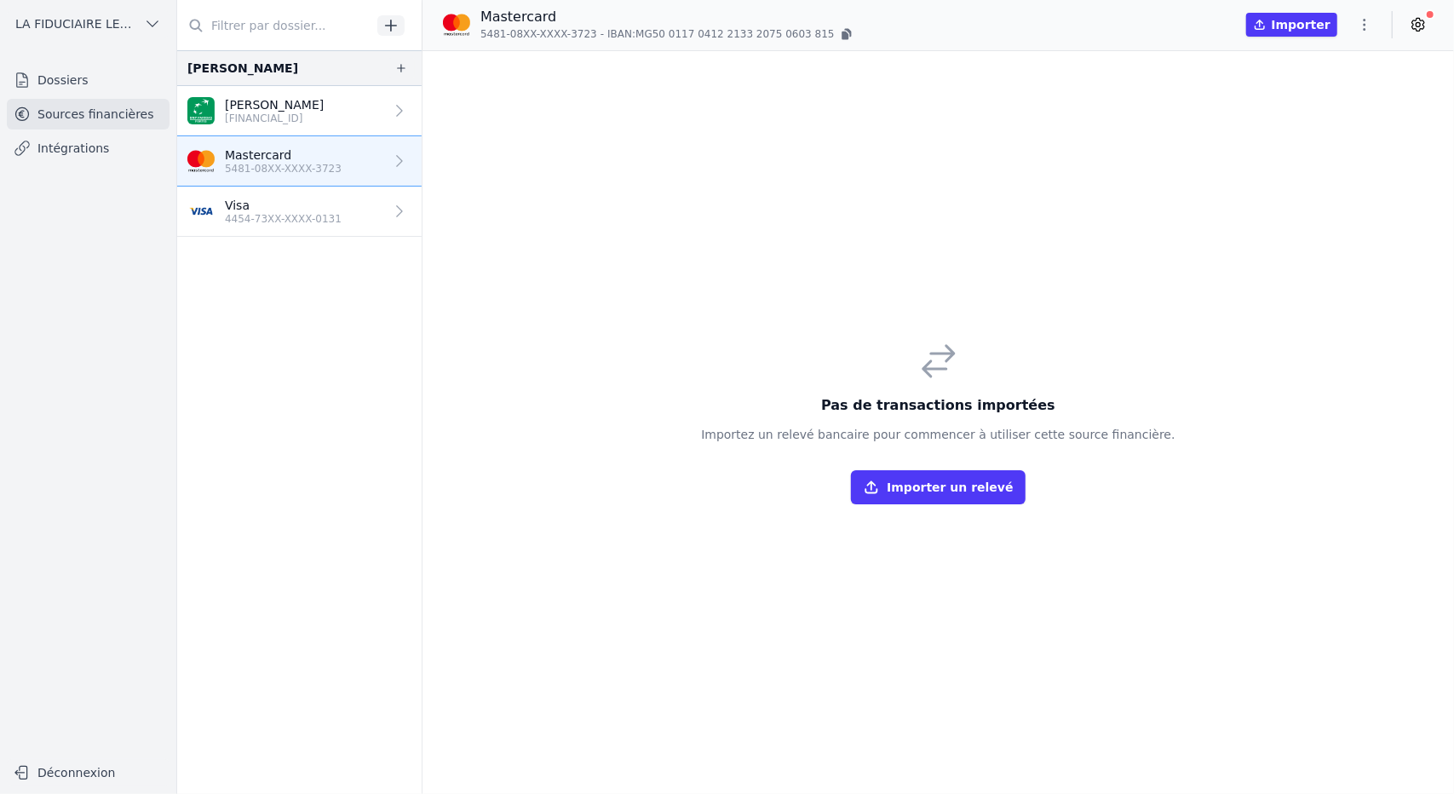
click at [313, 121] on p "[FINANCIAL_ID]" at bounding box center [274, 119] width 99 height 14
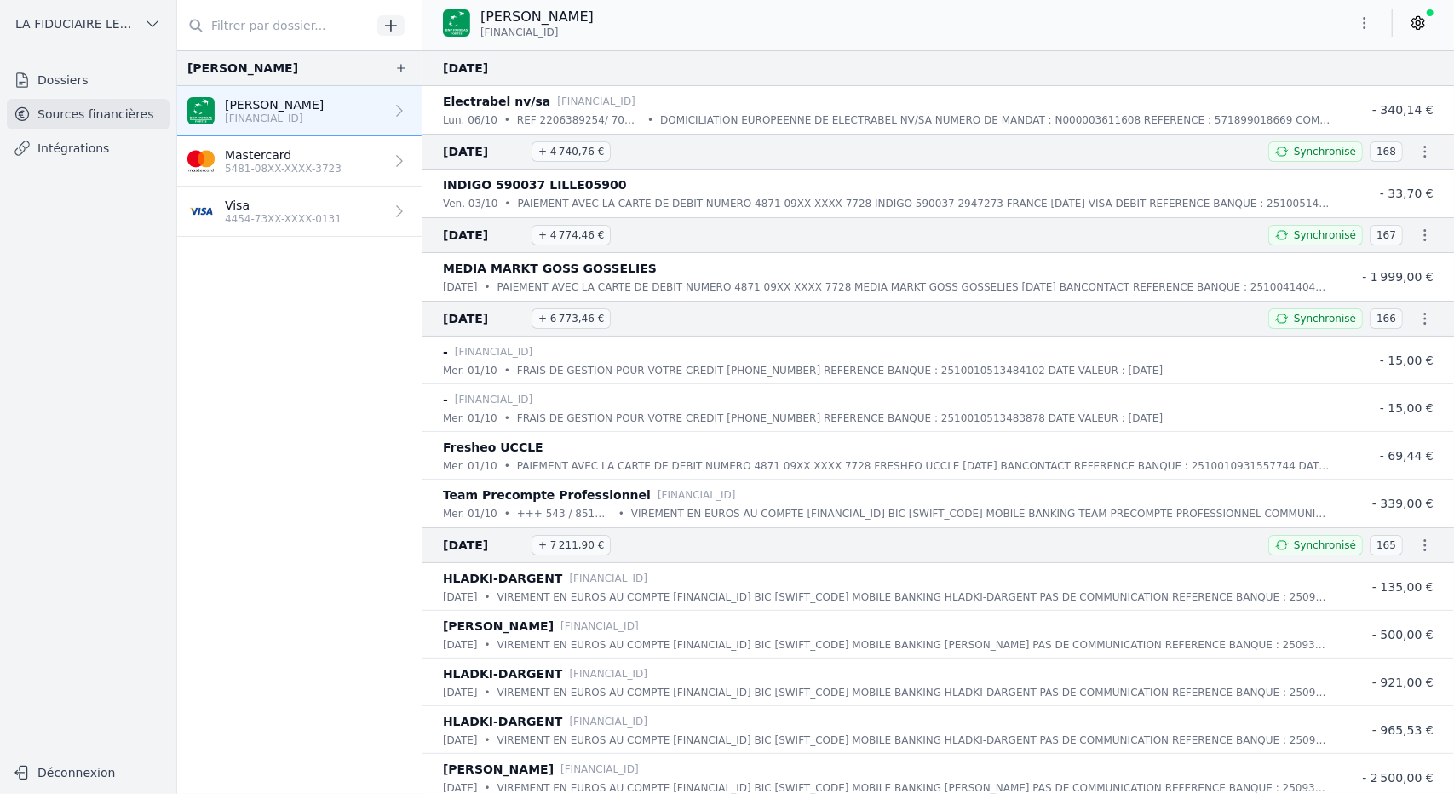
click at [290, 171] on p "5481-08XX-XXXX-3723" at bounding box center [283, 169] width 117 height 14
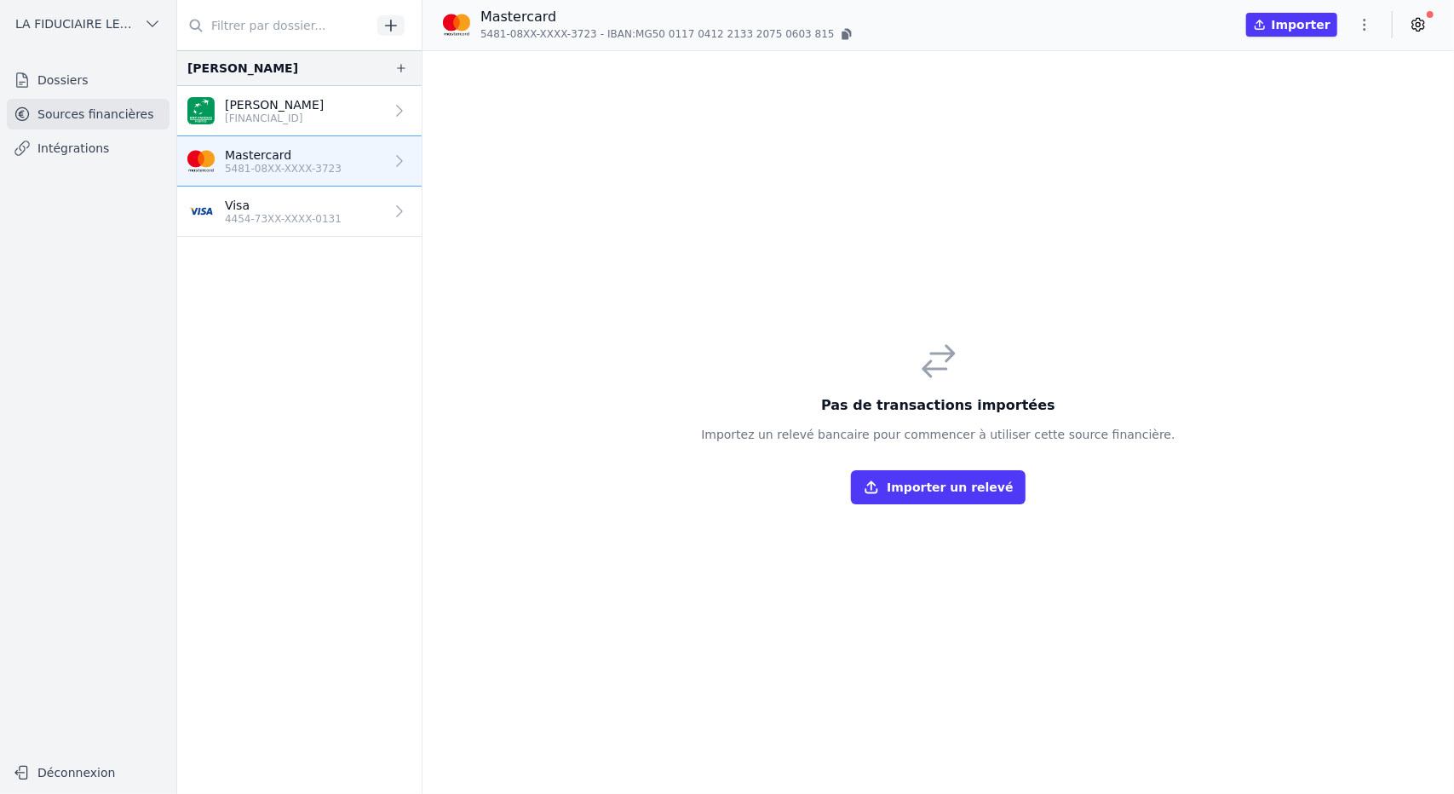
click at [268, 221] on p "4454-73XX-XXXX-0131" at bounding box center [283, 219] width 117 height 14
